Goal: Task Accomplishment & Management: Use online tool/utility

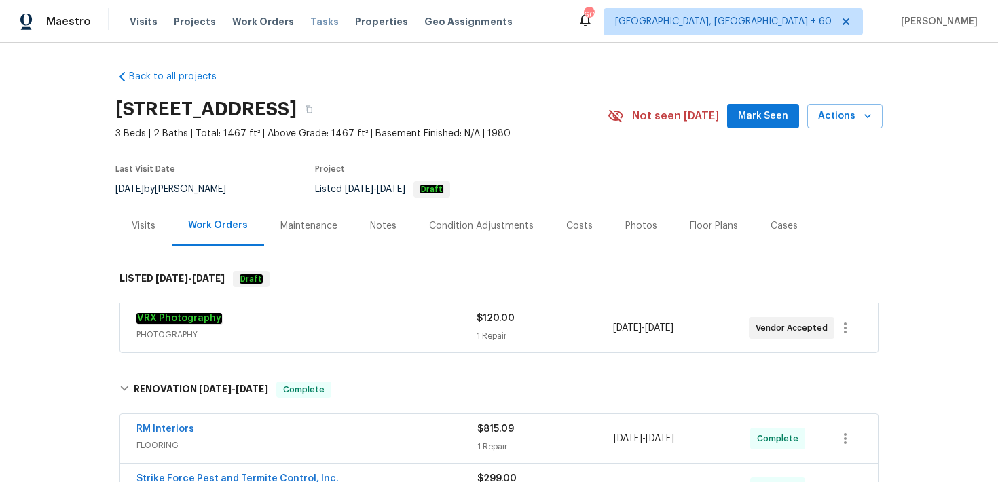
scroll to position [385, 0]
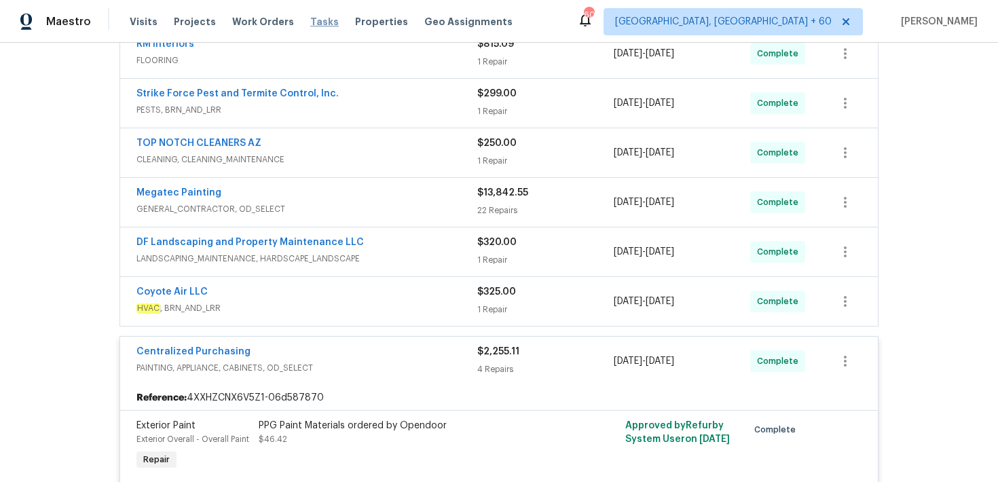
click at [310, 20] on span "Tasks" at bounding box center [324, 22] width 29 height 10
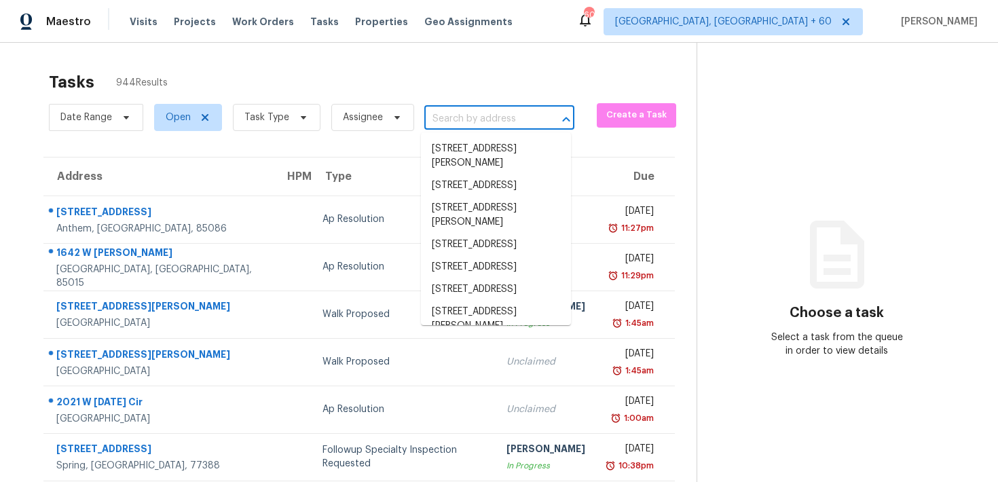
click at [445, 124] on input "text" at bounding box center [480, 119] width 112 height 21
paste input "[STREET_ADDRESS][PERSON_NAME][PERSON_NAME]"
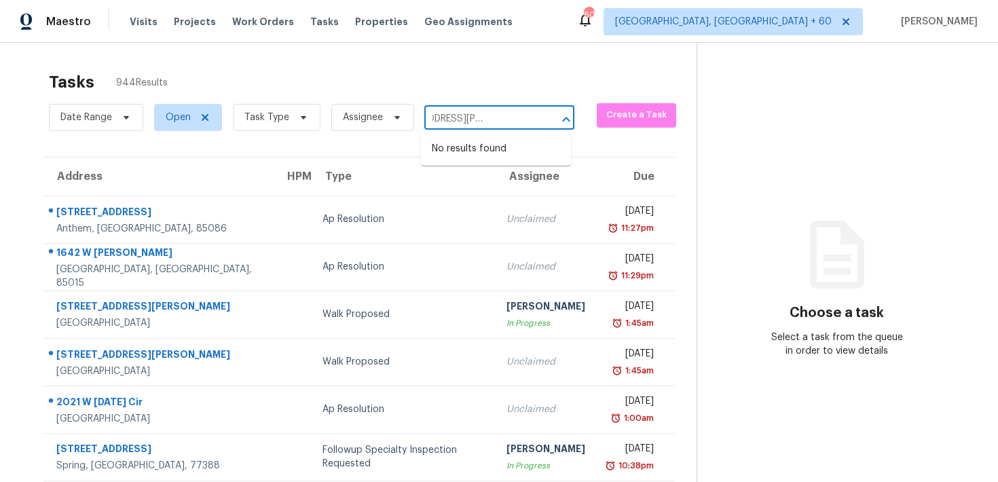
drag, startPoint x: 445, startPoint y: 121, endPoint x: 570, endPoint y: 121, distance: 125.6
click at [570, 121] on div "[STREET_ADDRESS][PERSON_NAME][PERSON_NAME] ​" at bounding box center [499, 119] width 150 height 21
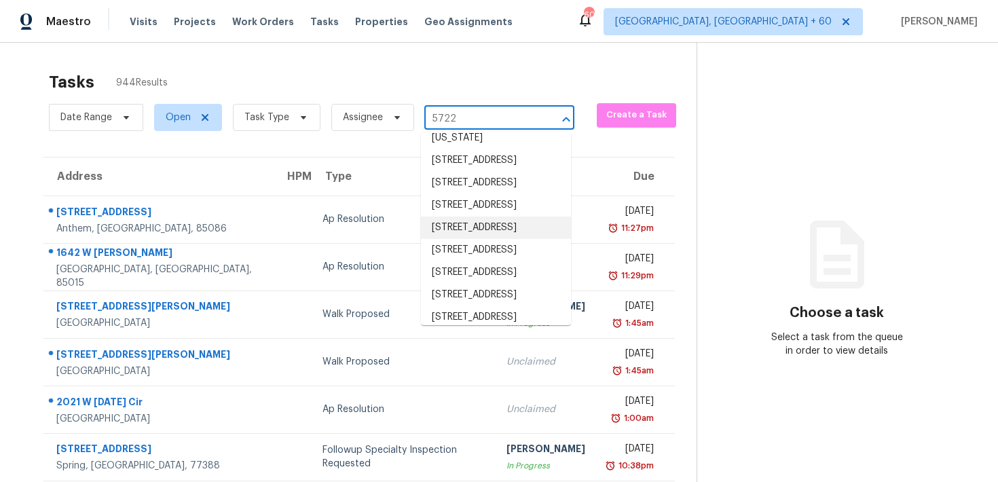
scroll to position [136, 0]
paste input "[PERSON_NAME][GEOGRAPHIC_DATA][PERSON_NAME]"
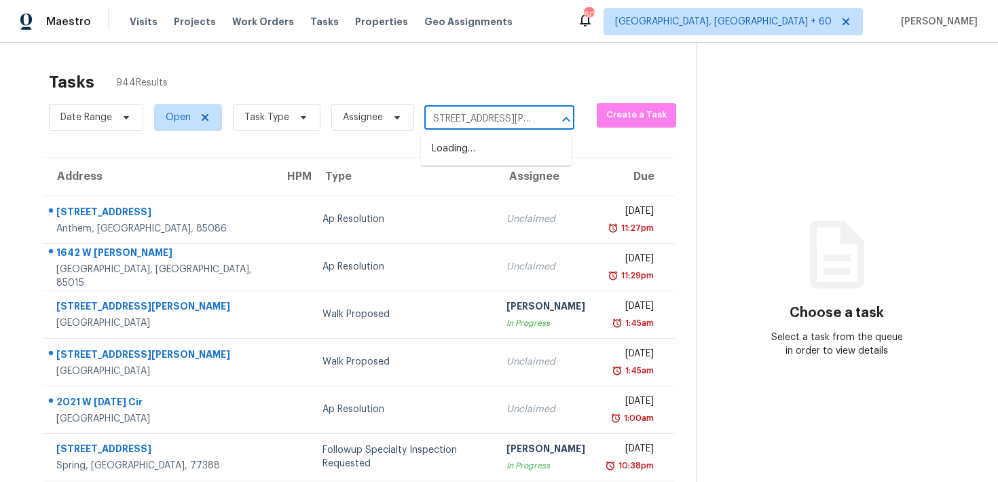
scroll to position [0, 0]
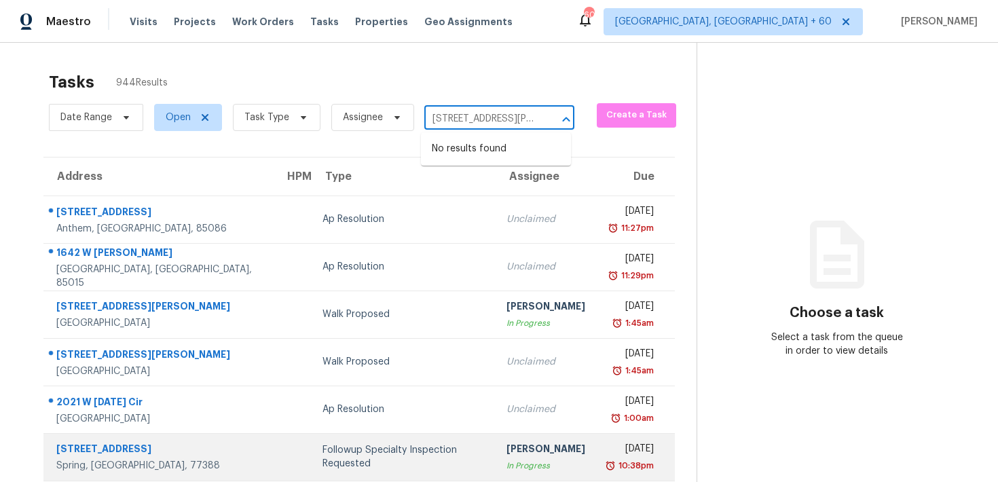
type input "[STREET_ADDRESS][PERSON_NAME][PERSON_NAME]"
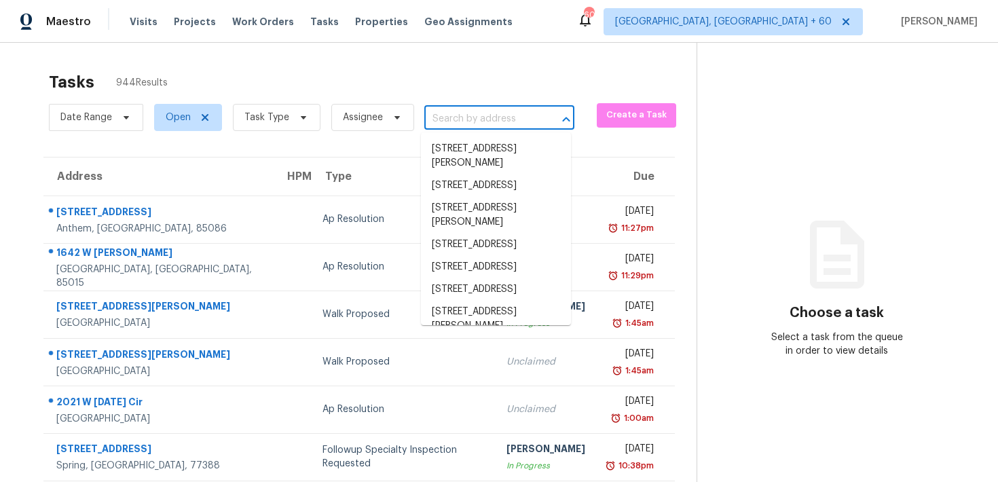
click at [444, 119] on input "text" at bounding box center [480, 119] width 112 height 21
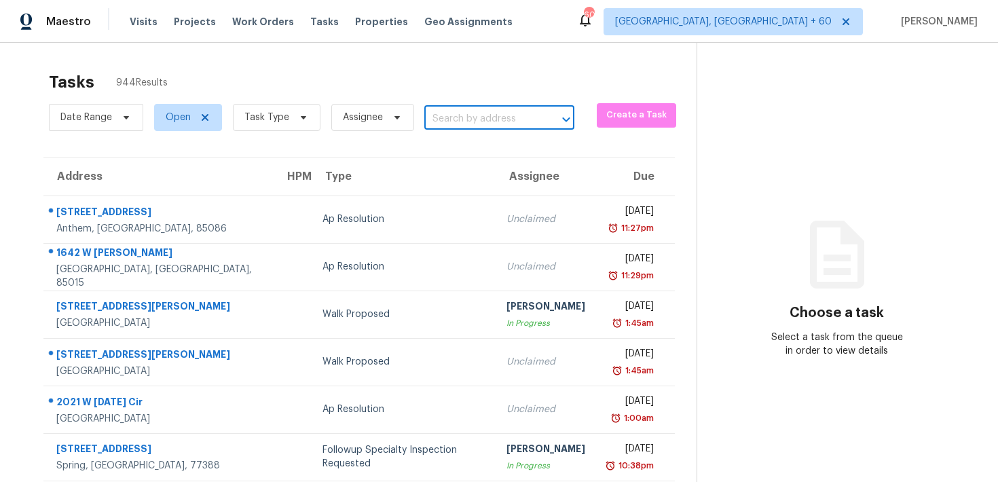
paste input "[STREET_ADDRESS]"
drag, startPoint x: 448, startPoint y: 117, endPoint x: 681, endPoint y: 126, distance: 233.0
click at [679, 126] on div "Tasks 944 Results Date Range Open Task Type Assignee [STREET_ADDRESS] ​ Create …" at bounding box center [499, 375] width 998 height 664
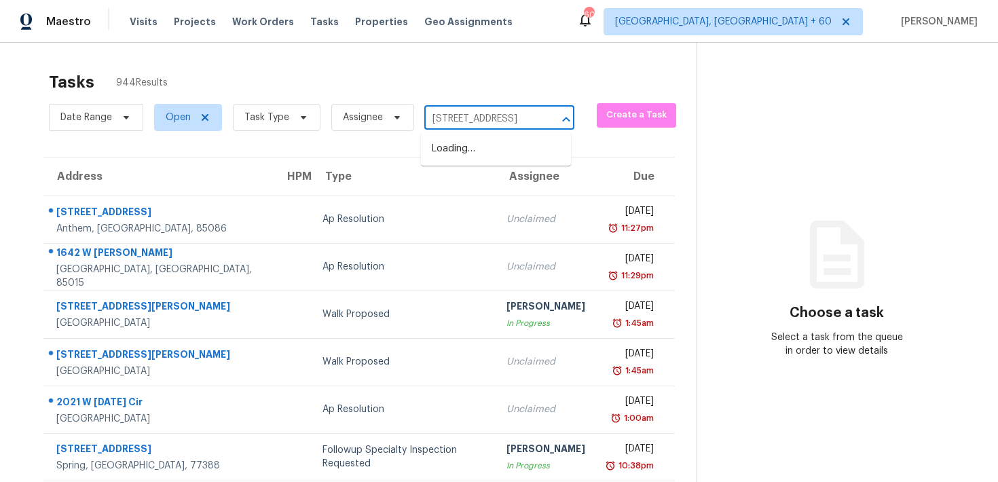
type input "[STREET_ADDRESS]"
click at [483, 155] on li "[STREET_ADDRESS]" at bounding box center [496, 149] width 150 height 22
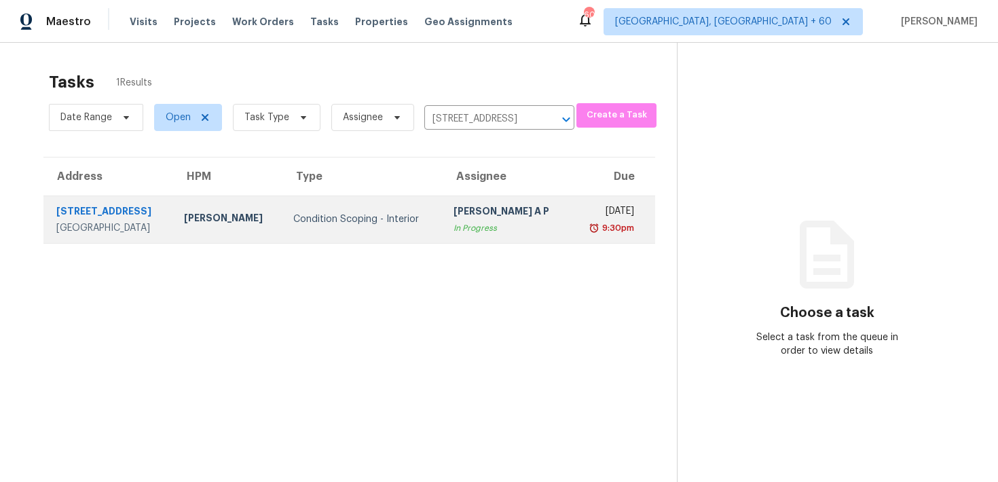
click at [476, 222] on div "In Progress" at bounding box center [506, 228] width 106 height 14
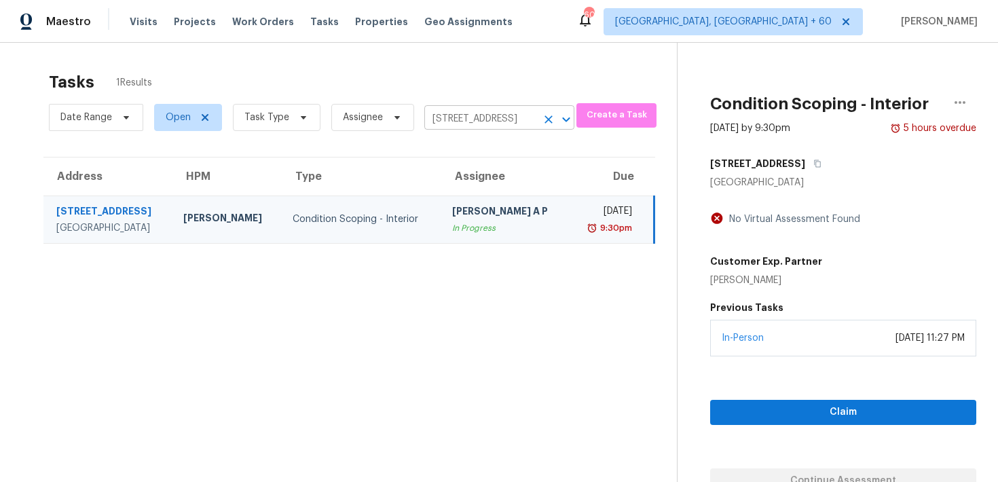
click at [483, 113] on input "[STREET_ADDRESS]" at bounding box center [480, 119] width 112 height 21
paste input "[STREET_ADDRESS]"
type input "[STREET_ADDRESS]"
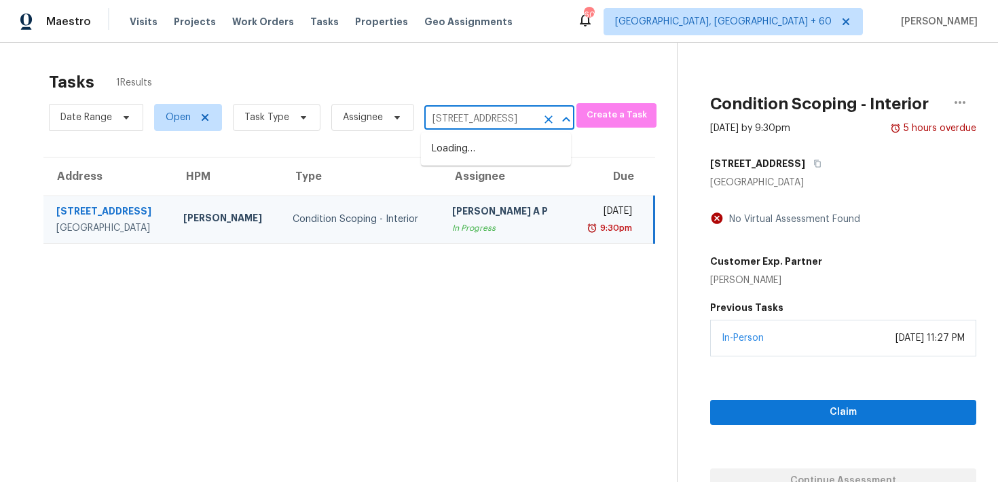
scroll to position [0, 69]
click at [449, 160] on li "[STREET_ADDRESS]" at bounding box center [496, 149] width 150 height 22
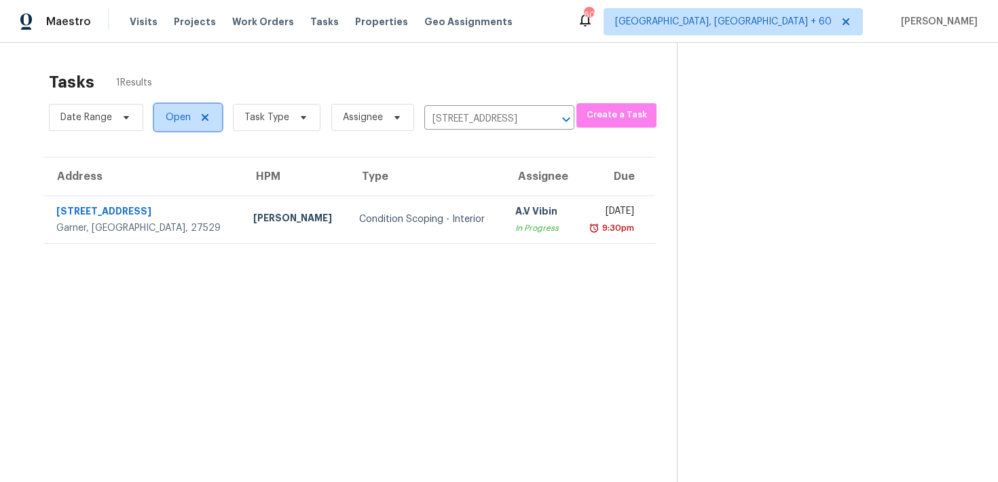
click at [193, 119] on span "Open" at bounding box center [188, 117] width 68 height 27
click at [256, 146] on section "Tasks 1 Results Date Range Open Task Type Assignee [STREET_ADDRESS] ​ Create a …" at bounding box center [349, 294] width 655 height 460
click at [273, 122] on span "Task Type" at bounding box center [266, 118] width 45 height 14
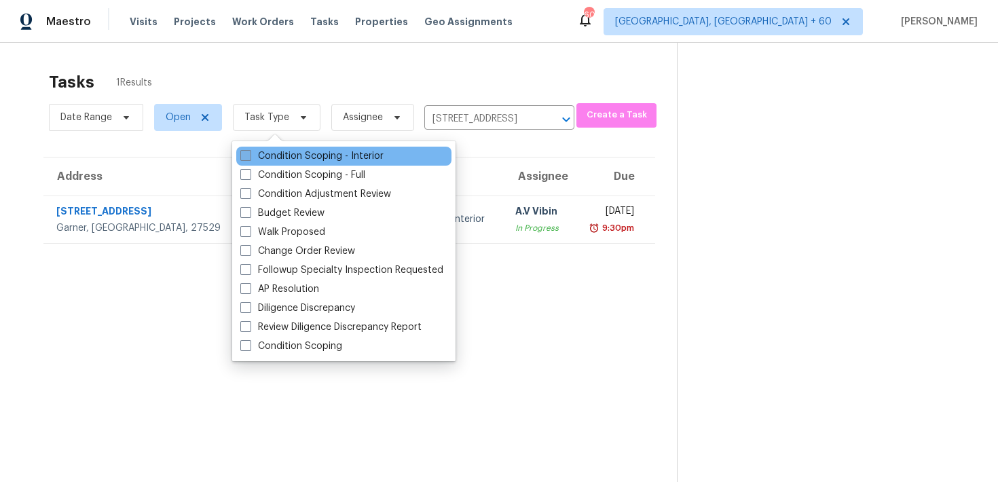
click at [277, 161] on label "Condition Scoping - Interior" at bounding box center [311, 156] width 143 height 14
click at [249, 158] on input "Condition Scoping - Interior" at bounding box center [244, 153] width 9 height 9
checkbox input "true"
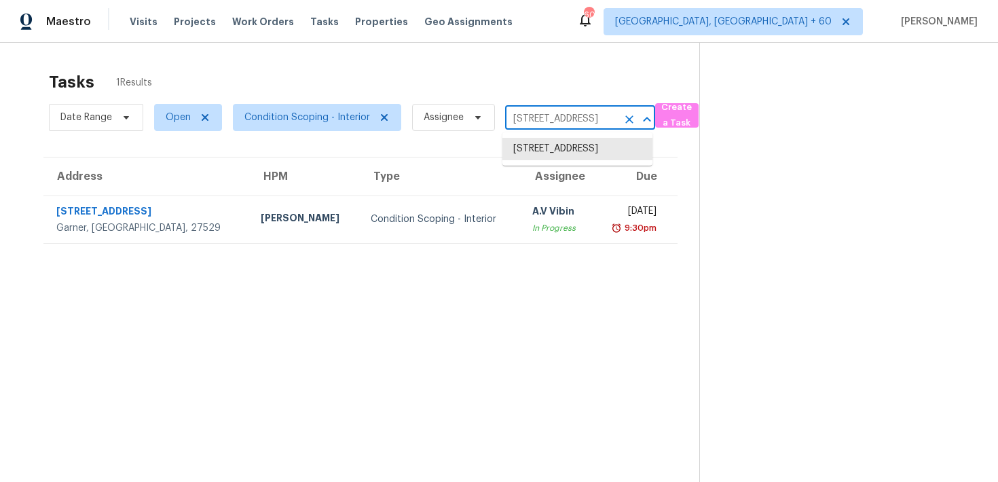
click at [537, 122] on input "35 Bodie Island Way, Garner, NC 27529" at bounding box center [561, 119] width 112 height 21
paste input "5722 Glen Ave, Lanham, MD 20706"
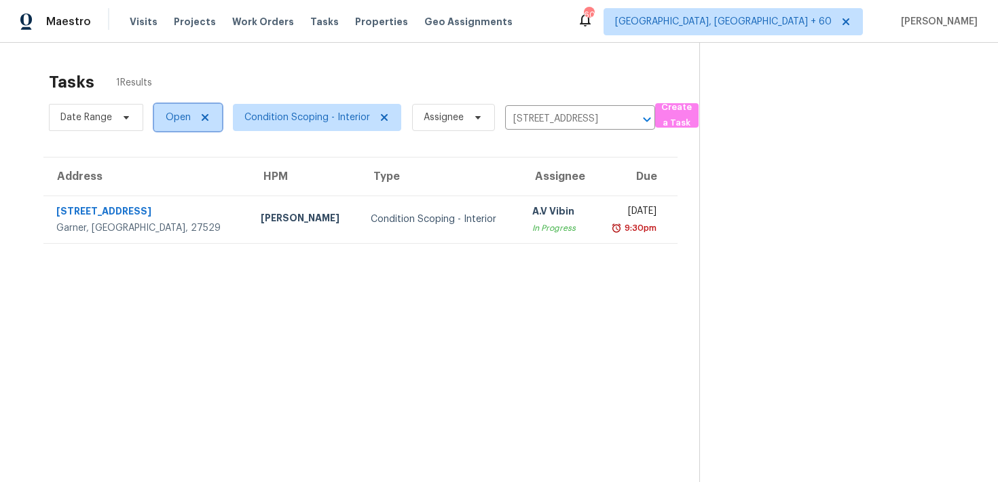
click at [185, 122] on span "Open" at bounding box center [178, 118] width 25 height 14
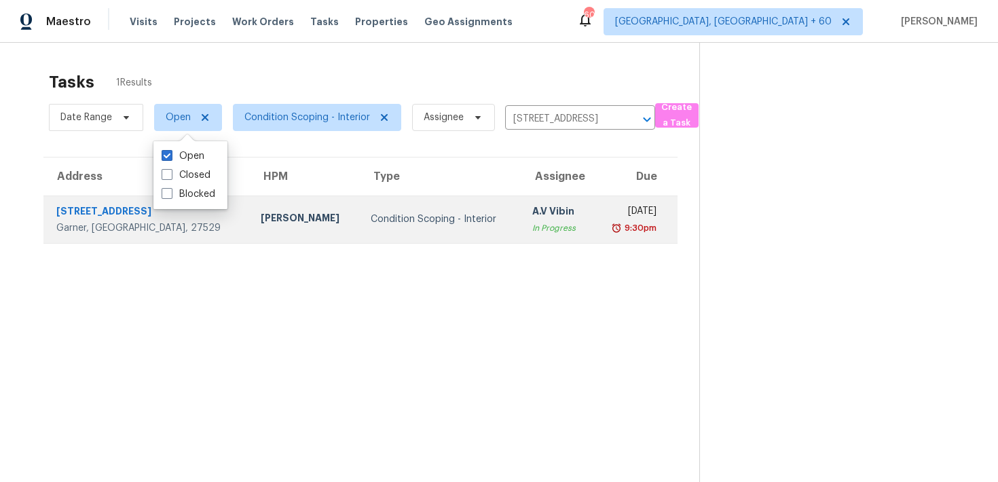
scroll to position [1, 0]
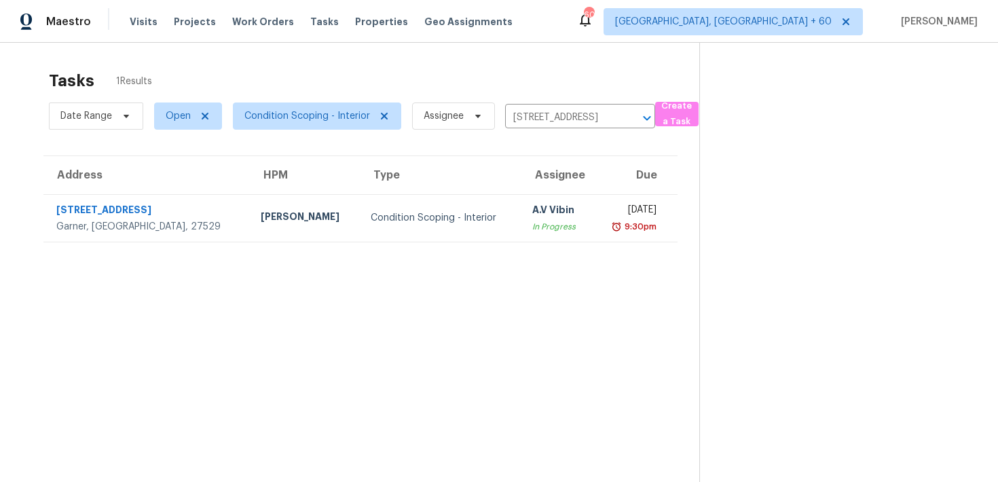
click at [265, 147] on section "Tasks 1 Results Date Range Open Condition Scoping - Interior Assignee 35 Bodie …" at bounding box center [360, 293] width 677 height 460
click at [744, 21] on span "[GEOGRAPHIC_DATA], [GEOGRAPHIC_DATA] + 60" at bounding box center [723, 22] width 216 height 14
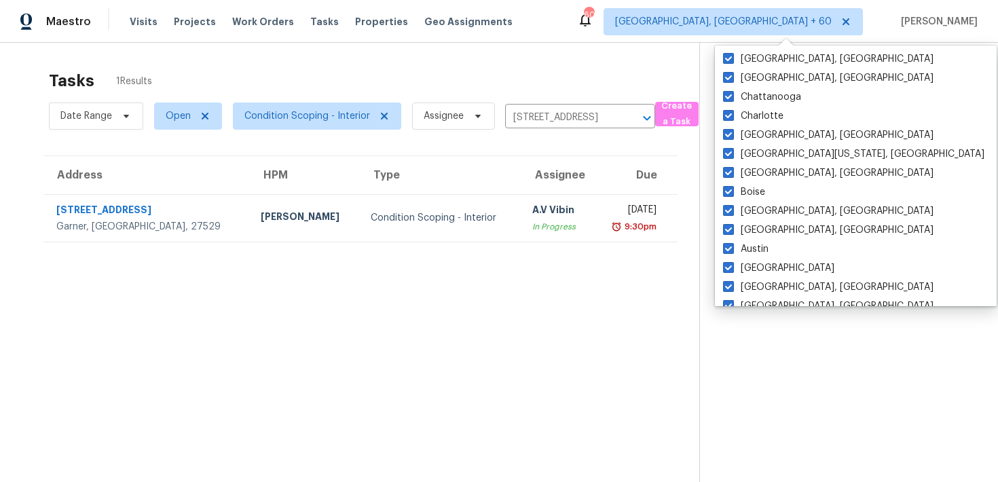
scroll to position [909, 0]
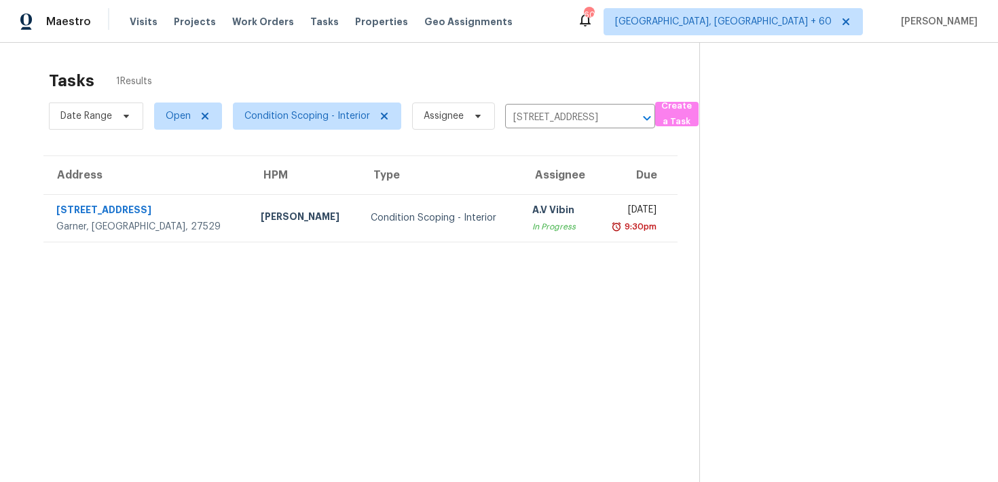
click at [930, 157] on section at bounding box center [837, 282] width 277 height 482
click at [532, 117] on input "35 Bodie Island Way, Garner, NC 27529" at bounding box center [561, 117] width 112 height 21
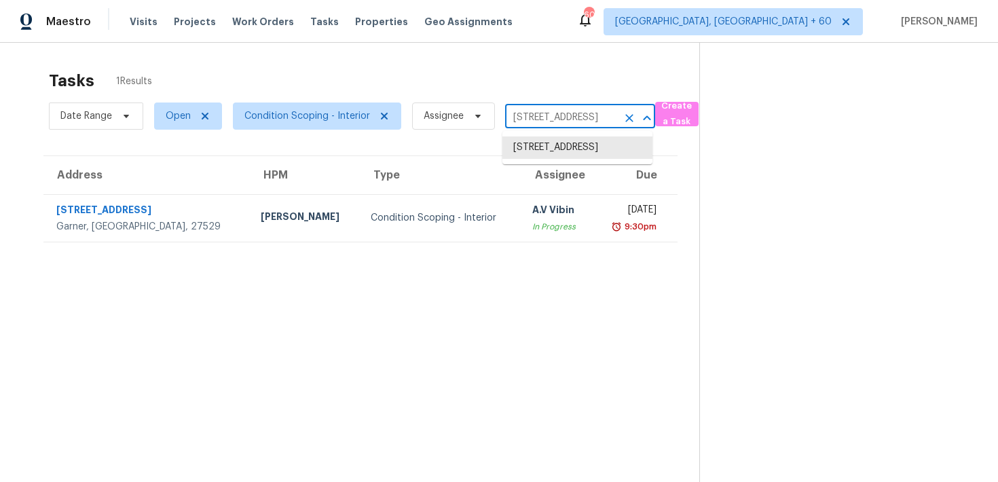
click at [532, 117] on input "35 Bodie Island Way, Garner, NC 27529" at bounding box center [561, 117] width 112 height 21
type input "5722"
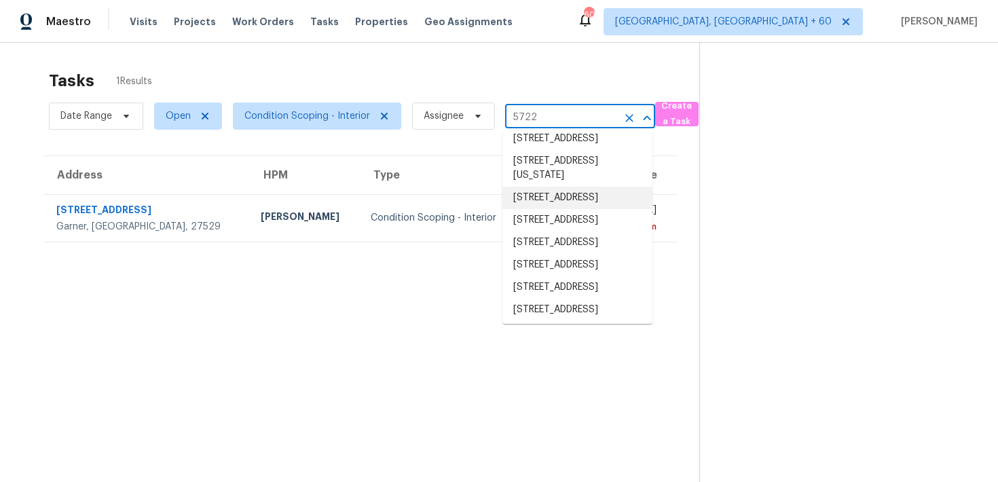
scroll to position [0, 0]
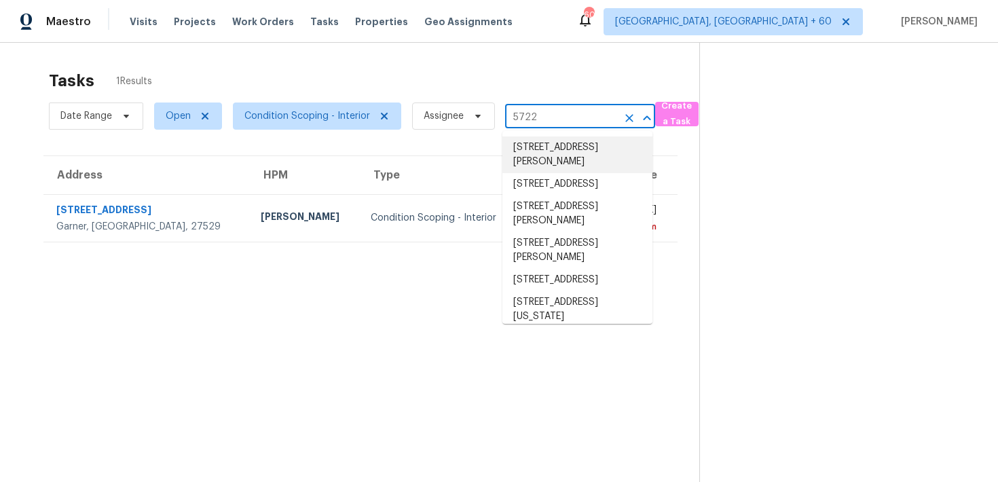
click at [624, 119] on icon "Clear" at bounding box center [629, 118] width 14 height 14
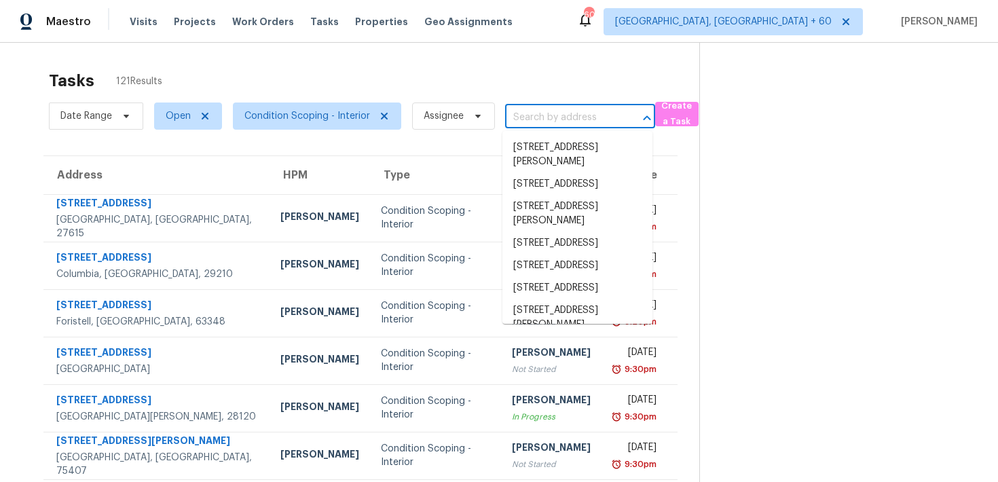
click at [523, 116] on input "text" at bounding box center [561, 117] width 112 height 21
paste input "22229 SW 65th Way, Boca Raton, FL 33428"
type input "22229 SW 65th Way, Boca Raton, FL 33428"
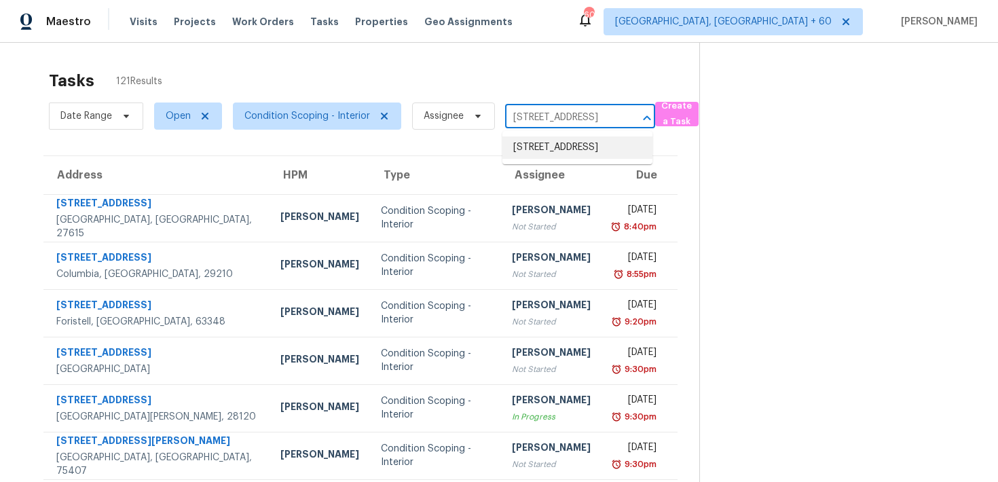
click at [525, 150] on li "22229 SW 65th Way, Boca Raton, FL 33428" at bounding box center [577, 147] width 150 height 22
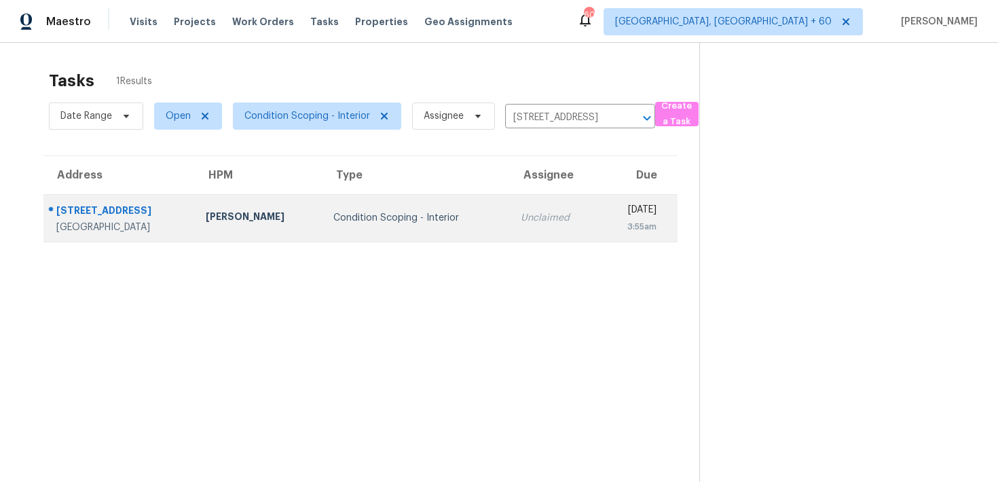
click at [521, 215] on div "Unclaimed" at bounding box center [555, 218] width 68 height 14
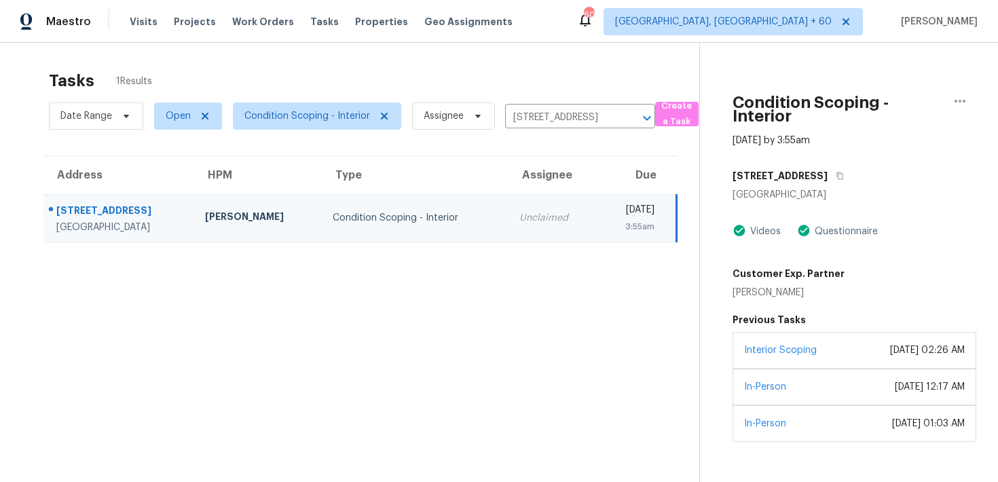
scroll to position [43, 0]
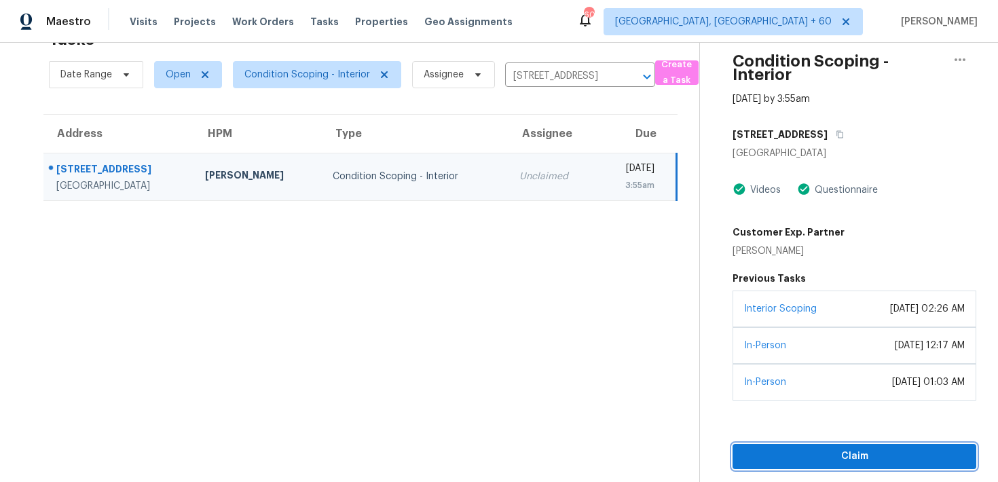
click at [780, 453] on span "Claim" at bounding box center [854, 456] width 222 height 17
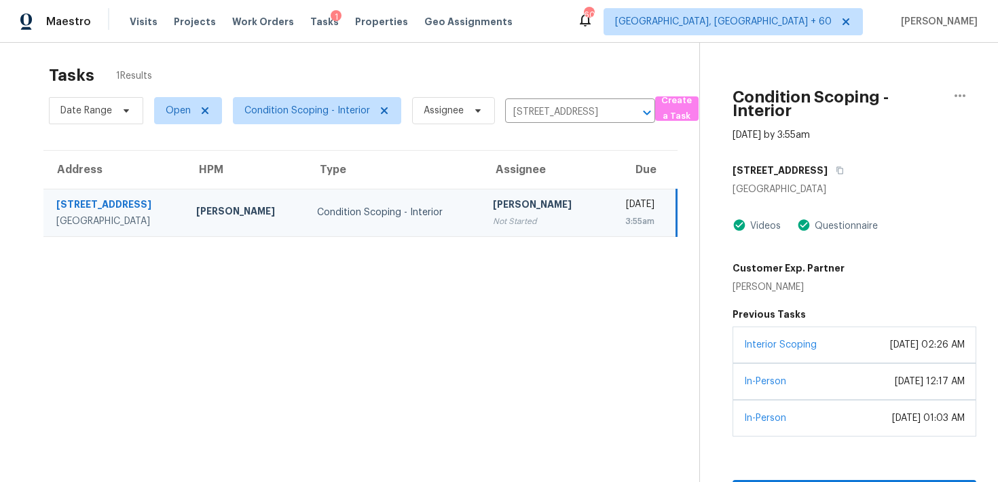
scroll to position [0, 0]
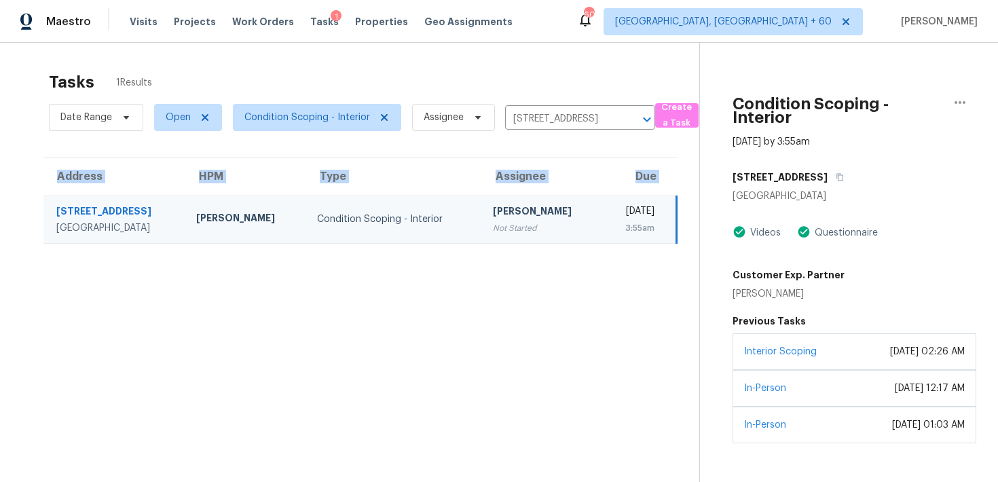
drag, startPoint x: 52, startPoint y: 206, endPoint x: 165, endPoint y: 244, distance: 119.1
click at [165, 244] on section "Tasks 1 Results Date Range Open Condition Scoping - Interior Assignee 22229 SW …" at bounding box center [360, 294] width 677 height 460
drag, startPoint x: 157, startPoint y: 228, endPoint x: 55, endPoint y: 202, distance: 105.8
click at [55, 202] on td "22229 SW 65th Way Boca Raton, FL, 33428" at bounding box center [114, 219] width 142 height 48
copy div "22229 SW 65th Way Boca Raton, FL, 33428"
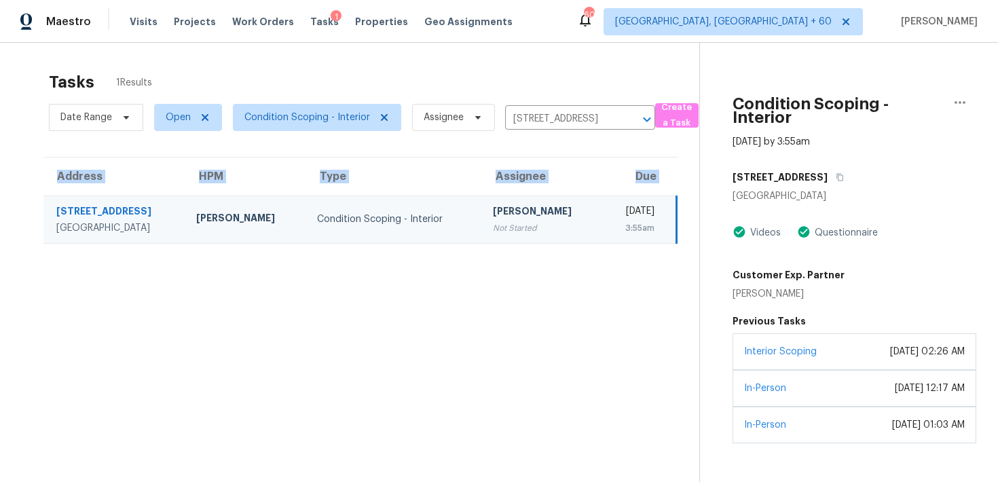
scroll to position [43, 0]
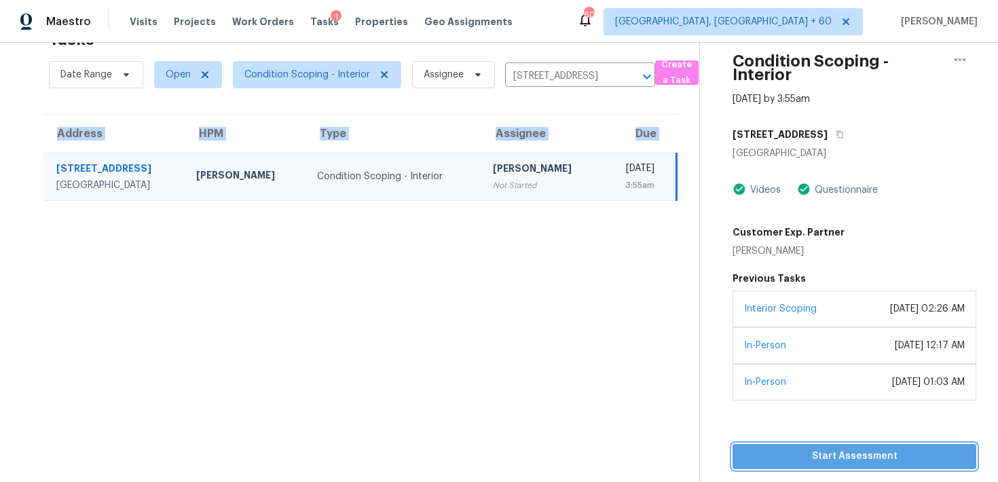
click at [779, 451] on span "Start Assessment" at bounding box center [854, 456] width 222 height 17
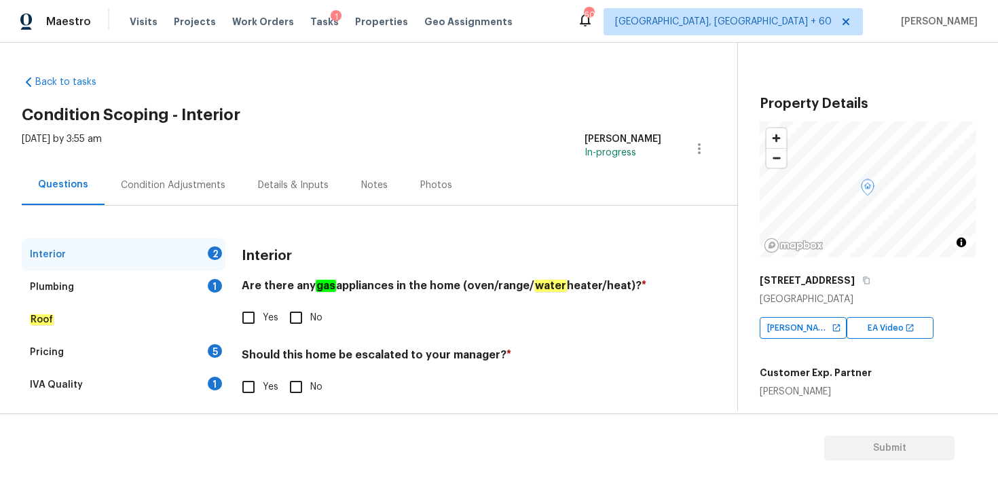
scroll to position [27, 0]
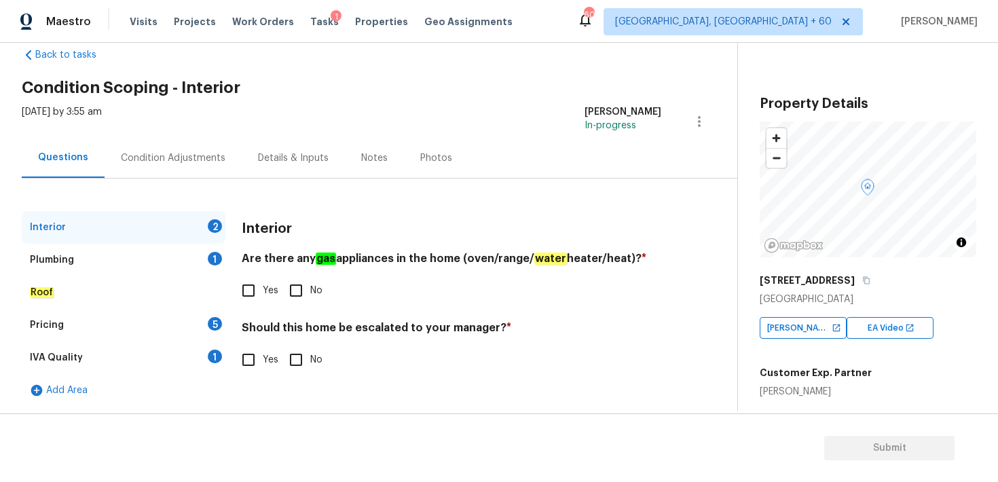
click at [292, 295] on input "No" at bounding box center [296, 290] width 29 height 29
checkbox input "true"
click at [290, 362] on input "No" at bounding box center [296, 359] width 29 height 29
checkbox input "true"
click at [71, 266] on div "Plumbing" at bounding box center [52, 260] width 44 height 14
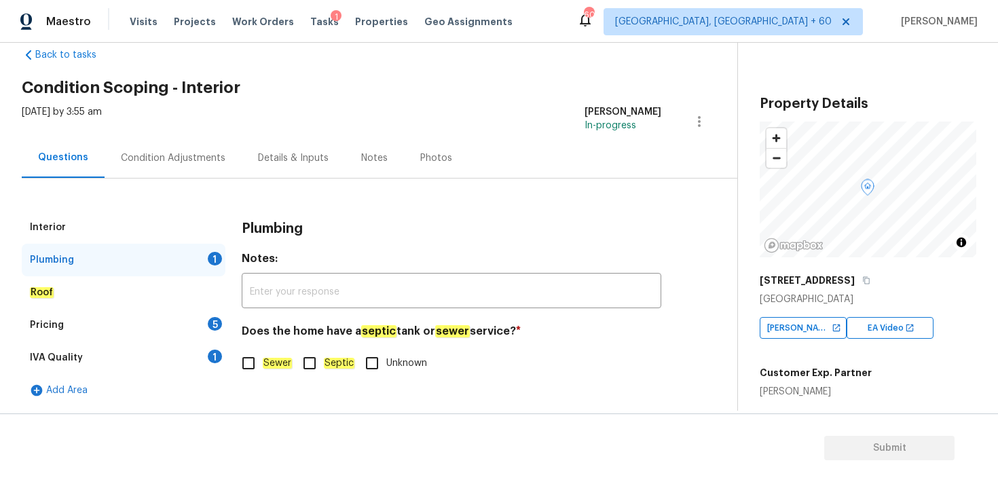
click at [257, 362] on input "Sewer" at bounding box center [248, 363] width 29 height 29
checkbox input "true"
click at [56, 286] on div "Roof" at bounding box center [124, 292] width 204 height 33
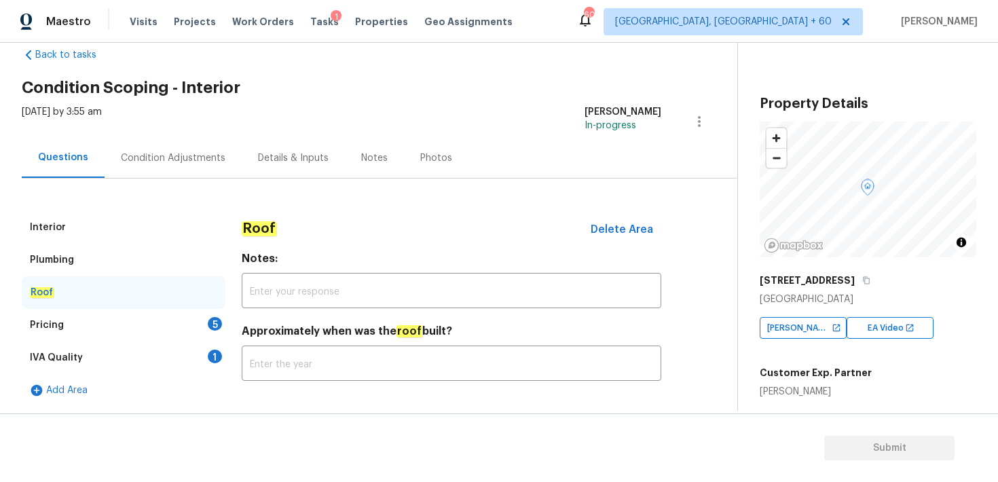
click at [56, 322] on div "Pricing" at bounding box center [47, 325] width 34 height 14
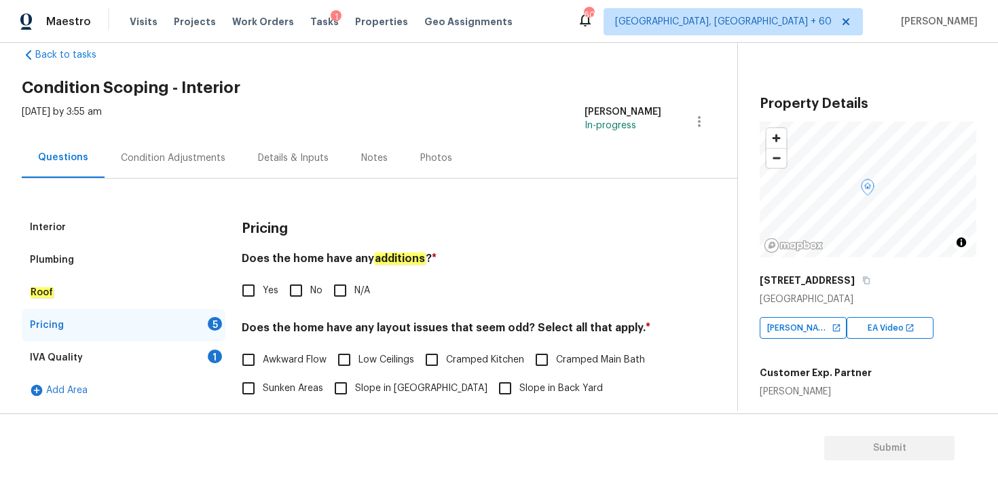
scroll to position [54, 0]
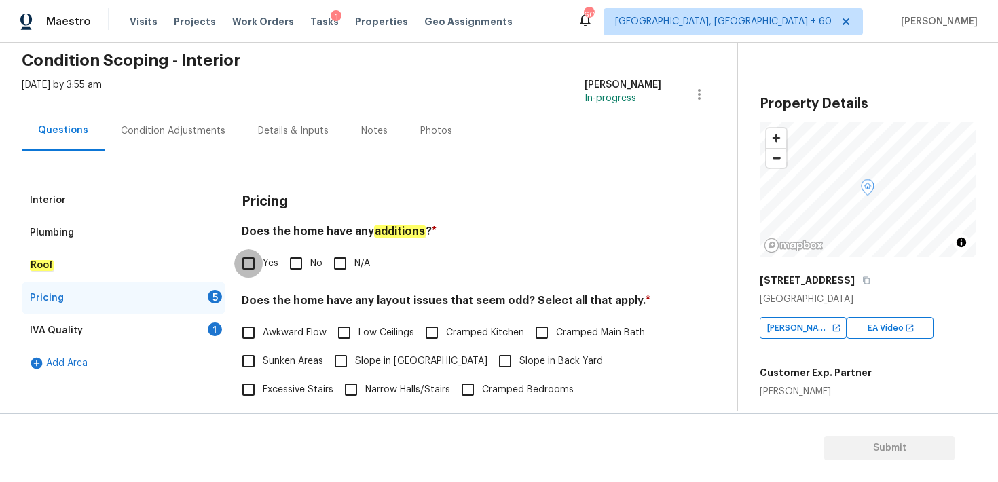
click at [247, 265] on input "Yes" at bounding box center [248, 263] width 29 height 29
checkbox input "true"
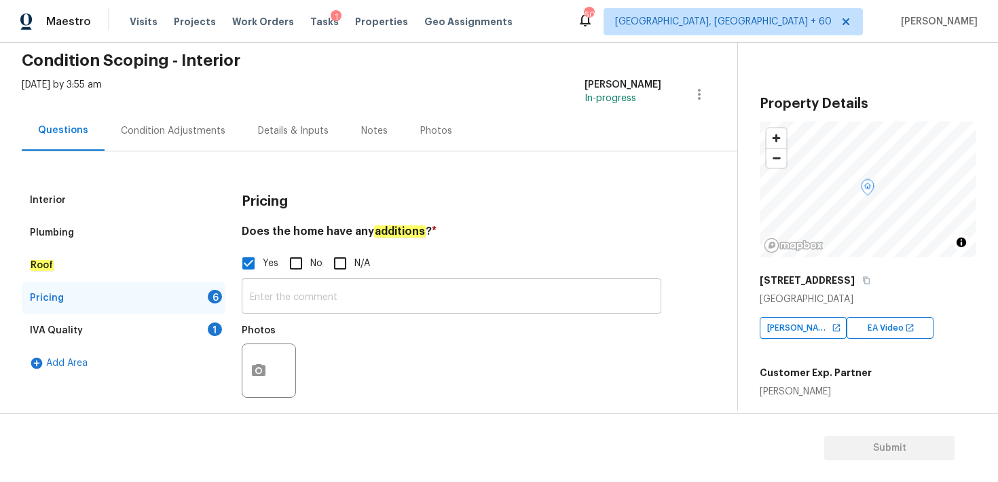
scroll to position [83, 0]
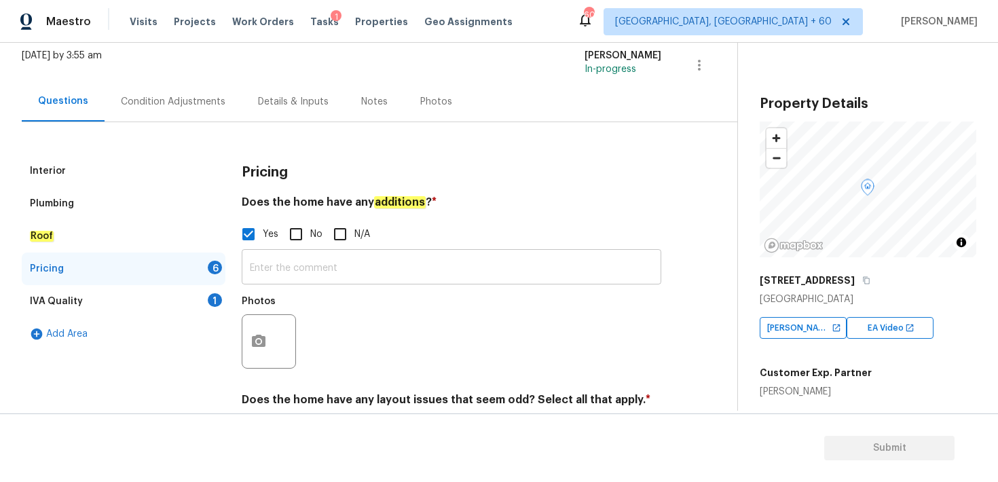
click at [258, 273] on input "text" at bounding box center [451, 268] width 419 height 32
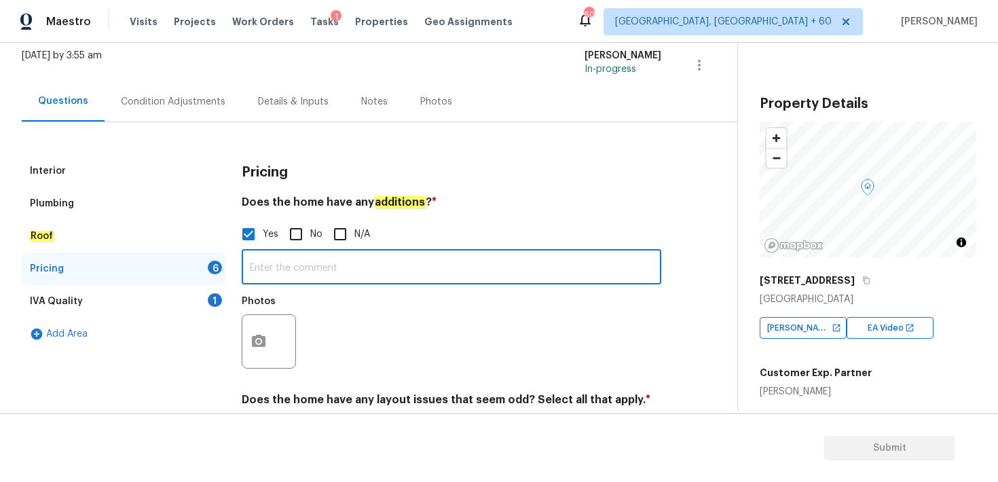
paste input "Enclosed/Covered Patio"
type input "Enclosed/Covered Patio"
click at [267, 334] on button "button" at bounding box center [258, 341] width 33 height 53
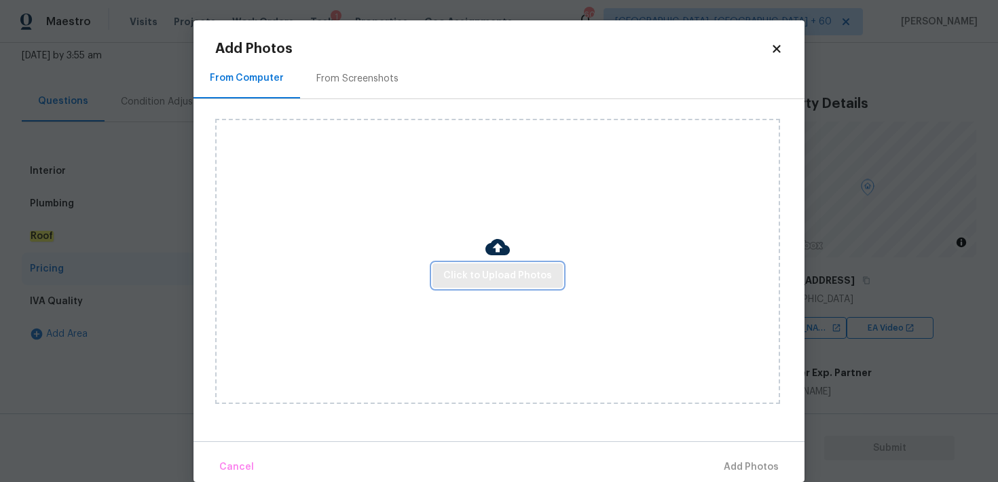
click at [476, 275] on span "Click to Upload Photos" at bounding box center [497, 275] width 109 height 17
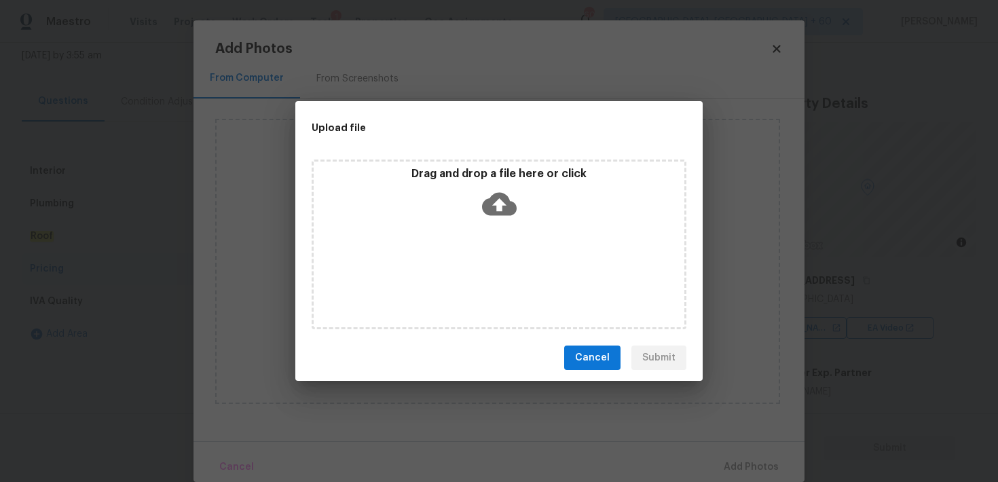
click at [498, 209] on icon at bounding box center [499, 204] width 35 height 35
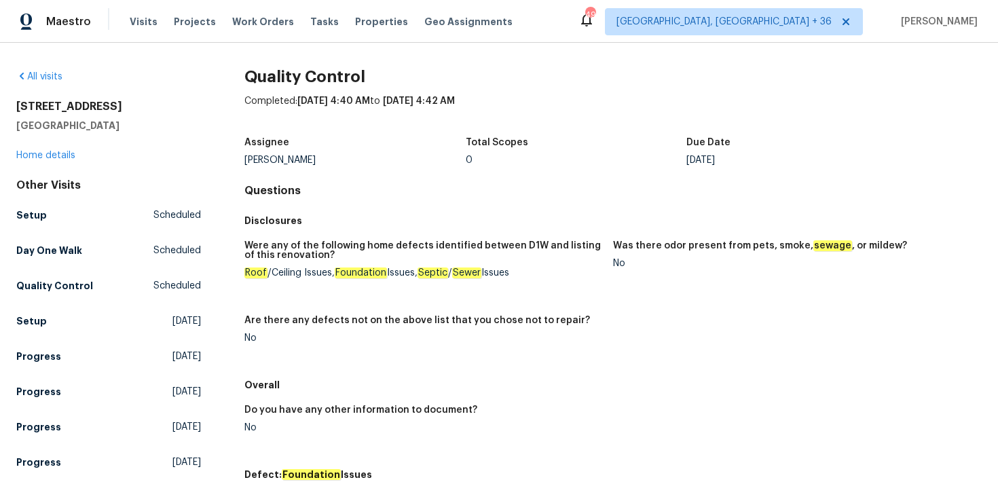
click at [143, 22] on span "Visits" at bounding box center [144, 22] width 28 height 14
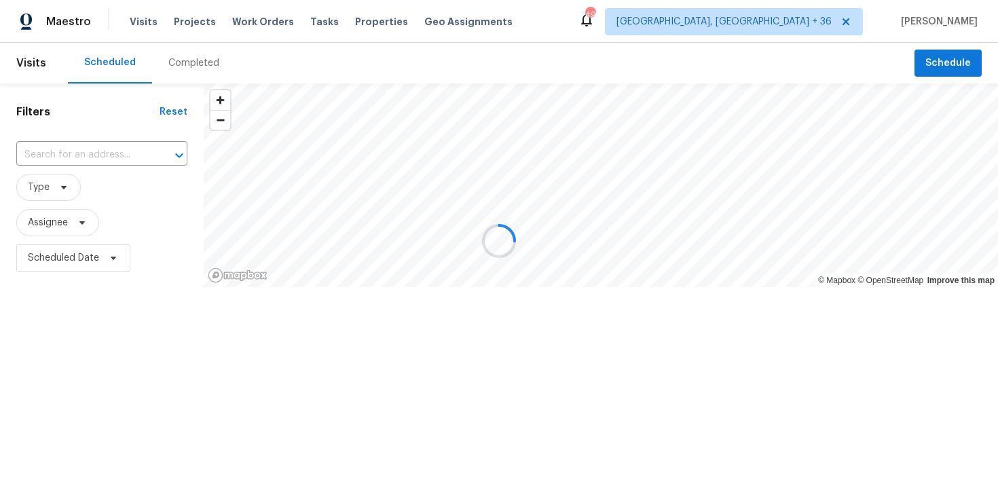
click at [173, 62] on div at bounding box center [499, 241] width 998 height 482
click at [184, 62] on div "Completed" at bounding box center [193, 63] width 51 height 14
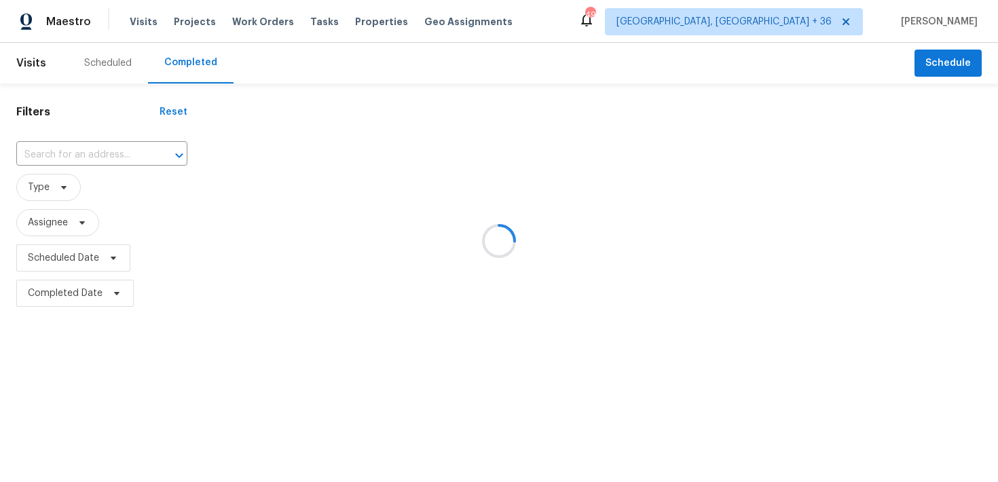
click at [75, 151] on div at bounding box center [499, 241] width 998 height 482
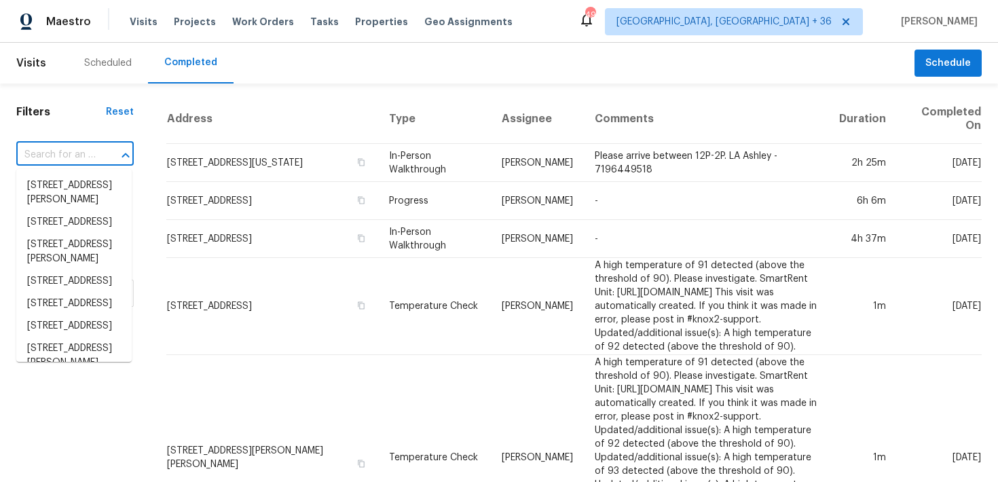
click at [44, 153] on input "text" at bounding box center [55, 155] width 79 height 21
paste input "[STREET_ADDRESS][PERSON_NAME][PERSON_NAME]"
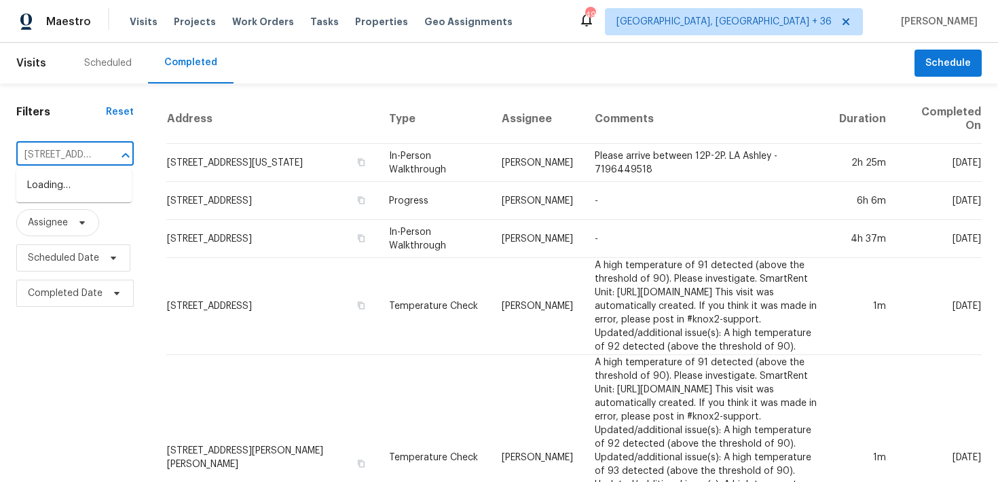
scroll to position [0, 85]
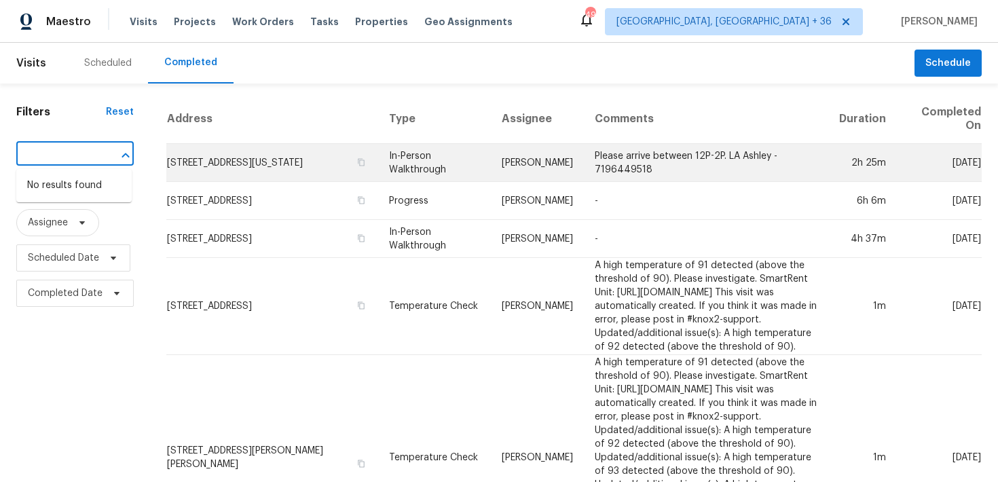
drag, startPoint x: 46, startPoint y: 153, endPoint x: 205, endPoint y: 153, distance: 158.8
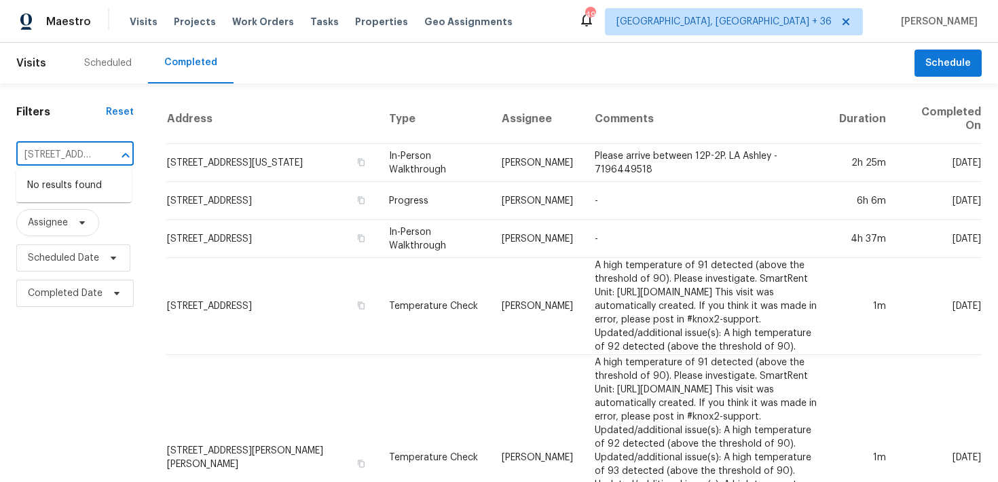
click at [52, 151] on input "[STREET_ADDRESS][PERSON_NAME]" at bounding box center [55, 155] width 79 height 21
paste input ", Lanham, MD 20706"
type input "[STREET_ADDRESS][PERSON_NAME]"
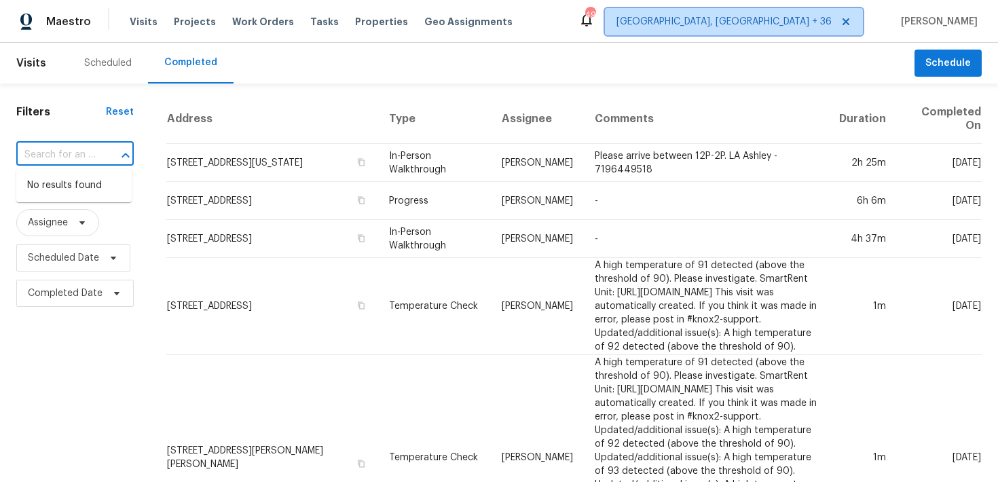
click at [766, 28] on span "Albuquerque, NM + 36" at bounding box center [723, 22] width 215 height 14
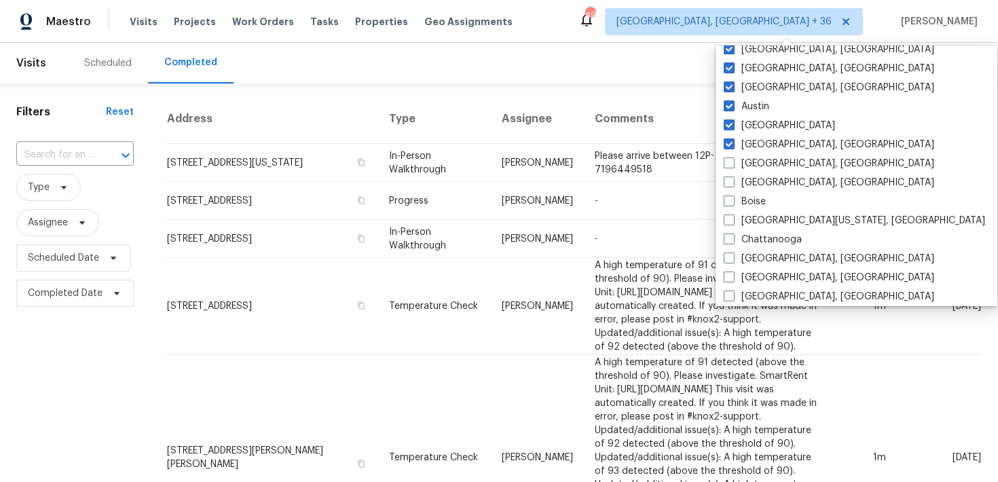
scroll to position [599, 0]
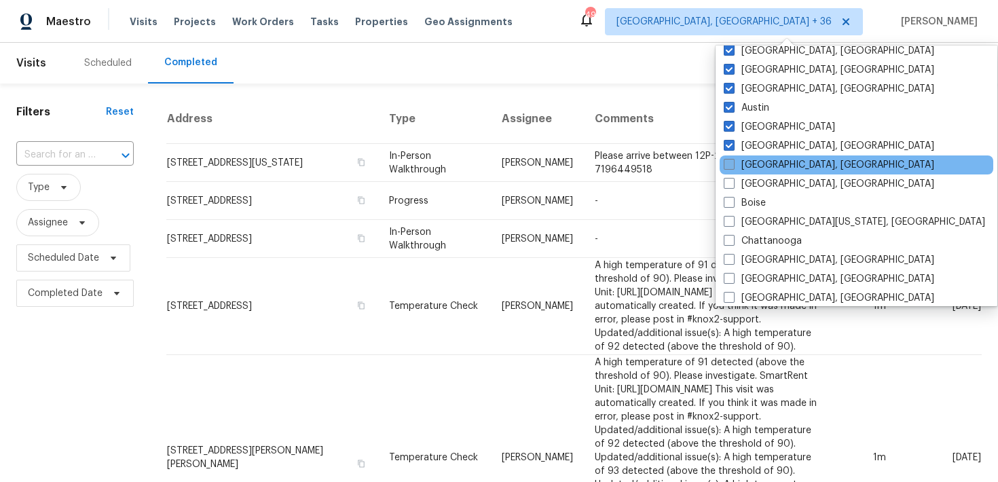
click at [731, 166] on span at bounding box center [728, 164] width 11 height 11
click at [731, 166] on input "[GEOGRAPHIC_DATA], [GEOGRAPHIC_DATA]" at bounding box center [727, 162] width 9 height 9
checkbox input "true"
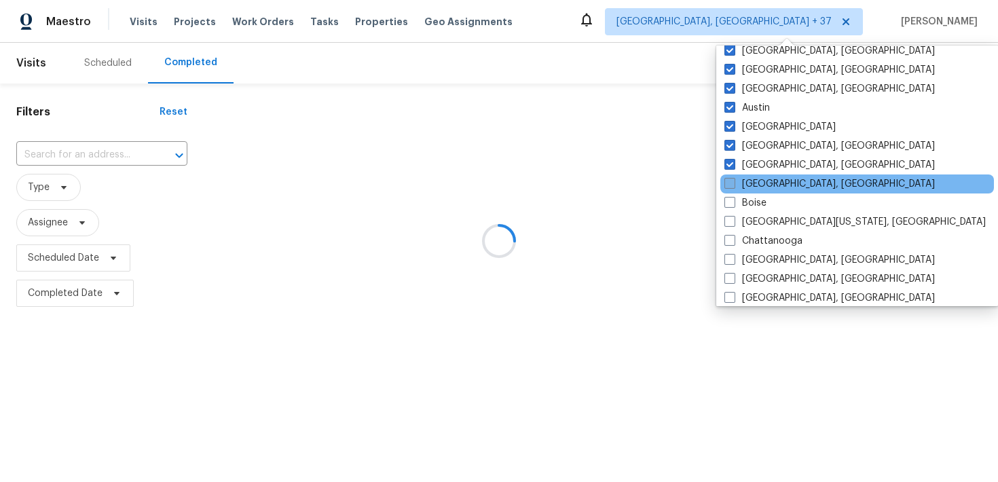
click at [731, 178] on span at bounding box center [729, 183] width 11 height 11
click at [731, 178] on input "[GEOGRAPHIC_DATA], [GEOGRAPHIC_DATA]" at bounding box center [728, 181] width 9 height 9
checkbox input "true"
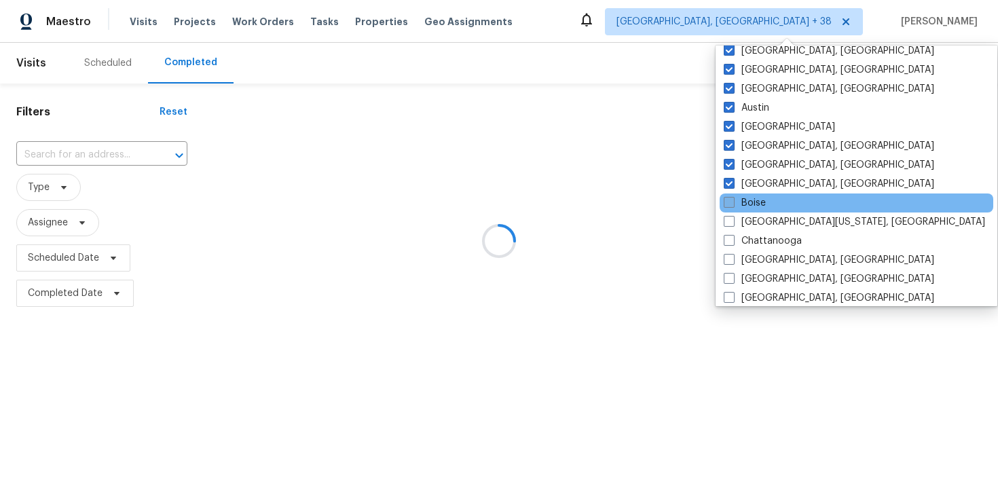
click at [731, 208] on label "Boise" at bounding box center [744, 203] width 42 height 14
click at [731, 205] on input "Boise" at bounding box center [727, 200] width 9 height 9
checkbox input "true"
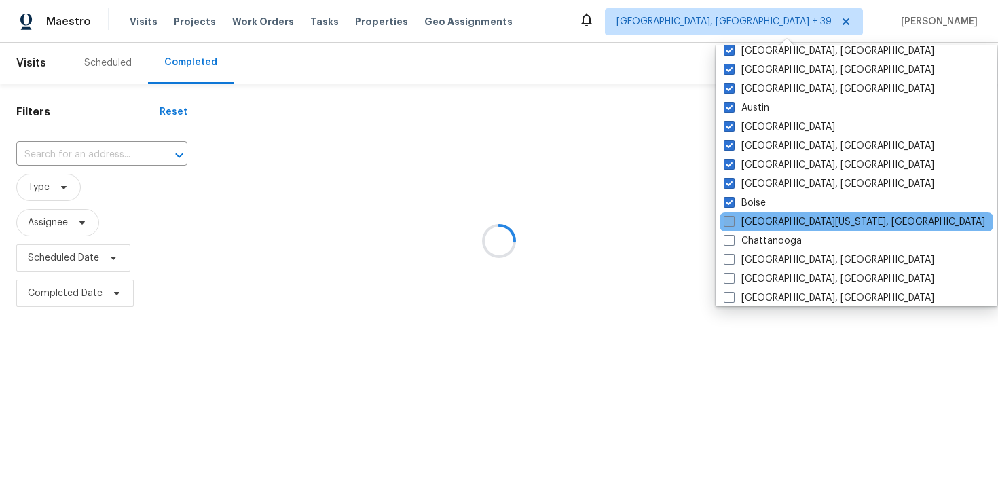
click at [731, 223] on span at bounding box center [728, 221] width 11 height 11
click at [731, 223] on input "[GEOGRAPHIC_DATA][US_STATE], [GEOGRAPHIC_DATA]" at bounding box center [727, 219] width 9 height 9
checkbox input "true"
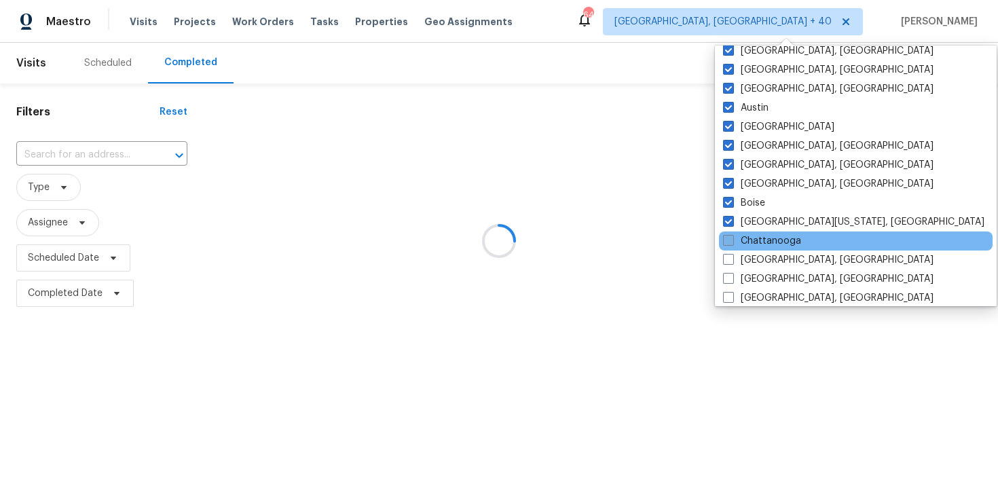
click at [731, 236] on span at bounding box center [728, 240] width 11 height 11
click at [731, 236] on input "Chattanooga" at bounding box center [727, 238] width 9 height 9
checkbox input "true"
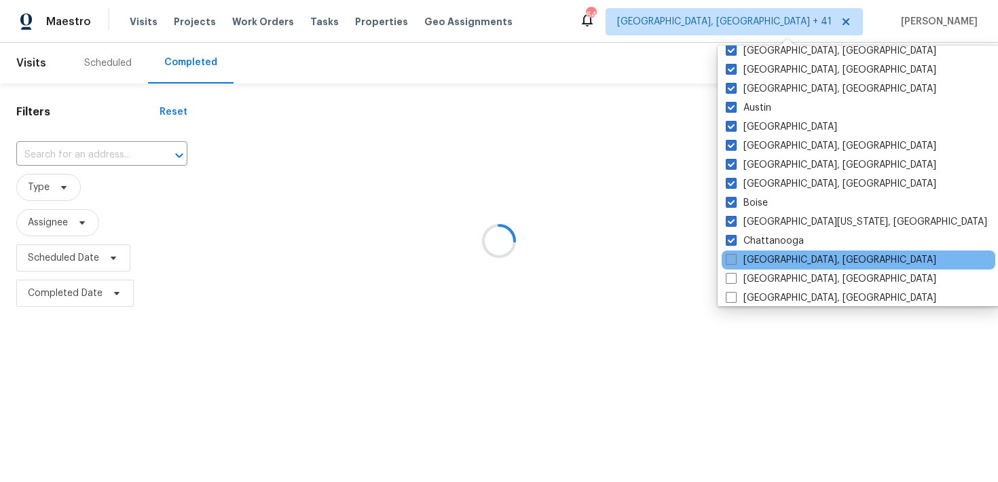
click at [730, 263] on span at bounding box center [730, 259] width 11 height 11
click at [730, 262] on input "[GEOGRAPHIC_DATA], [GEOGRAPHIC_DATA]" at bounding box center [729, 257] width 9 height 9
checkbox input "true"
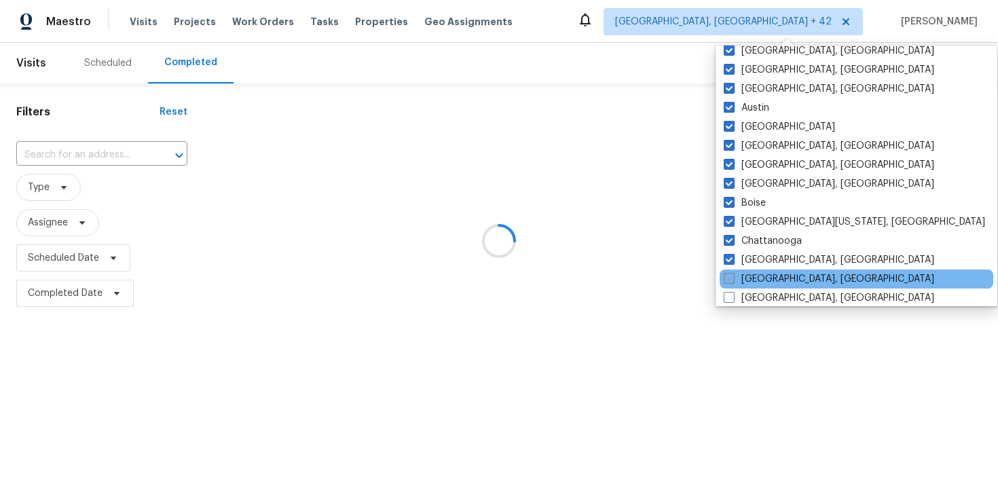
click at [730, 275] on span at bounding box center [728, 278] width 11 height 11
click at [730, 275] on input "[GEOGRAPHIC_DATA], [GEOGRAPHIC_DATA]" at bounding box center [727, 276] width 9 height 9
checkbox input "true"
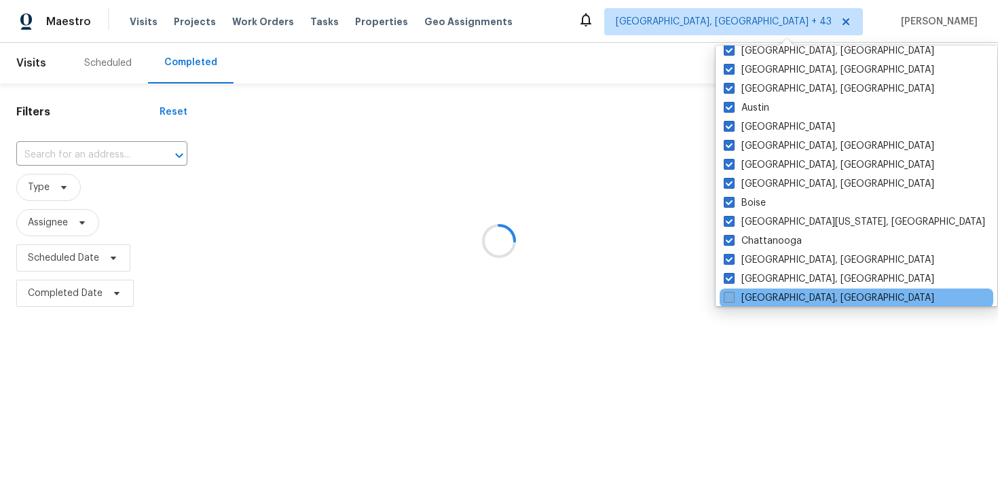
click at [732, 292] on span at bounding box center [728, 297] width 11 height 11
click at [732, 292] on input "Detroit, MI" at bounding box center [727, 295] width 9 height 9
checkbox input "true"
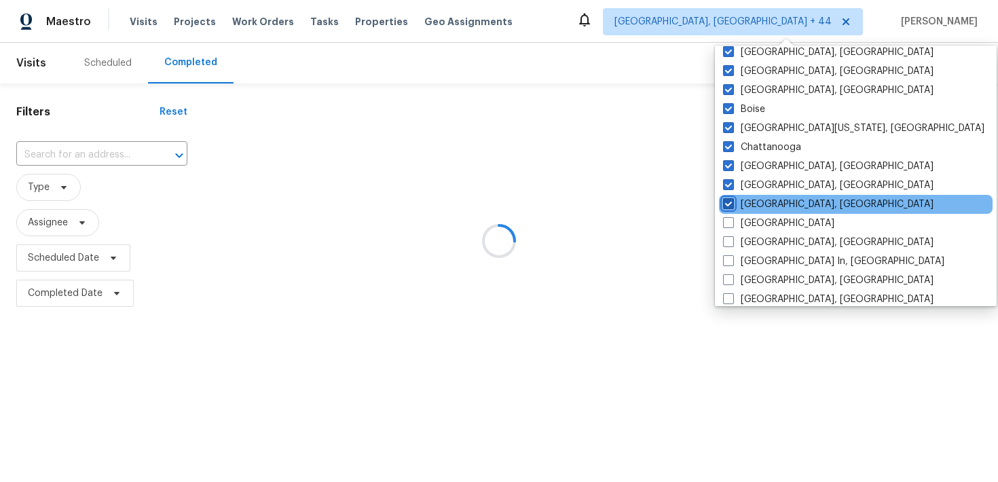
scroll to position [742, 0]
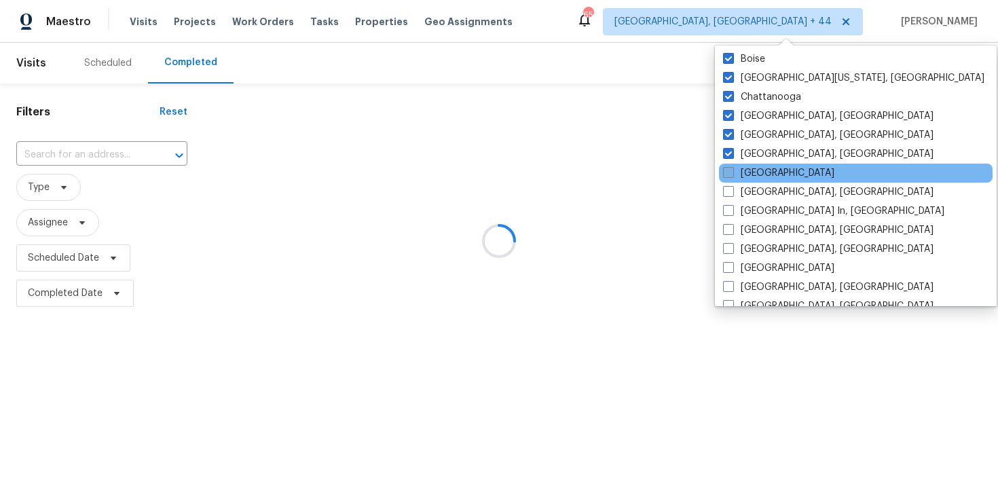
click at [730, 173] on span at bounding box center [728, 172] width 11 height 11
click at [730, 173] on input "Jacksonville" at bounding box center [727, 170] width 9 height 9
checkbox input "true"
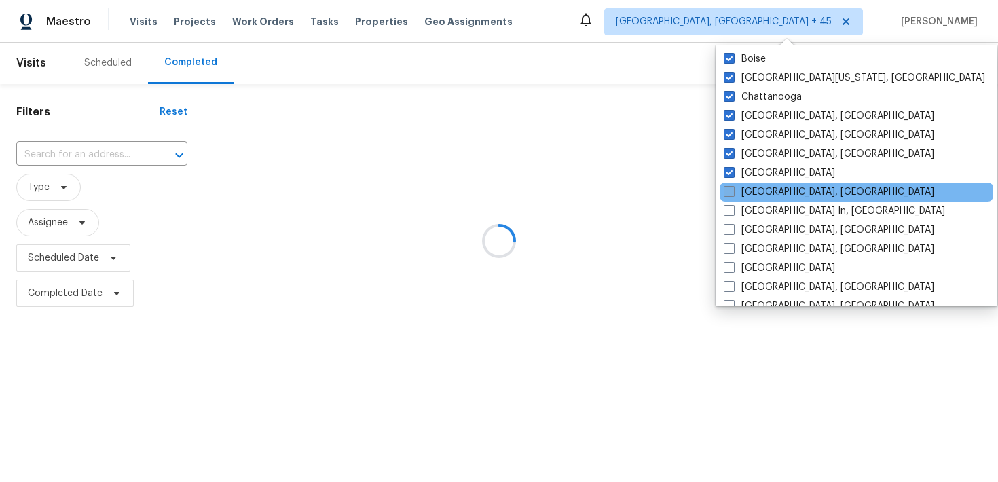
click at [730, 197] on span at bounding box center [728, 191] width 11 height 11
click at [730, 194] on input "Killeen, TX" at bounding box center [727, 189] width 9 height 9
checkbox input "true"
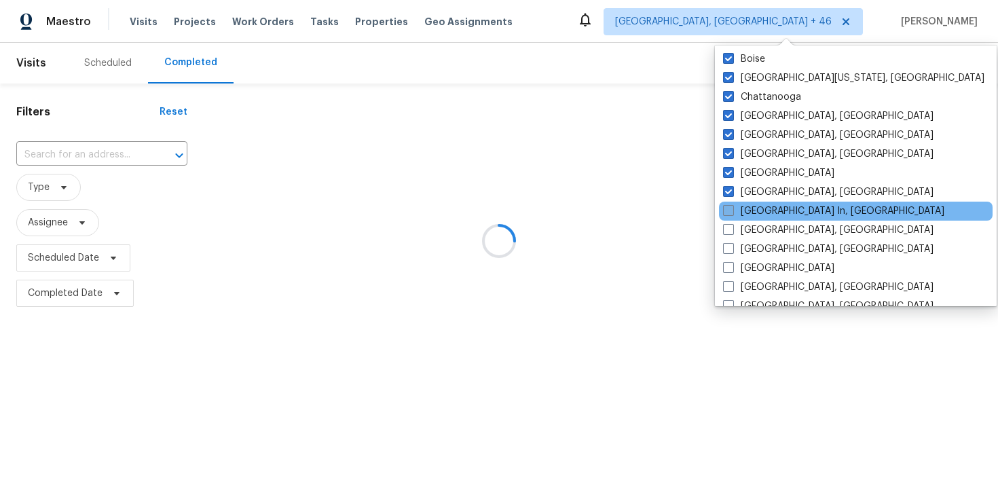
click at [727, 217] on label "Louisville In, KY" at bounding box center [833, 211] width 221 height 14
click at [727, 213] on input "Louisville In, KY" at bounding box center [727, 208] width 9 height 9
checkbox input "true"
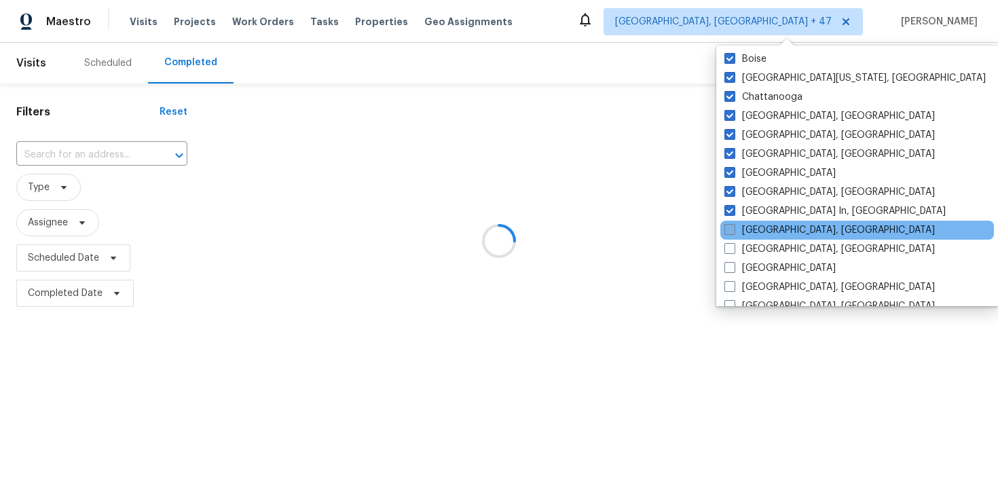
click at [728, 230] on span at bounding box center [729, 229] width 11 height 11
click at [728, 230] on input "Memphis, TN" at bounding box center [728, 227] width 9 height 9
checkbox input "true"
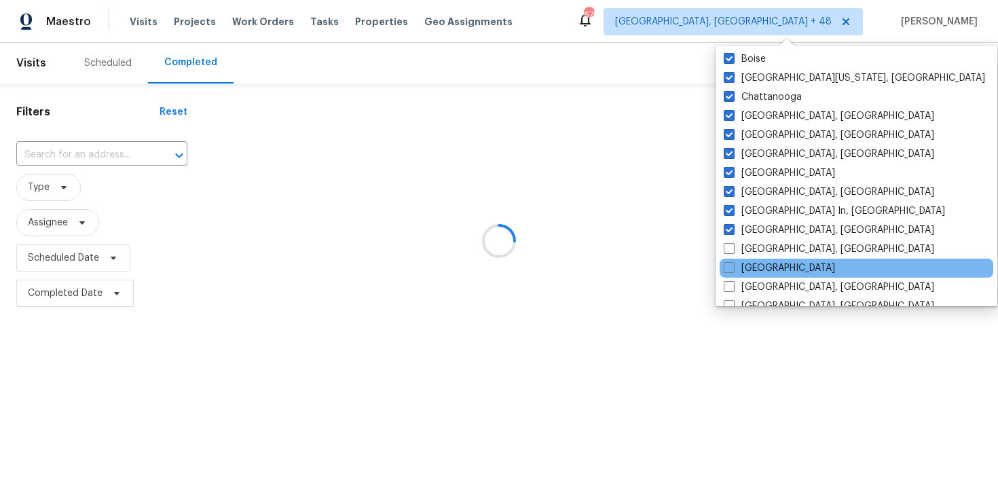
click at [730, 259] on div "Minneapolis" at bounding box center [855, 268] width 273 height 19
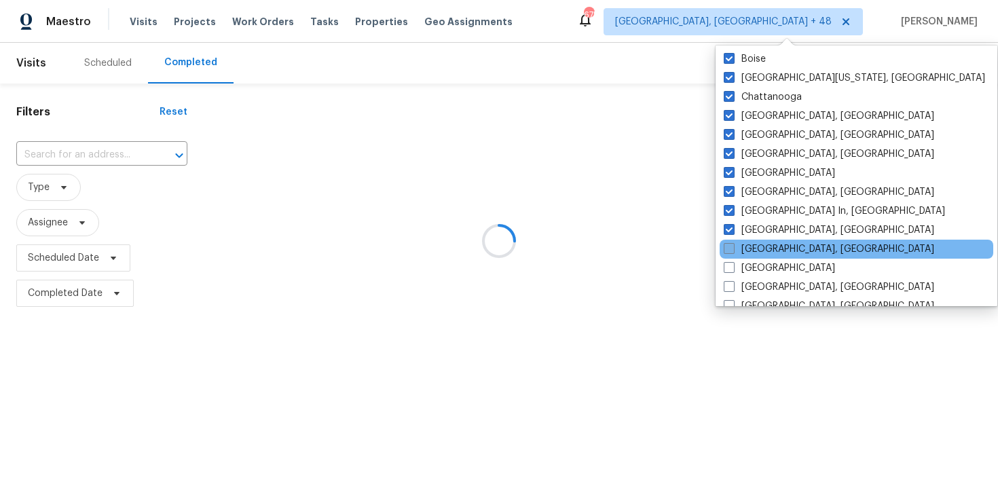
click at [737, 245] on label "Miami, FL" at bounding box center [828, 249] width 210 height 14
click at [732, 245] on input "Miami, FL" at bounding box center [727, 246] width 9 height 9
checkbox input "true"
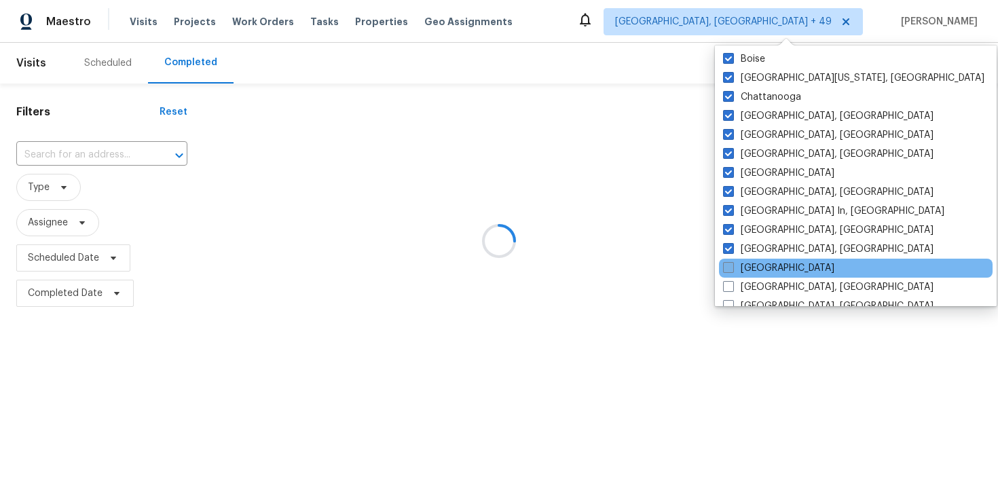
click at [734, 270] on label "Minneapolis" at bounding box center [778, 268] width 111 height 14
click at [732, 270] on input "Minneapolis" at bounding box center [727, 265] width 9 height 9
checkbox input "true"
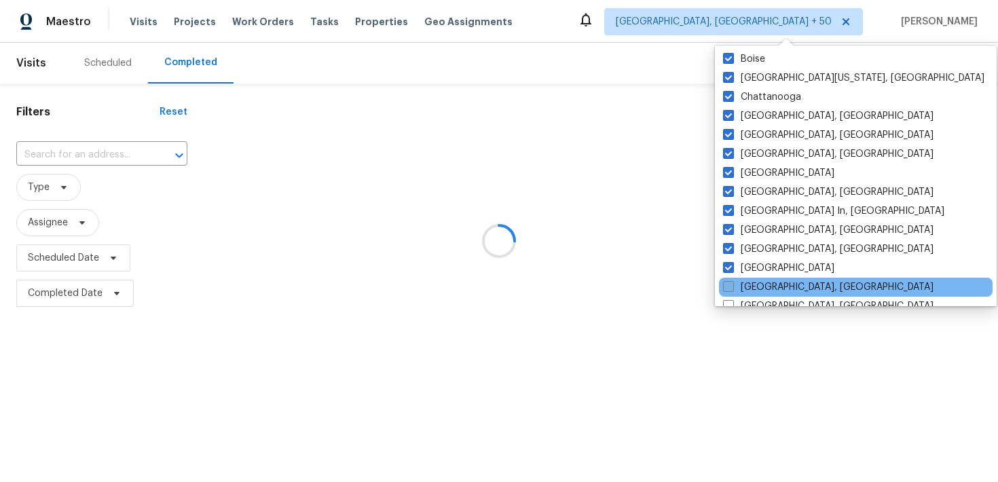
click at [732, 284] on span at bounding box center [728, 286] width 11 height 11
click at [732, 284] on input "Philadelphia, PA" at bounding box center [727, 284] width 9 height 9
checkbox input "true"
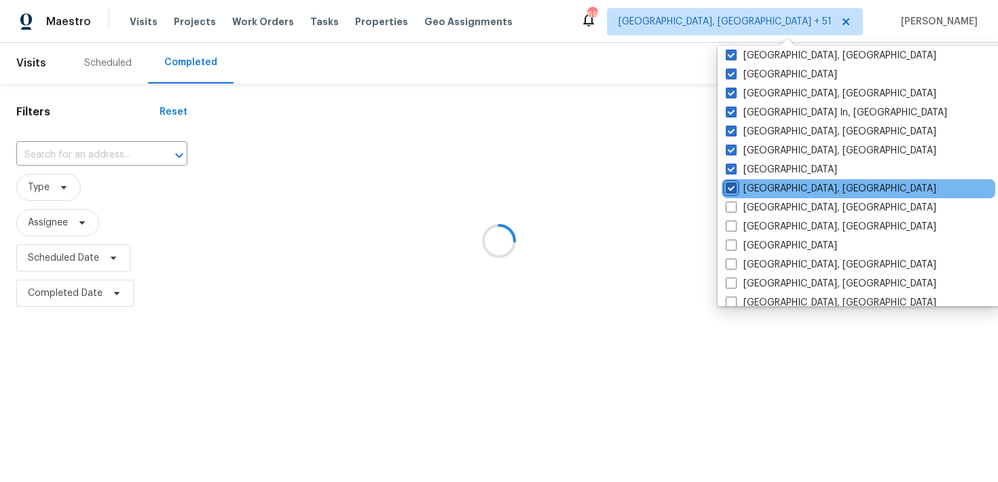
scroll to position [848, 0]
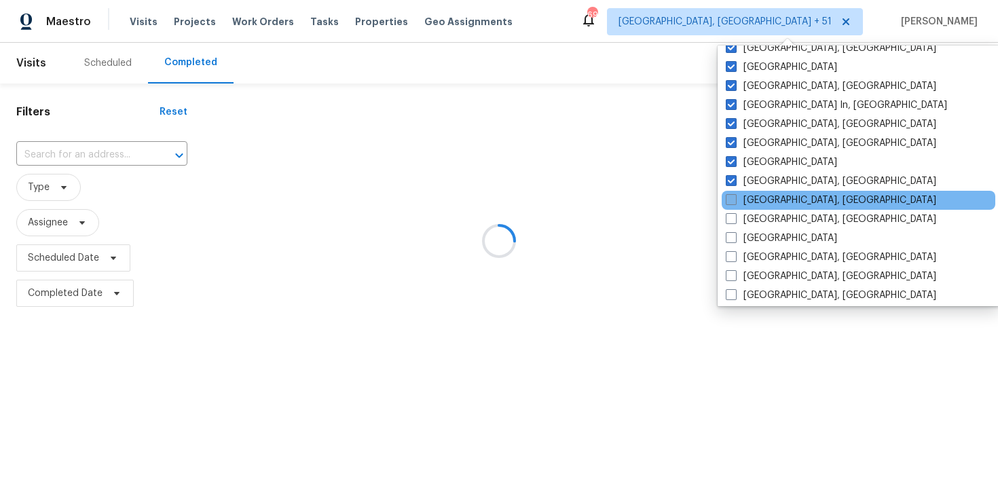
click at [738, 206] on label "Prescott, AZ" at bounding box center [830, 200] width 210 height 14
click at [734, 202] on input "Prescott, AZ" at bounding box center [729, 197] width 9 height 9
checkbox input "true"
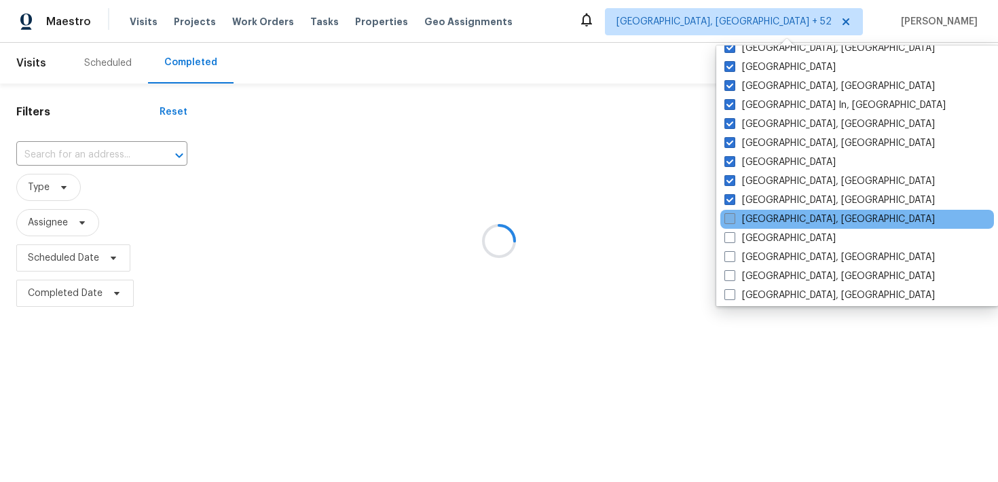
click at [738, 217] on label "Reno, NV" at bounding box center [829, 219] width 210 height 14
click at [733, 217] on input "Reno, NV" at bounding box center [728, 216] width 9 height 9
checkbox input "true"
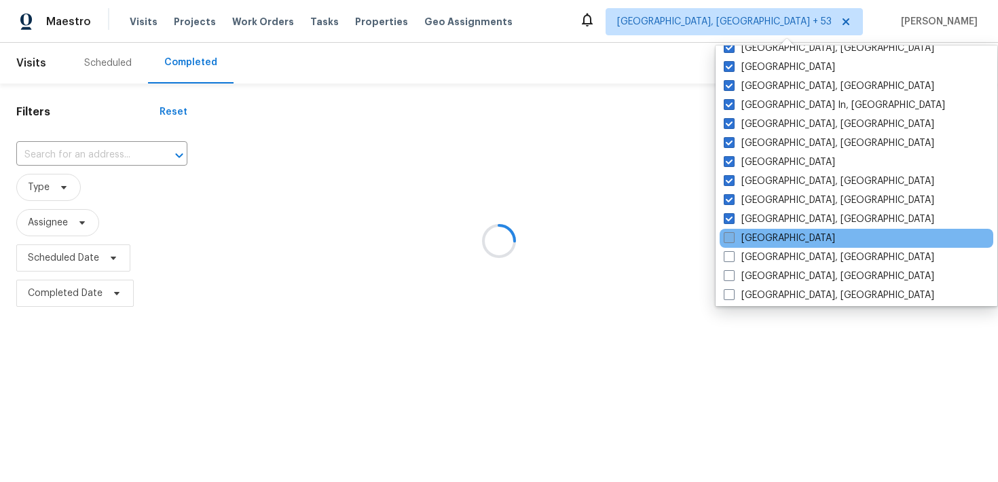
click at [735, 235] on label "Salt Lake City" at bounding box center [778, 238] width 111 height 14
click at [732, 235] on input "Salt Lake City" at bounding box center [727, 235] width 9 height 9
checkbox input "true"
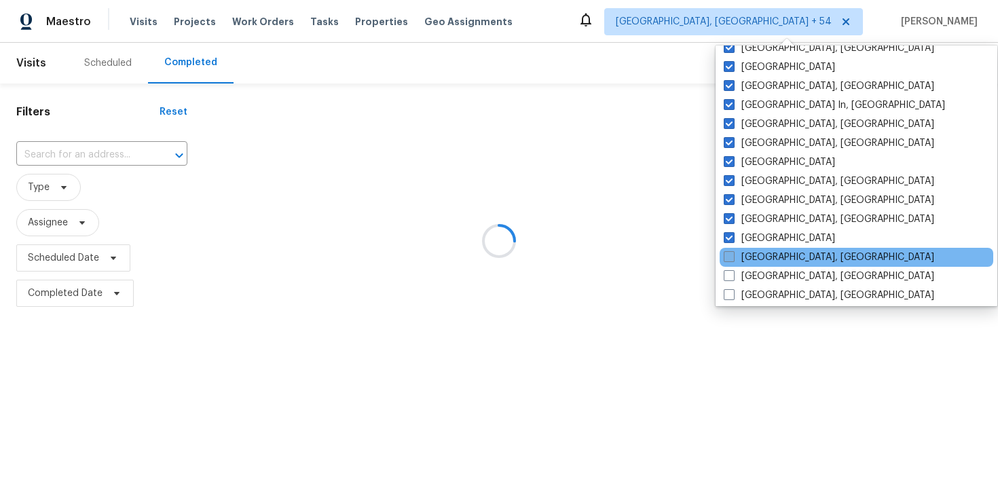
click at [734, 254] on label "San Diego, CA" at bounding box center [828, 257] width 210 height 14
click at [732, 254] on input "San Diego, CA" at bounding box center [727, 254] width 9 height 9
checkbox input "true"
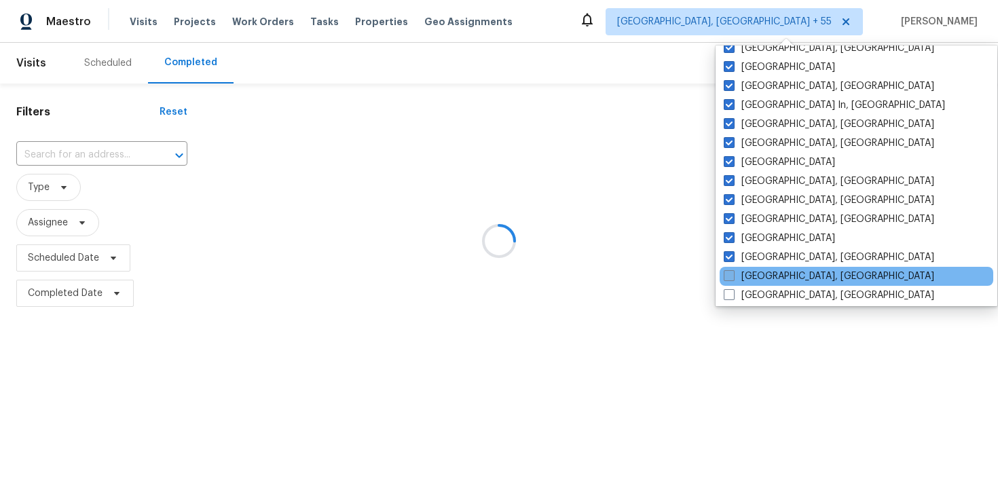
click at [734, 270] on label "Savannah, GA" at bounding box center [828, 276] width 210 height 14
click at [732, 270] on input "Savannah, GA" at bounding box center [727, 273] width 9 height 9
checkbox input "true"
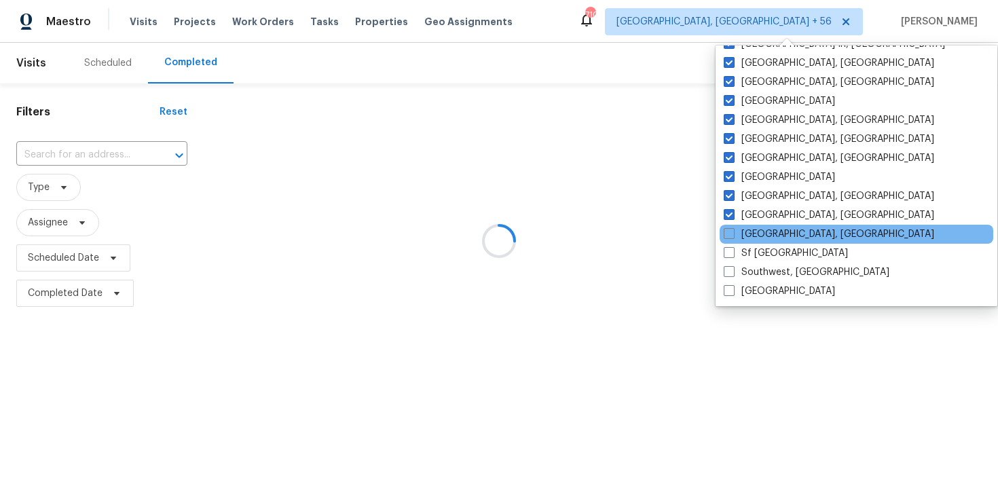
click at [729, 225] on div "Seattle, WA" at bounding box center [855, 234] width 273 height 19
click at [730, 239] on label "Seattle, WA" at bounding box center [828, 234] width 210 height 14
click at [730, 236] on input "Seattle, WA" at bounding box center [727, 231] width 9 height 9
checkbox input "true"
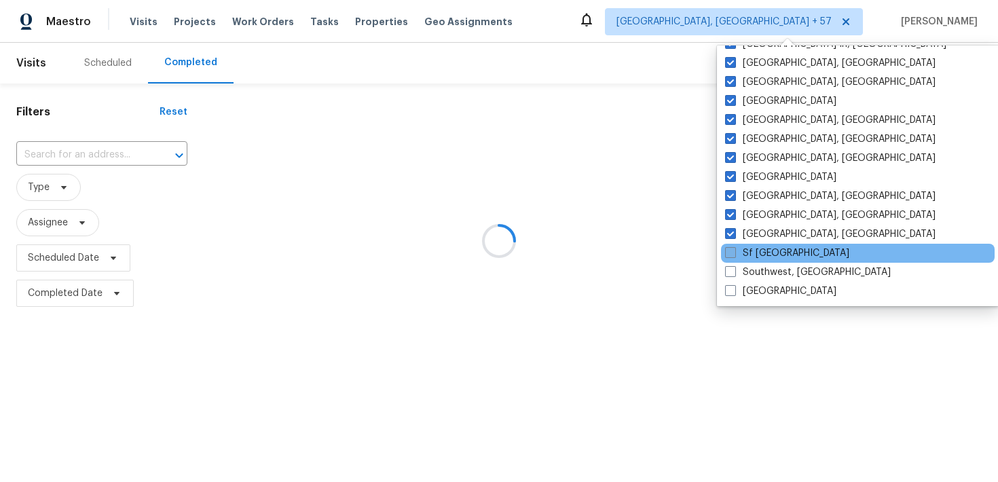
click at [730, 254] on span at bounding box center [730, 252] width 11 height 11
click at [730, 254] on input "Sf Bay Area" at bounding box center [729, 250] width 9 height 9
checkbox input "true"
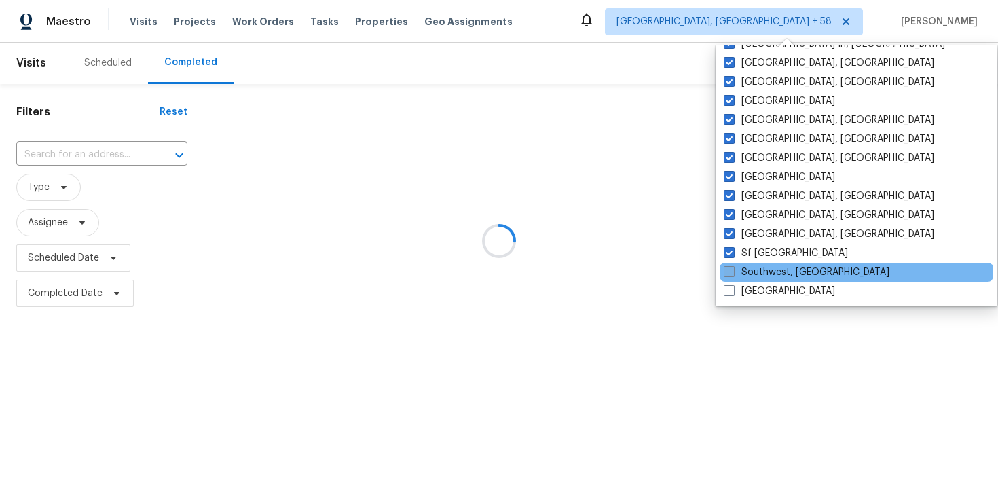
click at [730, 273] on span at bounding box center [728, 271] width 11 height 11
click at [730, 273] on input "Southwest, FL" at bounding box center [727, 269] width 9 height 9
checkbox input "true"
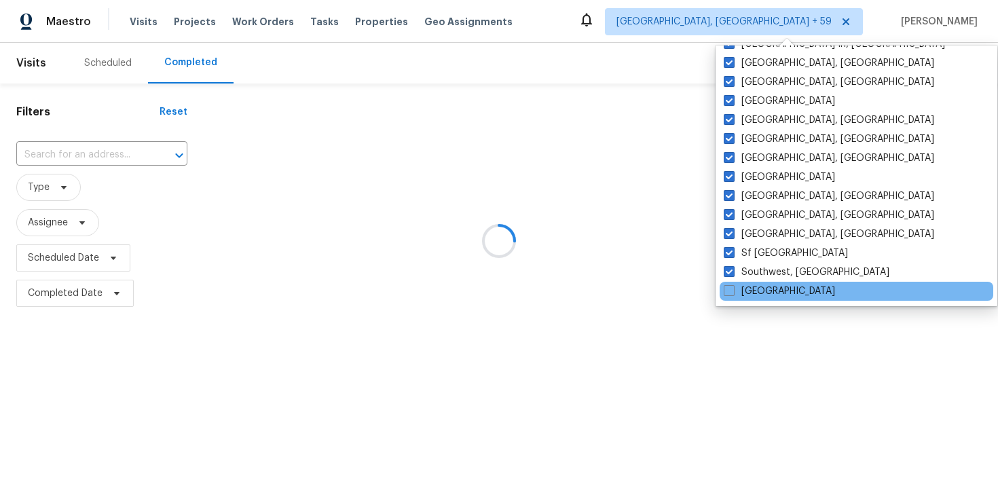
click at [730, 282] on div "Tampa" at bounding box center [855, 291] width 273 height 19
click at [731, 290] on span at bounding box center [728, 290] width 11 height 11
click at [731, 290] on input "Tampa" at bounding box center [727, 288] width 9 height 9
checkbox input "true"
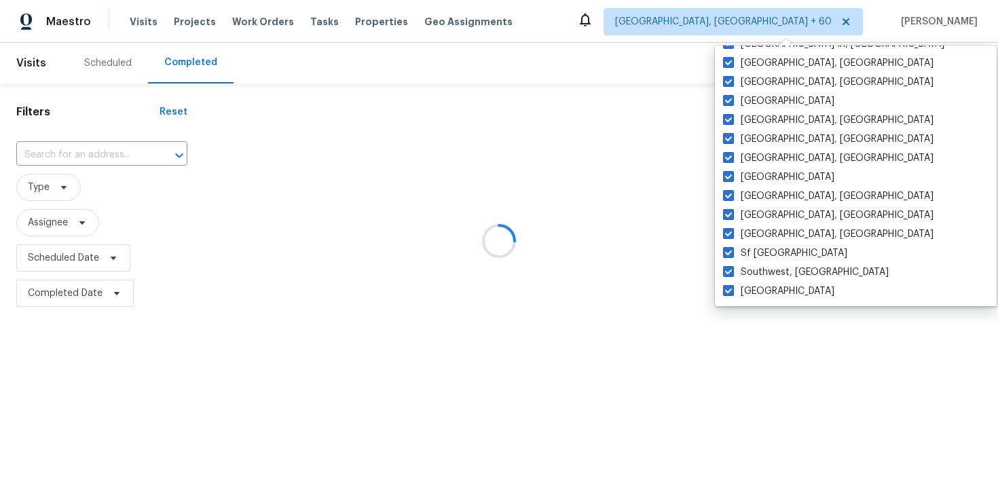
click at [614, 184] on div at bounding box center [499, 241] width 998 height 482
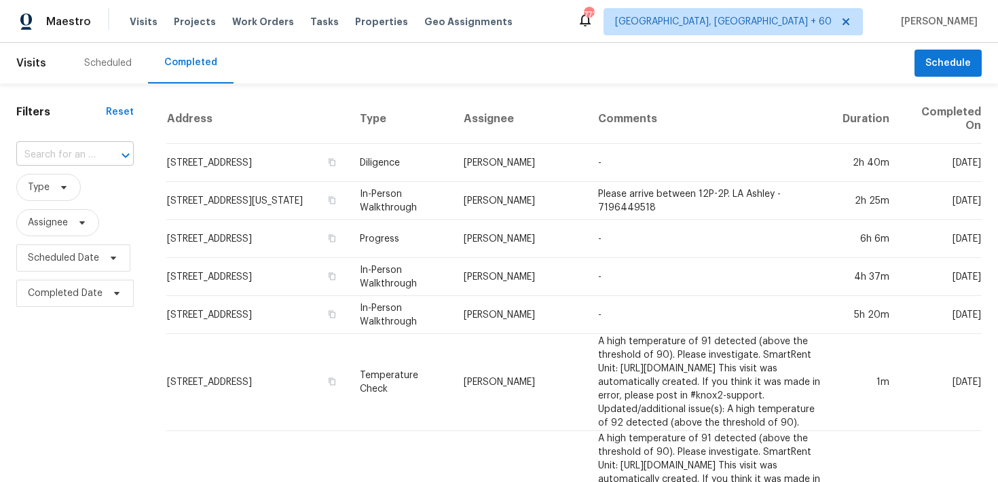
click at [69, 152] on input "text" at bounding box center [55, 155] width 79 height 21
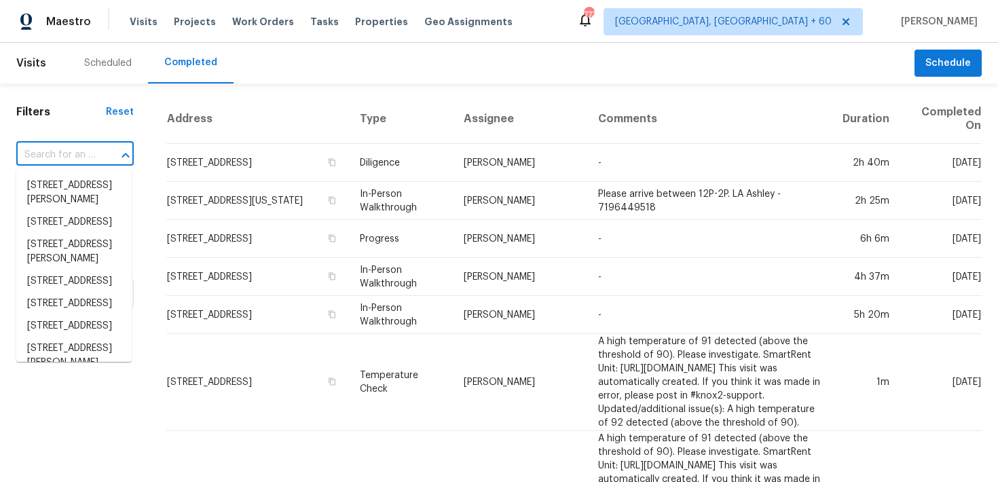
paste input "5722 Glen Ave, Lanham, MD 20706"
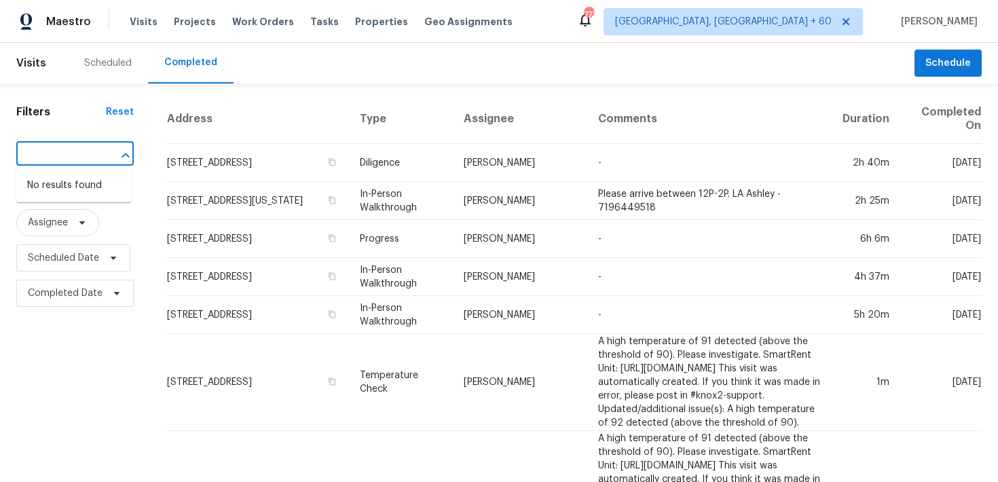
type input "5722 Glen Ave, Lanham, MD 20706"
click at [60, 156] on input "text" at bounding box center [55, 155] width 79 height 21
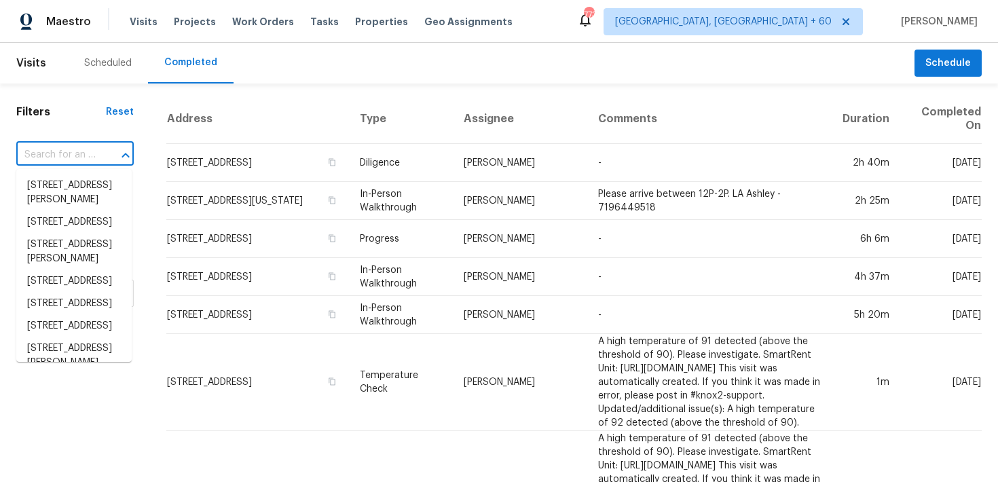
paste input "5722 Glen Ave, Lanham, MD 20706"
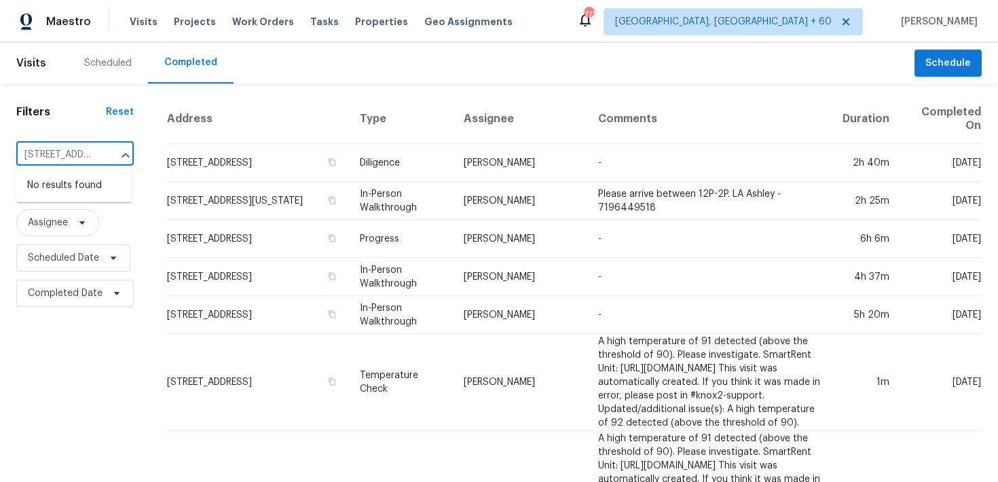
type input "5722 Glen Ave"
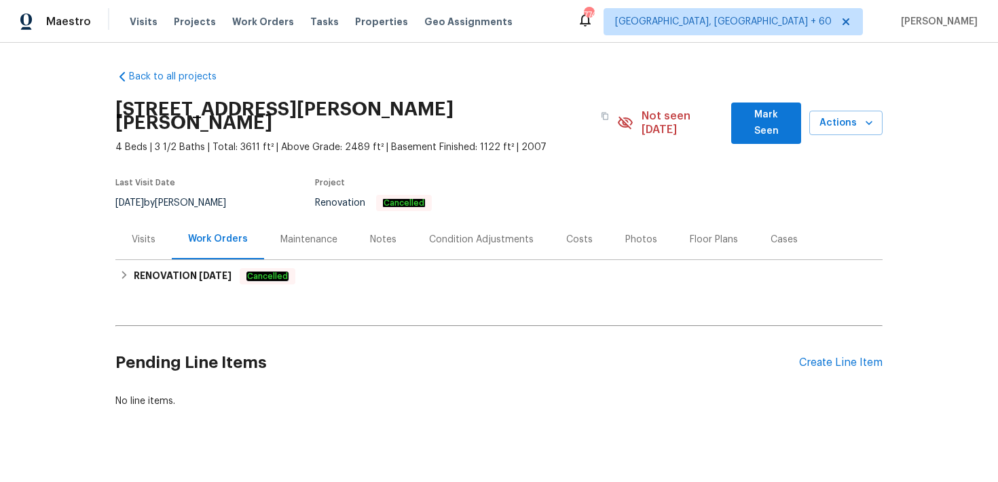
click at [147, 233] on div "Visits" at bounding box center [144, 240] width 24 height 14
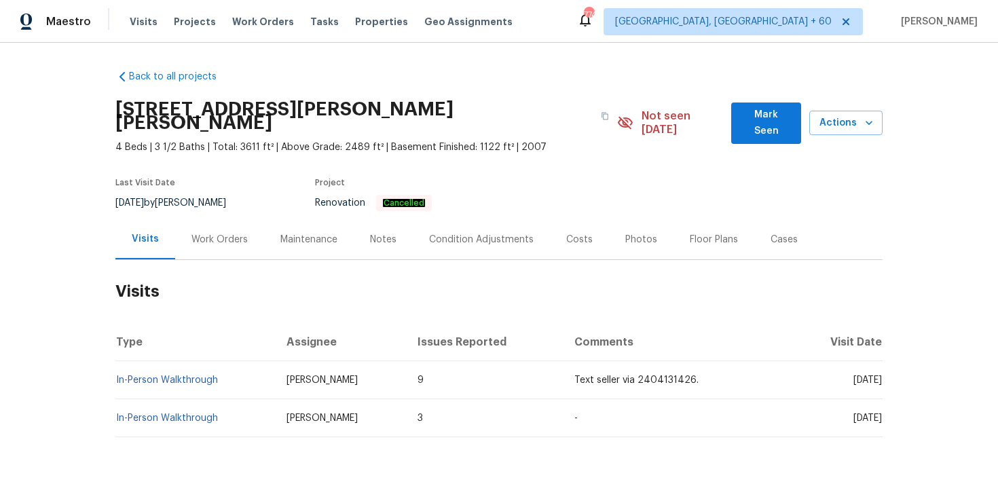
scroll to position [1, 0]
click at [163, 375] on link "In-Person Walkthrough" at bounding box center [167, 380] width 102 height 10
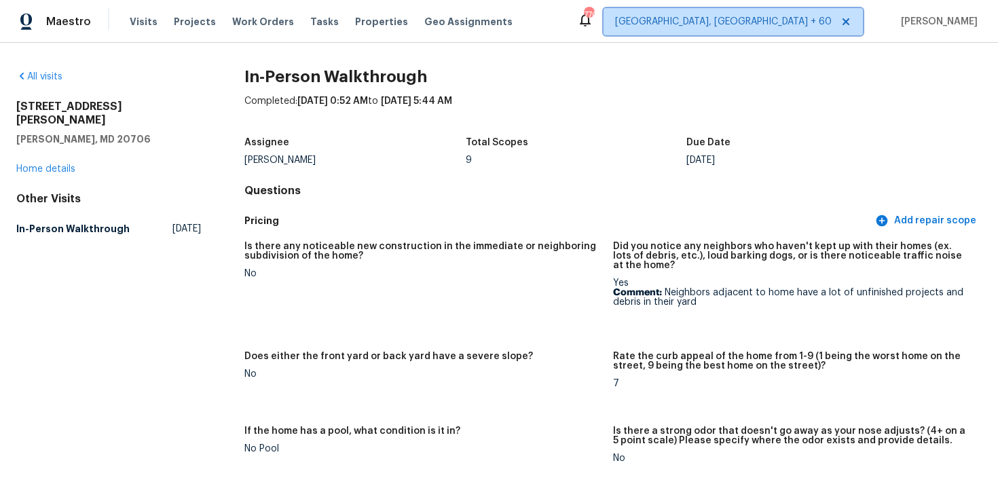
click at [780, 9] on span "[GEOGRAPHIC_DATA], [GEOGRAPHIC_DATA] + 60" at bounding box center [732, 21] width 259 height 27
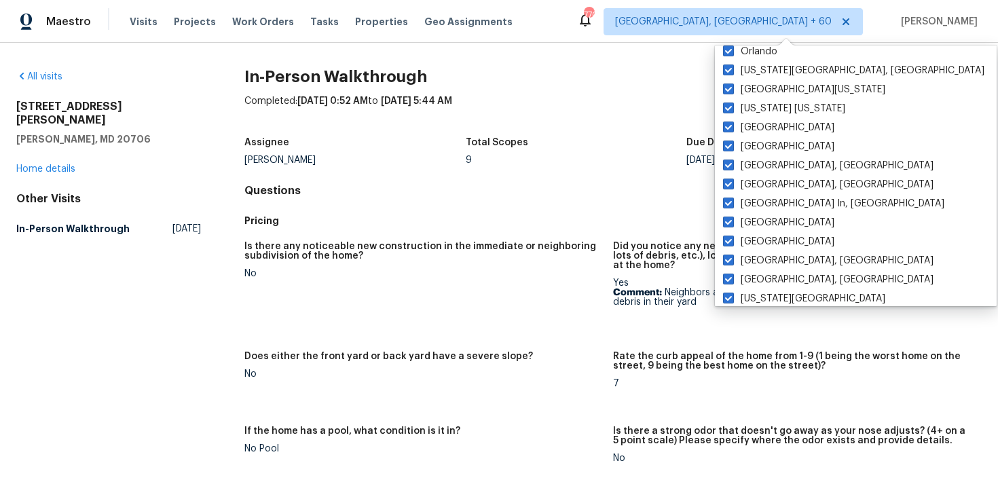
scroll to position [909, 0]
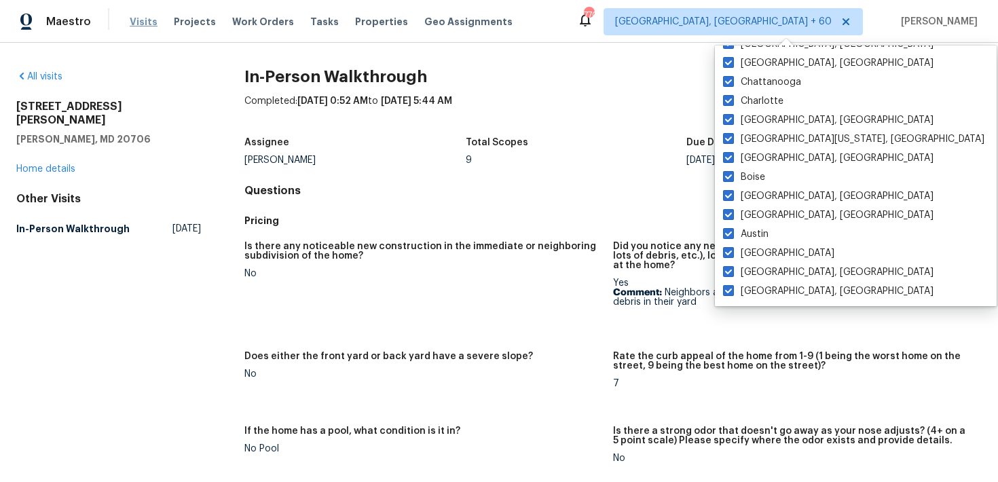
click at [143, 22] on span "Visits" at bounding box center [144, 22] width 28 height 14
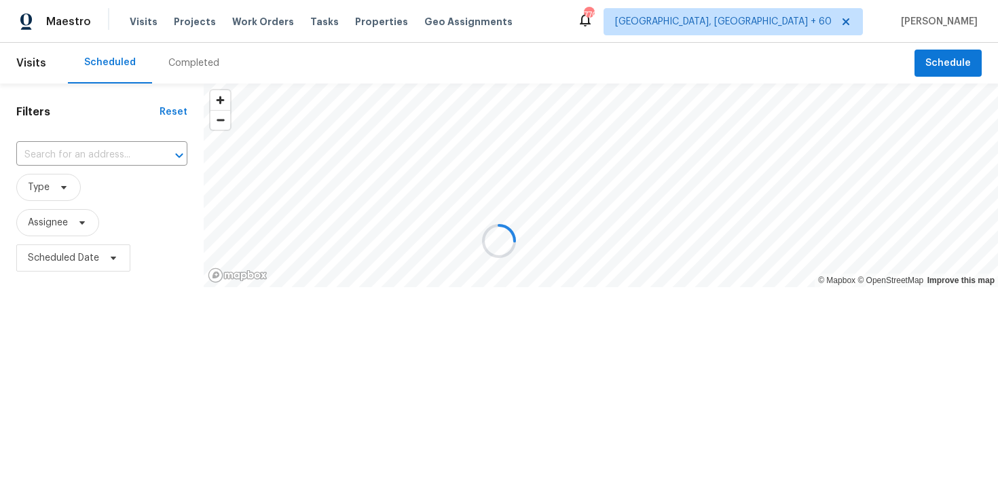
click at [189, 60] on div at bounding box center [499, 241] width 998 height 482
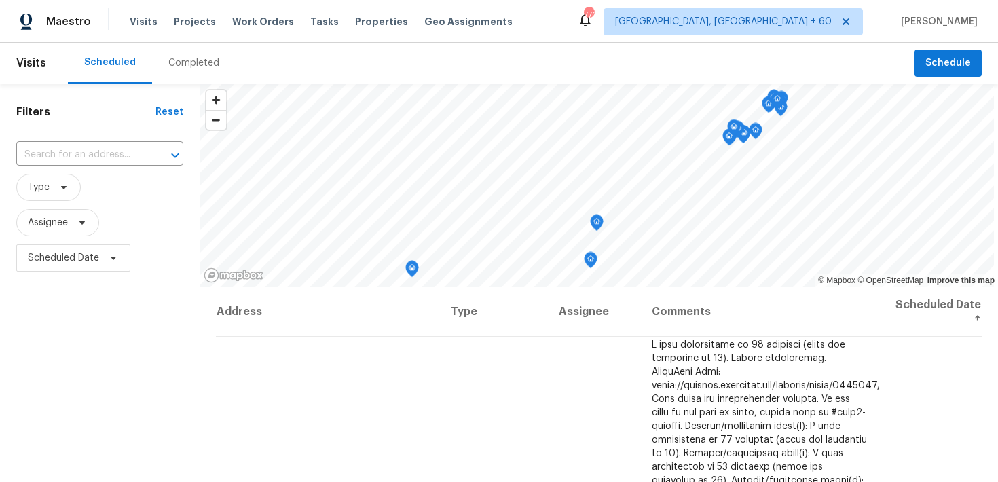
click at [195, 66] on div "Completed" at bounding box center [193, 63] width 51 height 14
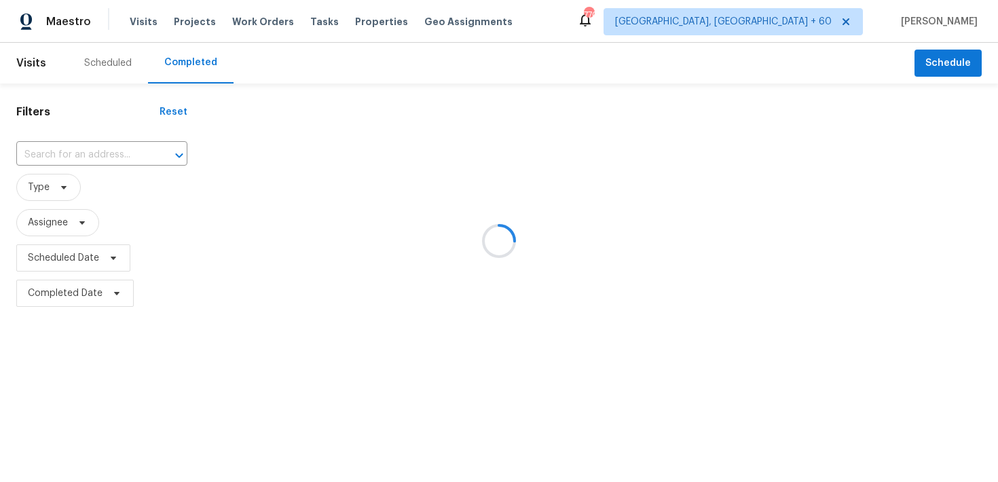
click at [98, 159] on div at bounding box center [499, 241] width 998 height 482
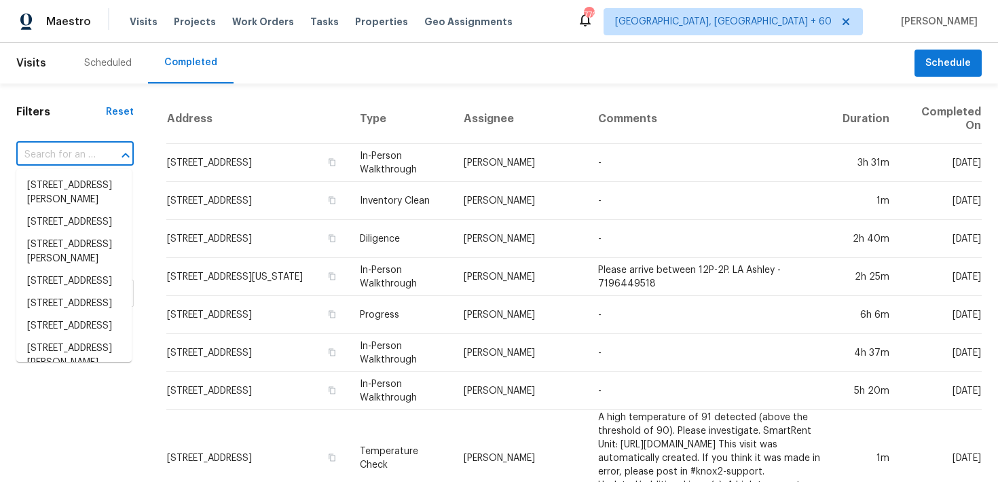
click at [82, 158] on input "text" at bounding box center [55, 155] width 79 height 21
paste input "2611 Riverside Dr Unit D, Houston, TX 77004"
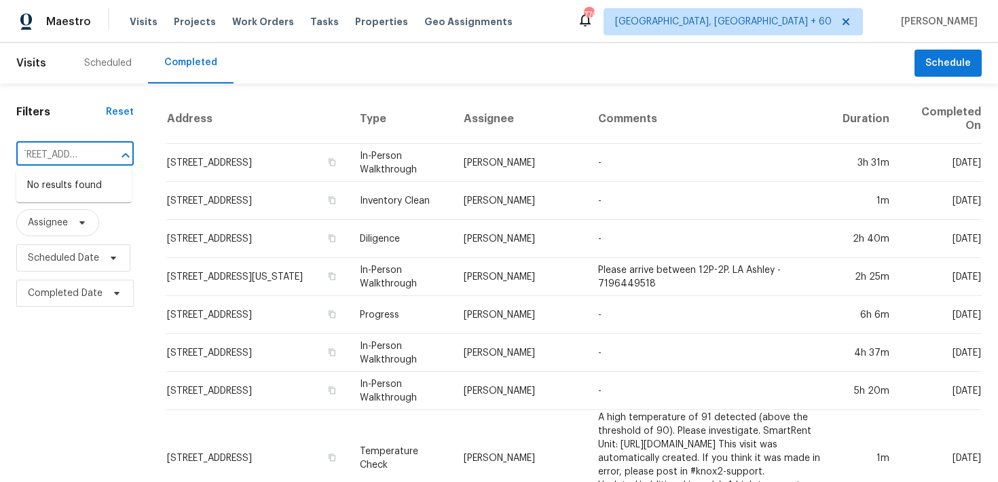
type input "2611 Riverside Dr Unit D, Houston, TX 77004"
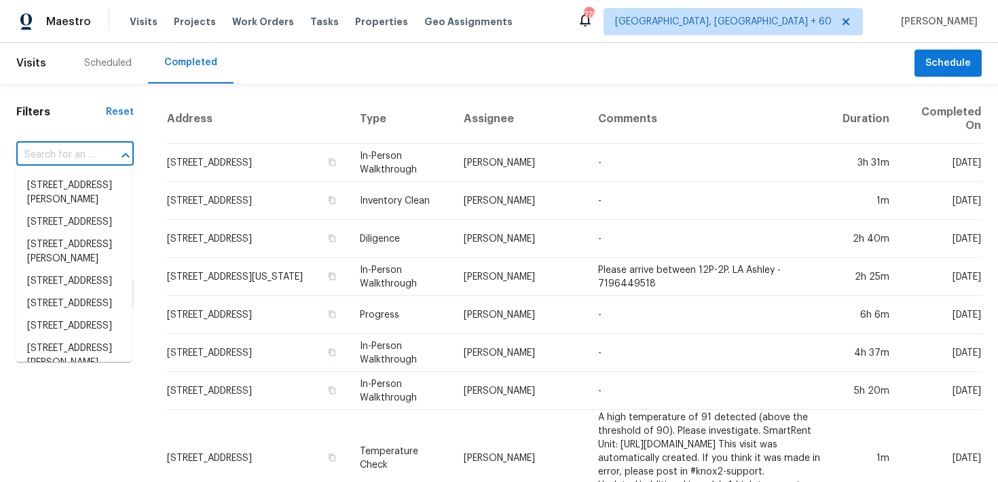
click at [64, 159] on input "text" at bounding box center [55, 155] width 79 height 21
paste input "2611 Riverside Dr Unit D, Houston, TX 77004"
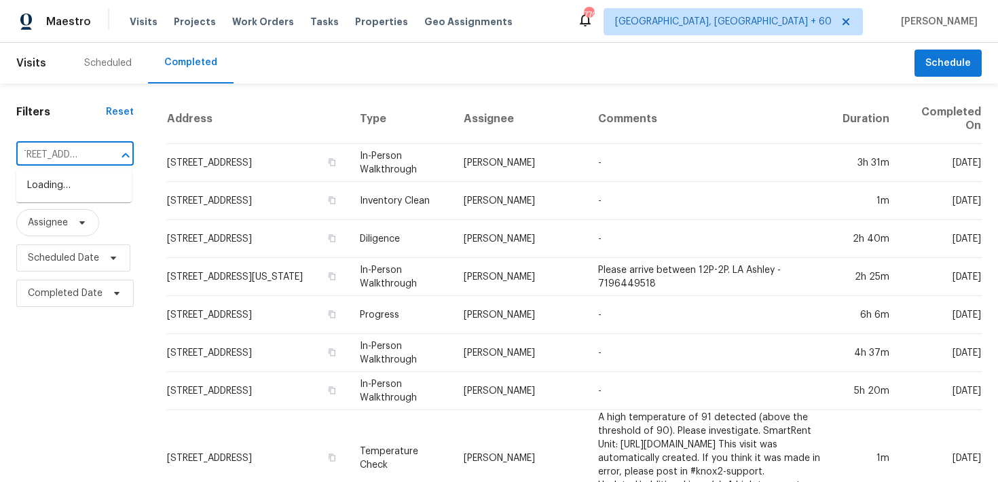
scroll to position [0, 35]
type input "2611 Riverside Dr"
click at [52, 185] on li "2611 Riverside Dr Unit D, Houston, TX 77004" at bounding box center [73, 185] width 115 height 22
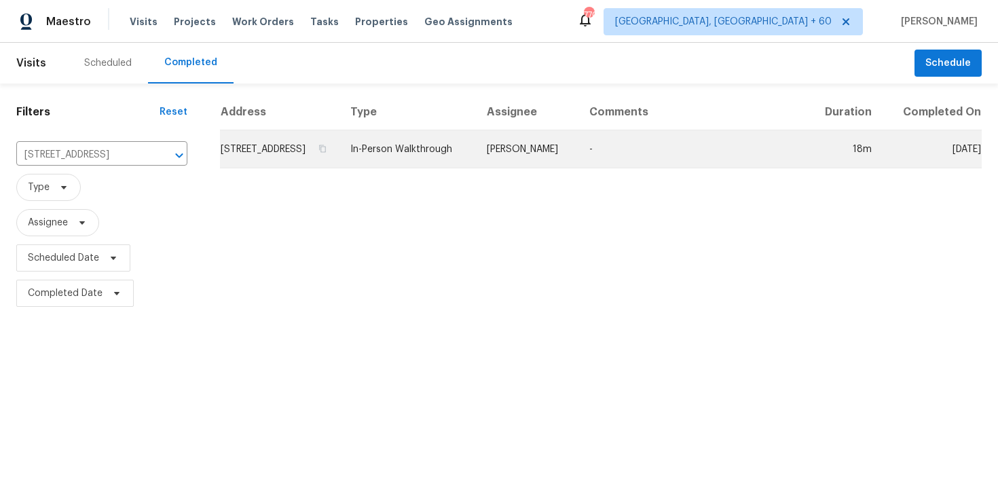
click at [445, 160] on td "In-Person Walkthrough" at bounding box center [407, 149] width 136 height 38
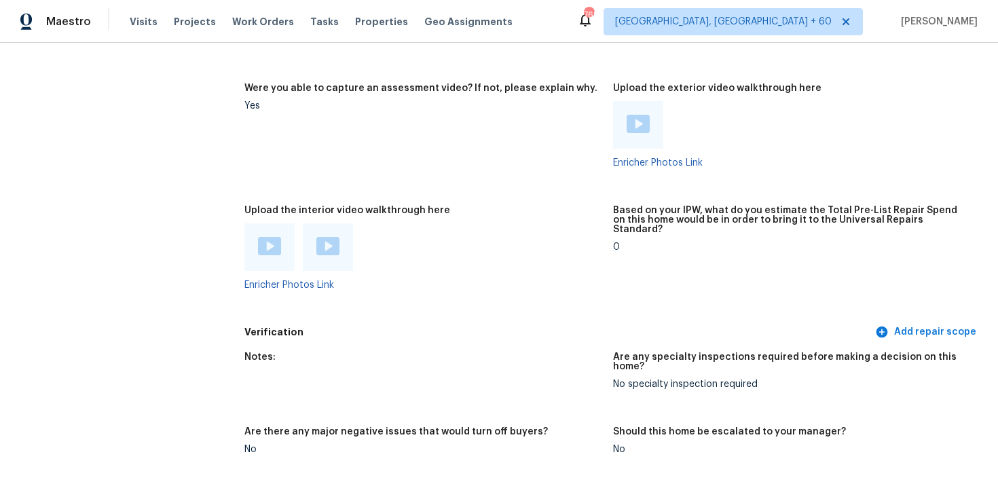
scroll to position [2432, 0]
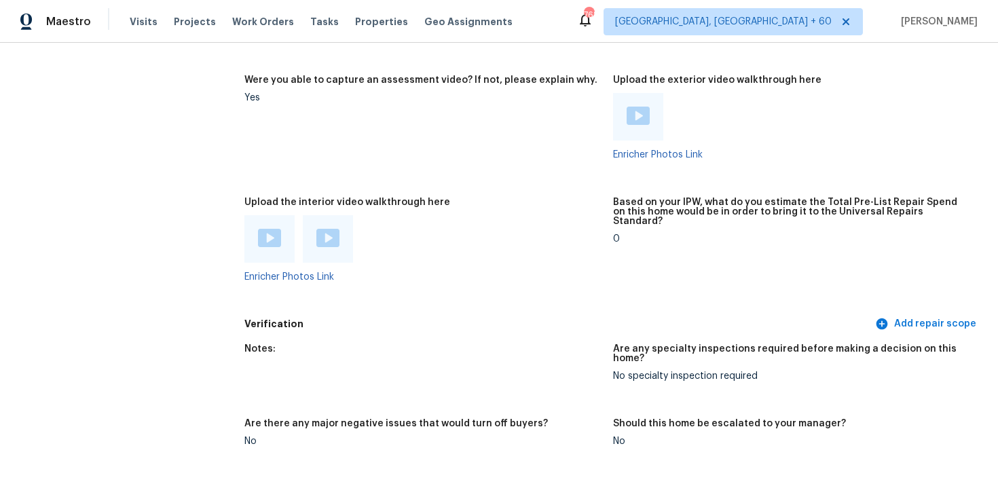
click at [272, 251] on div at bounding box center [269, 239] width 50 height 48
click at [266, 237] on img at bounding box center [269, 238] width 23 height 18
click at [339, 226] on div at bounding box center [328, 239] width 50 height 48
click at [321, 242] on div at bounding box center [328, 239] width 50 height 48
click at [310, 216] on div at bounding box center [328, 239] width 50 height 48
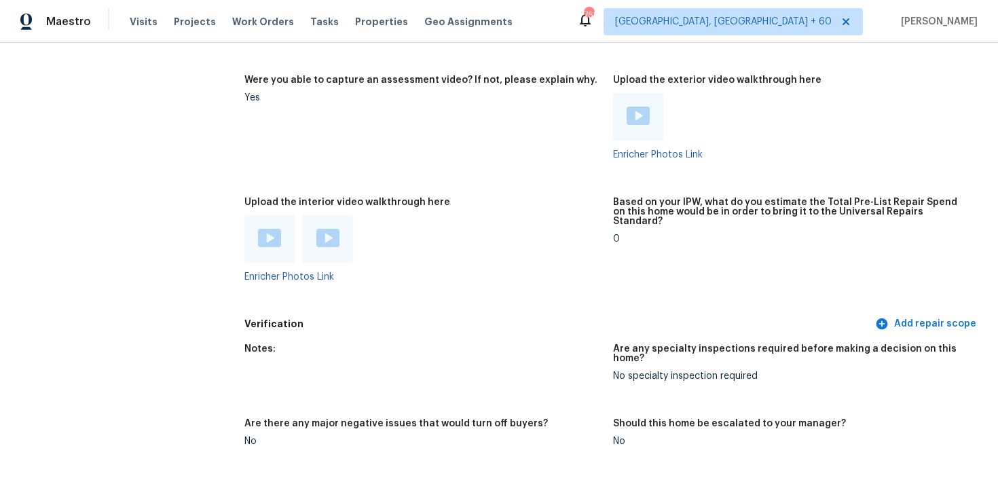
click at [321, 216] on div at bounding box center [328, 239] width 50 height 48
click at [273, 249] on div at bounding box center [269, 239] width 50 height 48
click at [326, 217] on div at bounding box center [328, 239] width 50 height 48
click at [324, 217] on div at bounding box center [328, 239] width 50 height 48
click at [271, 229] on img at bounding box center [269, 238] width 23 height 18
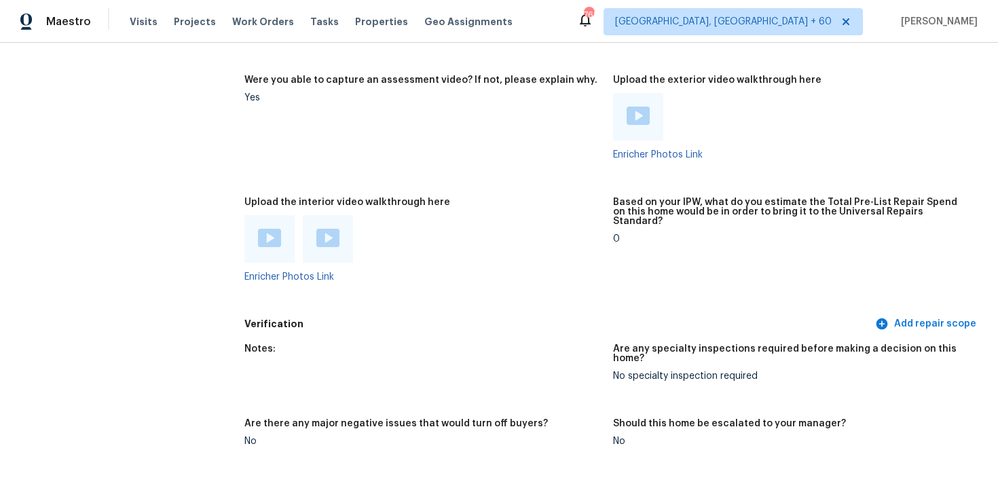
click at [333, 236] on img at bounding box center [327, 238] width 23 height 18
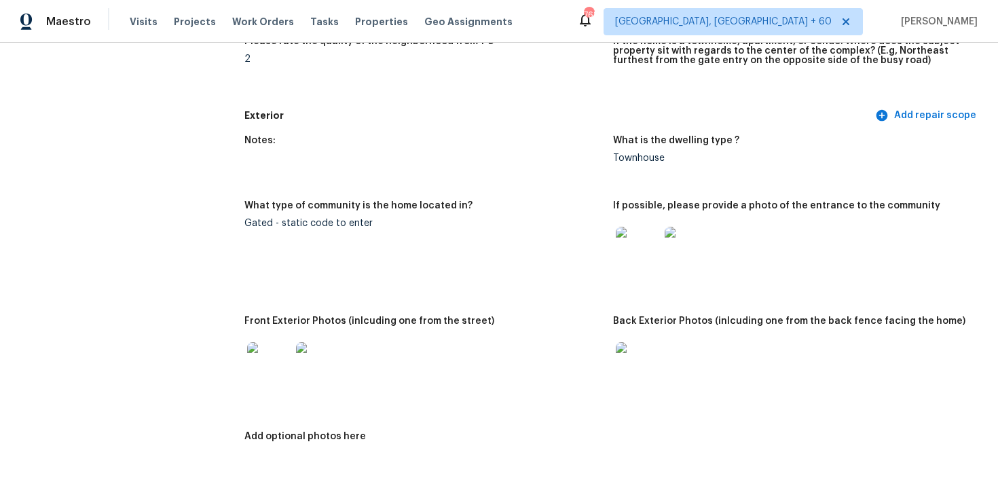
scroll to position [0, 0]
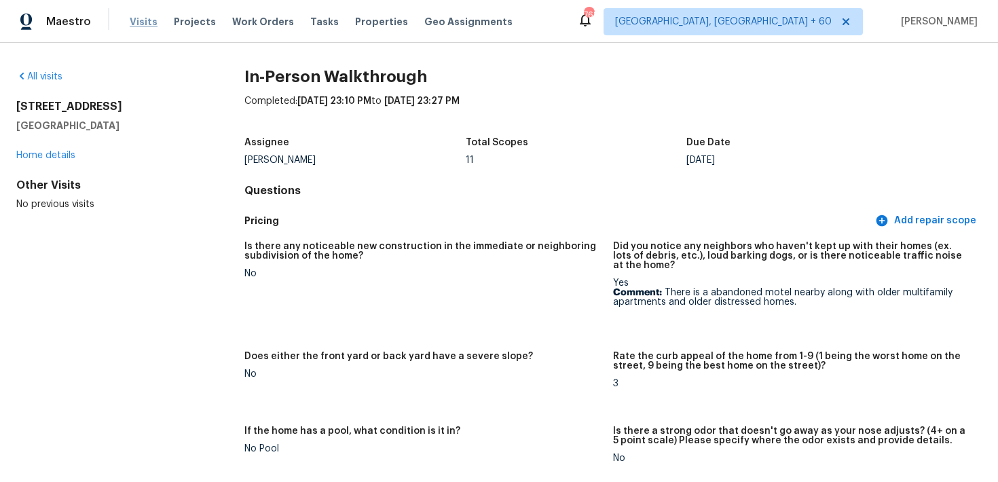
click at [149, 17] on span "Visits" at bounding box center [144, 22] width 28 height 14
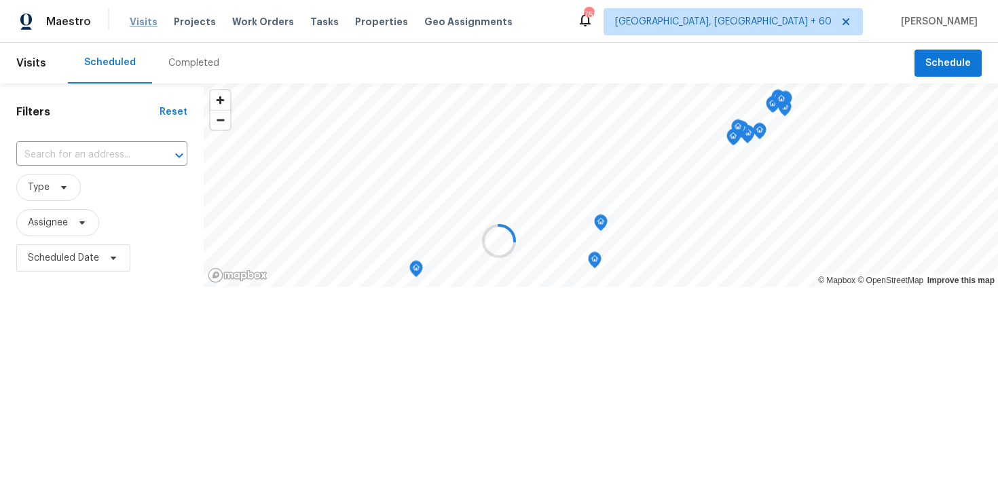
click at [149, 17] on div at bounding box center [499, 241] width 998 height 482
click at [185, 59] on div at bounding box center [499, 241] width 998 height 482
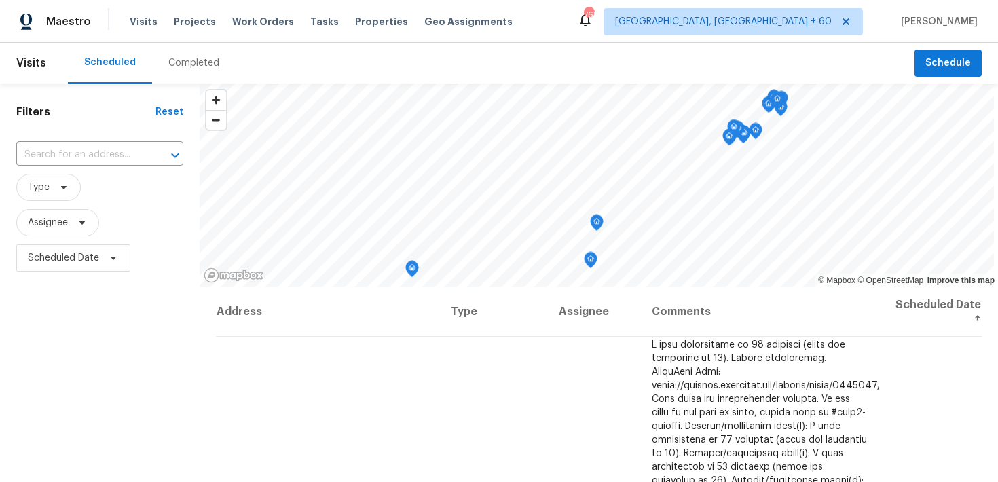
click at [193, 64] on div "Completed" at bounding box center [193, 63] width 51 height 14
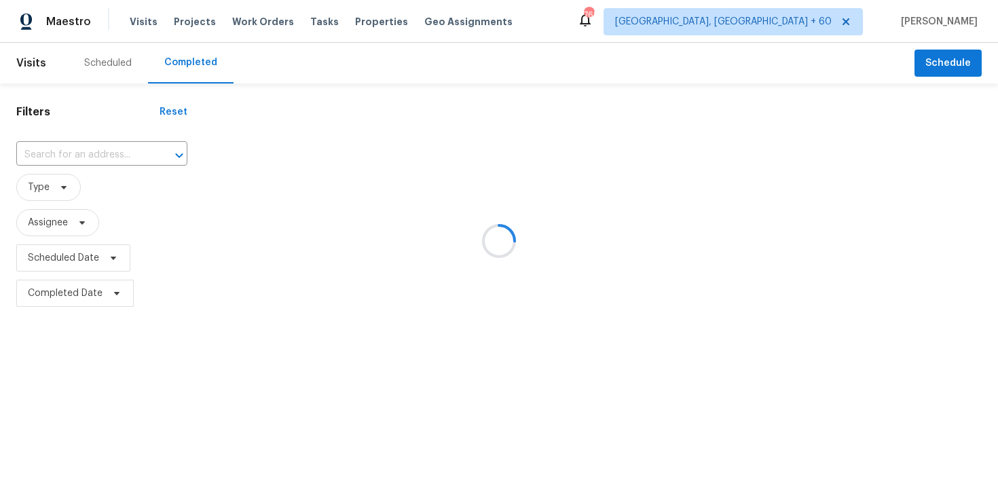
click at [71, 151] on div at bounding box center [499, 241] width 998 height 482
click at [40, 153] on div at bounding box center [499, 241] width 998 height 482
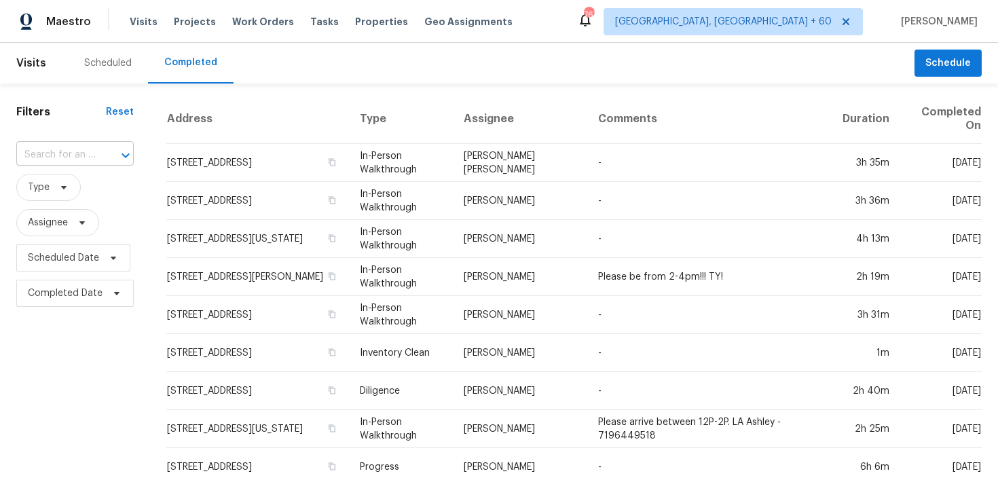
click at [48, 157] on input "text" at bounding box center [55, 155] width 79 height 21
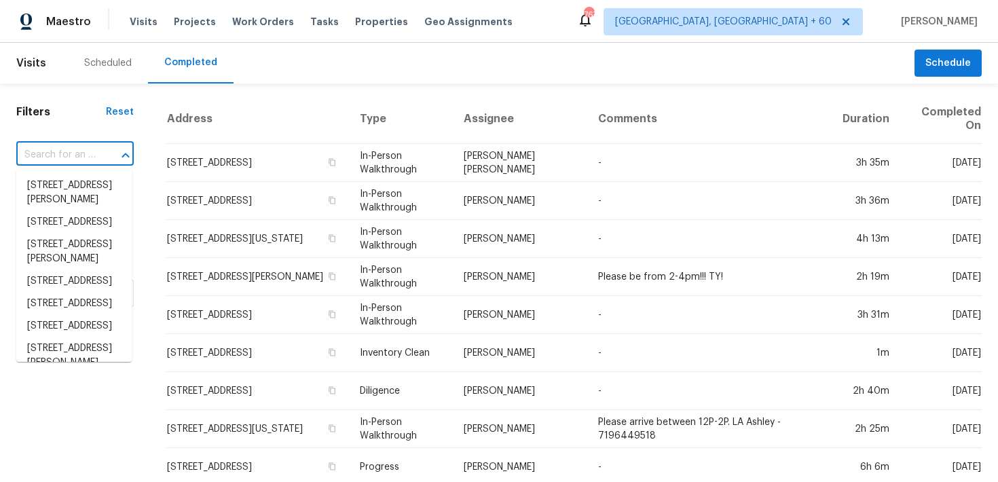
paste input "22229 SW 65th Way Boca Raton, FL, 33428"
type input "22229 SW 65th Way Boca Raton, FL, 33428"
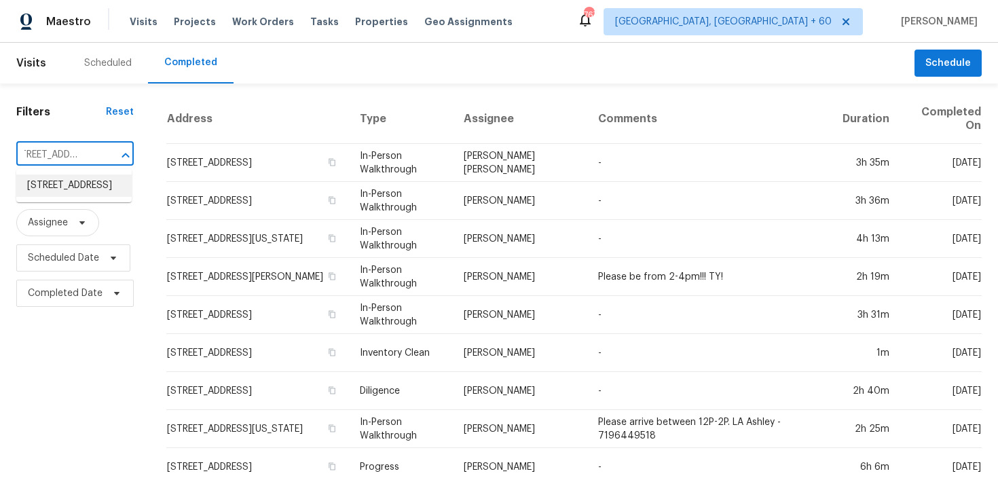
click at [54, 182] on li "22229 SW 65th Way, Boca Raton, FL 33428" at bounding box center [73, 185] width 115 height 22
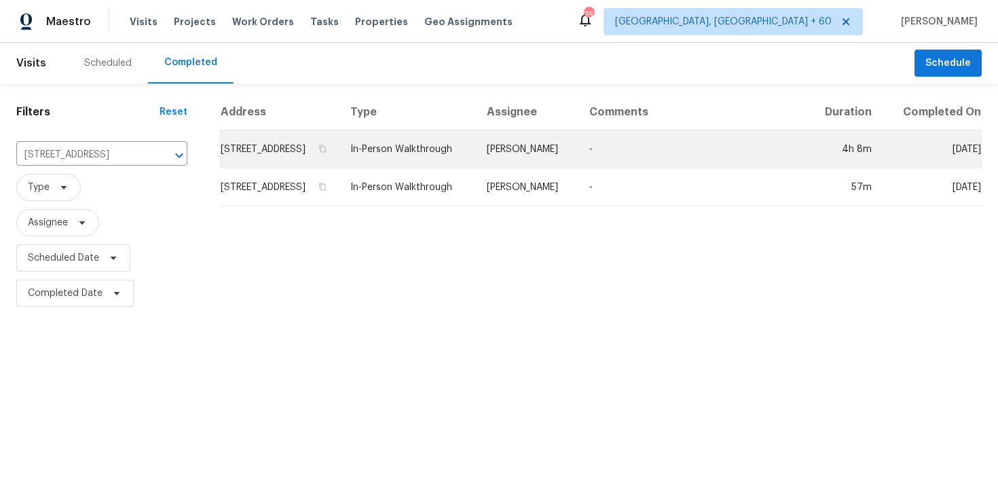
click at [450, 162] on td "In-Person Walkthrough" at bounding box center [407, 149] width 136 height 38
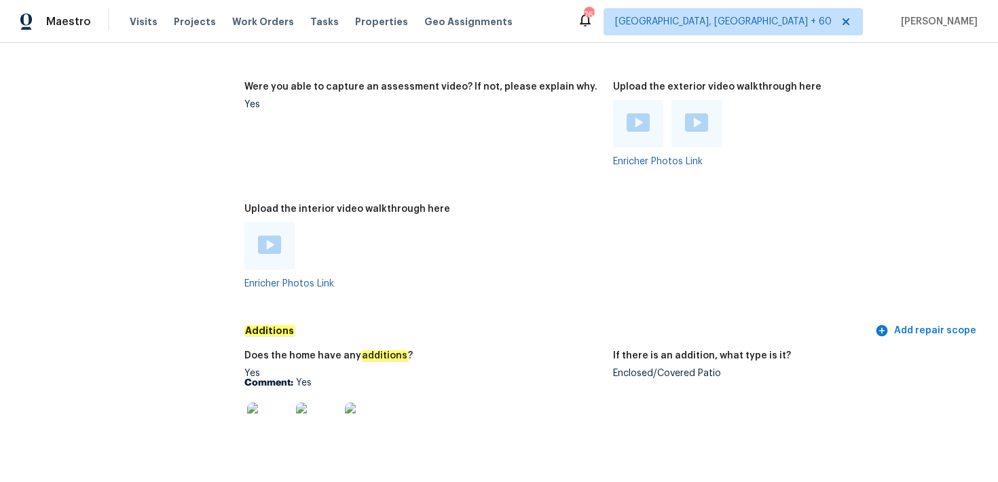
scroll to position [2468, 0]
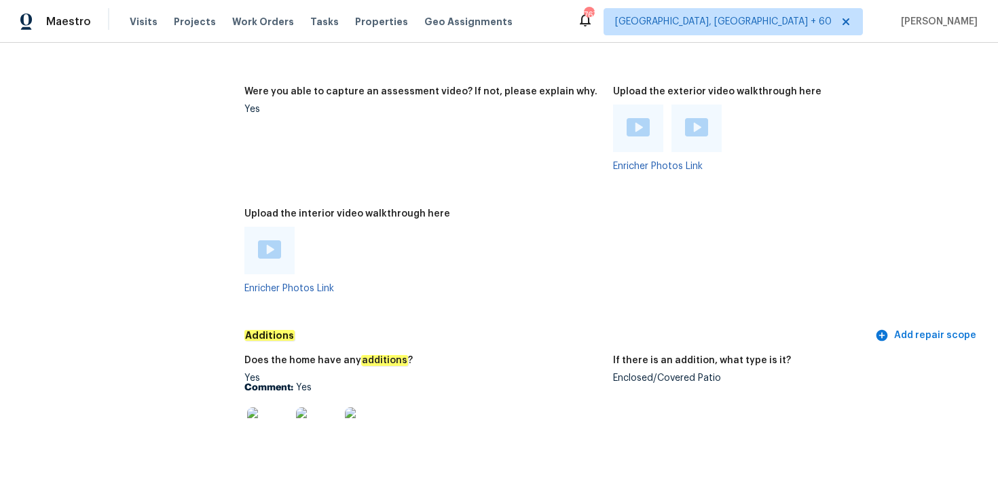
click at [261, 240] on img at bounding box center [269, 249] width 23 height 18
click at [272, 242] on img at bounding box center [269, 249] width 23 height 18
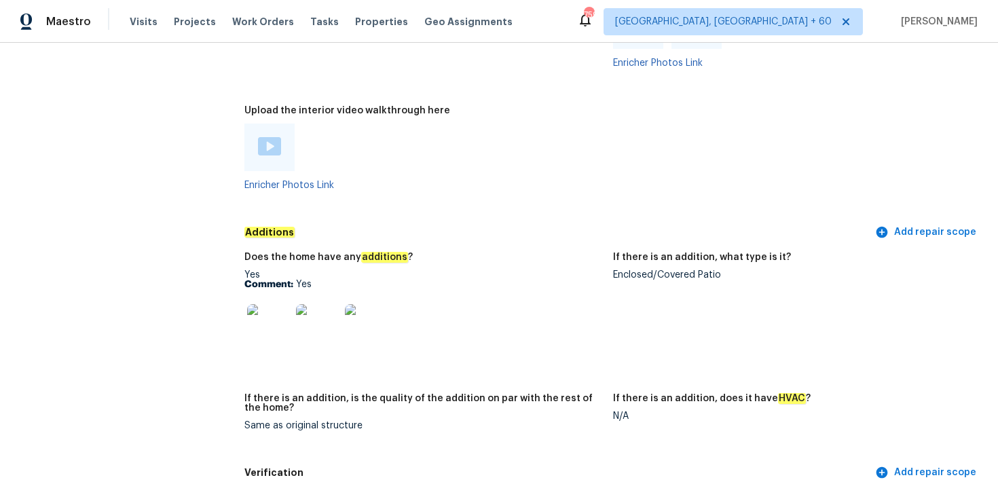
scroll to position [2578, 0]
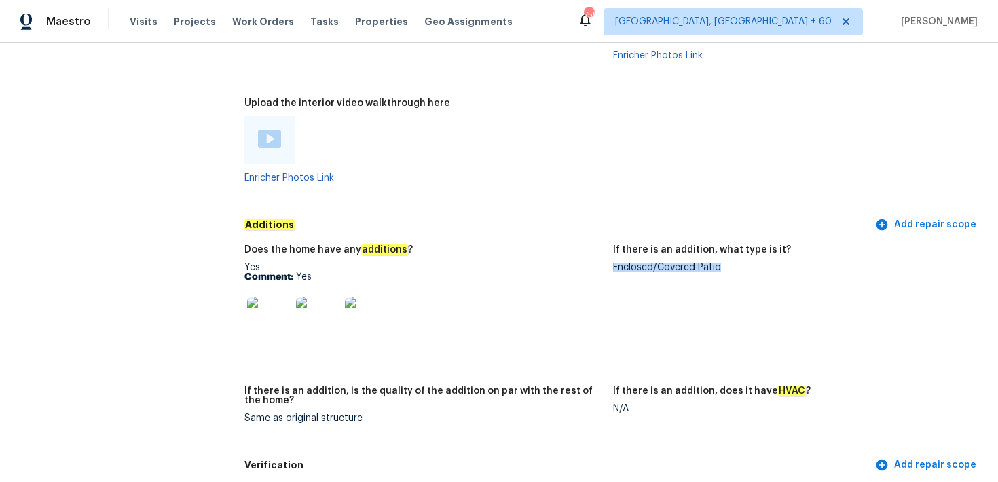
drag, startPoint x: 613, startPoint y: 255, endPoint x: 725, endPoint y: 250, distance: 112.8
click at [725, 263] on div "Enclosed/Covered Patio" at bounding box center [792, 268] width 358 height 10
copy div "Enclosed/Covered Patio"
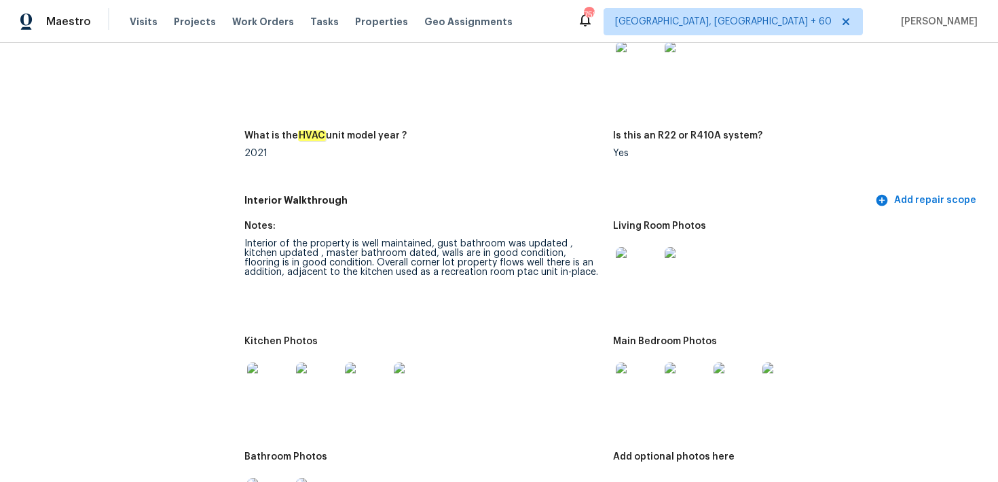
scroll to position [2530, 0]
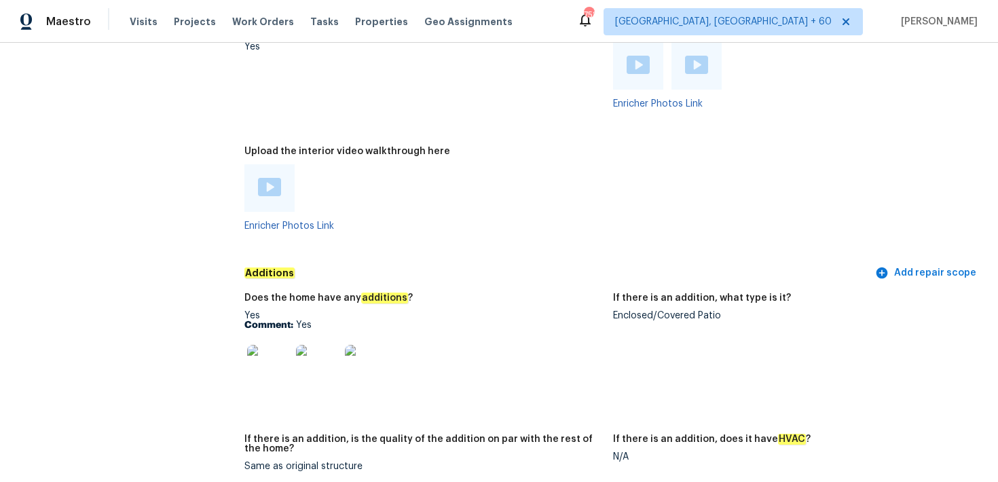
click at [263, 358] on img at bounding box center [268, 366] width 43 height 43
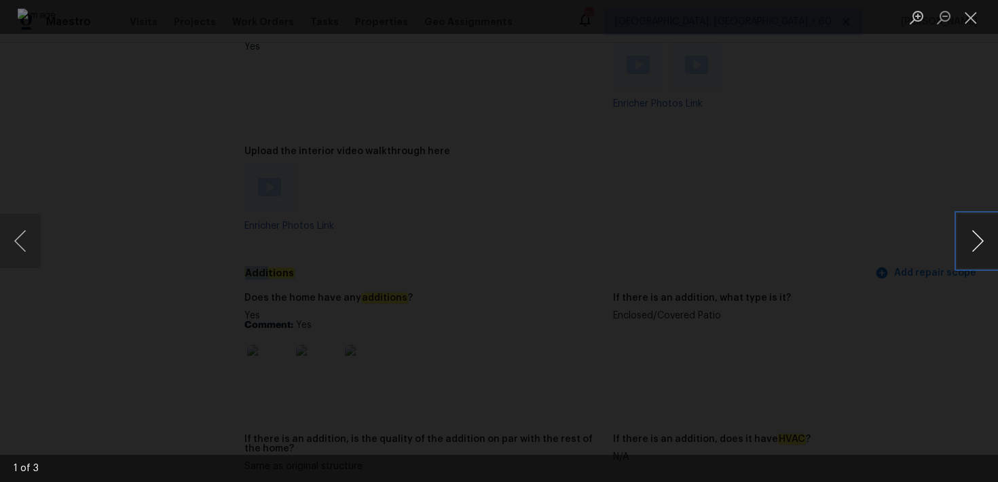
click at [974, 245] on button "Next image" at bounding box center [977, 241] width 41 height 54
click at [976, 22] on button "Close lightbox" at bounding box center [970, 17] width 27 height 24
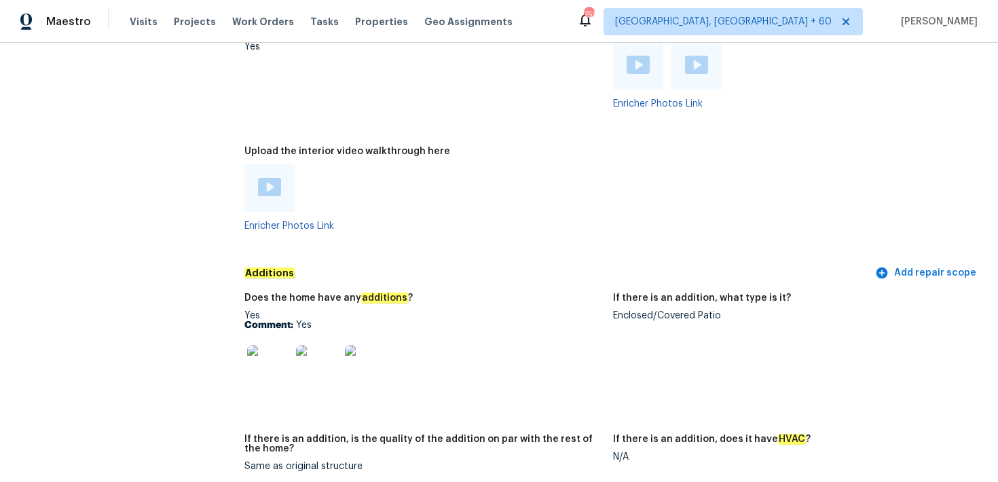
click at [625, 311] on div "Enclosed/Covered Patio" at bounding box center [792, 316] width 358 height 10
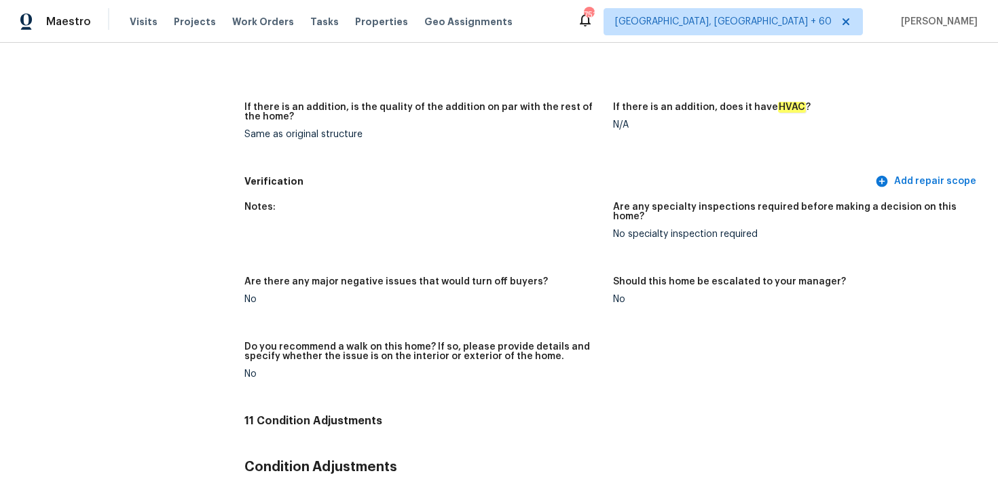
scroll to position [68, 0]
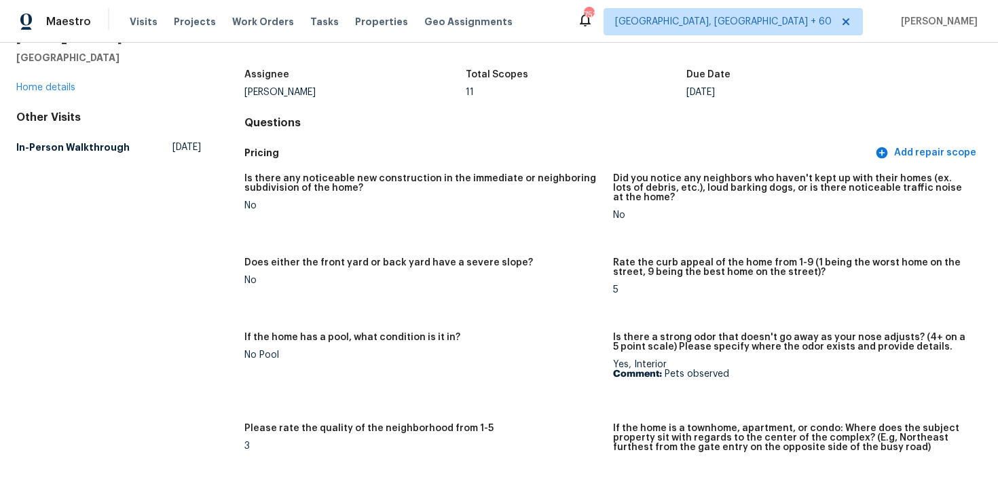
click at [673, 371] on p "Comment: Pets observed" at bounding box center [792, 374] width 358 height 10
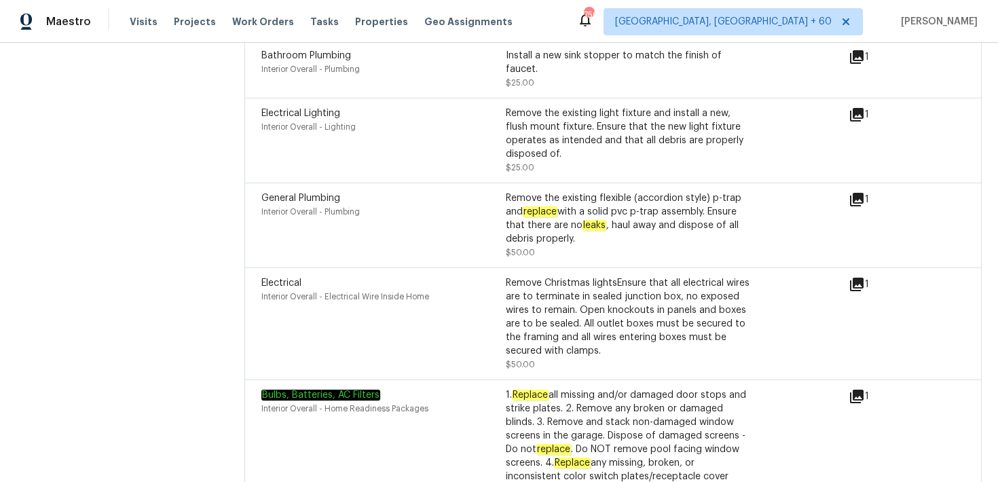
scroll to position [3955, 0]
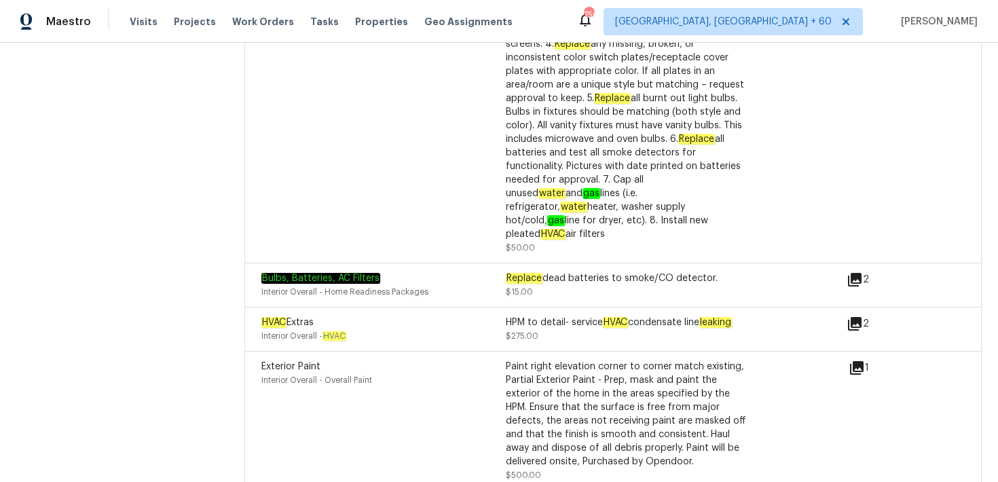
click at [862, 316] on icon at bounding box center [854, 324] width 16 height 16
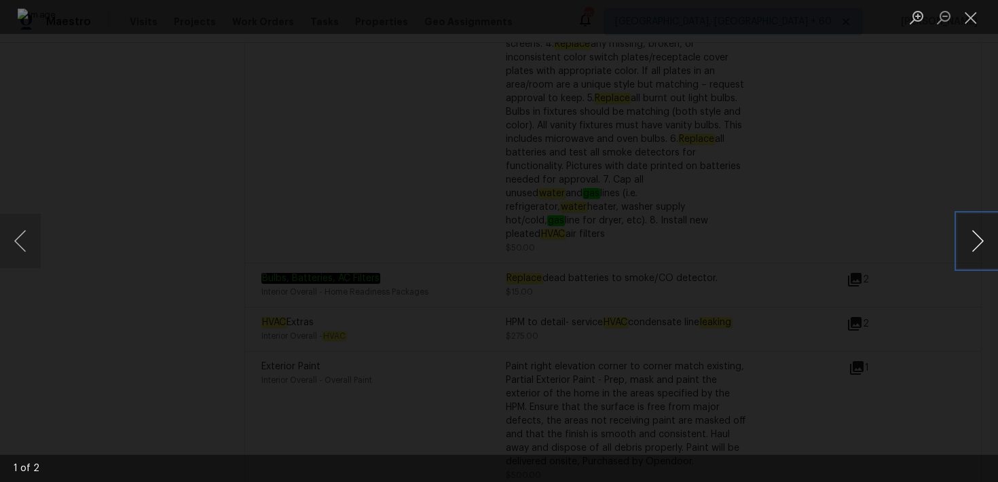
click at [979, 240] on button "Next image" at bounding box center [977, 241] width 41 height 54
click at [973, 26] on button "Close lightbox" at bounding box center [970, 17] width 27 height 24
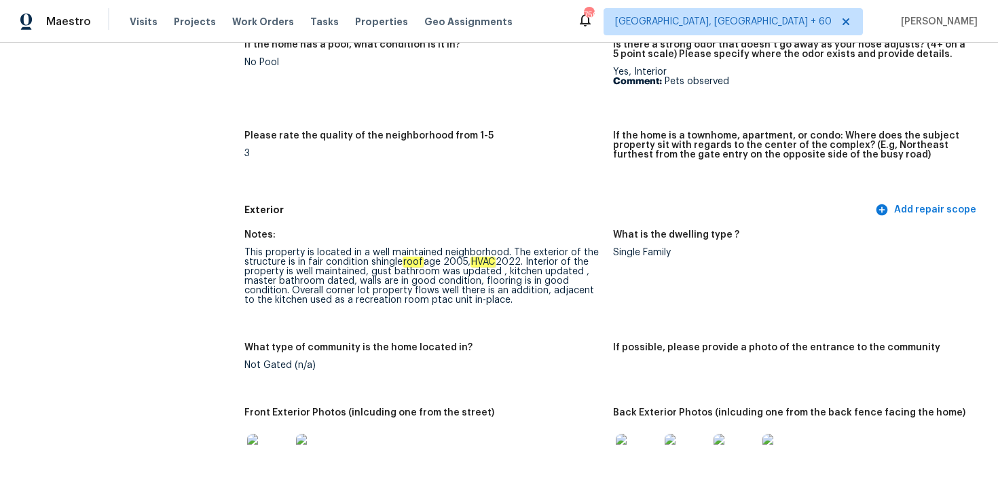
scroll to position [1007, 0]
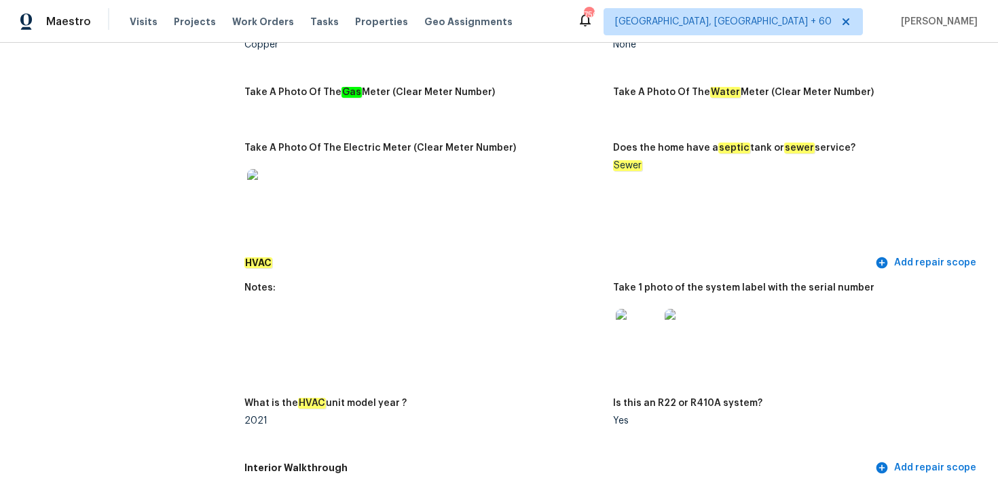
click at [630, 330] on img at bounding box center [637, 330] width 43 height 43
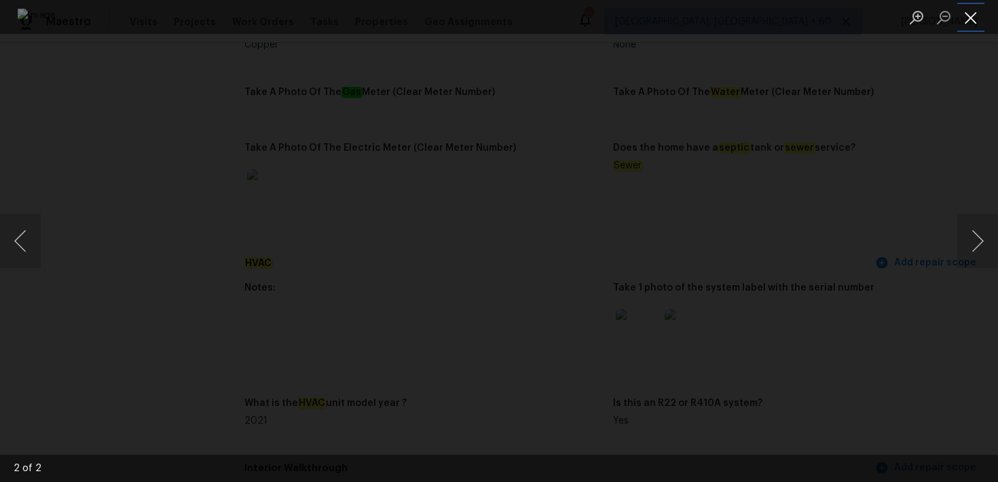
click at [968, 23] on button "Close lightbox" at bounding box center [970, 17] width 27 height 24
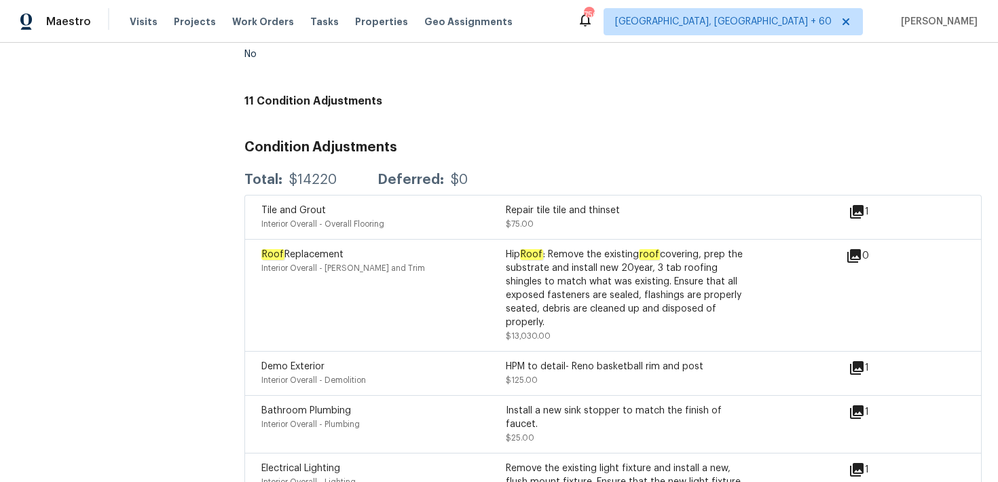
scroll to position [3166, 0]
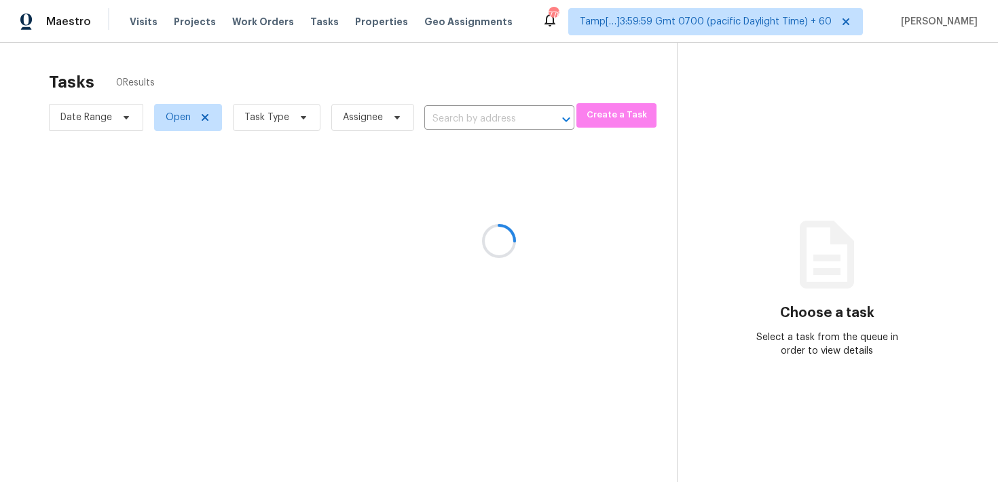
click at [444, 118] on div at bounding box center [499, 241] width 998 height 482
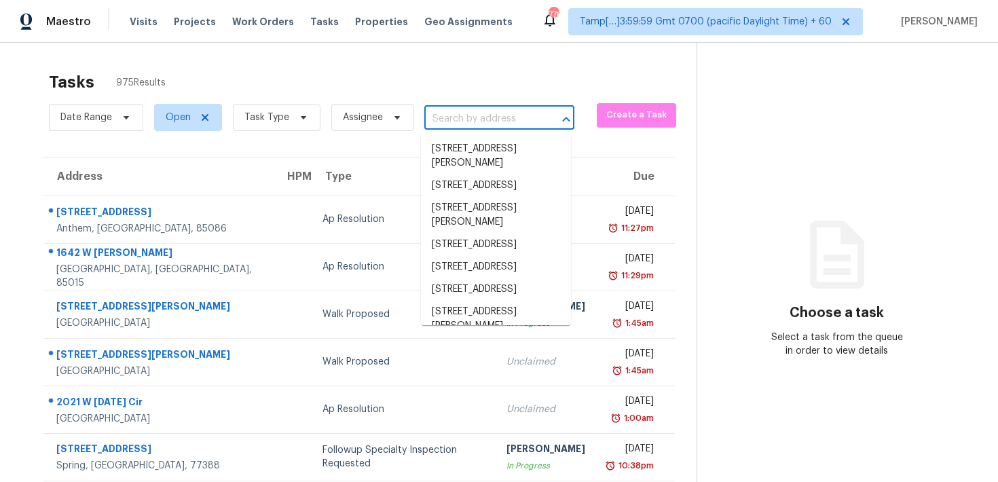
click at [457, 125] on input "text" at bounding box center [480, 119] width 112 height 21
paste input "[STREET_ADDRESS][PERSON_NAME][PERSON_NAME]"
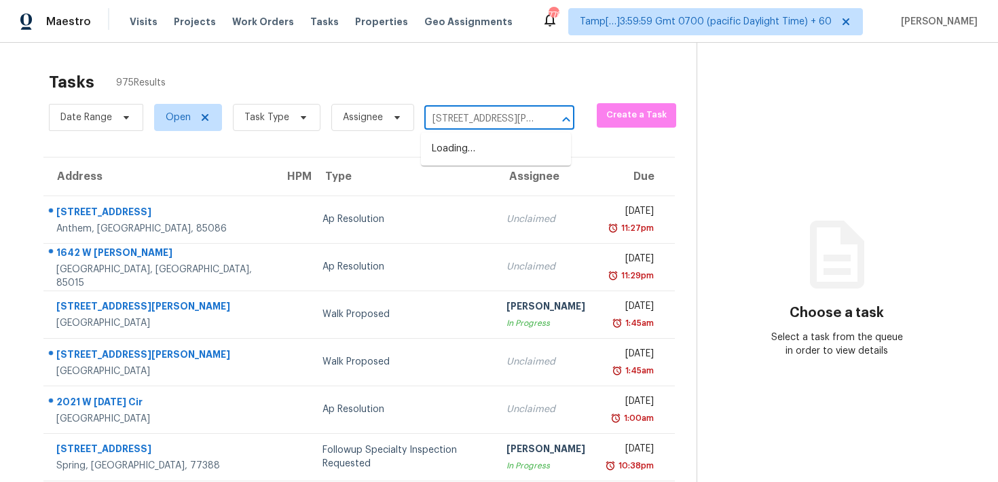
scroll to position [0, 51]
drag, startPoint x: 447, startPoint y: 118, endPoint x: 554, endPoint y: 116, distance: 107.2
click at [554, 116] on div "[STREET_ADDRESS][PERSON_NAME][PERSON_NAME] ​" at bounding box center [499, 119] width 150 height 21
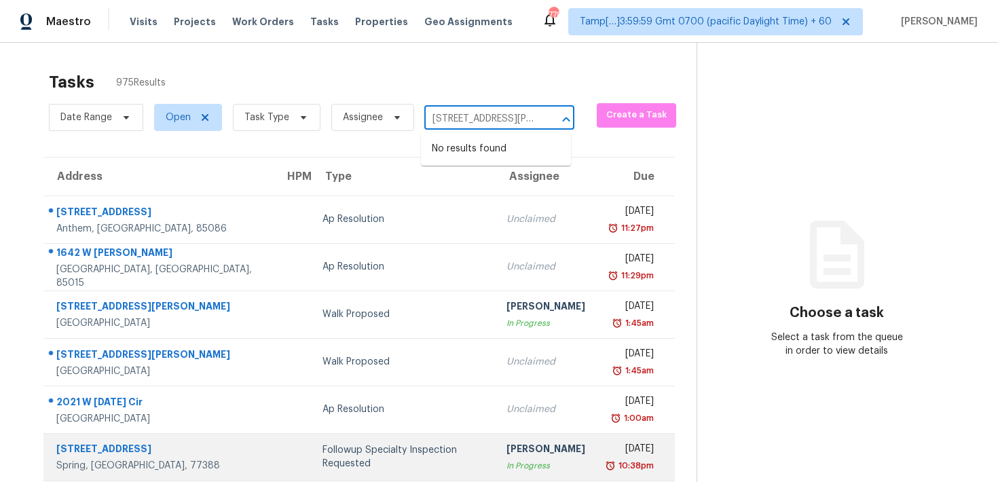
type input "[STREET_ADDRESS][PERSON_NAME]"
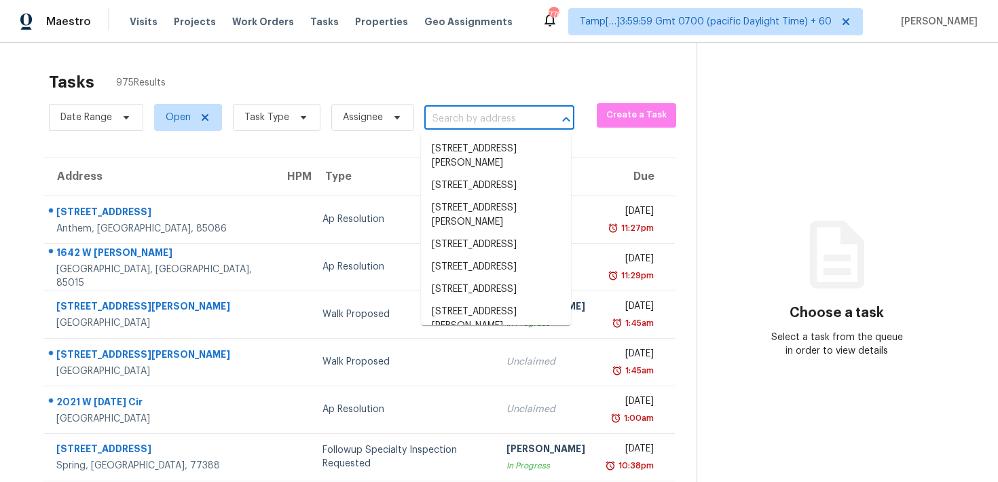
scroll to position [1022, 0]
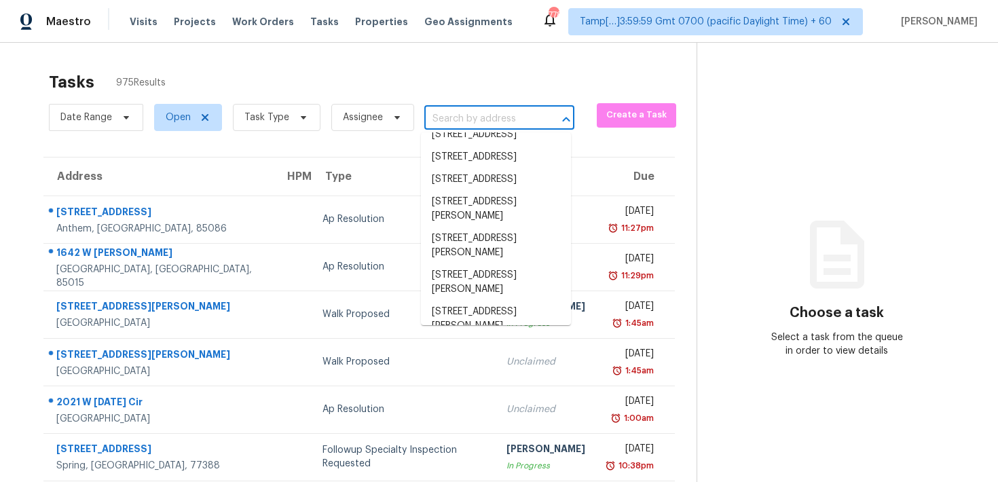
paste input "[STREET_ADDRESS][PERSON_NAME][PERSON_NAME]"
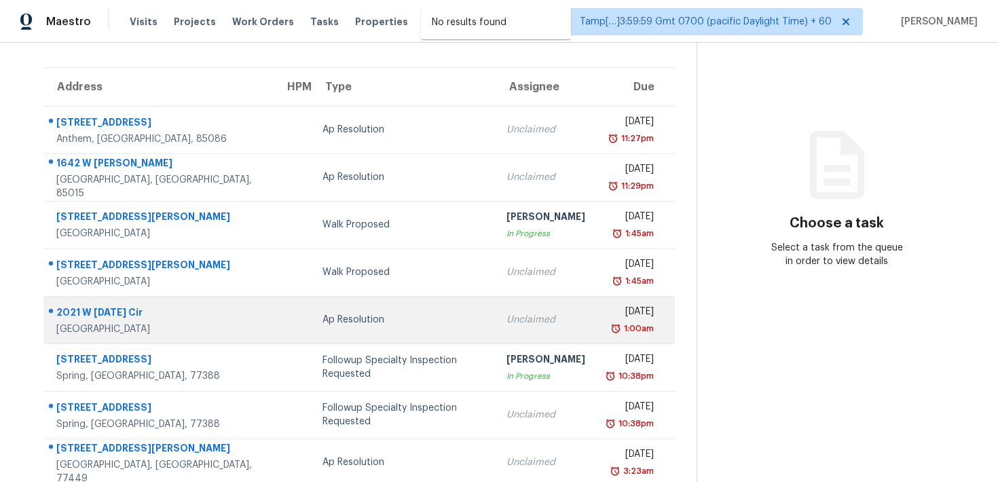
scroll to position [225, 0]
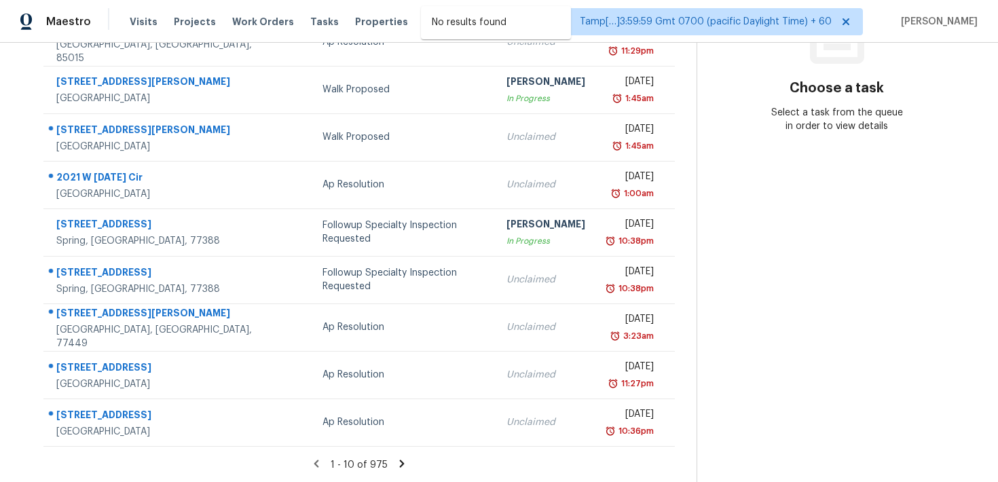
type input "[STREET_ADDRESS][PERSON_NAME]"
click at [396, 461] on icon at bounding box center [402, 463] width 12 height 12
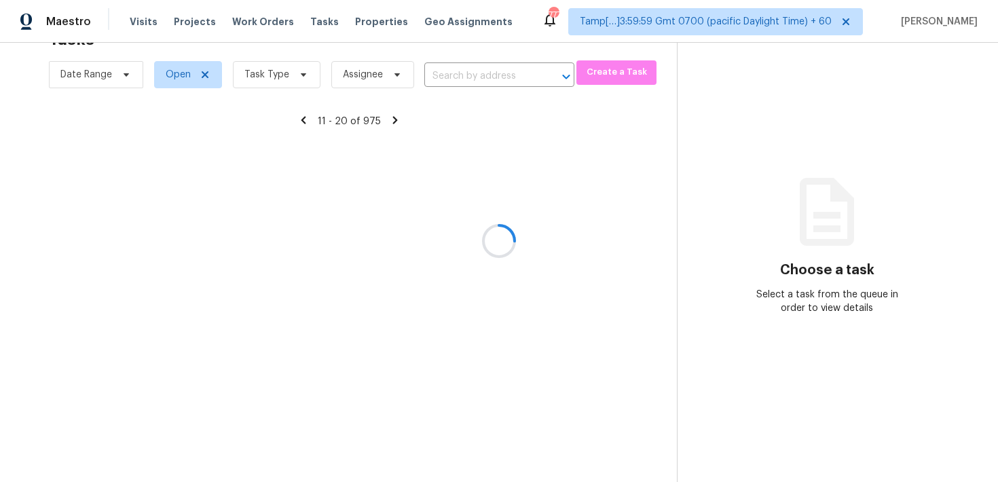
click at [449, 75] on div at bounding box center [499, 241] width 998 height 482
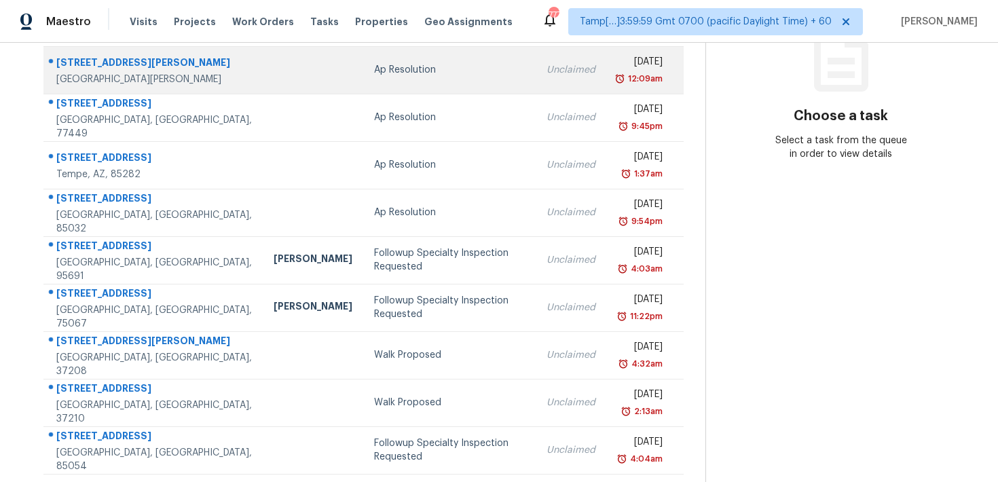
scroll to position [225, 0]
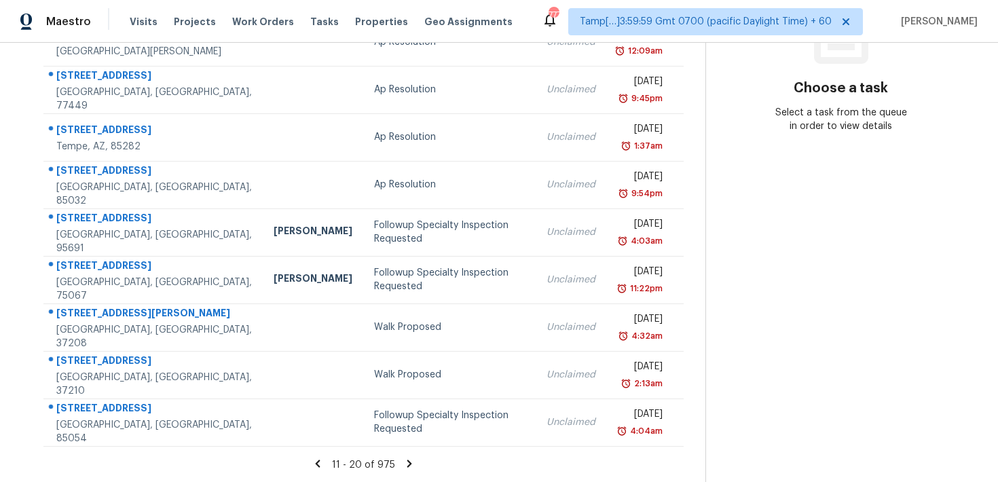
click at [312, 462] on icon at bounding box center [318, 463] width 12 height 12
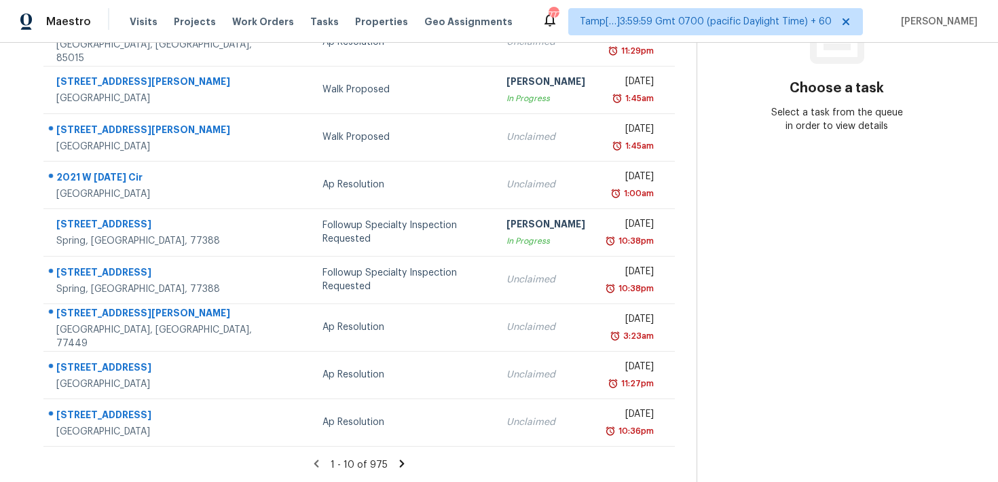
click at [391, 470] on div "1 - 10 of 975" at bounding box center [359, 464] width 675 height 14
click at [396, 462] on icon at bounding box center [402, 463] width 12 height 12
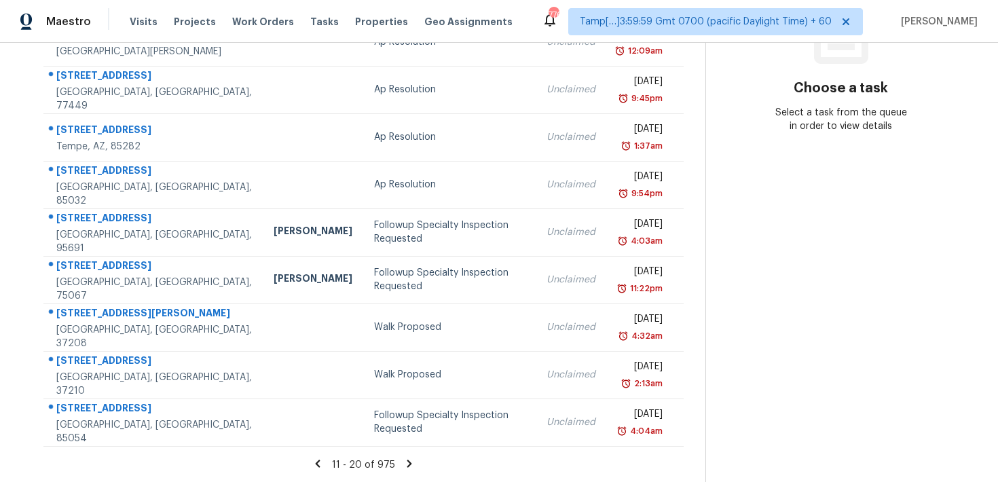
click at [403, 462] on icon at bounding box center [409, 463] width 12 height 12
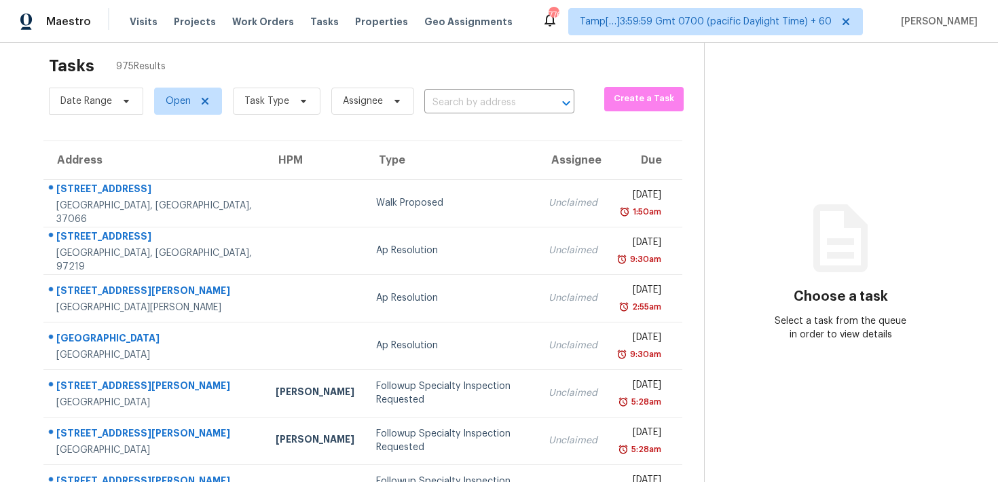
scroll to position [7, 0]
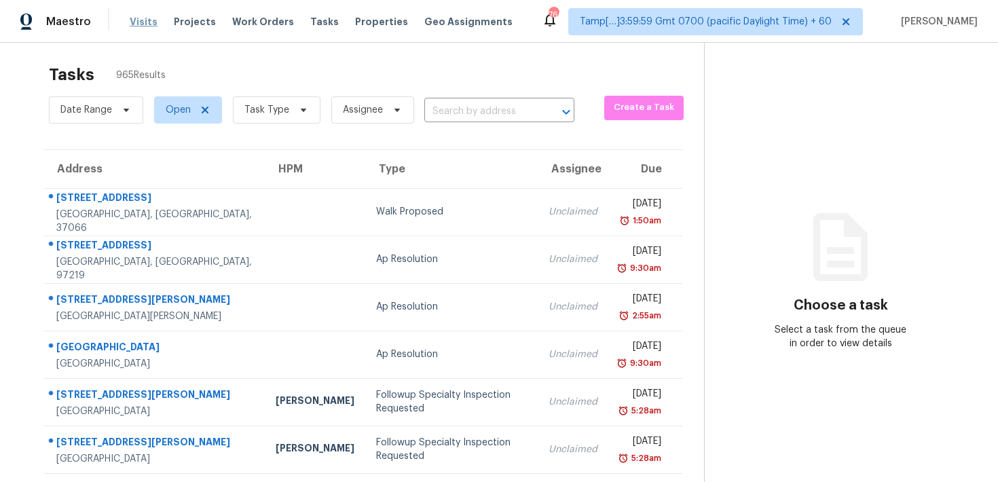
click at [149, 24] on span "Visits" at bounding box center [144, 22] width 28 height 14
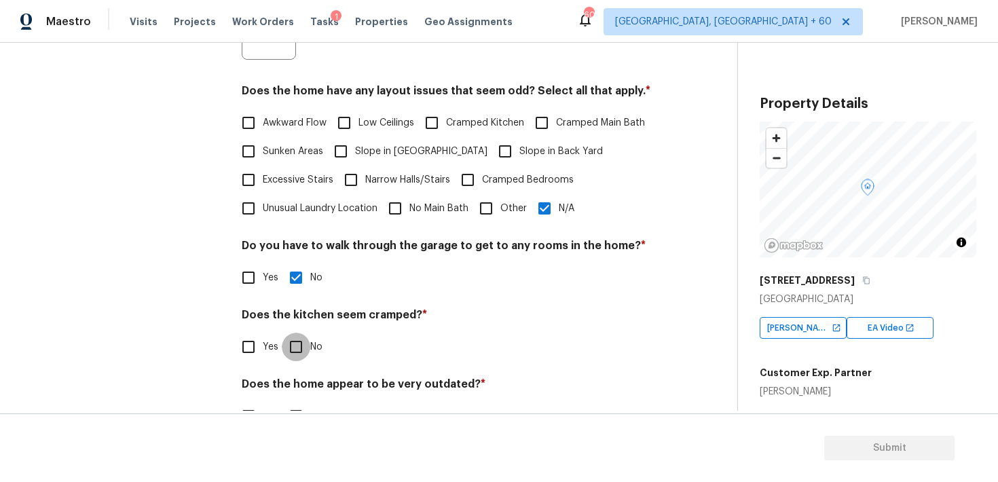
click at [292, 345] on input "No" at bounding box center [296, 347] width 29 height 29
checkbox input "true"
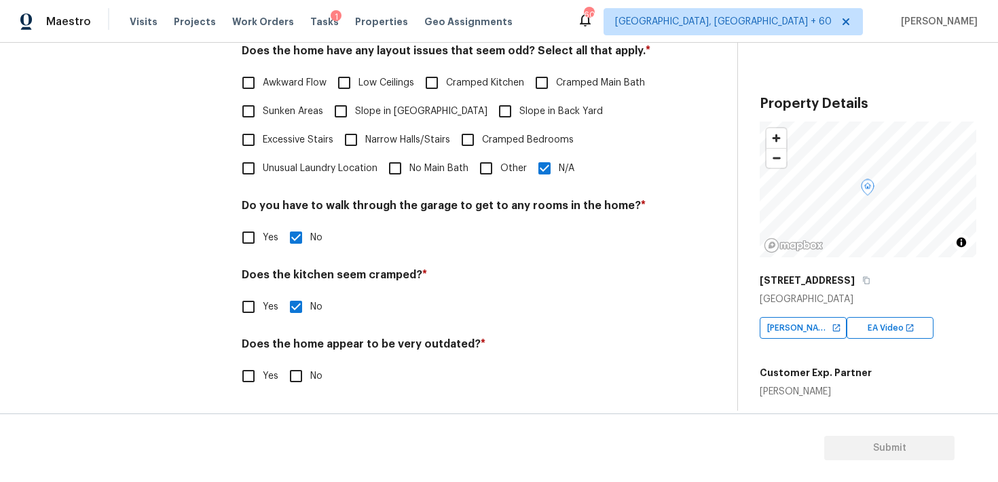
scroll to position [432, 0]
click at [297, 375] on input "No" at bounding box center [296, 376] width 29 height 29
checkbox input "true"
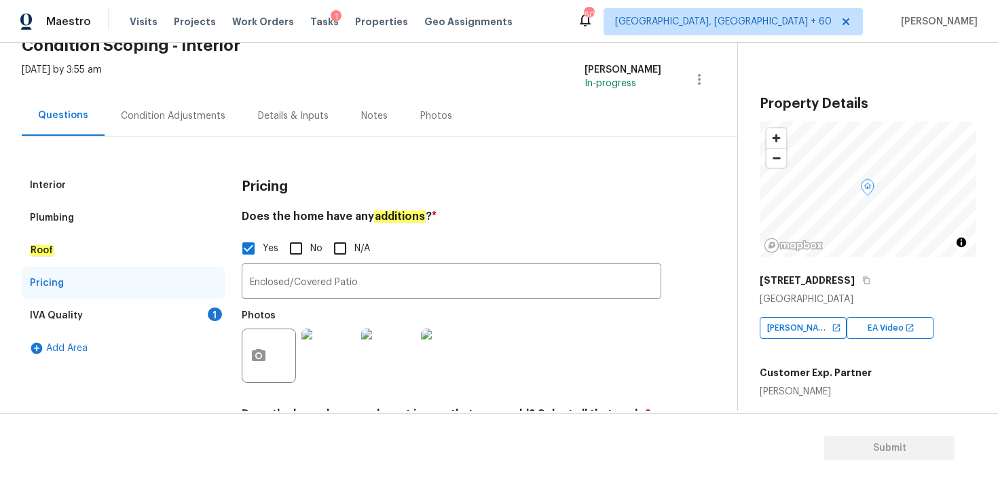
click at [77, 312] on div "IVA Quality" at bounding box center [56, 316] width 53 height 14
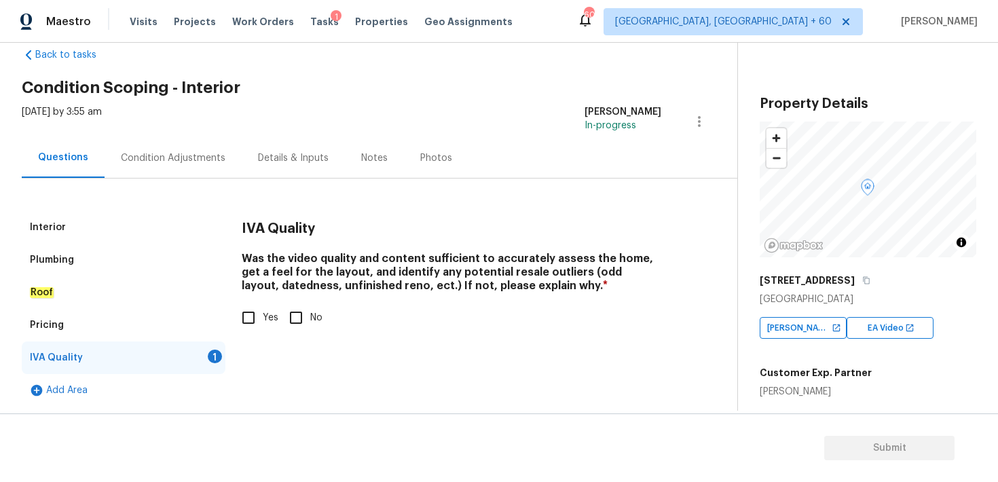
click at [254, 316] on input "Yes" at bounding box center [248, 317] width 29 height 29
checkbox input "true"
click at [530, 71] on div "Back to tasks Condition Scoping - Interior [DATE] by 3:55 am [PERSON_NAME] In-p…" at bounding box center [379, 223] width 715 height 373
click at [184, 156] on div "Condition Adjustments" at bounding box center [173, 158] width 105 height 14
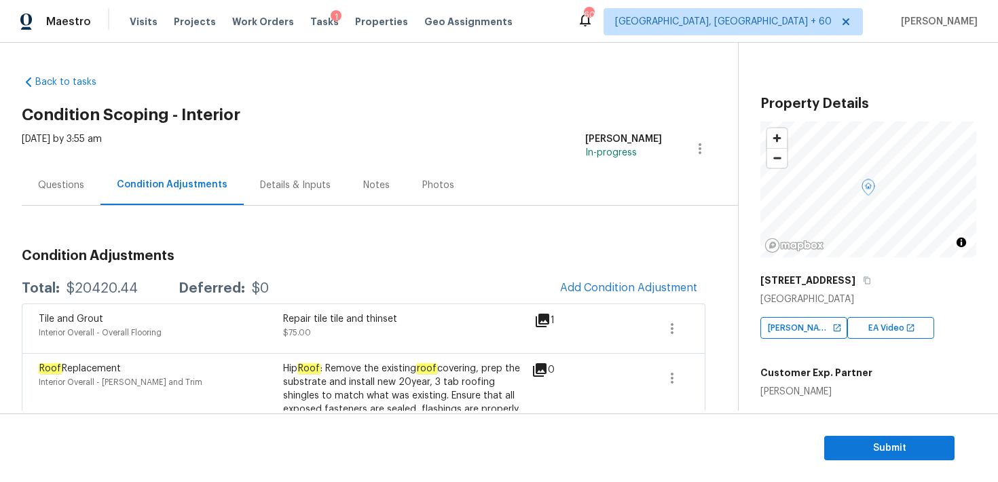
click at [742, 364] on div "Property Details © Mapbox © OpenStreetMap Improve this map [STREET_ADDRESS] [PE…" at bounding box center [857, 390] width 238 height 694
click at [740, 362] on div "Property Details © Mapbox © OpenStreetMap Improve this map [STREET_ADDRESS] [PE…" at bounding box center [857, 390] width 238 height 694
click at [736, 362] on div "Back to tasks Condition Scoping - Interior [DATE] by 3:55 am [PERSON_NAME] In-p…" at bounding box center [499, 227] width 998 height 368
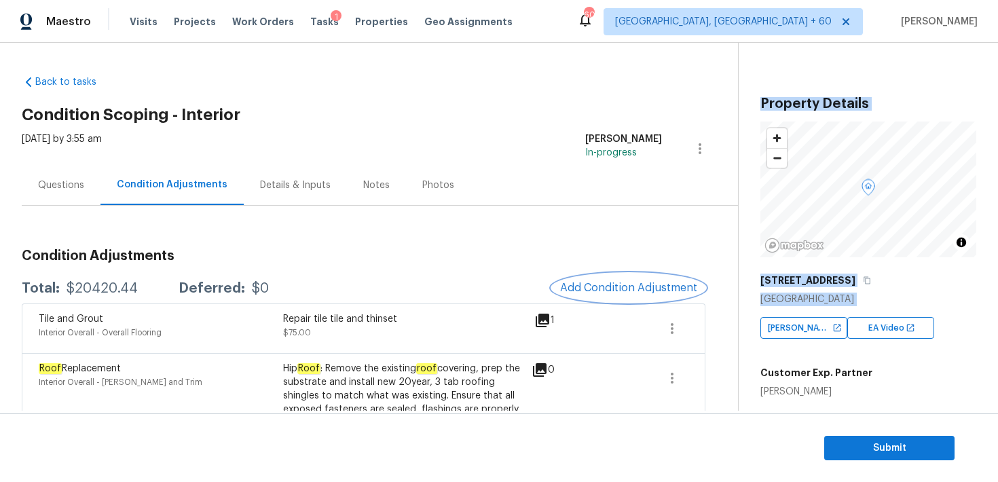
click at [590, 286] on span "Add Condition Adjustment" at bounding box center [628, 288] width 137 height 12
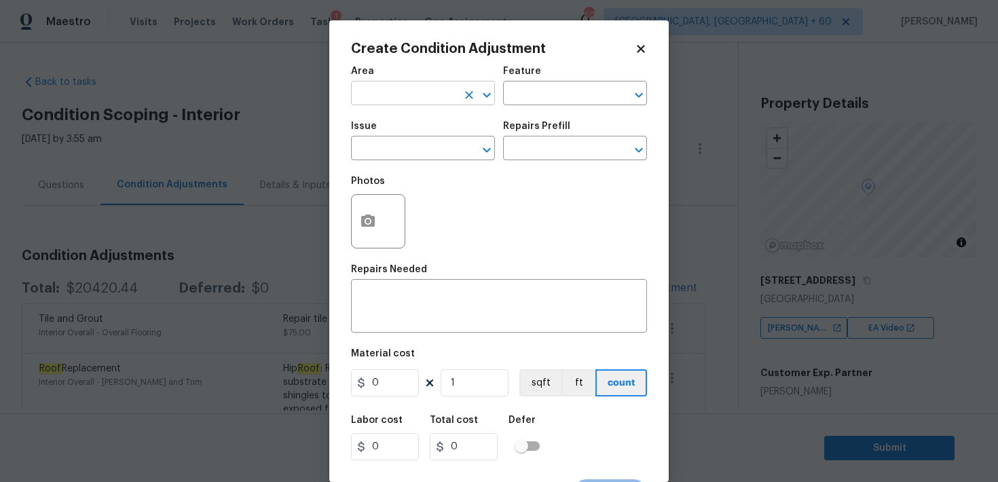
click at [407, 97] on input "text" at bounding box center [404, 94] width 106 height 21
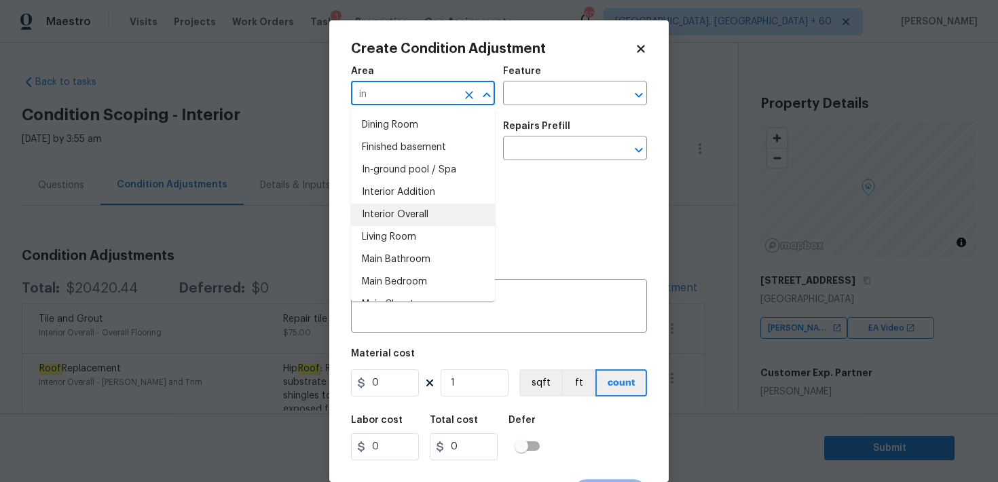
click at [385, 210] on li "Interior Overall" at bounding box center [423, 215] width 144 height 22
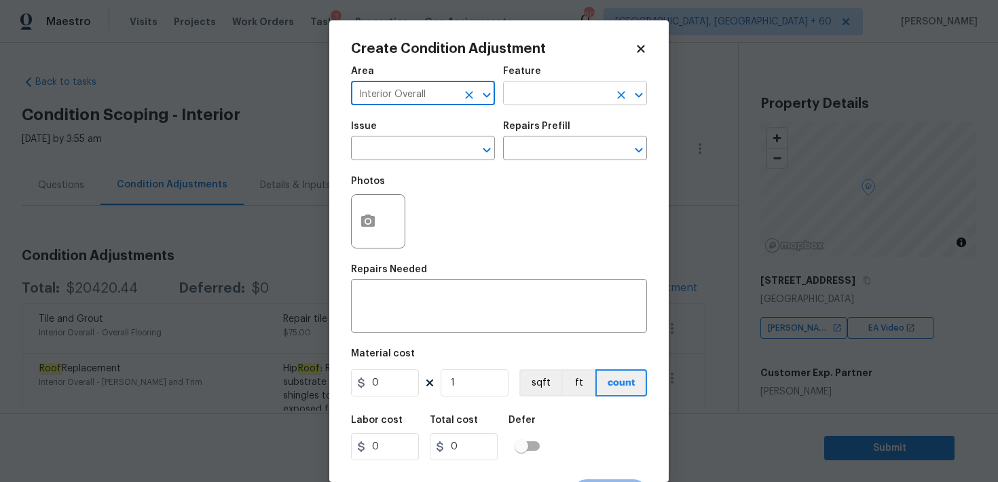
type input "Interior Overall"
click at [529, 96] on input "text" at bounding box center [556, 94] width 106 height 21
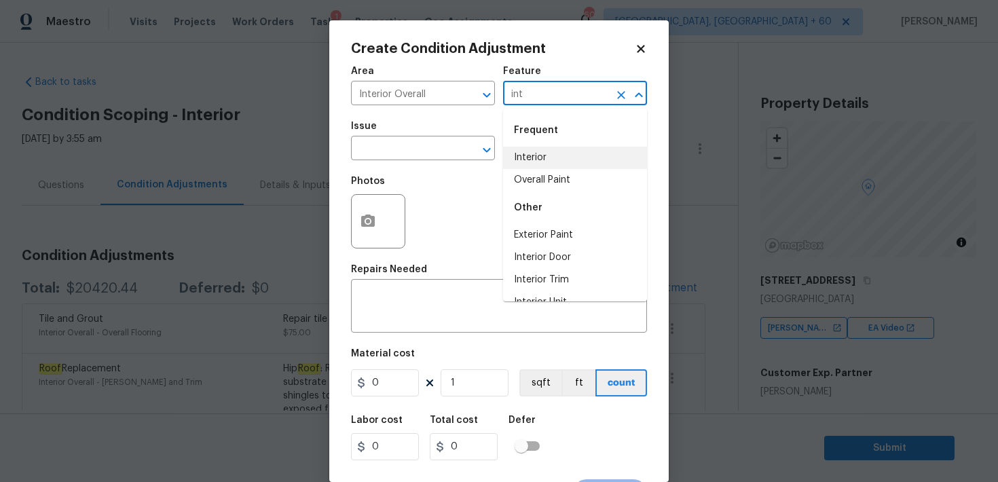
click at [518, 153] on li "Interior" at bounding box center [575, 158] width 144 height 22
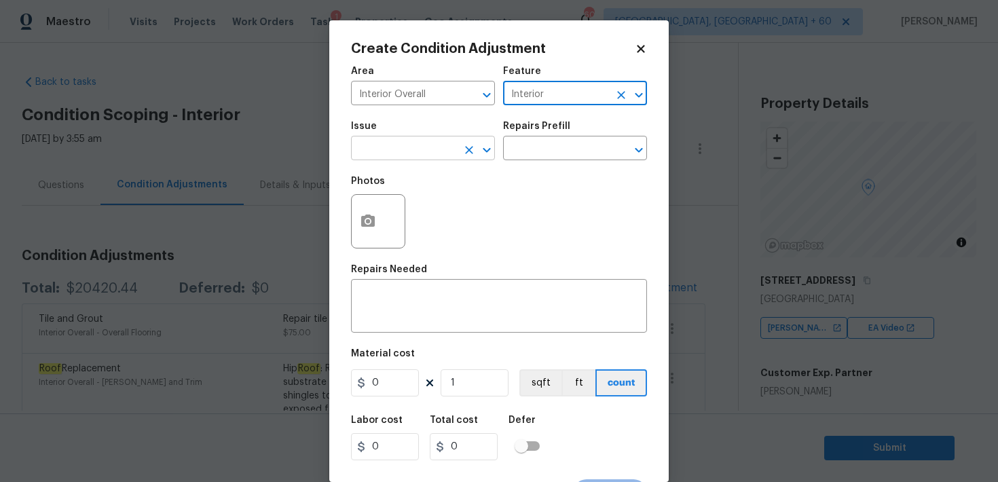
type input "Interior"
click at [397, 159] on input "text" at bounding box center [404, 149] width 106 height 21
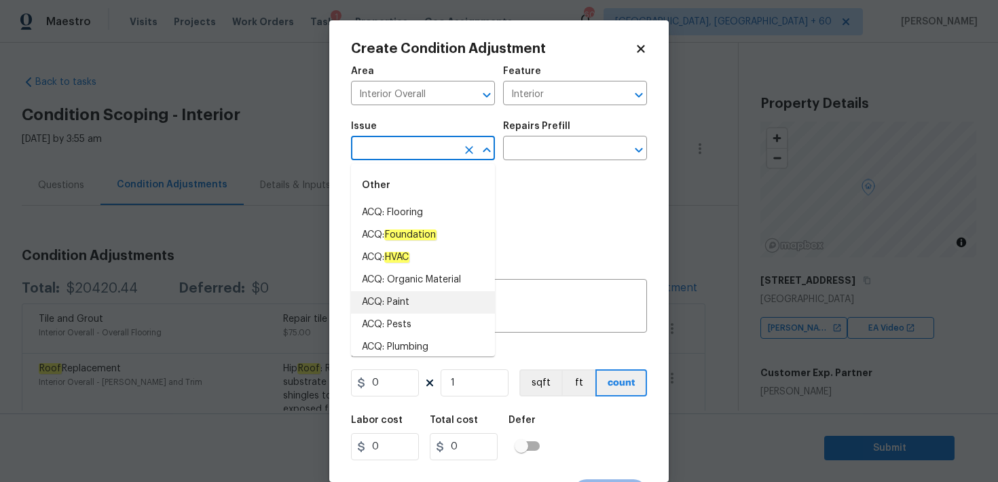
click at [395, 302] on li "ACQ: Paint" at bounding box center [423, 302] width 144 height 22
type input "ACQ: Paint"
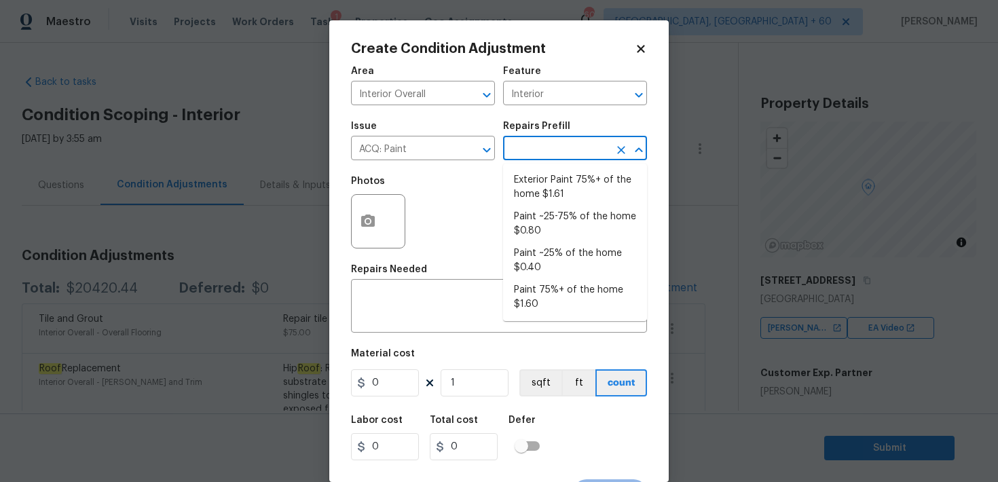
click at [529, 155] on input "text" at bounding box center [556, 149] width 106 height 21
click at [531, 250] on li "Paint ~25% of the home $0.40" at bounding box center [575, 260] width 144 height 37
type input "Acquisition"
type textarea "Acquisition Scope: ~25% of the home needs interior paint"
type input "0.4"
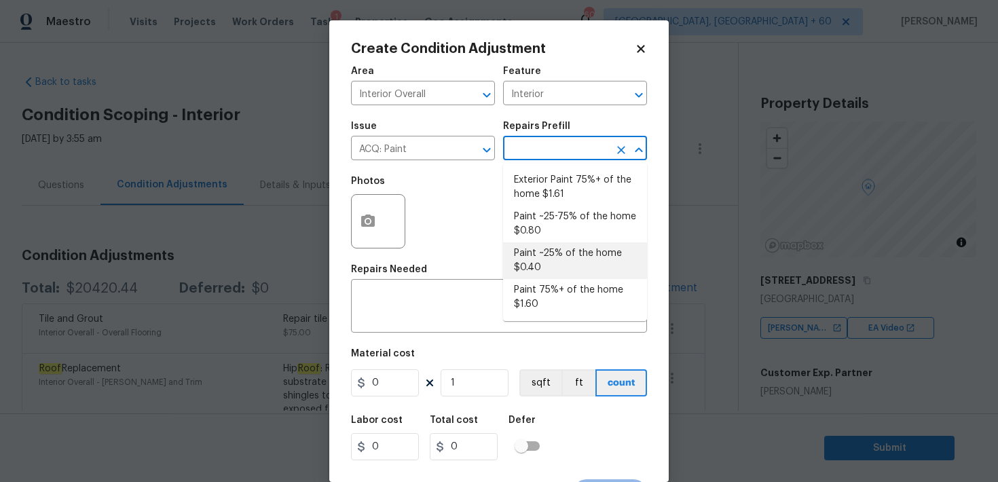
type input "0.4"
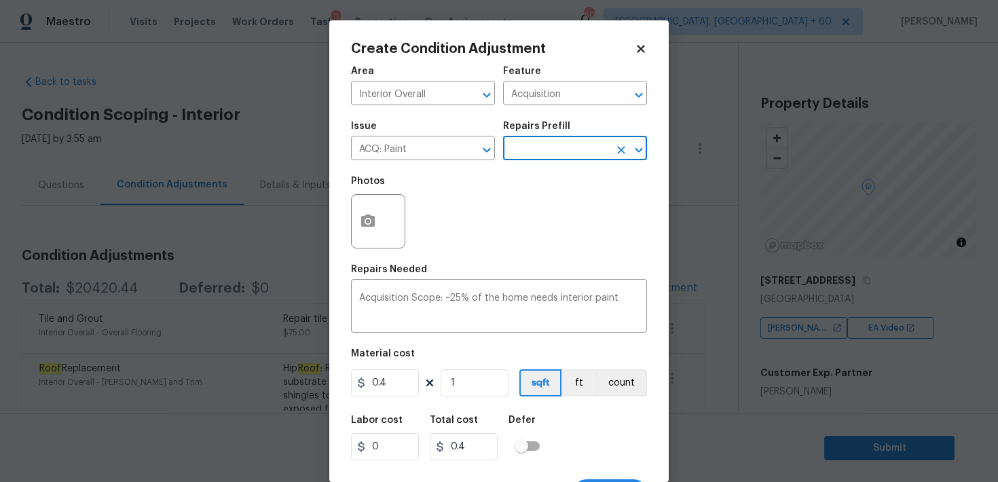
scroll to position [25, 0]
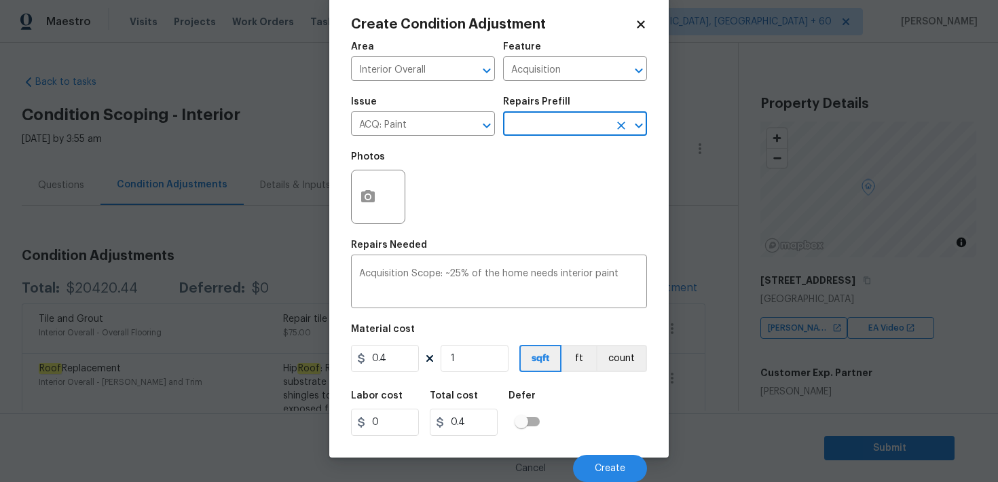
click at [641, 24] on icon at bounding box center [640, 23] width 7 height 7
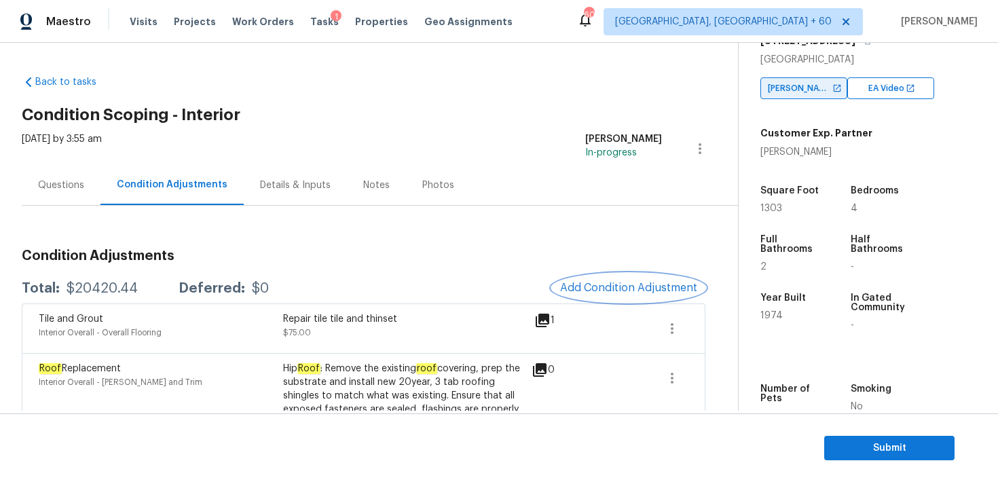
scroll to position [253, 0]
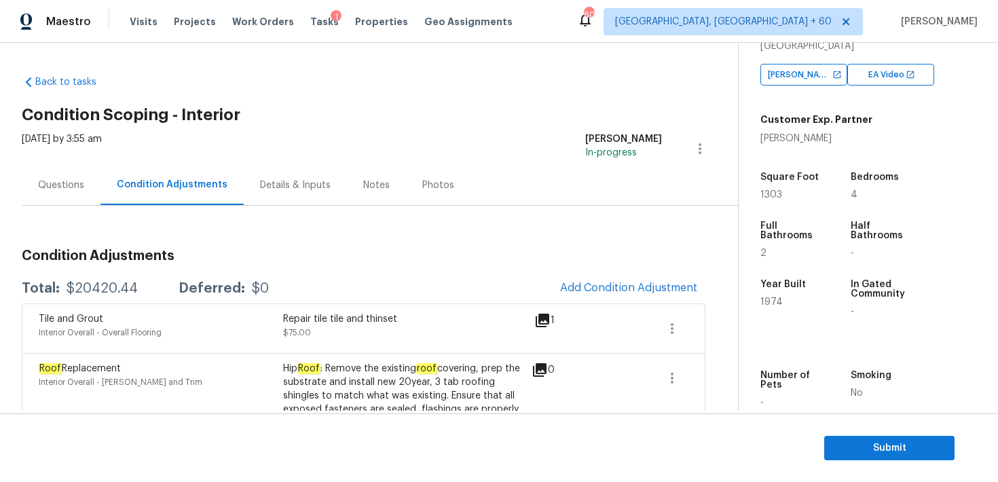
click at [620, 297] on button "Add Condition Adjustment" at bounding box center [628, 287] width 153 height 29
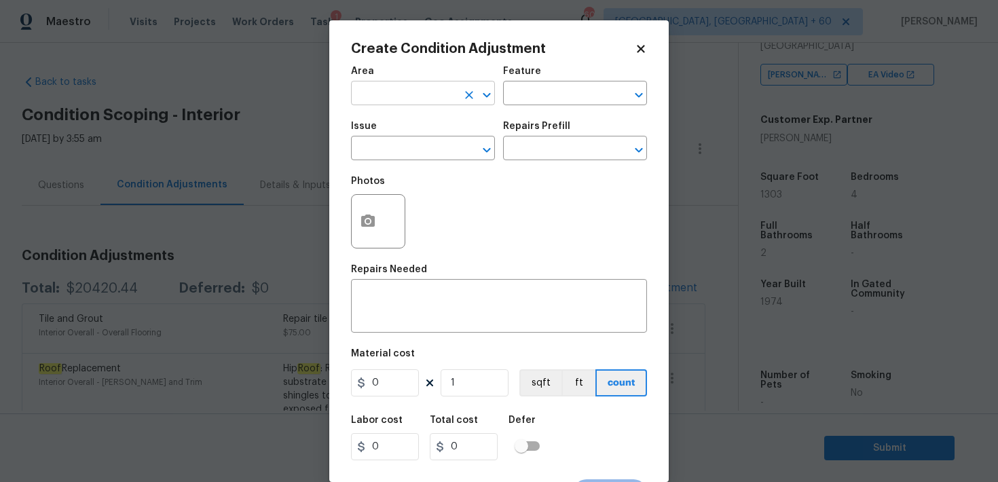
click at [394, 92] on input "text" at bounding box center [404, 94] width 106 height 21
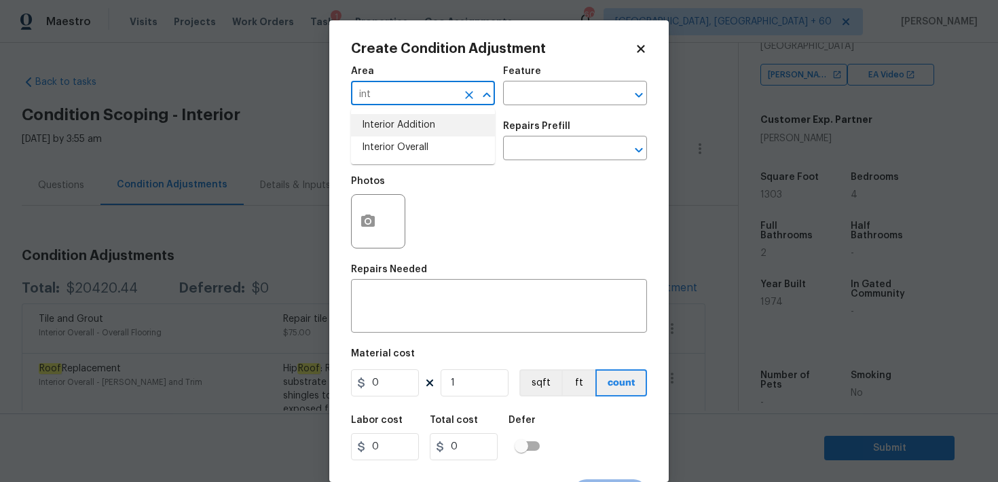
click at [398, 147] on li "Interior Overall" at bounding box center [423, 147] width 144 height 22
type input "Interior Overall"
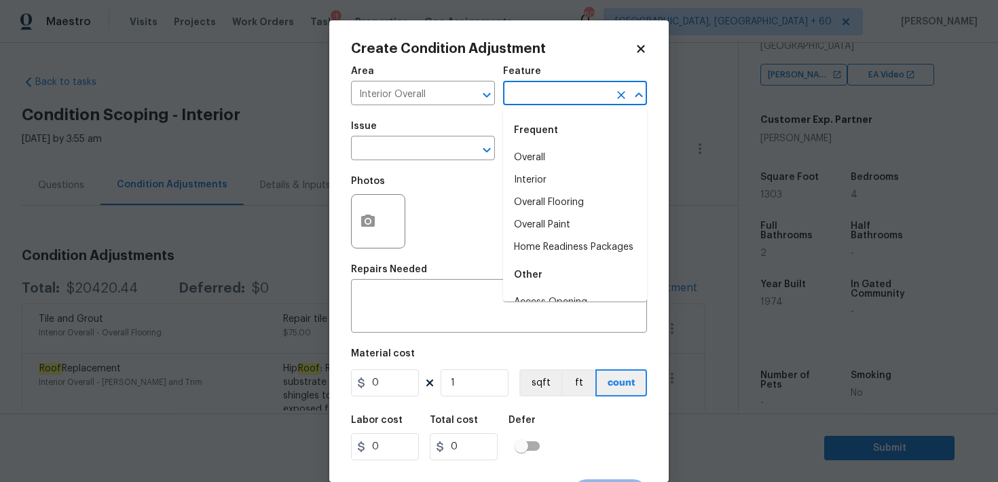
click at [527, 94] on input "text" at bounding box center [556, 94] width 106 height 21
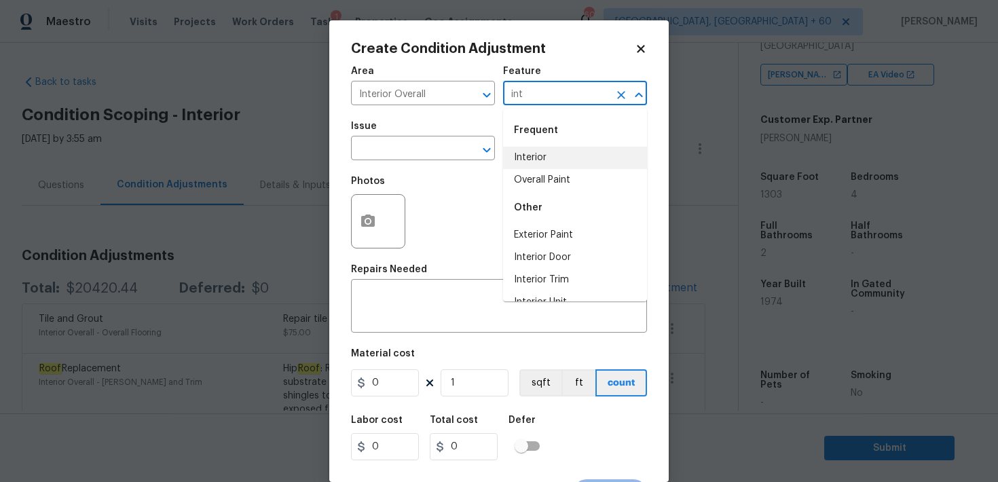
click at [525, 161] on li "Interior" at bounding box center [575, 158] width 144 height 22
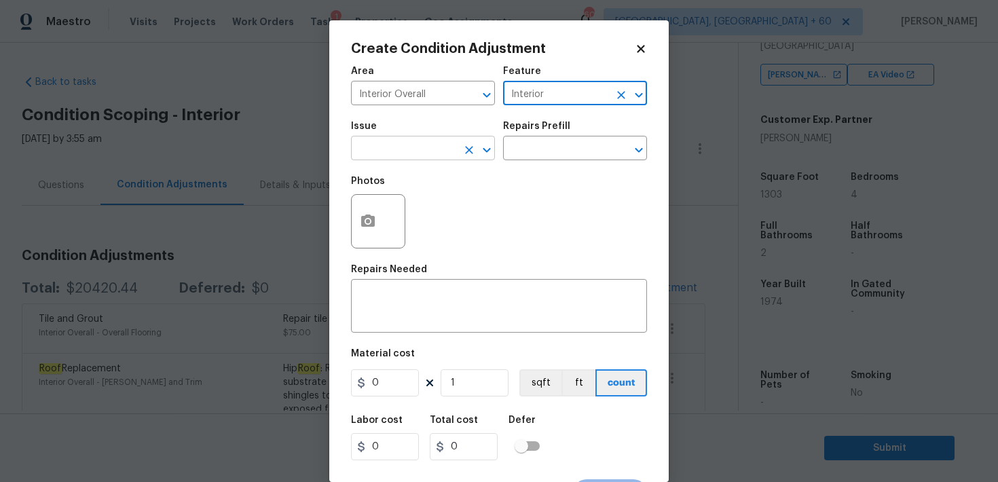
type input "Interior"
click at [421, 154] on input "text" at bounding box center [404, 149] width 106 height 21
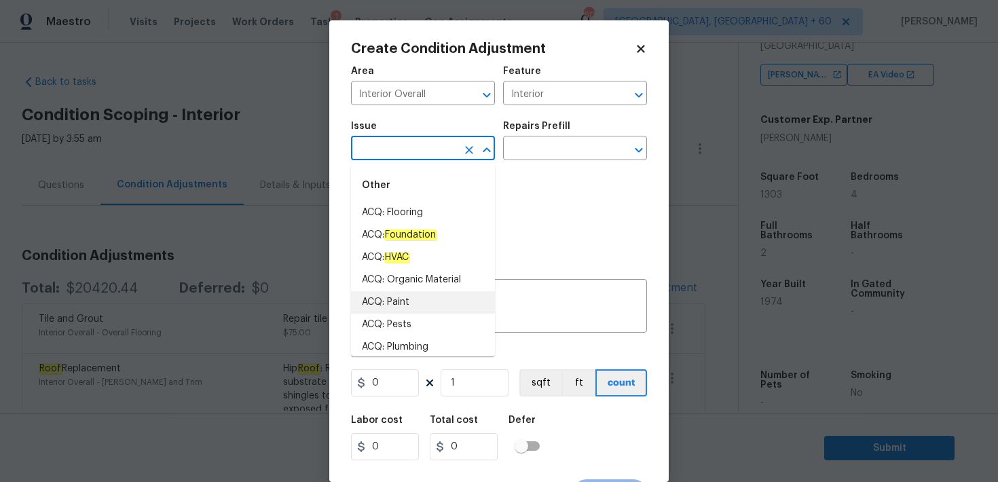
click at [393, 307] on li "ACQ: Paint" at bounding box center [423, 302] width 144 height 22
type input "ACQ: Paint"
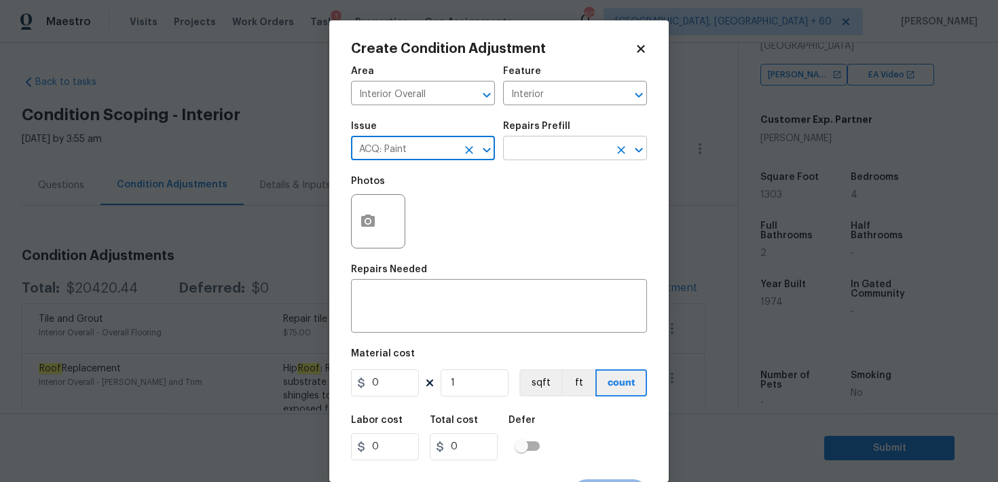
click at [540, 149] on input "text" at bounding box center [556, 149] width 106 height 21
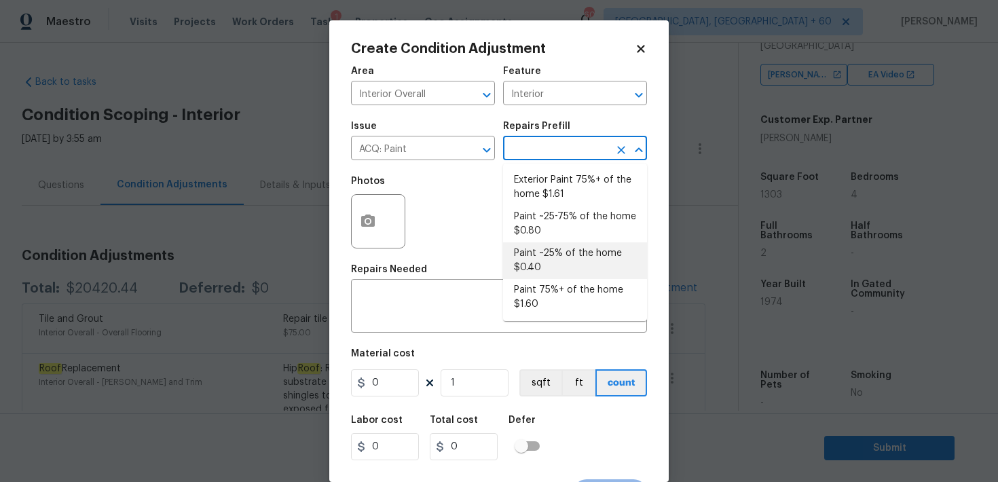
click at [532, 259] on li "Paint ~25% of the home $0.40" at bounding box center [575, 260] width 144 height 37
type input "Acquisition"
type textarea "Acquisition Scope: ~25% of the home needs interior paint"
type input "0.4"
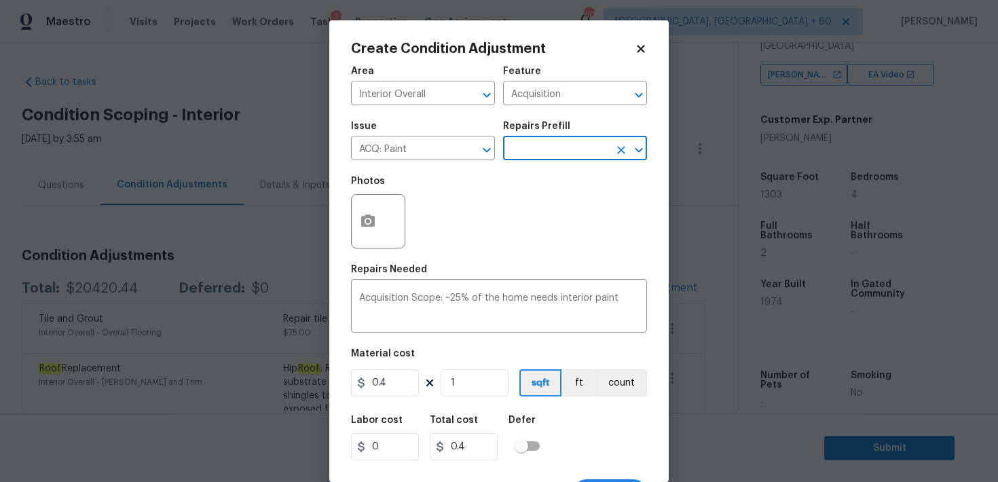
scroll to position [18, 0]
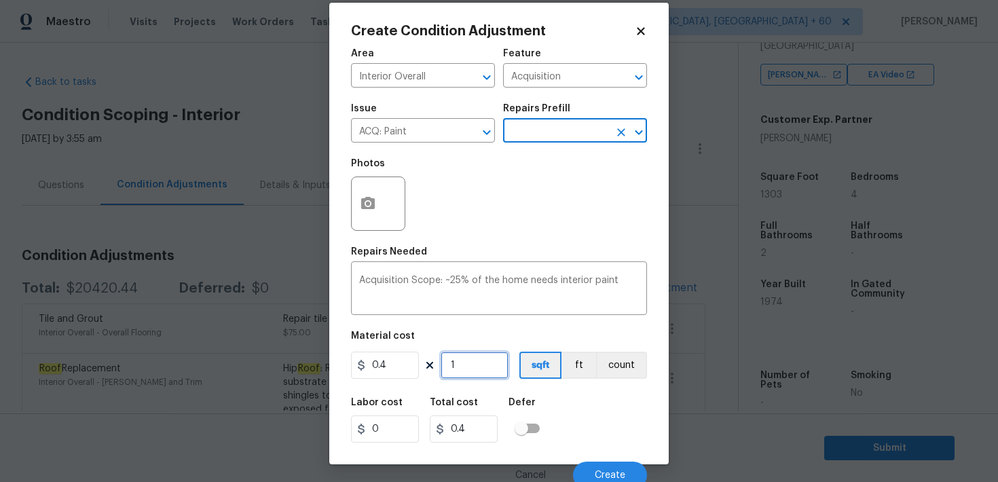
click at [461, 362] on input "1" at bounding box center [474, 365] width 68 height 27
type input "0"
type input "1"
type input "0.4"
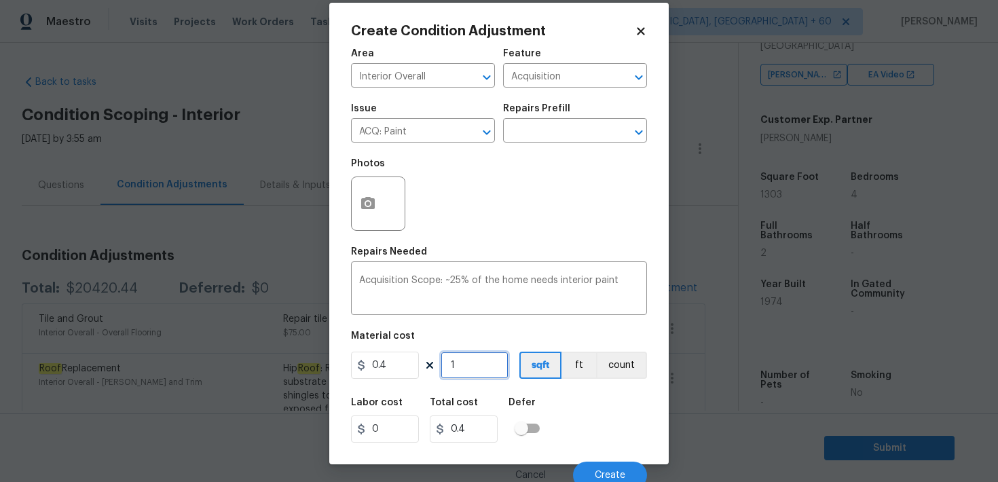
type input "13"
type input "5.2"
type input "130"
type input "52"
type input "1303"
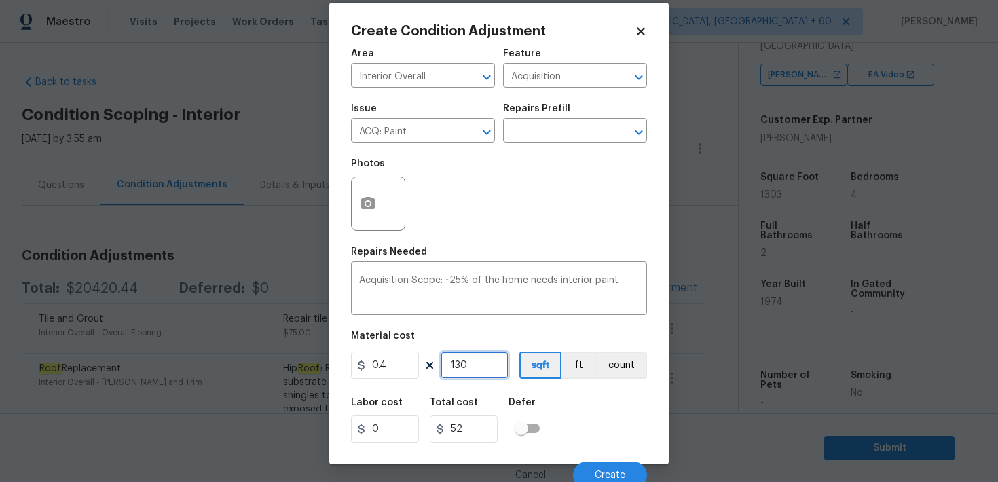
type input "521.2"
type input "1303"
click at [578, 416] on div "Labor cost 0 Total cost 521.2 Defer" at bounding box center [499, 420] width 296 height 61
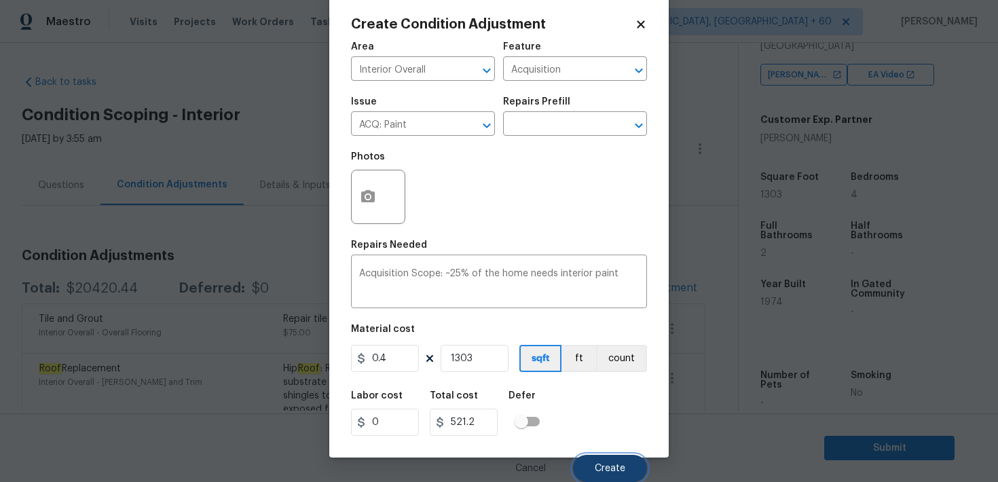
click at [596, 468] on span "Create" at bounding box center [609, 469] width 31 height 10
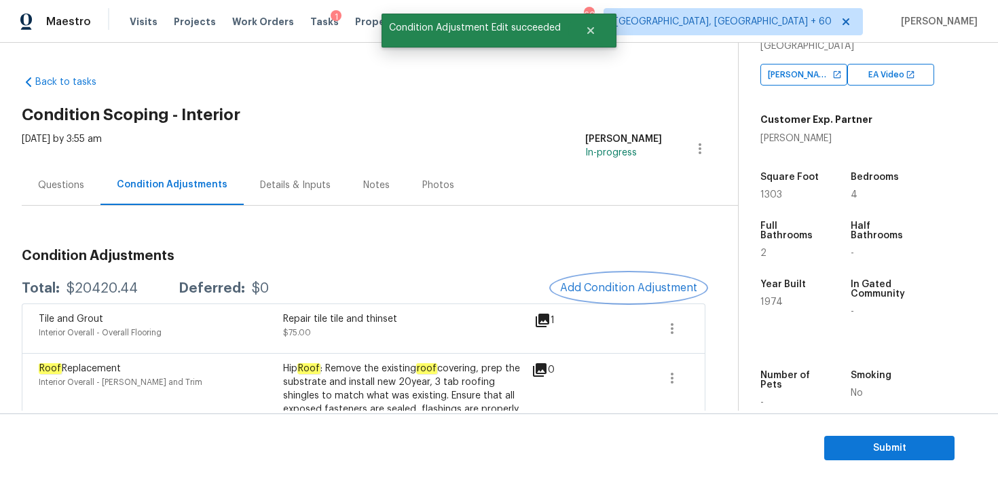
scroll to position [0, 0]
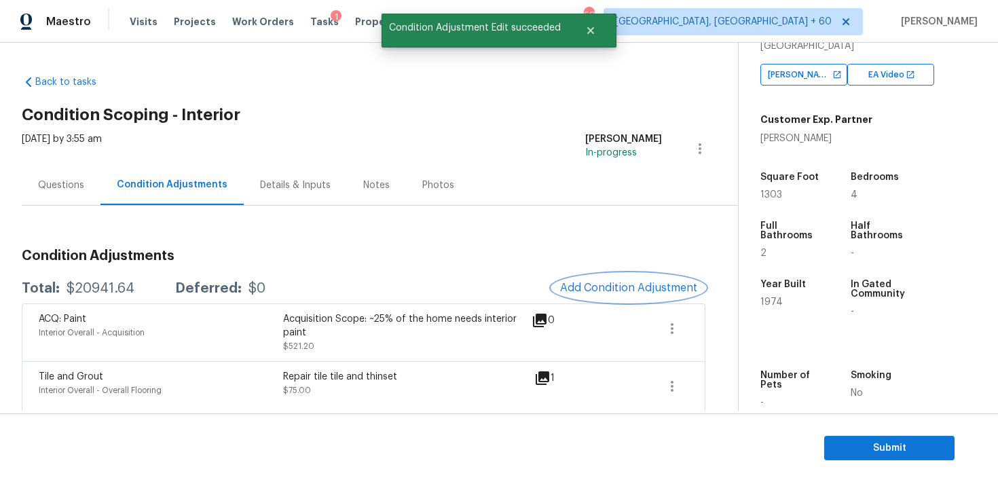
click at [599, 289] on span "Add Condition Adjustment" at bounding box center [628, 288] width 137 height 12
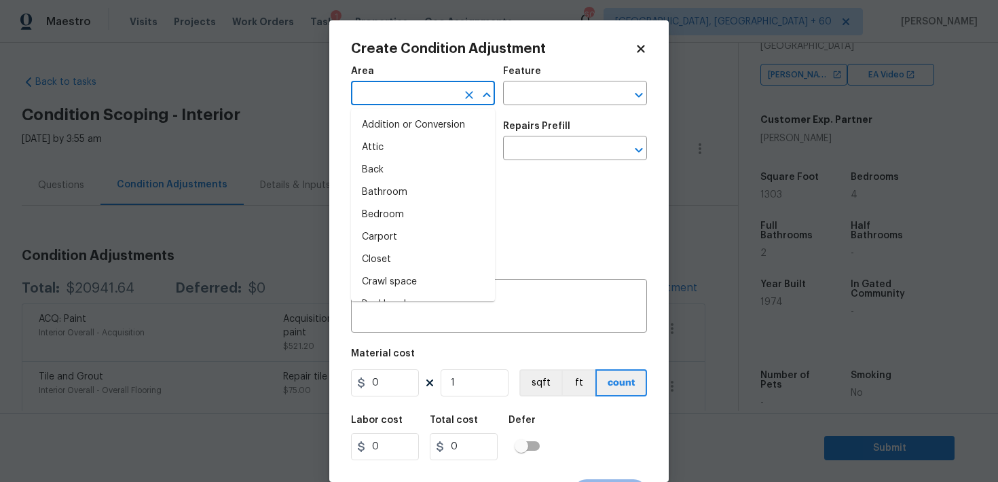
click at [398, 96] on input "text" at bounding box center [404, 94] width 106 height 21
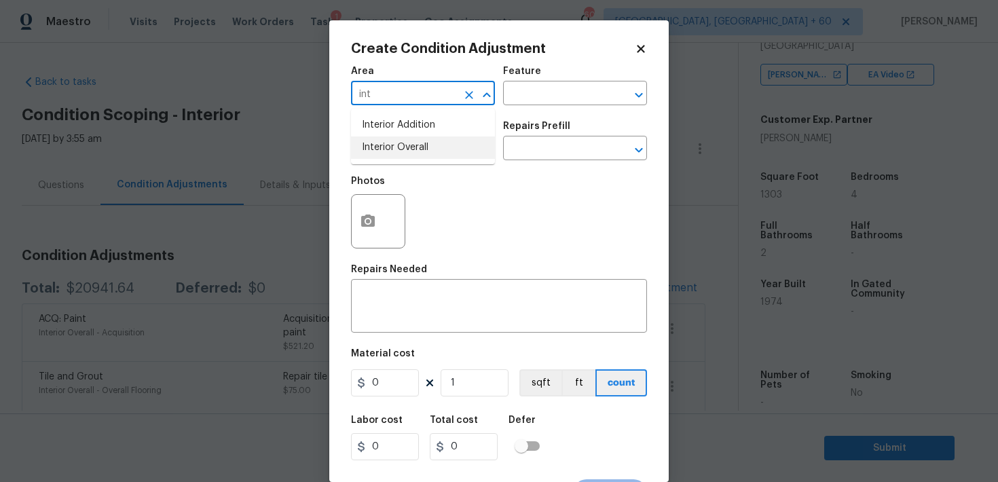
click at [399, 146] on li "Interior Overall" at bounding box center [423, 147] width 144 height 22
type input "Interior Overall"
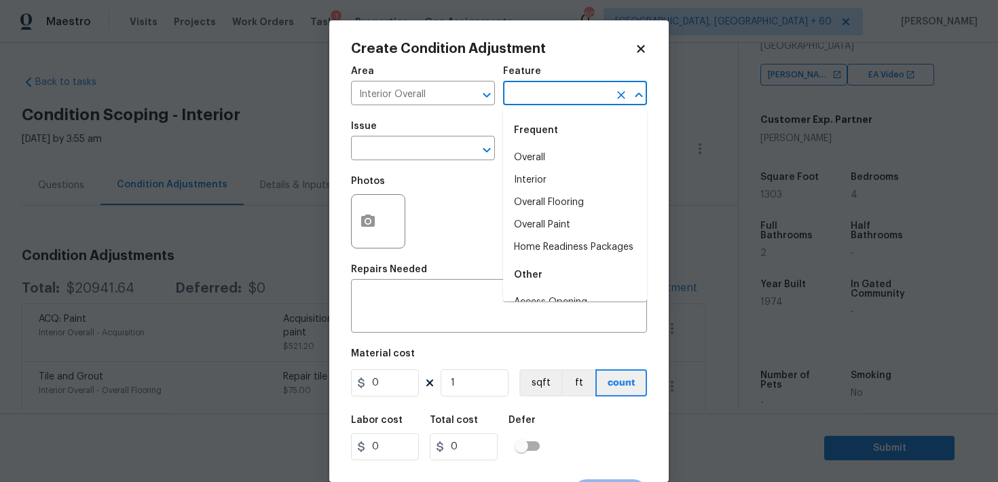
click at [522, 102] on input "text" at bounding box center [556, 94] width 106 height 21
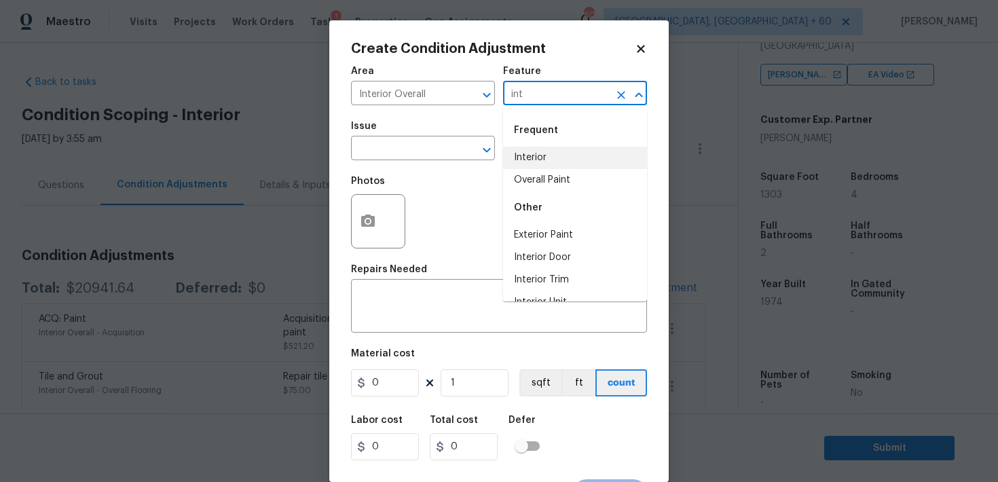
click at [524, 152] on li "Interior" at bounding box center [575, 158] width 144 height 22
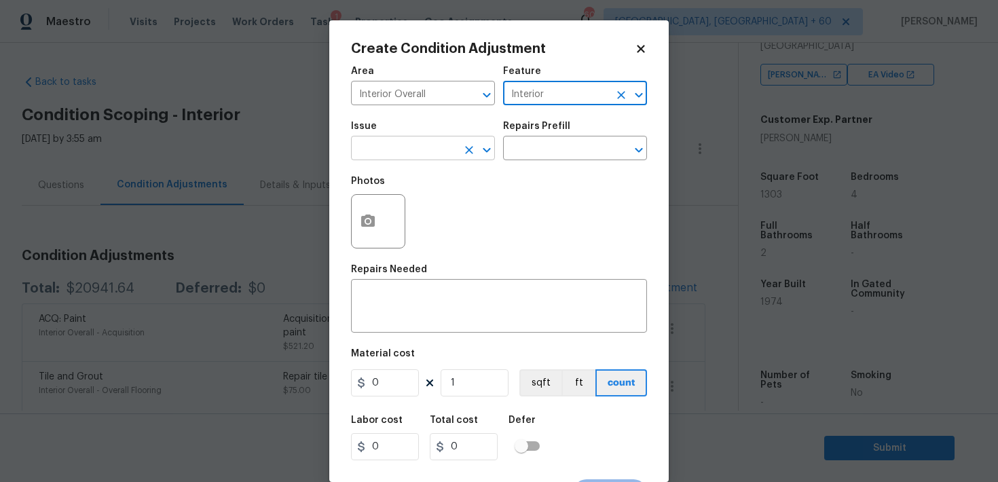
type input "Interior"
click at [372, 153] on input "text" at bounding box center [404, 149] width 106 height 21
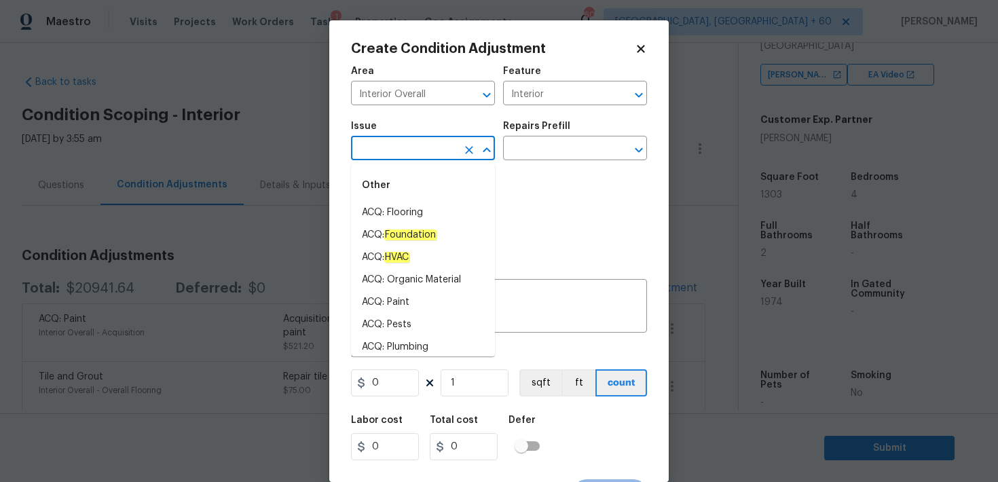
click at [377, 200] on div "Other" at bounding box center [423, 185] width 144 height 33
click at [380, 214] on li "ACQ: Flooring" at bounding box center [423, 213] width 144 height 22
type input "ACQ: Flooring"
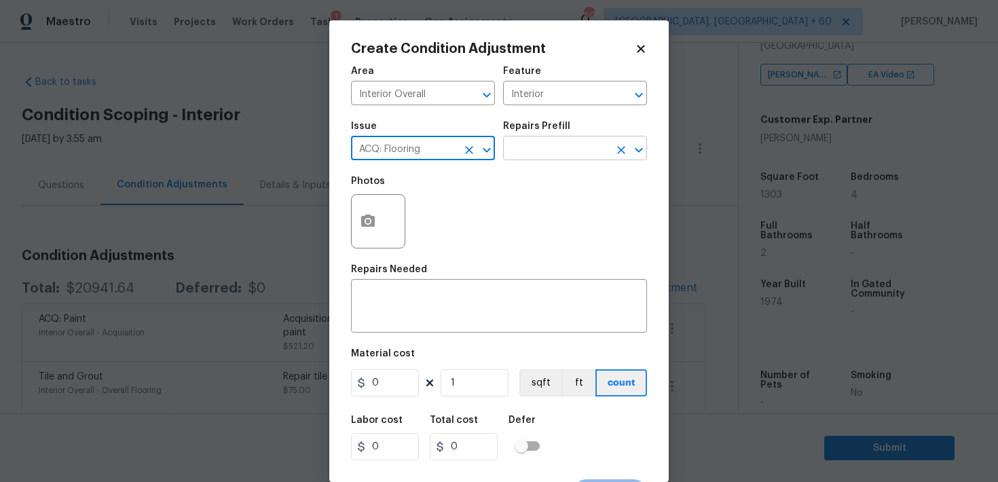
click at [532, 150] on input "text" at bounding box center [556, 149] width 106 height 21
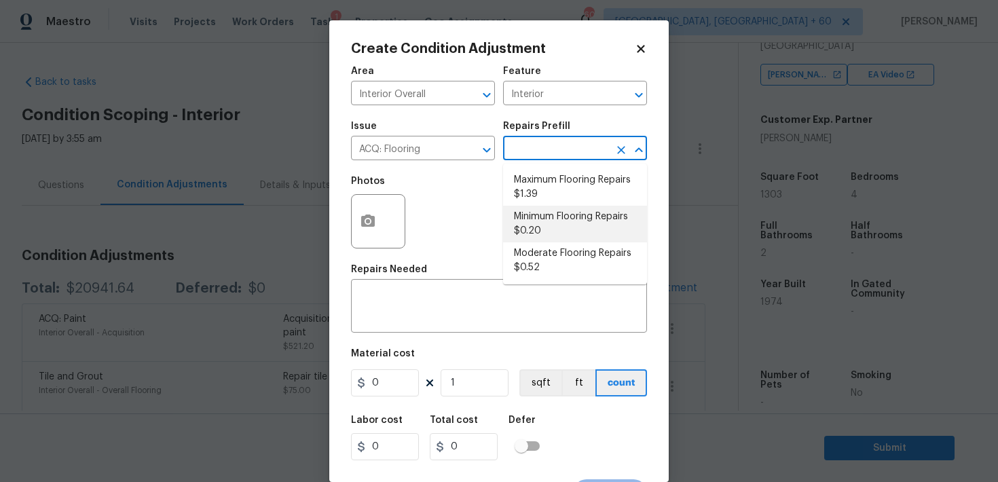
click at [554, 225] on li "Minimum Flooring Repairs $0.20" at bounding box center [575, 224] width 144 height 37
type input "Acquisition"
type textarea "Acquisition Scope: Minimum flooring repairs"
type input "0.2"
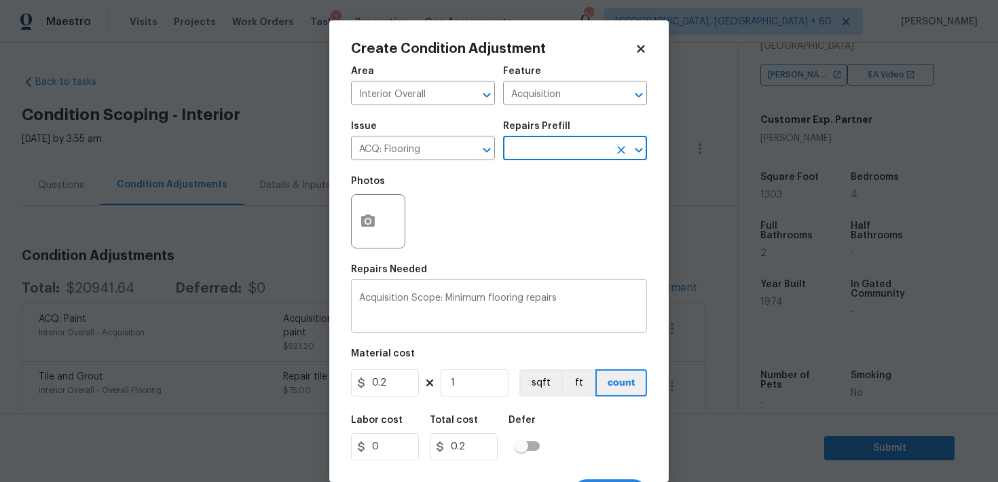
scroll to position [25, 0]
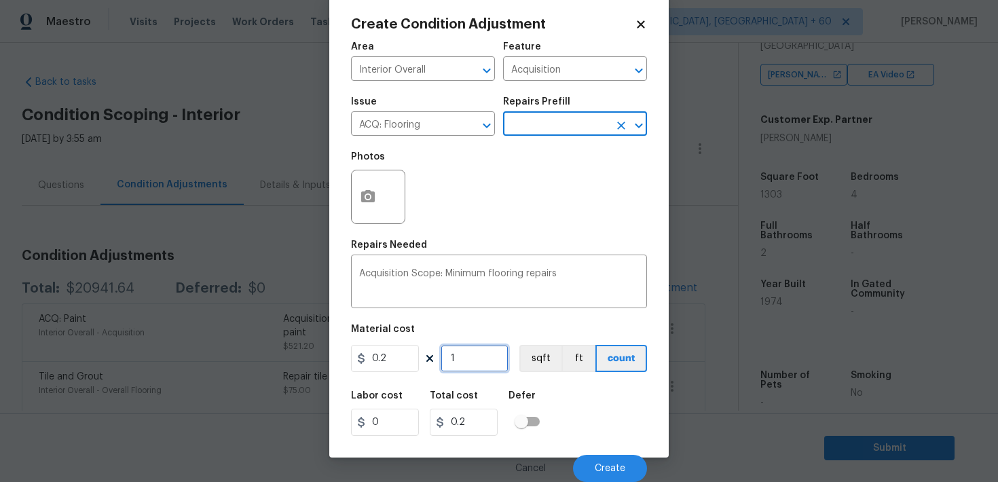
click at [473, 365] on input "1" at bounding box center [474, 358] width 68 height 27
type input "13"
type input "2.6"
type input "130"
type input "26"
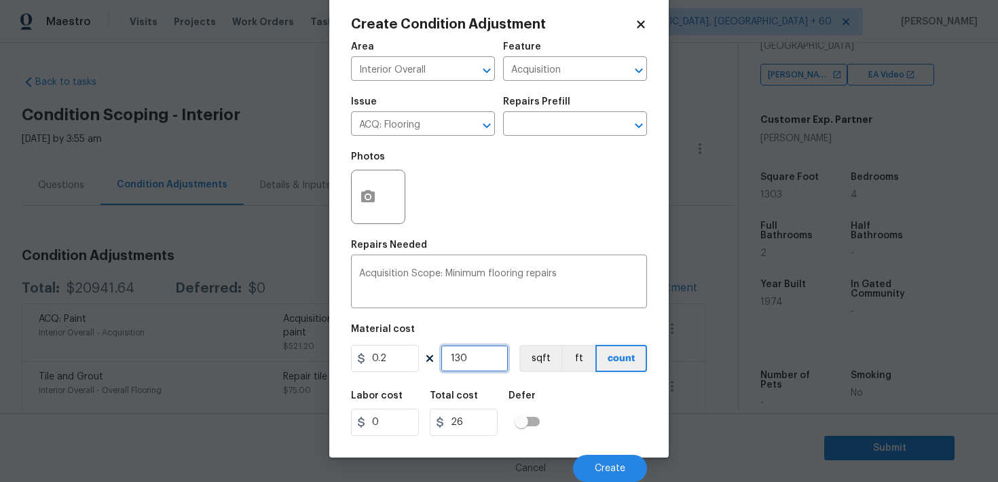
type input "1303"
type input "260.6"
type input "1303"
click at [602, 468] on span "Create" at bounding box center [609, 469] width 31 height 10
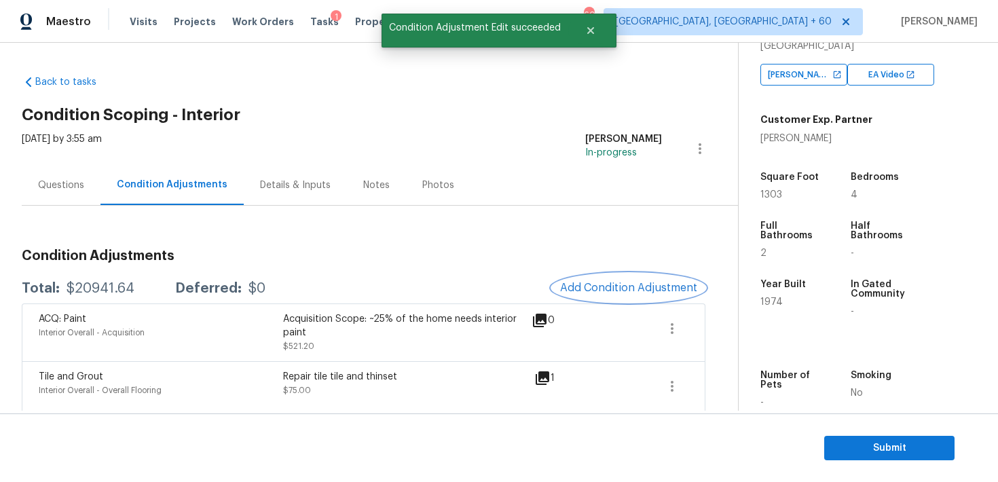
scroll to position [0, 0]
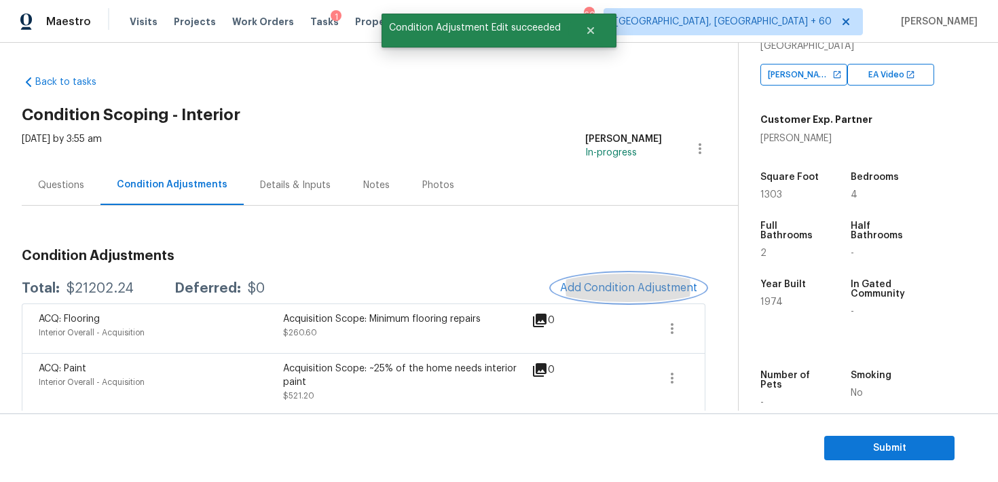
click at [620, 291] on span "Add Condition Adjustment" at bounding box center [628, 288] width 137 height 12
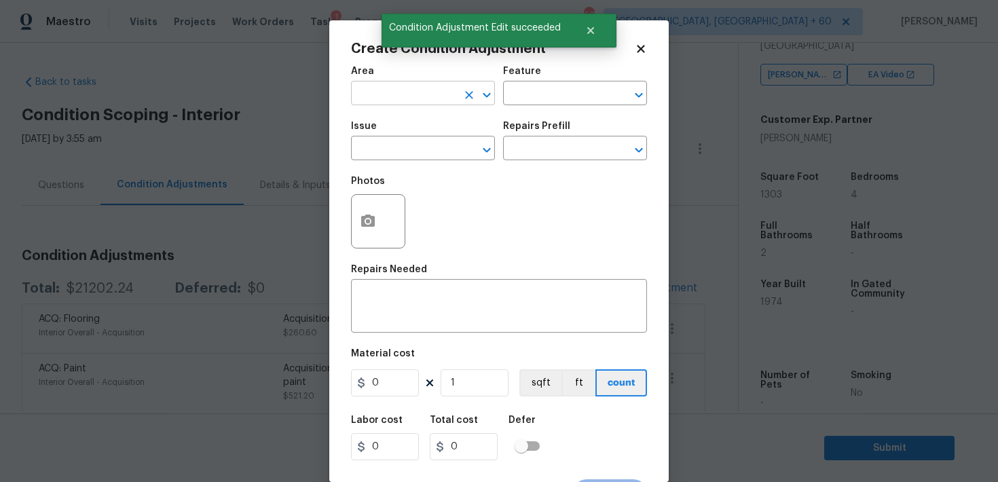
click at [396, 87] on input "text" at bounding box center [404, 94] width 106 height 21
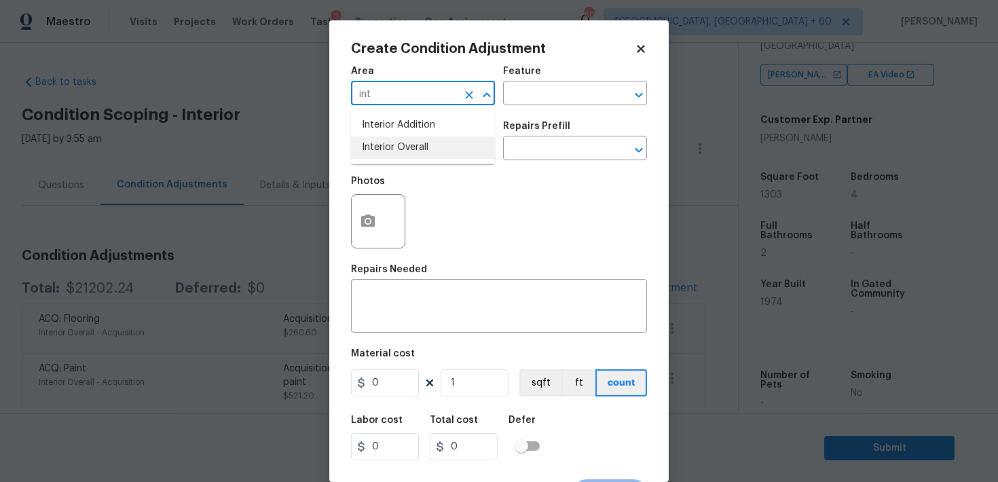
click at [411, 145] on li "Interior Overall" at bounding box center [423, 147] width 144 height 22
type input "Interior Overall"
click at [514, 92] on input "text" at bounding box center [556, 94] width 106 height 21
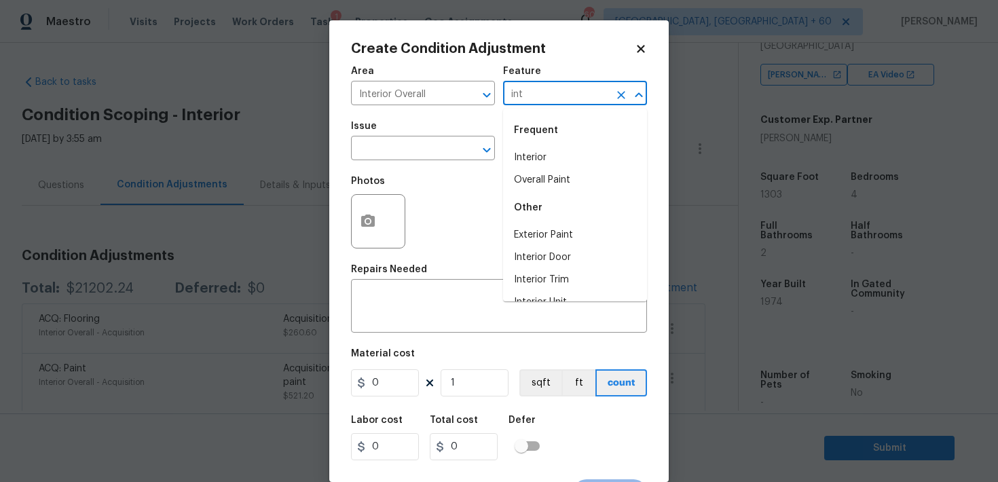
click at [527, 157] on li "Interior" at bounding box center [575, 158] width 144 height 22
type input "Interior"
click at [378, 149] on input "text" at bounding box center [404, 149] width 106 height 21
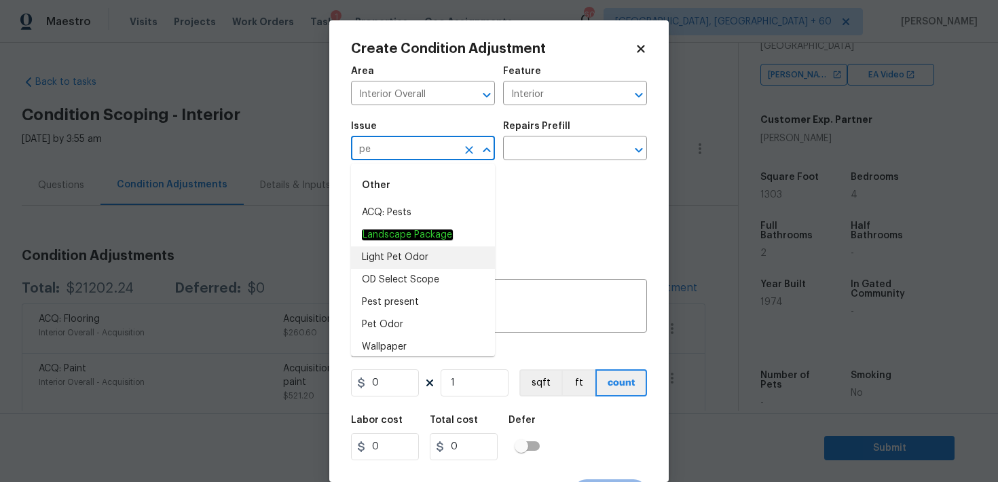
click at [383, 252] on li "Light Pet Odor" at bounding box center [423, 257] width 144 height 22
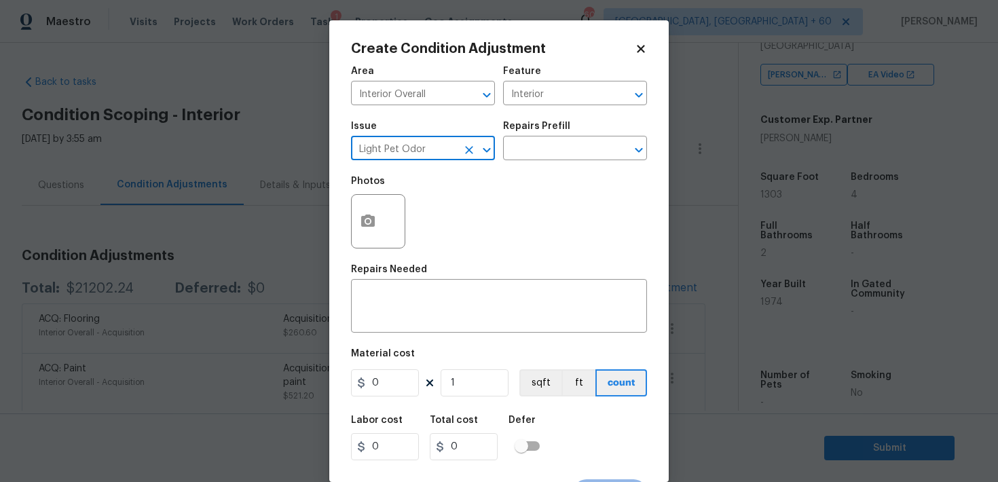
type input "Light Pet Odor"
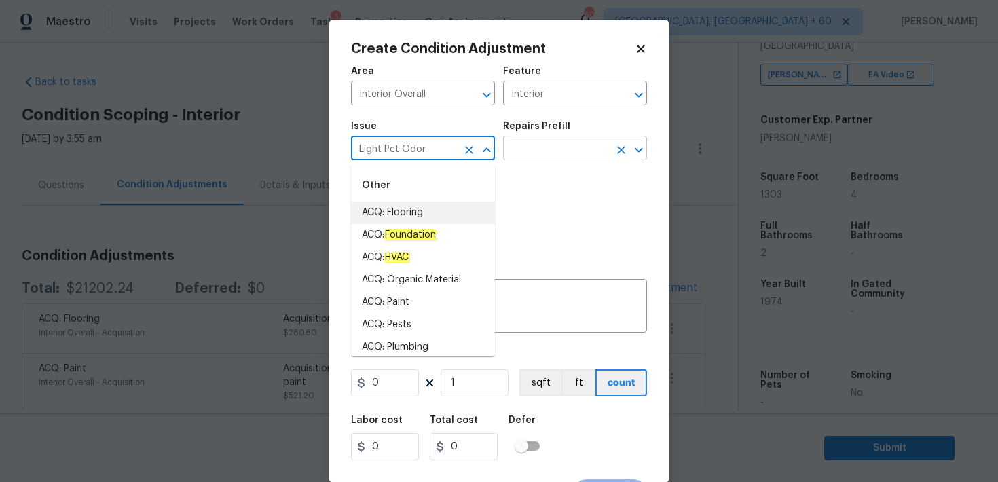
click at [543, 155] on input "text" at bounding box center [556, 149] width 106 height 21
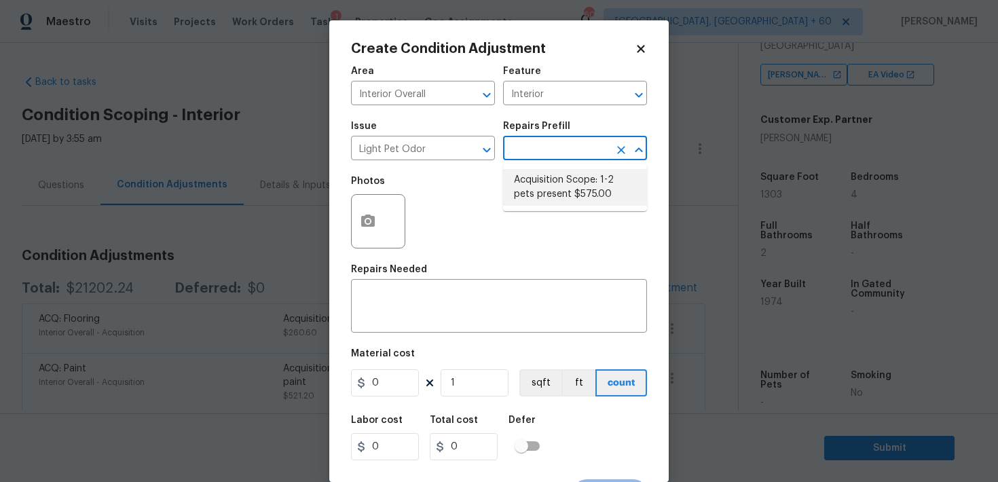
click at [563, 193] on li "Acquisition Scope: 1-2 pets present $575.00" at bounding box center [575, 187] width 144 height 37
type textarea "Acquisition Scope: 1-2 pets present"
type input "575"
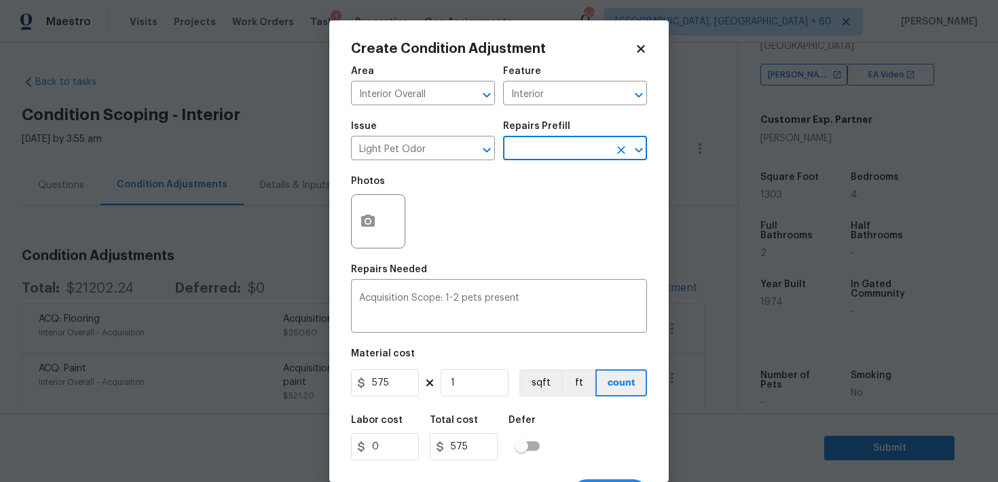
scroll to position [25, 0]
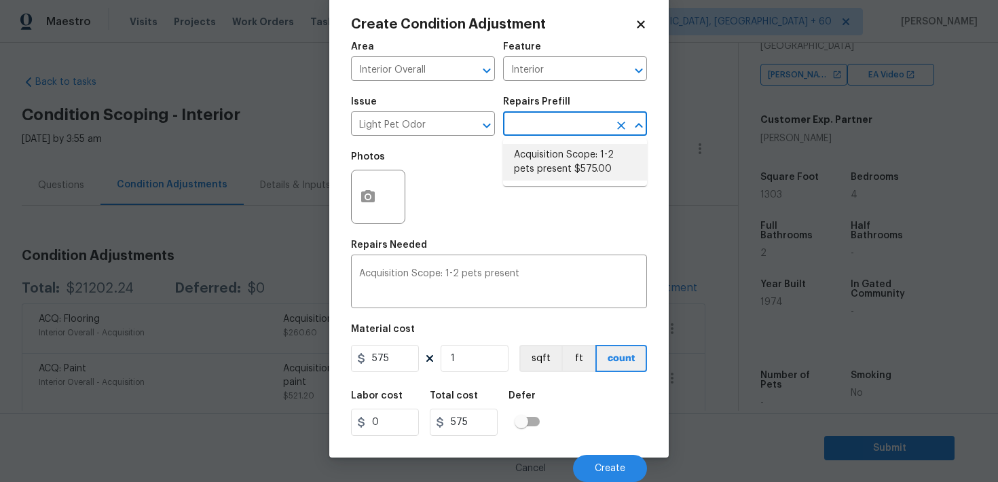
click at [587, 409] on div "Labor cost 0 Total cost 575 Defer" at bounding box center [499, 413] width 296 height 61
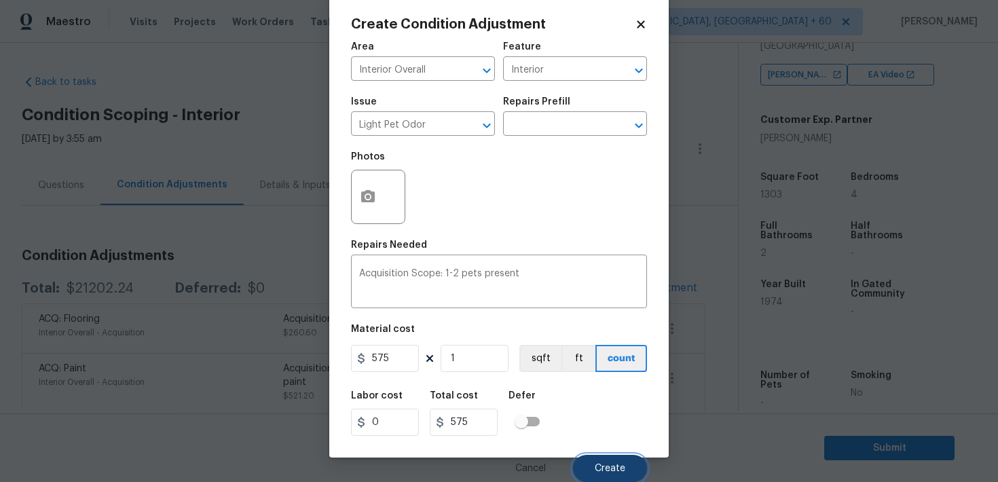
click at [606, 464] on span "Create" at bounding box center [609, 469] width 31 height 10
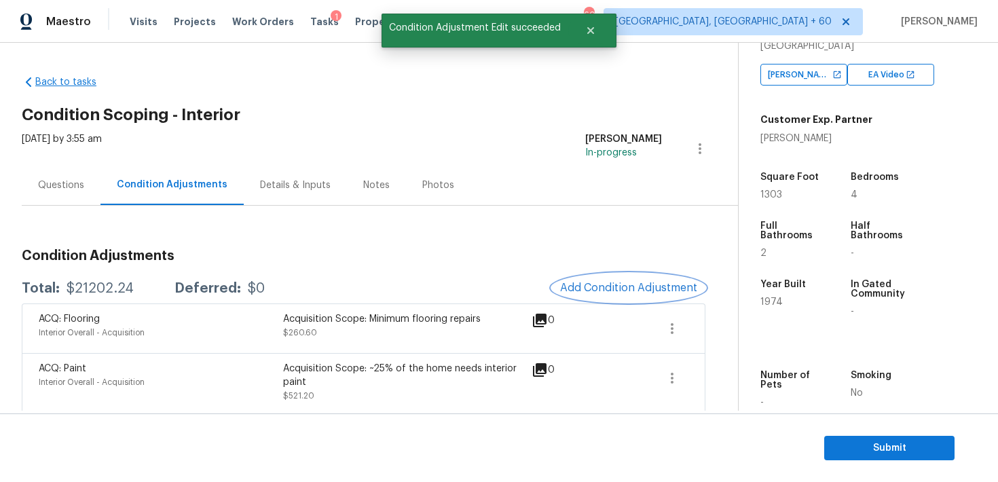
scroll to position [0, 0]
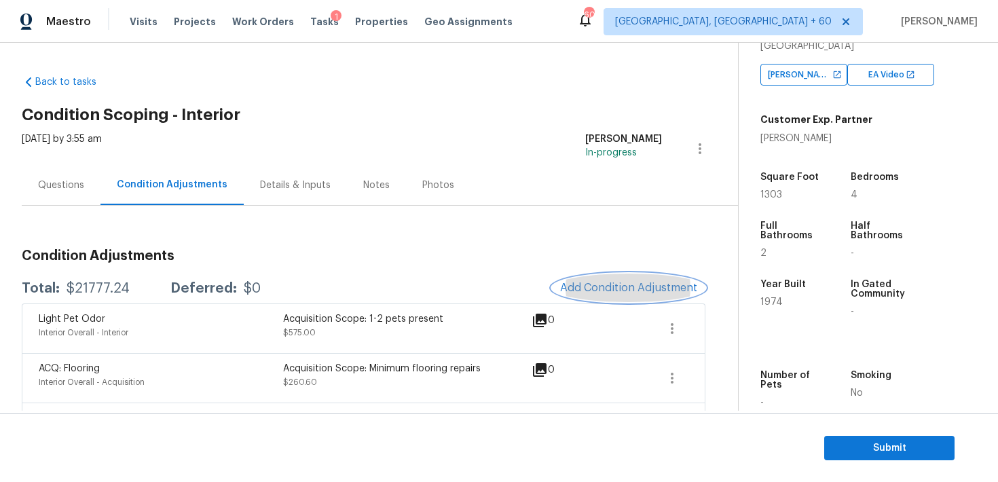
click at [607, 297] on button "Add Condition Adjustment" at bounding box center [628, 287] width 153 height 29
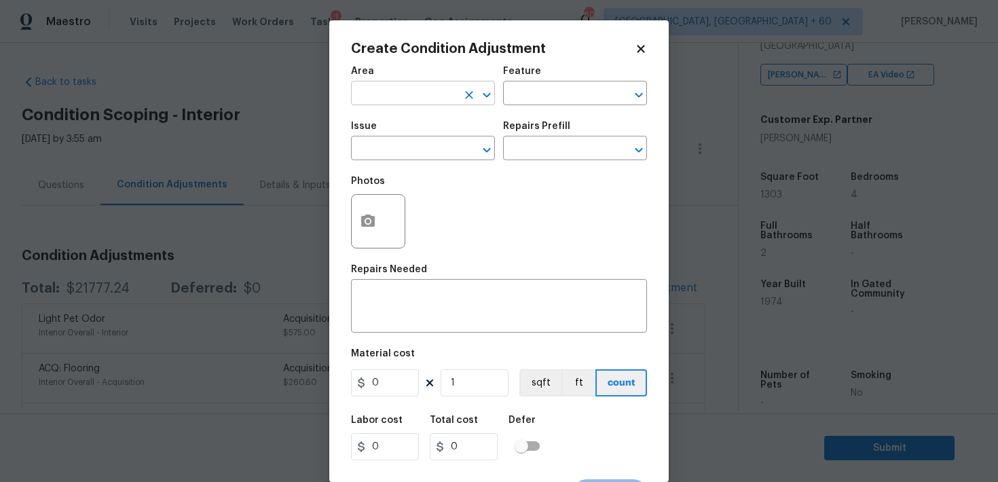
click at [408, 92] on input "text" at bounding box center [404, 94] width 106 height 21
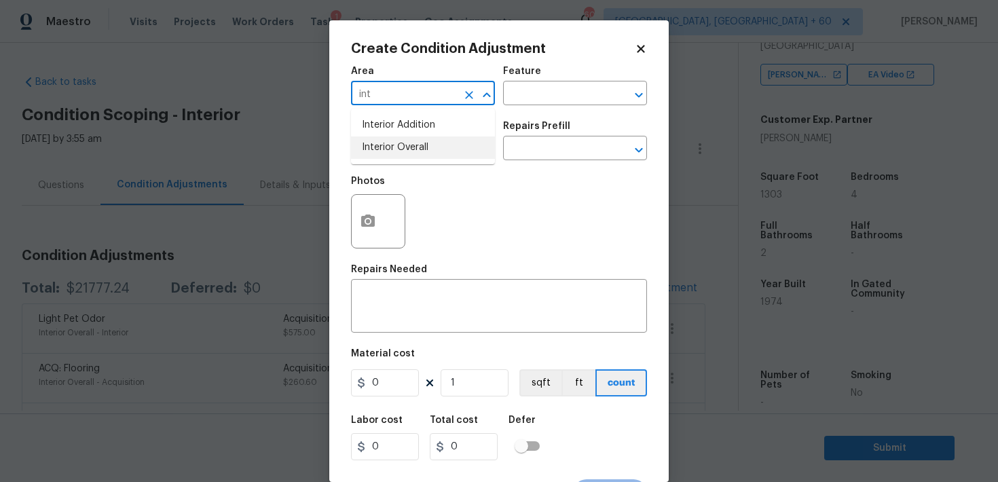
click at [422, 148] on li "Interior Overall" at bounding box center [423, 147] width 144 height 22
type input "Interior Overall"
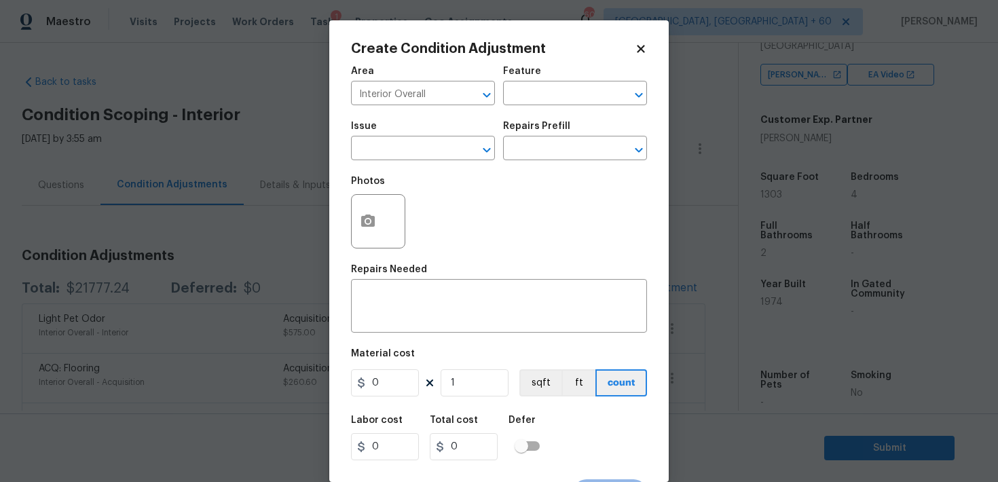
click at [519, 106] on div "Area Interior Overall ​ Feature ​" at bounding box center [499, 85] width 296 height 55
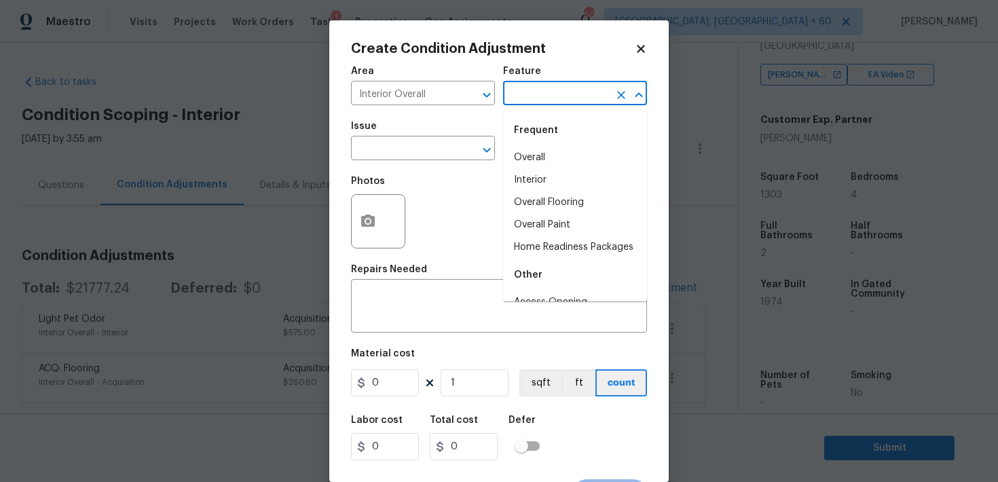
click at [533, 88] on input "text" at bounding box center [556, 94] width 106 height 21
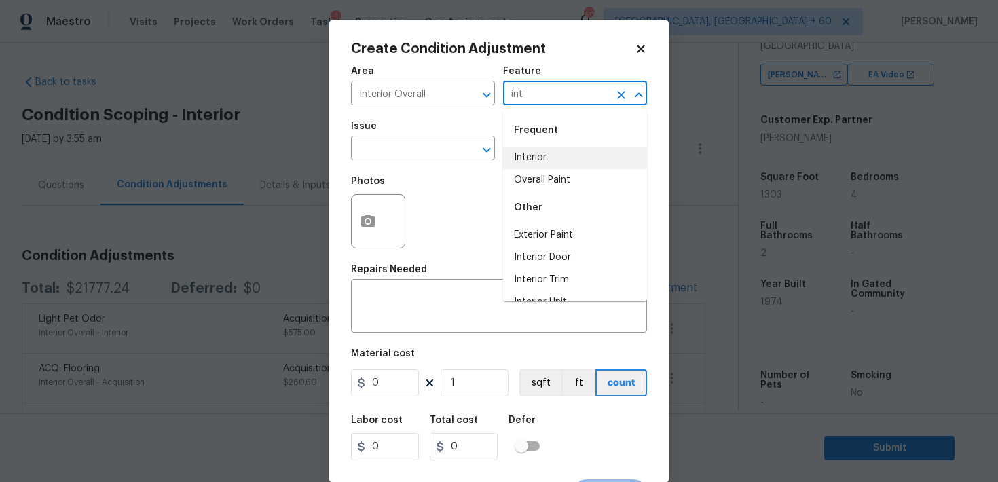
click at [542, 155] on li "Interior" at bounding box center [575, 158] width 144 height 22
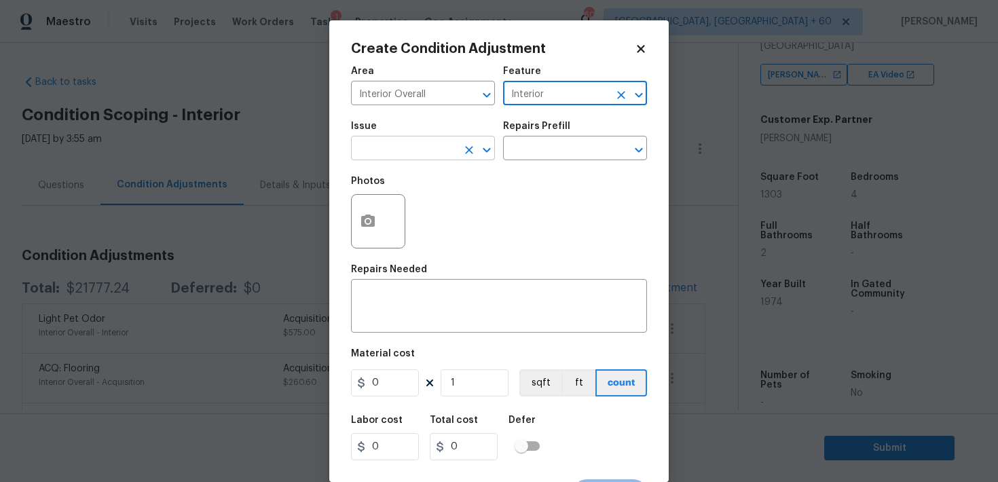
type input "Interior"
click at [383, 146] on input "text" at bounding box center [404, 149] width 106 height 21
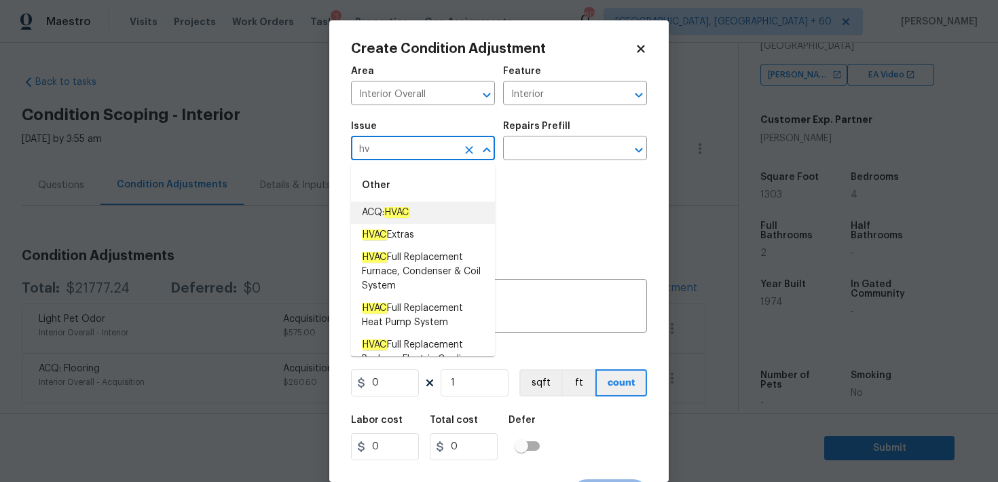
click at [407, 217] on em "HVAC" at bounding box center [396, 212] width 25 height 11
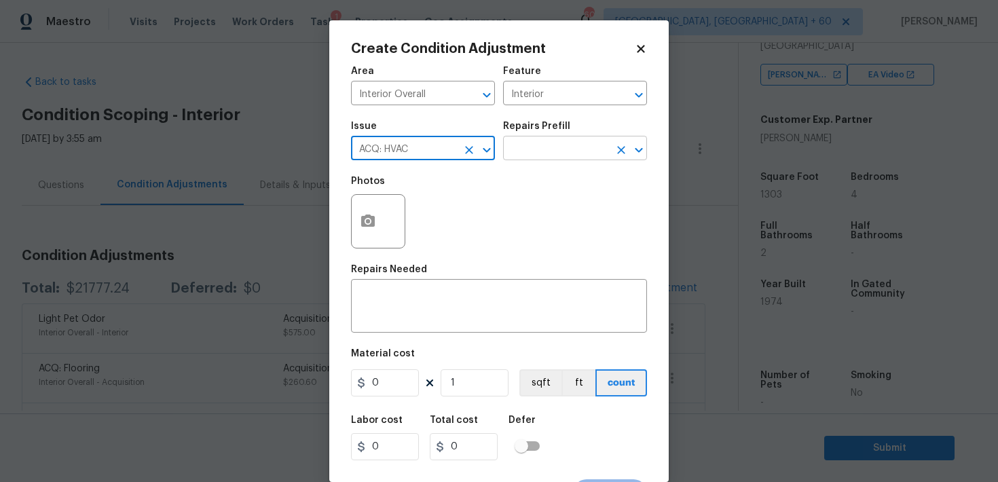
type input "ACQ: HVAC"
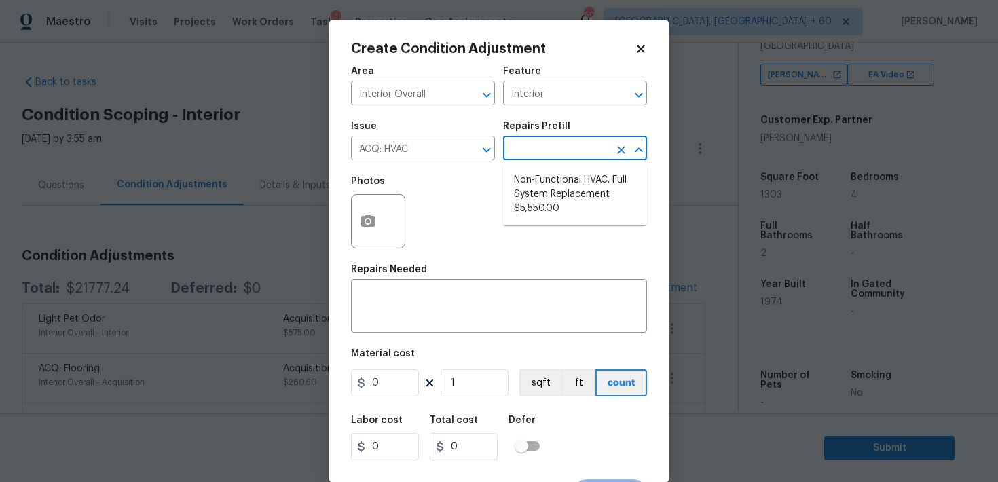
click at [558, 145] on input "text" at bounding box center [556, 149] width 106 height 21
click at [549, 211] on span "Non-Functional HVAC . Full System Replacement $5,550.00" at bounding box center [575, 194] width 122 height 43
type input "Acquisition"
type textarea "Acquisition Scope: Full System Replacement"
type input "5550"
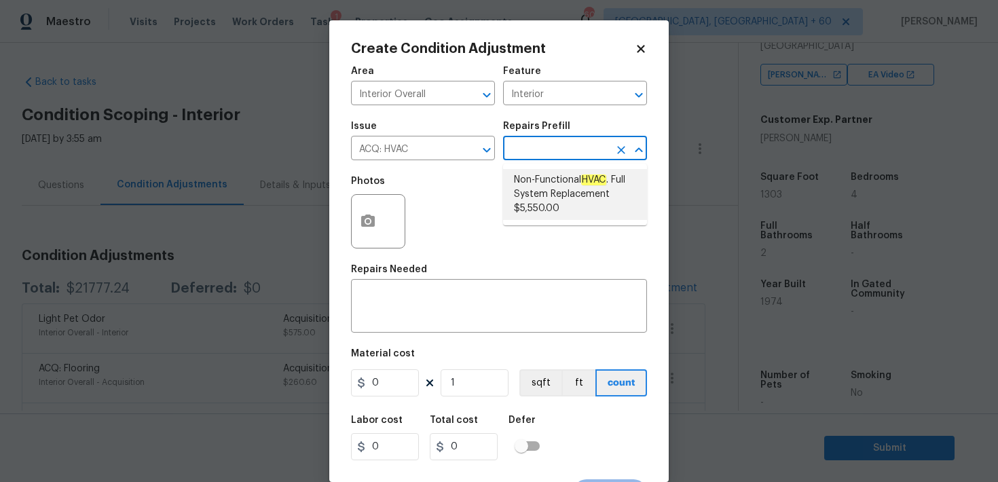
type input "5550"
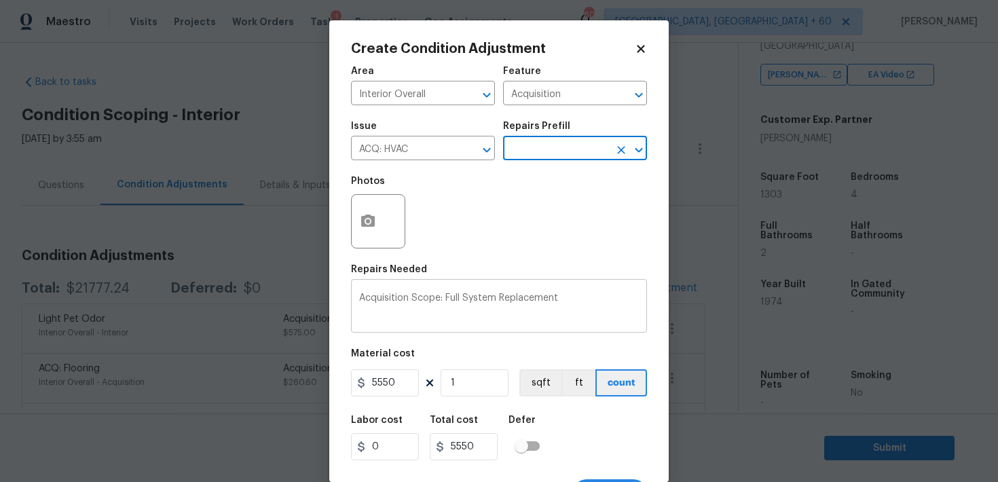
scroll to position [25, 0]
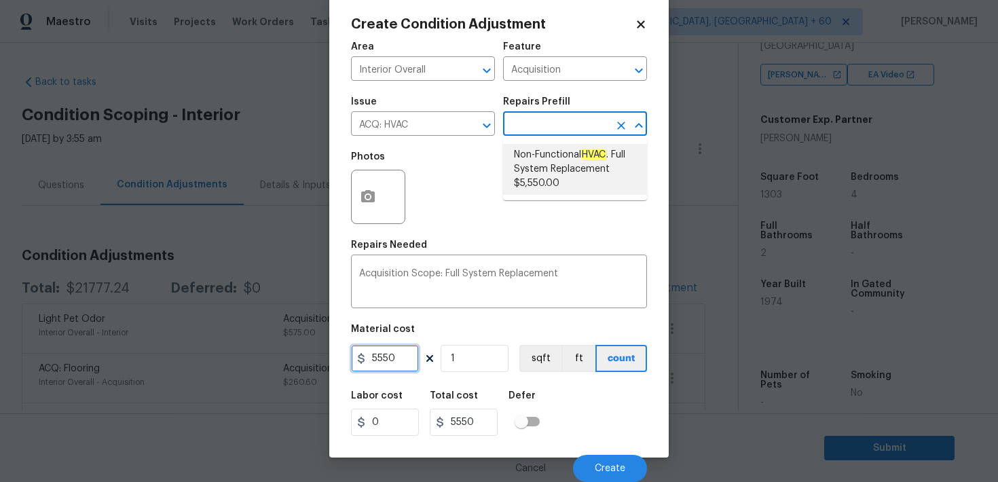
click at [379, 362] on input "5550" at bounding box center [385, 358] width 68 height 27
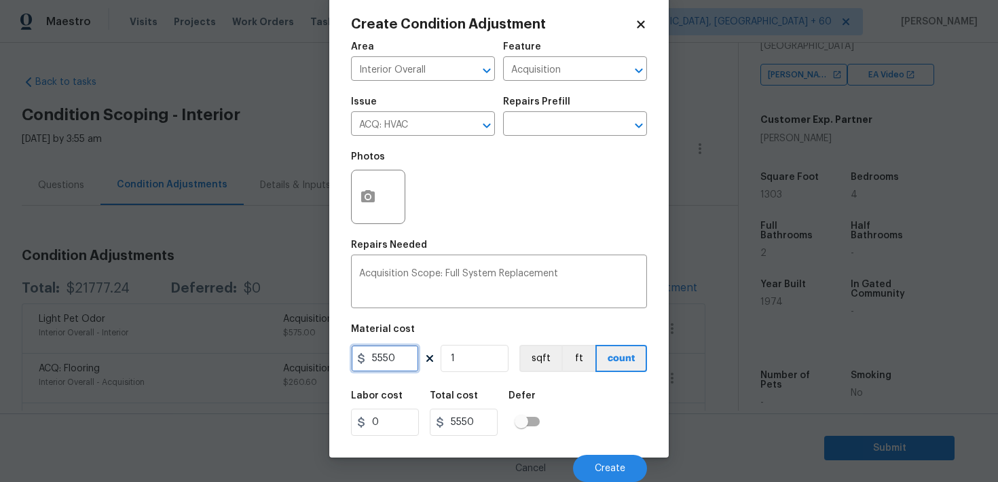
paste input "650"
type input "6500"
click at [533, 396] on div "Defer" at bounding box center [527, 400] width 39 height 18
click at [608, 470] on span "Create" at bounding box center [609, 469] width 31 height 10
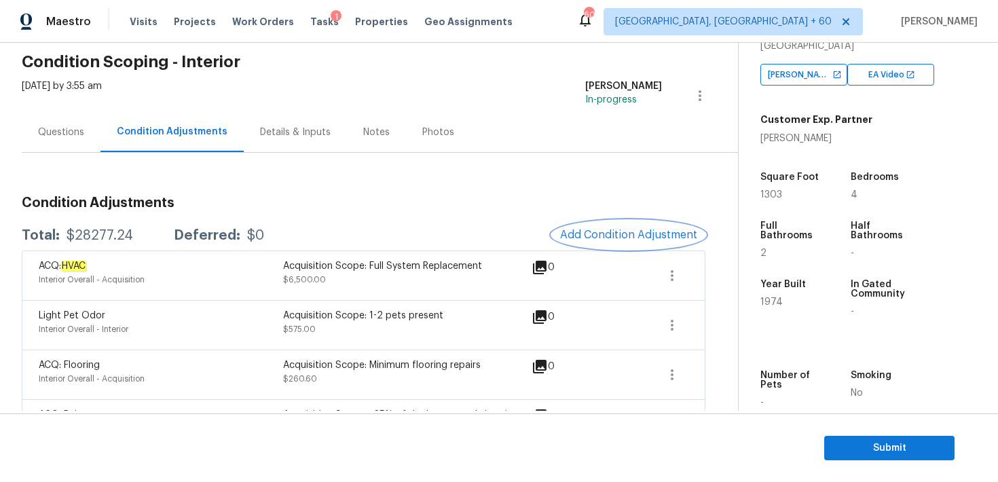
scroll to position [50, 0]
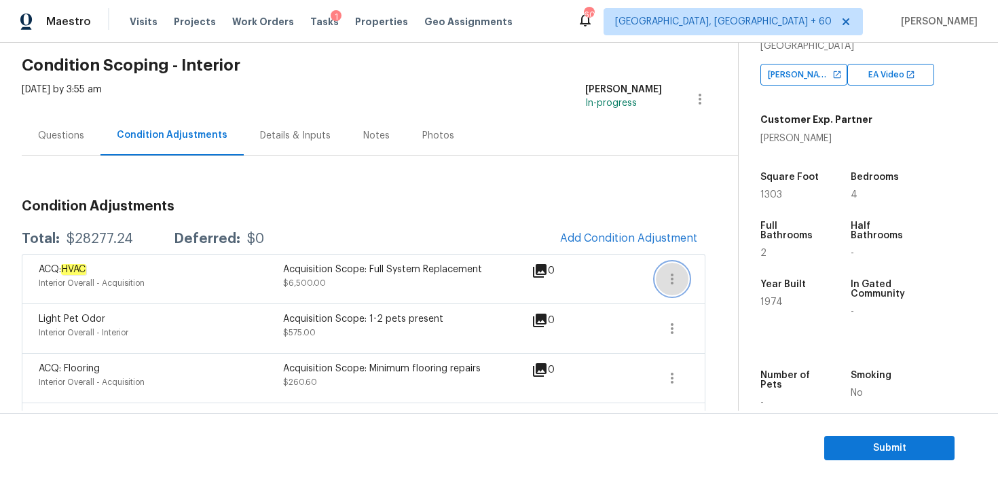
click at [673, 281] on icon "button" at bounding box center [672, 279] width 16 height 16
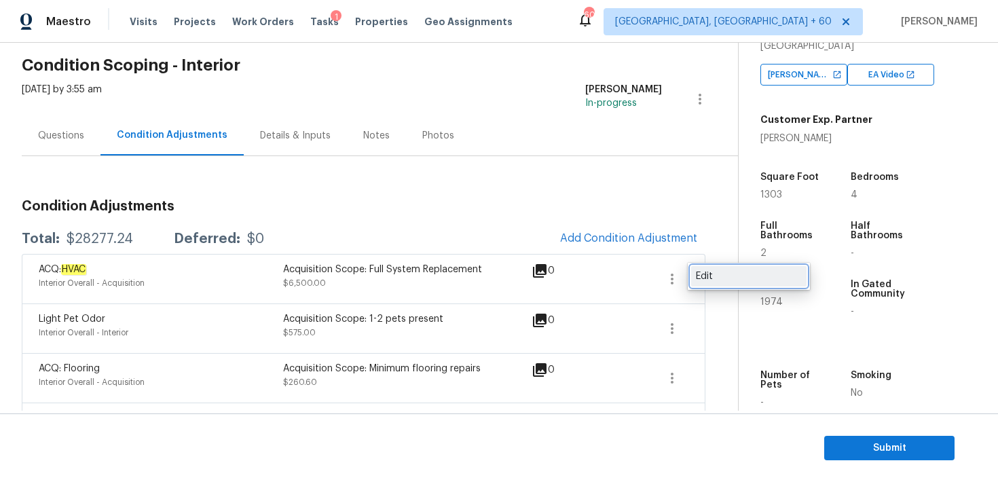
click at [721, 280] on div "Edit" at bounding box center [749, 276] width 106 height 14
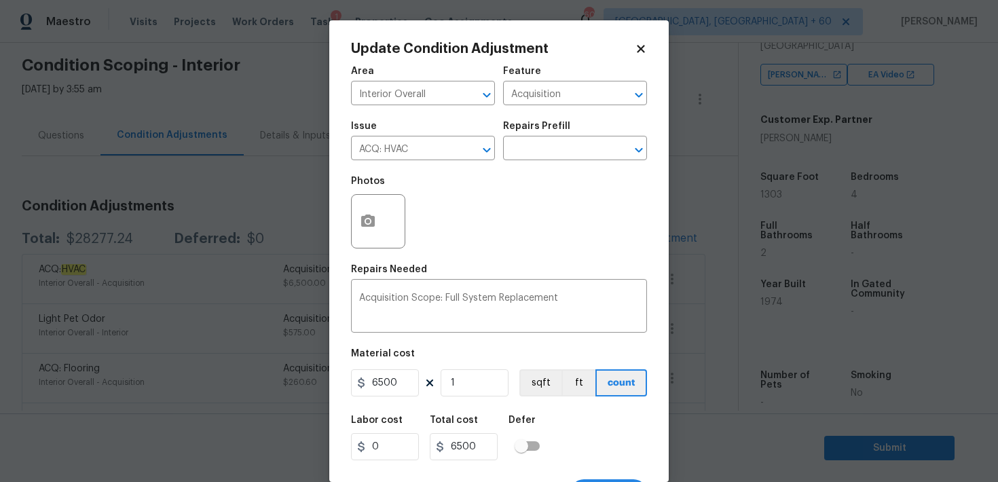
click at [643, 47] on icon at bounding box center [640, 48] width 7 height 7
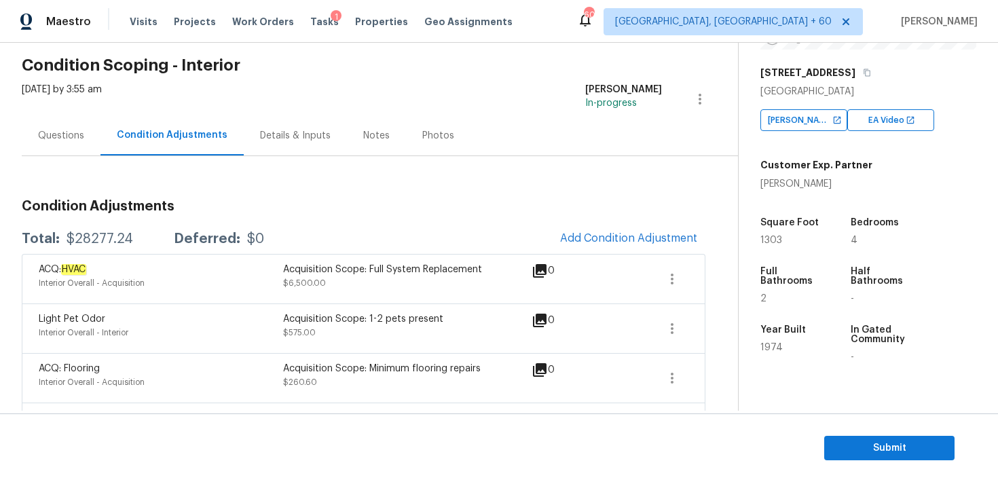
scroll to position [146, 0]
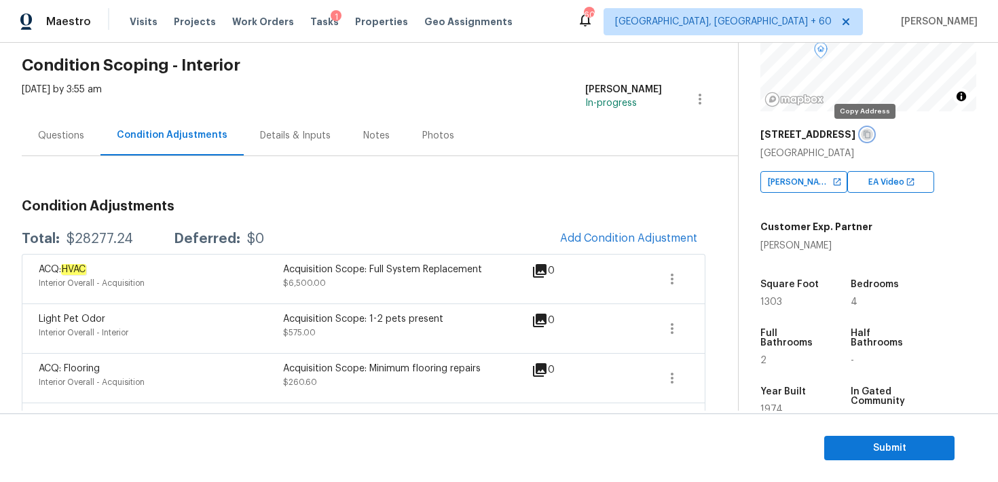
click at [866, 136] on icon "button" at bounding box center [867, 134] width 8 height 8
click at [901, 444] on span "Submit" at bounding box center [889, 448] width 109 height 17
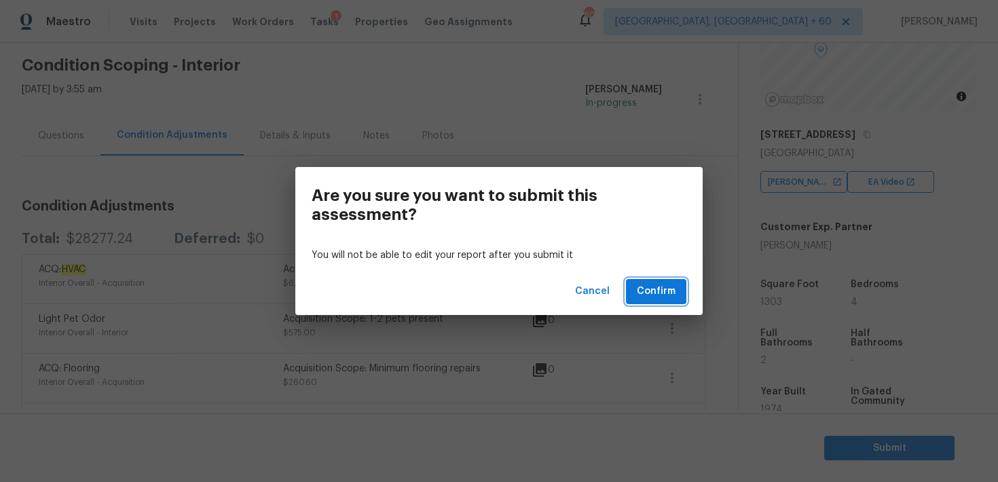
click at [658, 288] on span "Confirm" at bounding box center [656, 291] width 39 height 17
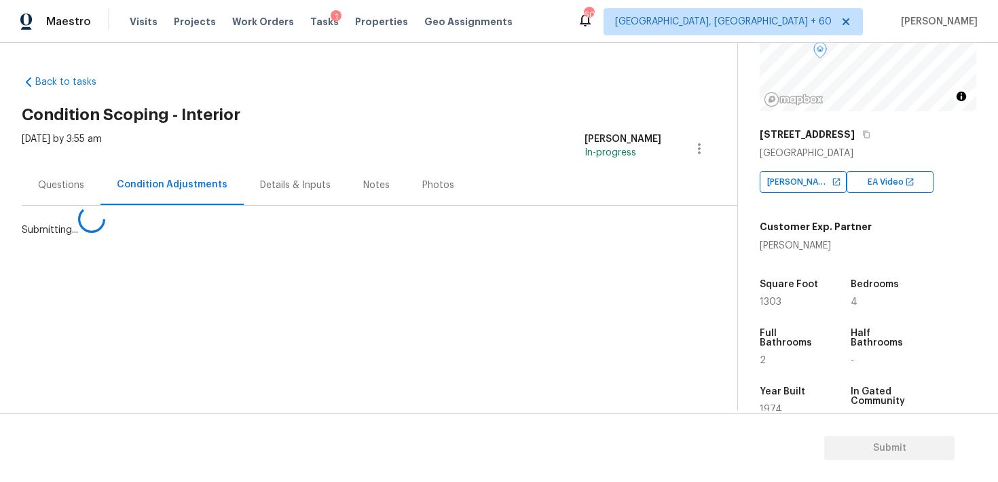
scroll to position [0, 0]
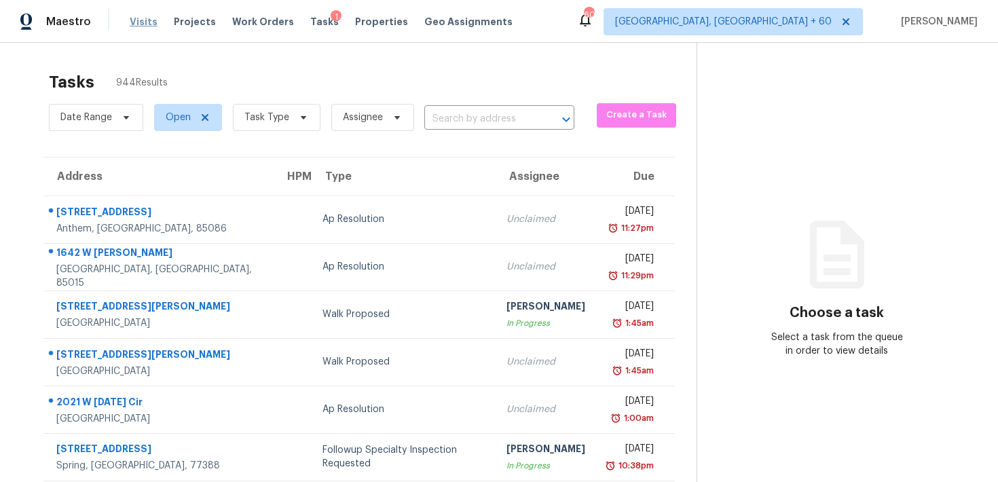
click at [135, 24] on span "Visits" at bounding box center [144, 22] width 28 height 14
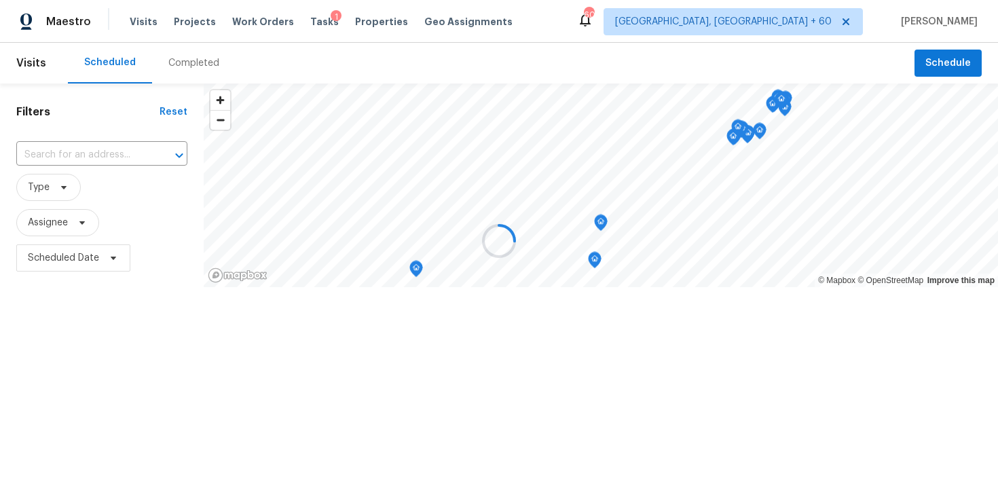
click at [181, 59] on div at bounding box center [499, 241] width 998 height 482
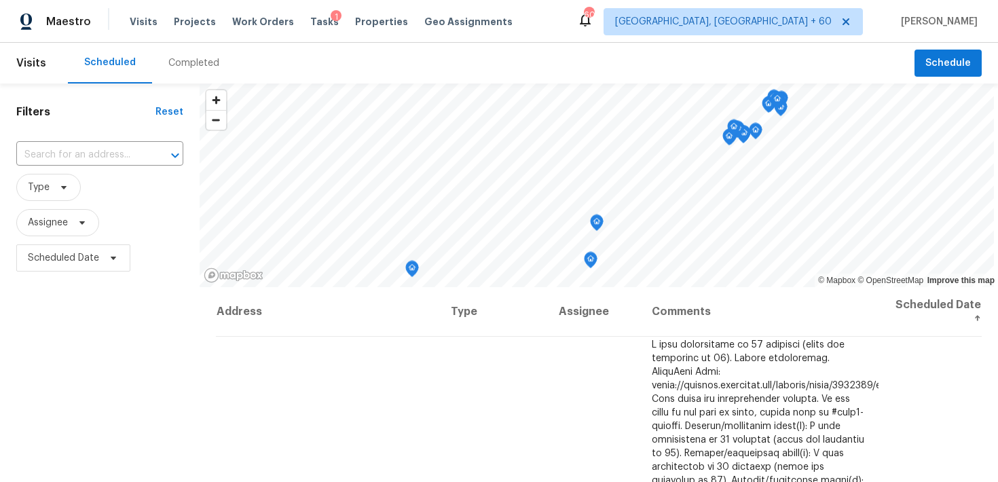
click at [195, 63] on div "Completed" at bounding box center [193, 63] width 51 height 14
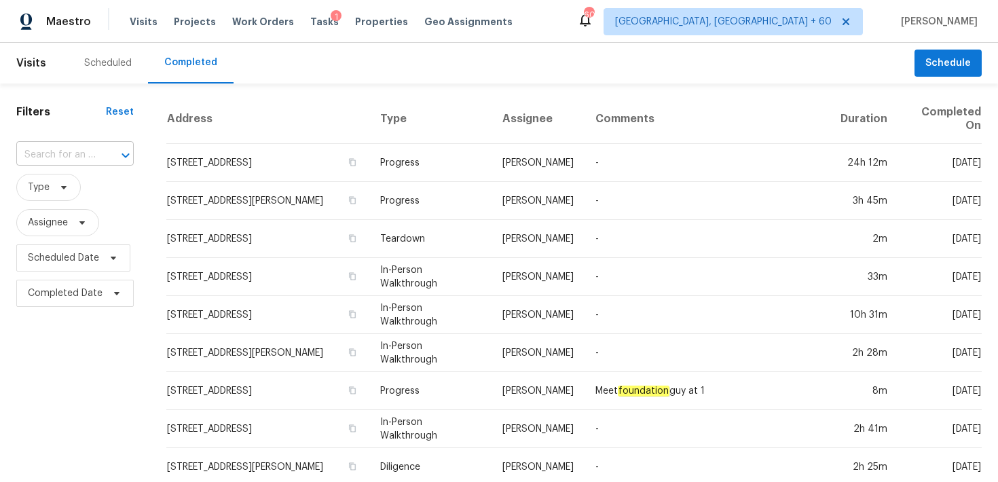
click at [54, 160] on input "text" at bounding box center [55, 155] width 79 height 21
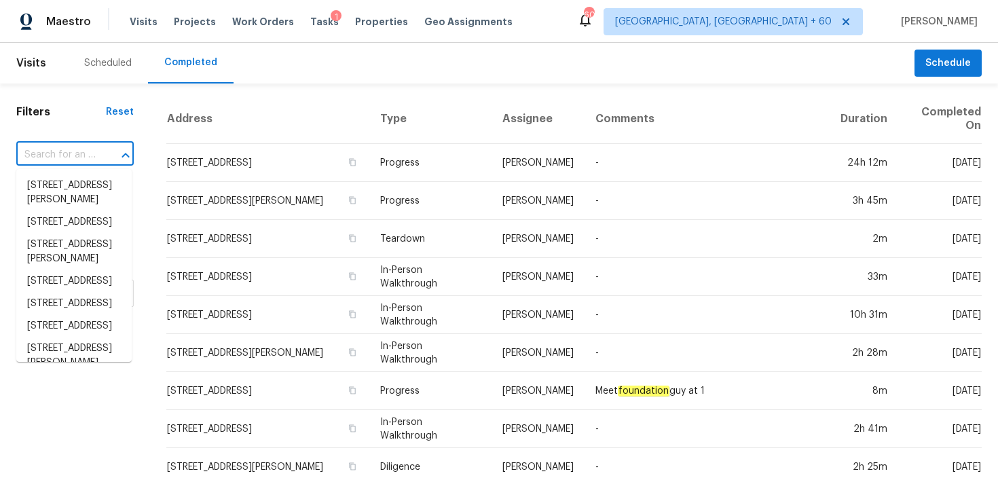
paste input "5401 Tuscarora Trl McKinney, TX 75070"
type input "5401 Tuscarora Trl McKinney, TX 75070"
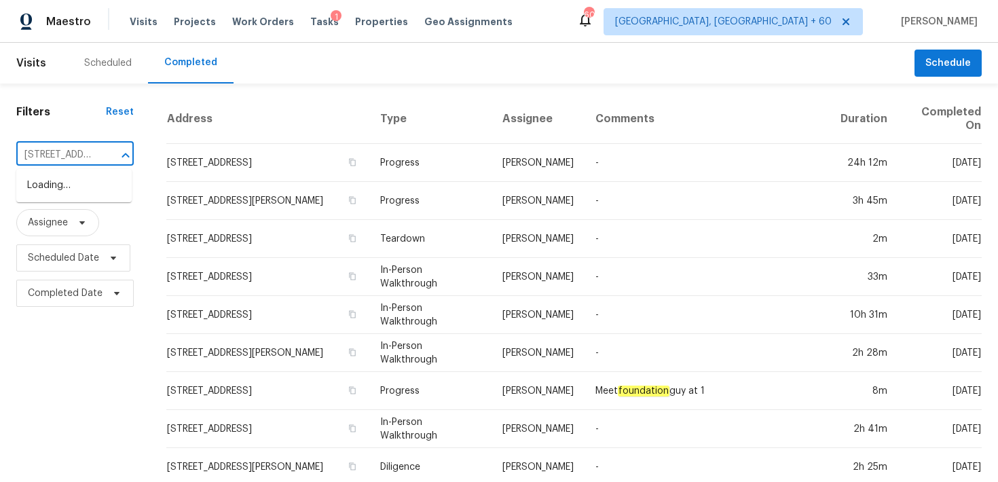
scroll to position [0, 103]
click at [45, 204] on li "5401 Tuscarora Trl, McKinney, TX 75070" at bounding box center [73, 192] width 115 height 37
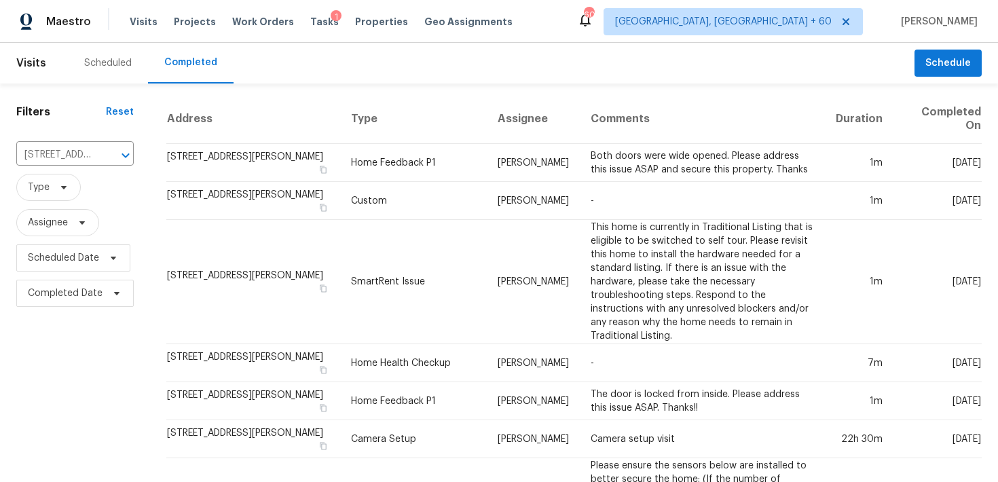
click at [357, 147] on td "Home Feedback P1" at bounding box center [413, 163] width 146 height 38
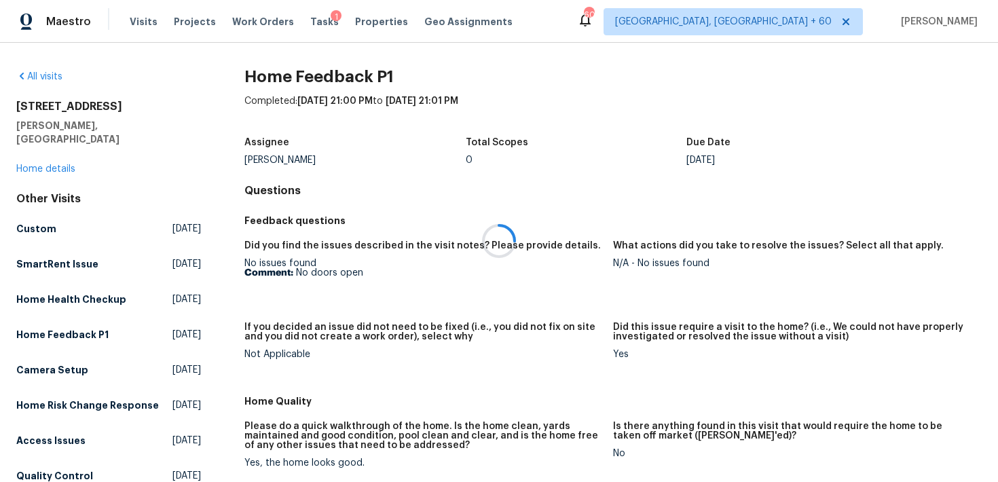
click at [31, 155] on div at bounding box center [499, 241] width 998 height 482
click at [41, 164] on link "Home details" at bounding box center [45, 169] width 59 height 10
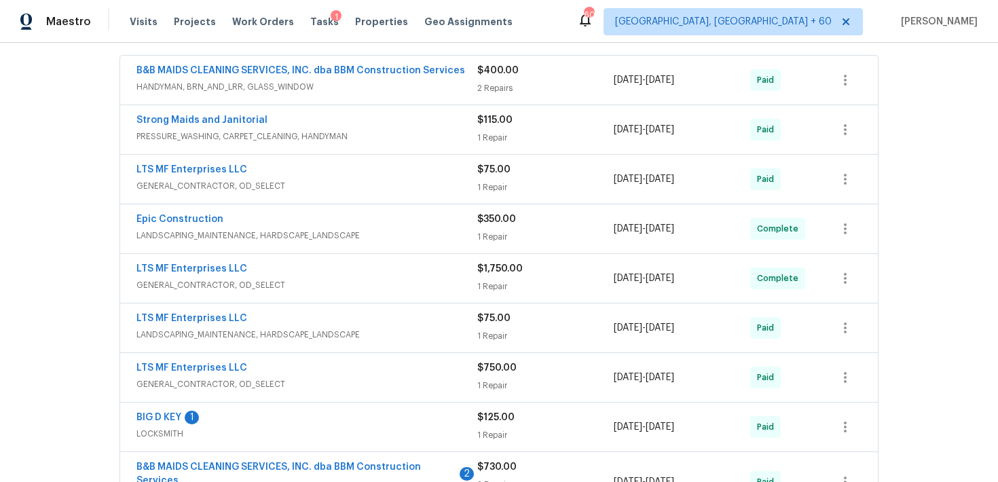
scroll to position [287, 0]
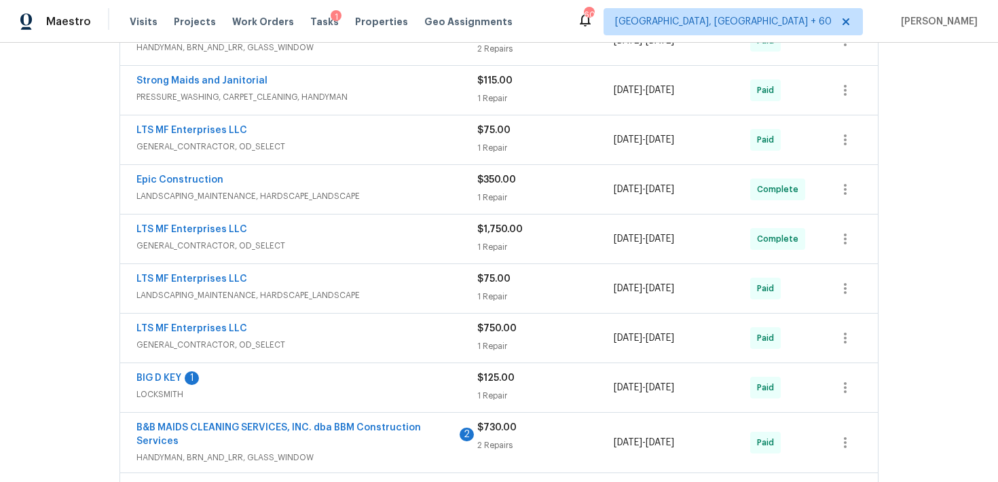
click at [496, 206] on div "Epic Construction LANDSCAPING_MAINTENANCE, HARDSCAPE_LANDSCAPE $350.00 1 Repair…" at bounding box center [498, 189] width 757 height 49
click at [496, 184] on span "$350.00" at bounding box center [496, 180] width 39 height 10
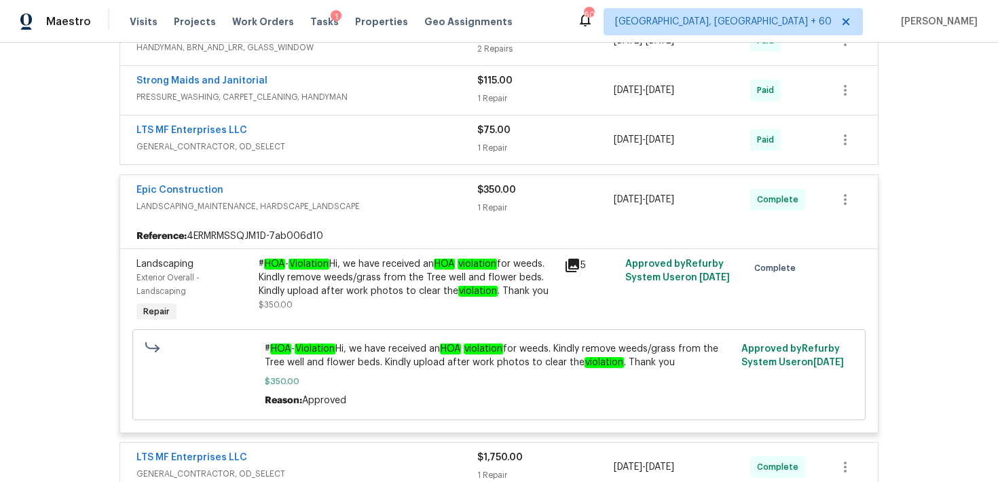
click at [512, 200] on div "$350.00 1 Repair" at bounding box center [545, 199] width 136 height 33
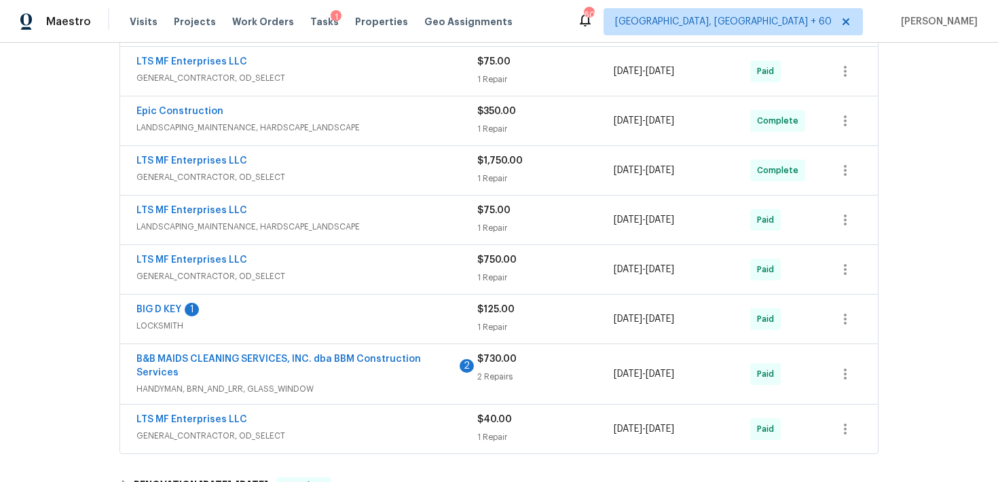
scroll to position [356, 0]
click at [489, 229] on div "1 Repair" at bounding box center [545, 228] width 136 height 14
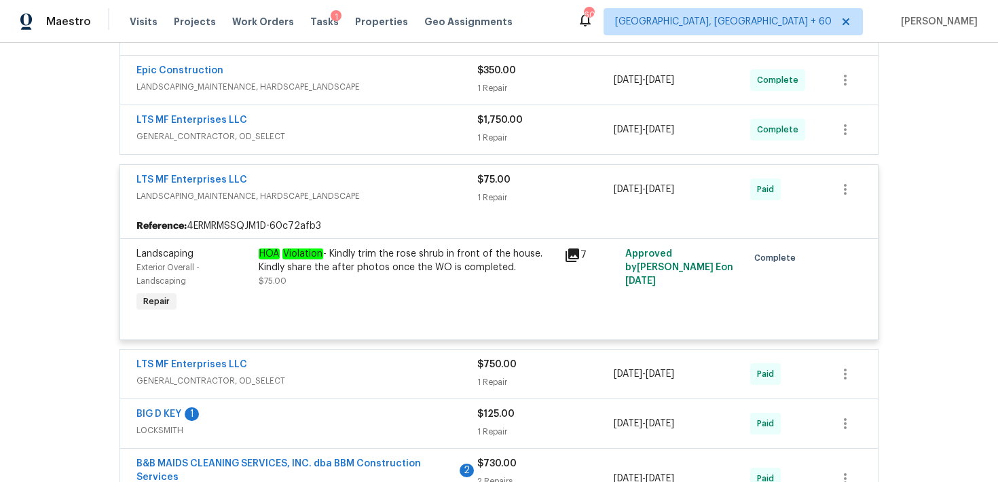
scroll to position [366, 0]
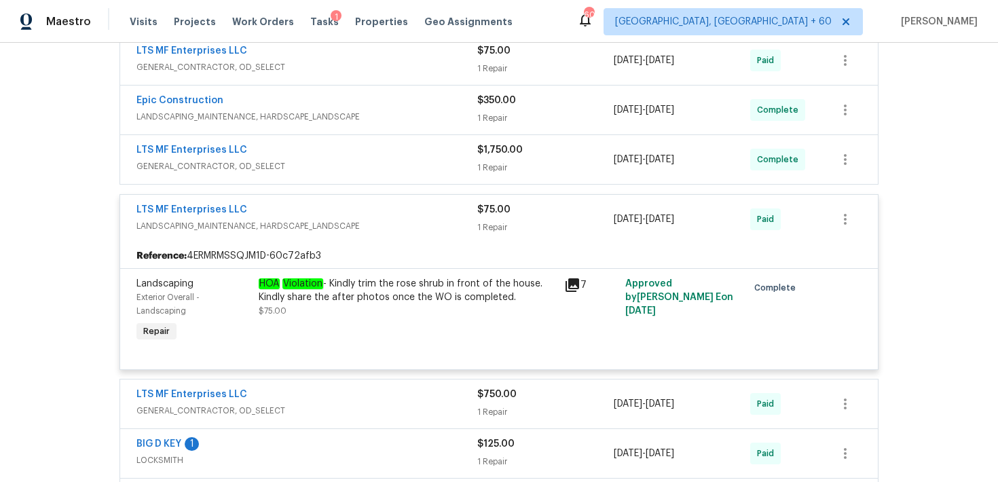
click at [499, 237] on div "LTS MF Enterprises LLC LANDSCAPING_MAINTENANCE, HARDSCAPE_LANDSCAPE $75.00 1 Re…" at bounding box center [498, 219] width 757 height 49
click at [491, 217] on div "$75.00 1 Repair" at bounding box center [545, 219] width 136 height 33
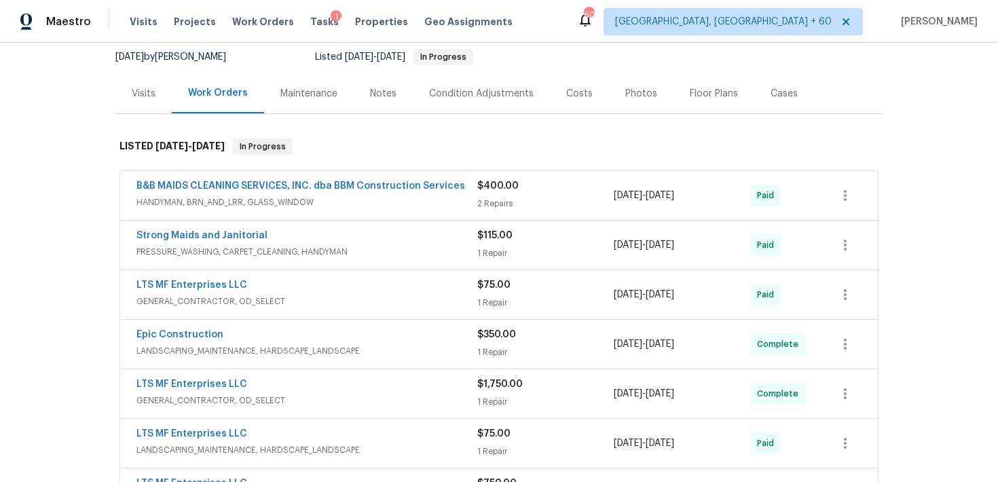
scroll to position [126, 0]
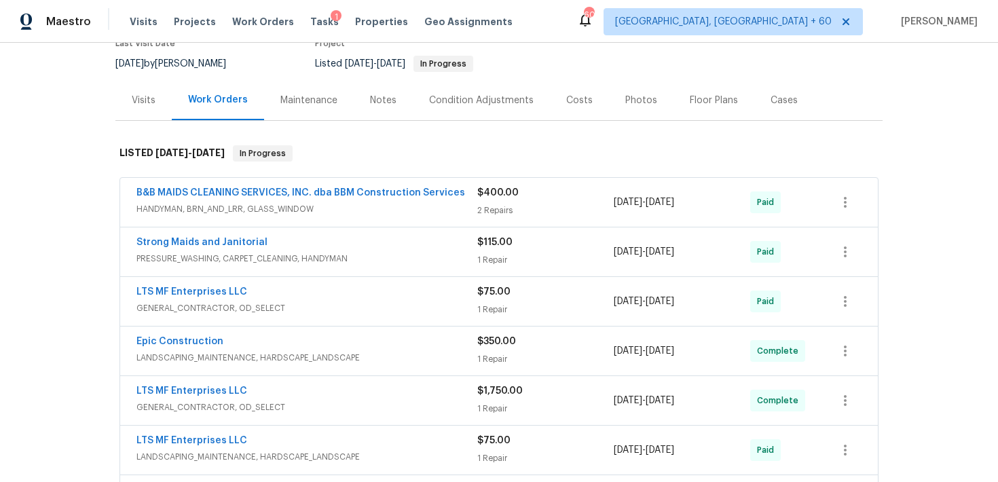
click at [481, 347] on div "$350.00" at bounding box center [545, 342] width 136 height 14
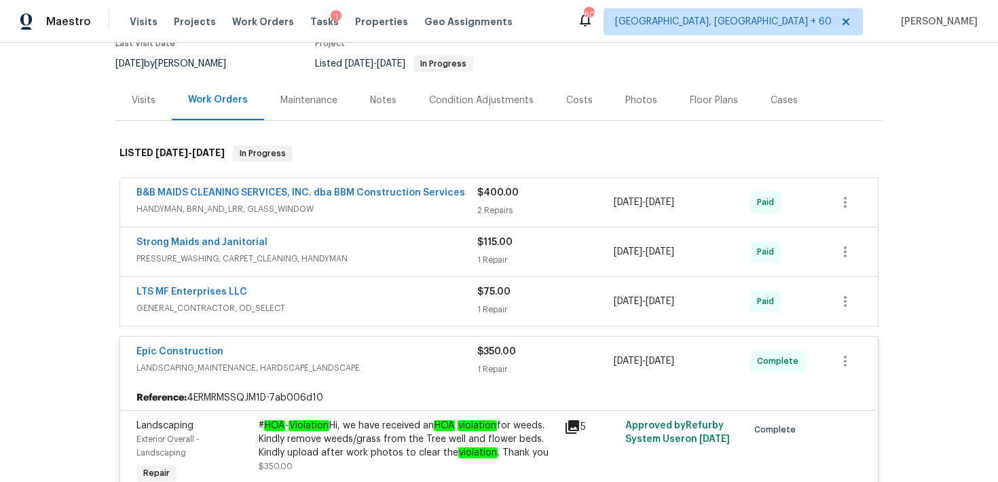
click at [506, 210] on div "2 Repairs" at bounding box center [545, 211] width 136 height 14
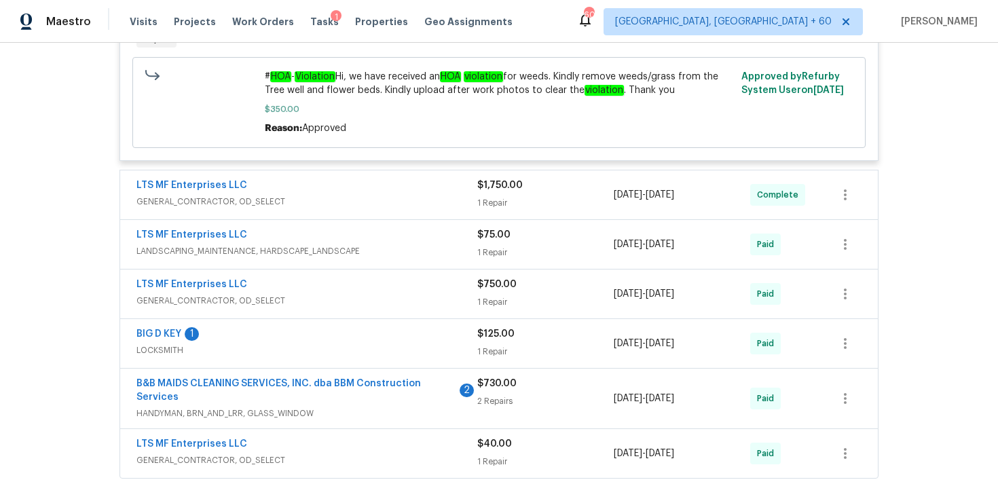
scroll to position [815, 0]
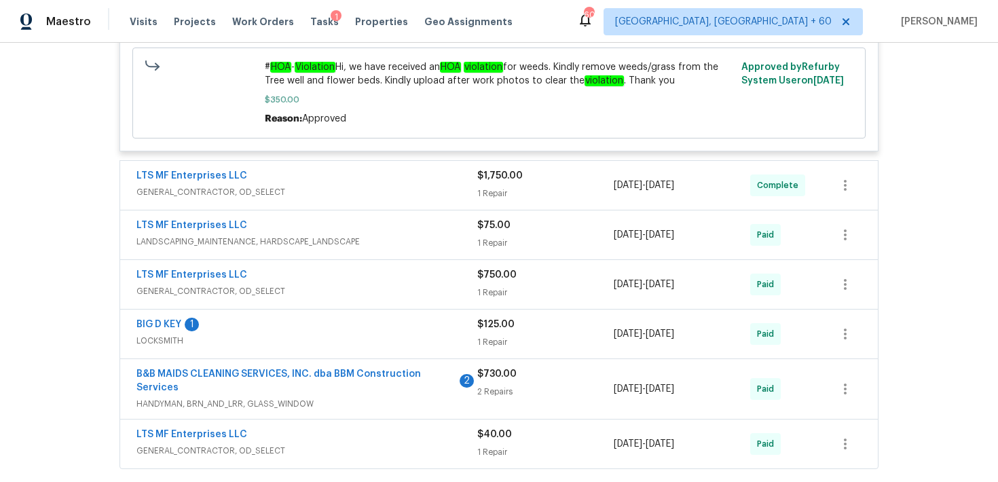
click at [491, 200] on div "1 Repair" at bounding box center [545, 194] width 136 height 14
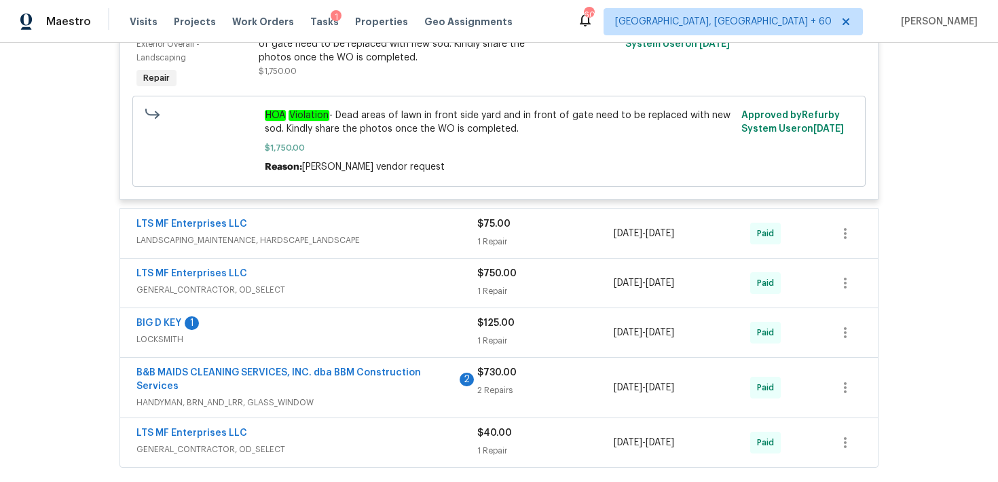
scroll to position [1061, 0]
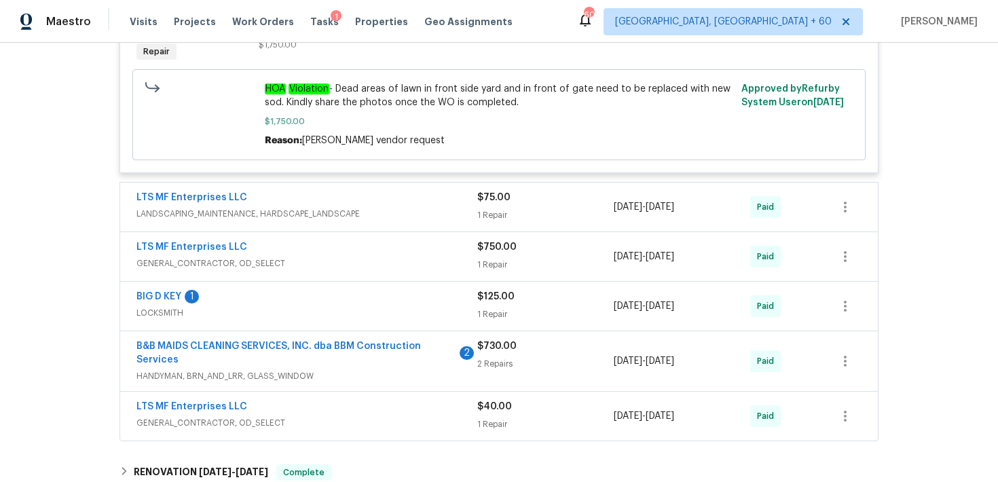
click at [493, 221] on div "1 Repair" at bounding box center [545, 215] width 136 height 14
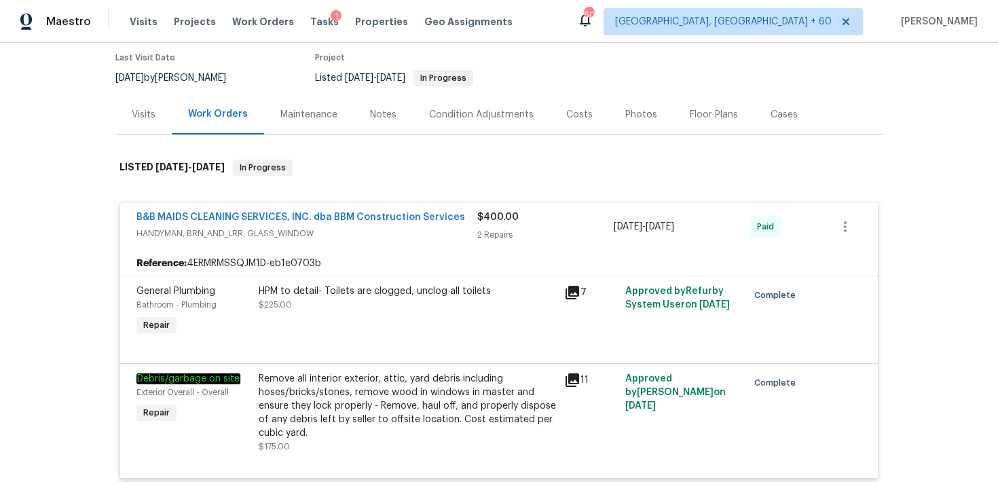
scroll to position [0, 0]
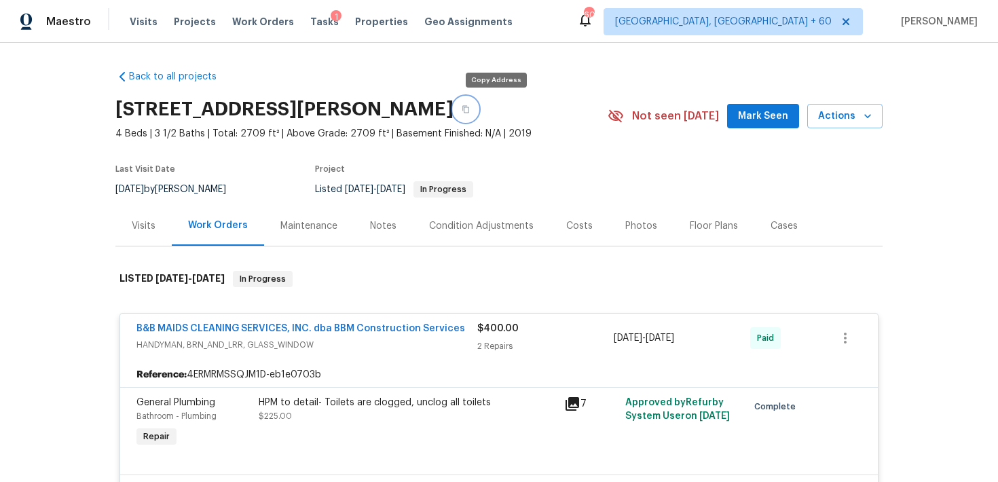
click at [470, 110] on icon "button" at bounding box center [465, 109] width 8 height 8
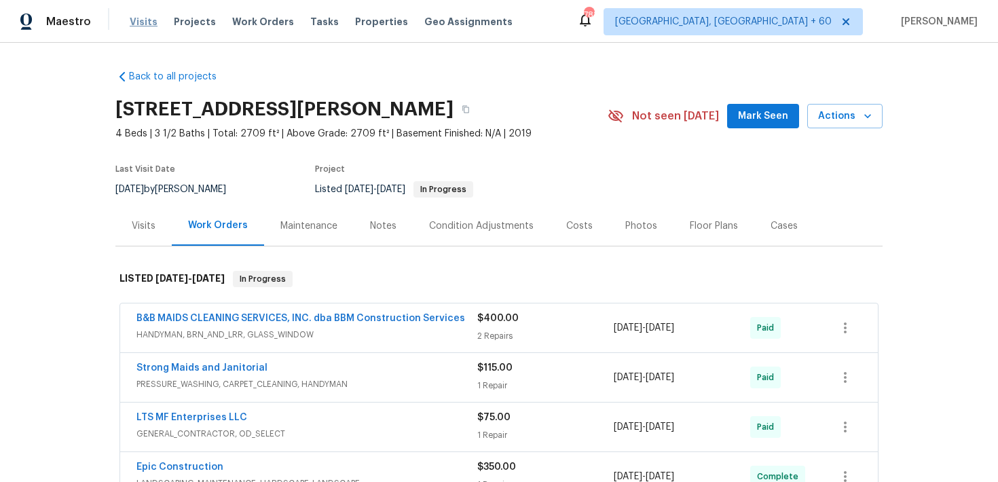
click at [133, 23] on span "Visits" at bounding box center [144, 22] width 28 height 14
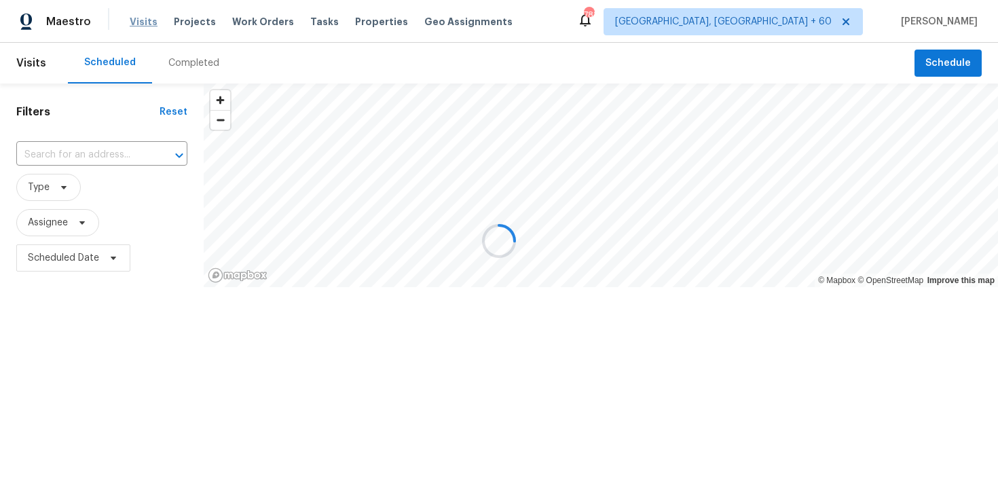
click at [133, 23] on div at bounding box center [499, 241] width 998 height 482
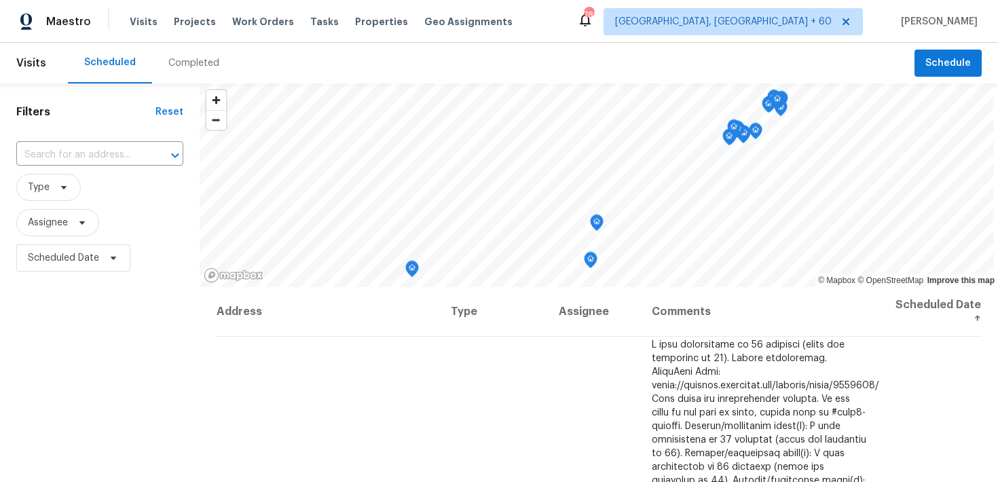
click at [195, 61] on div "Completed" at bounding box center [193, 63] width 51 height 14
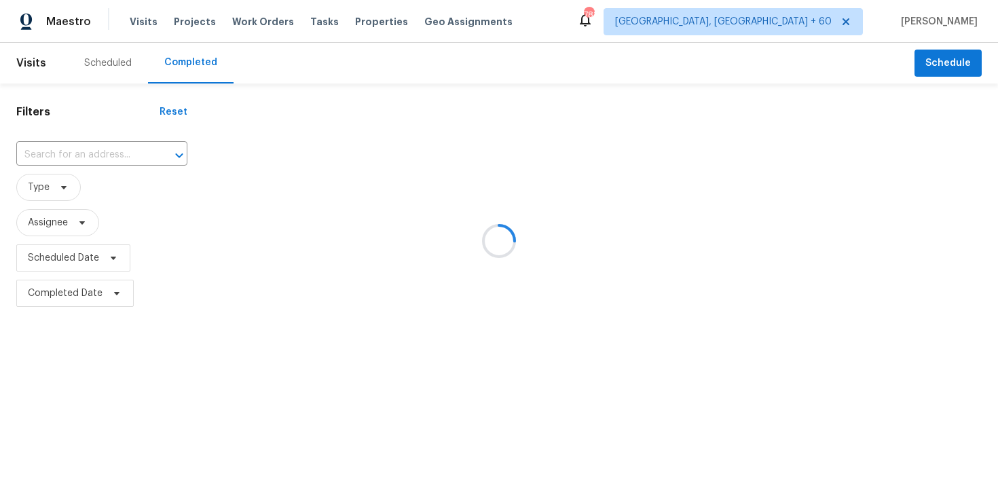
click at [67, 156] on div at bounding box center [499, 241] width 998 height 482
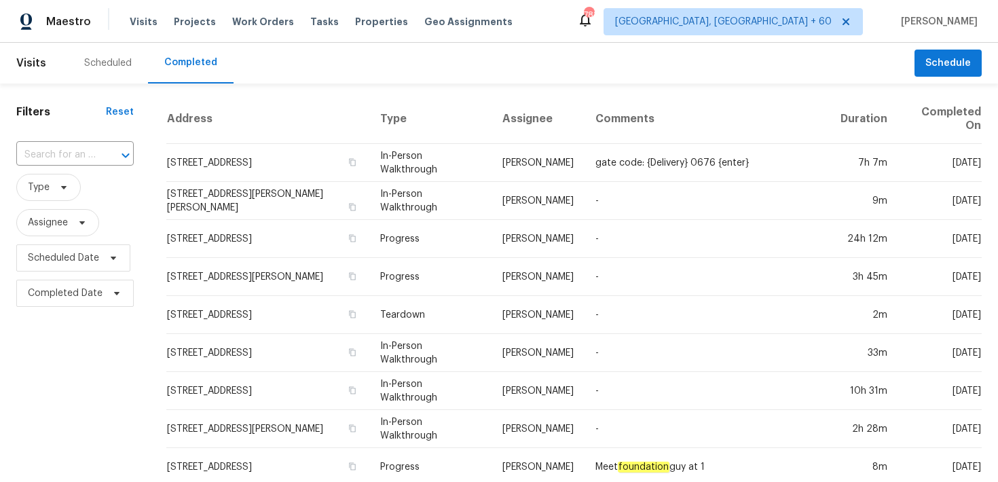
click at [67, 156] on input "text" at bounding box center [55, 155] width 79 height 21
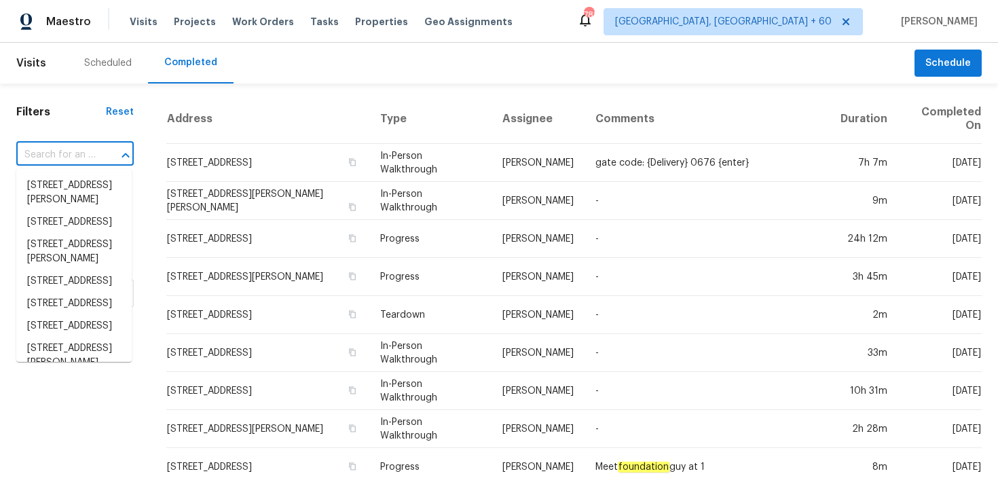
paste input "1047 Mallard Dr Rock Hill, SC 29732"
type input "1047 Mallard Dr Rock Hill, SC 29732"
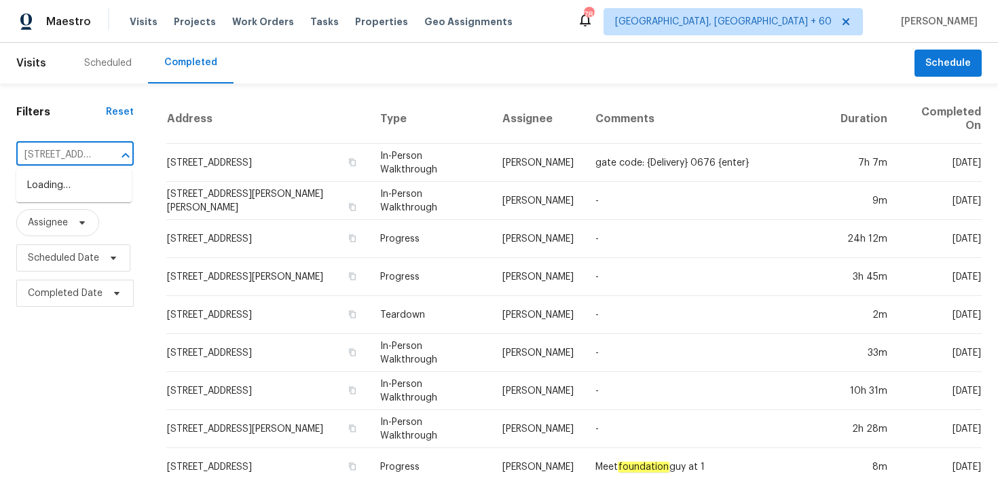
scroll to position [0, 87]
click at [47, 191] on li "1047 Mallard Dr, Rock Hill, SC 29732" at bounding box center [73, 185] width 115 height 22
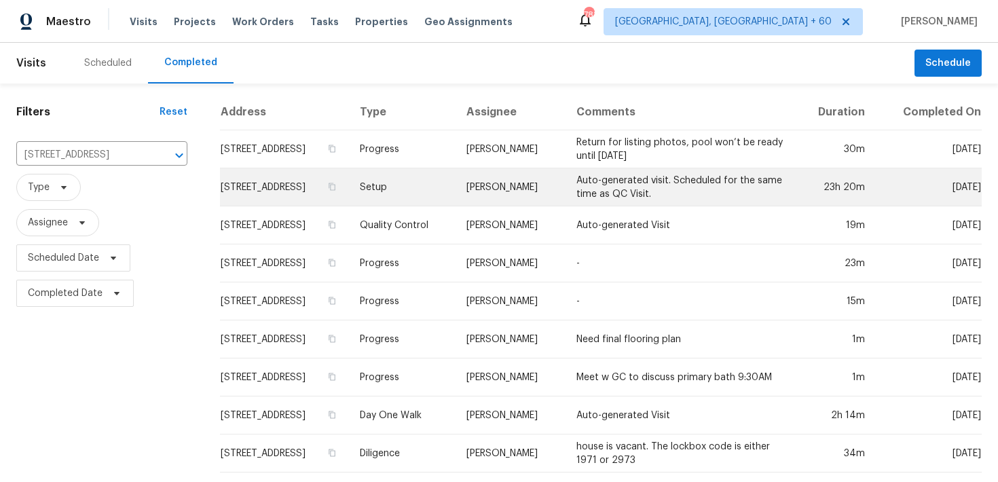
click at [431, 185] on td "Setup" at bounding box center [402, 187] width 107 height 38
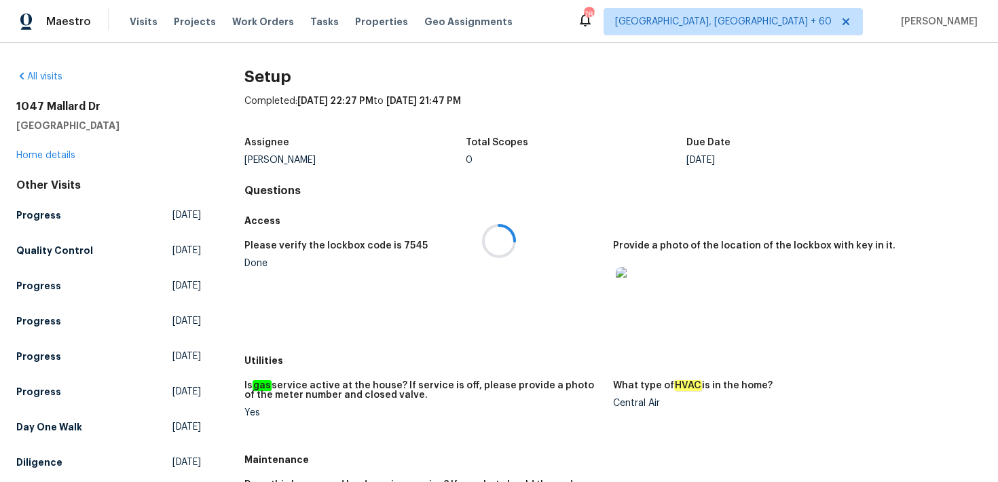
click at [32, 155] on div at bounding box center [499, 241] width 998 height 482
click at [24, 155] on link "Home details" at bounding box center [45, 156] width 59 height 10
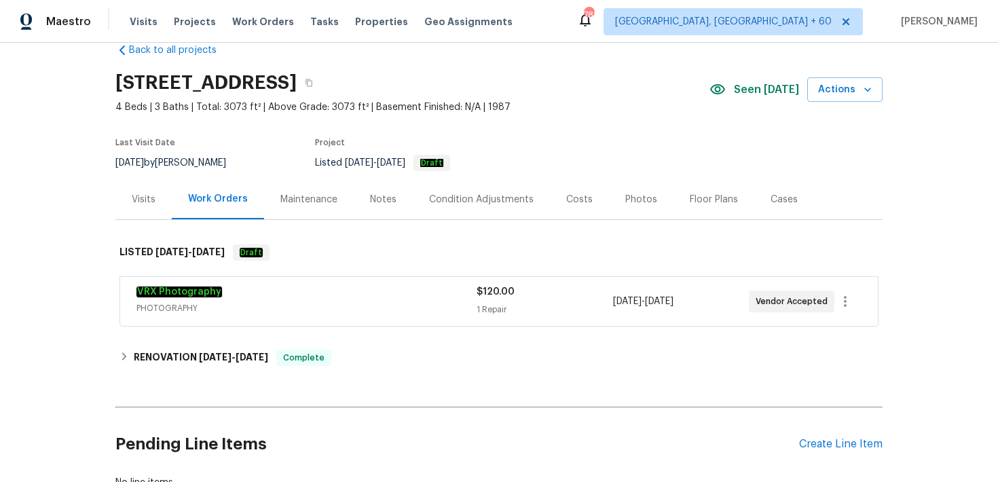
scroll to position [94, 0]
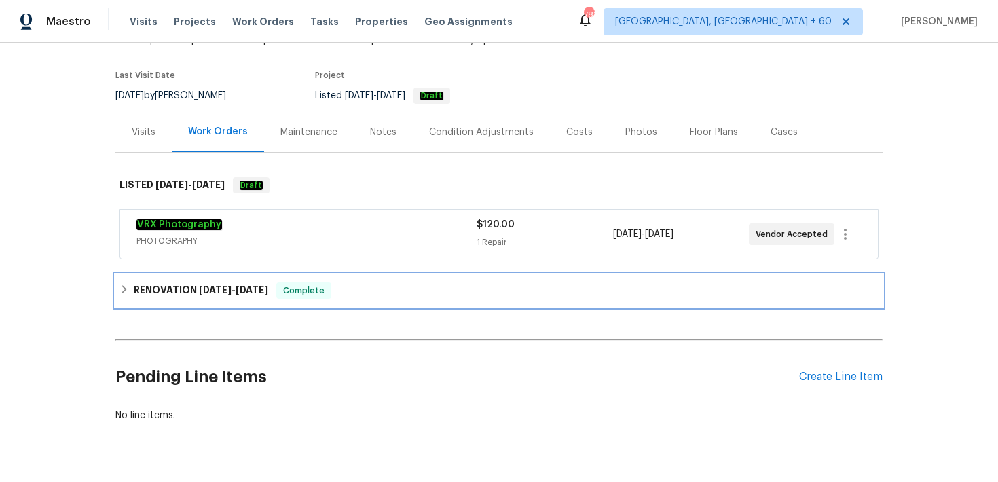
click at [343, 297] on div "RENOVATION 7/22/25 - 9/5/25 Complete" at bounding box center [498, 290] width 759 height 16
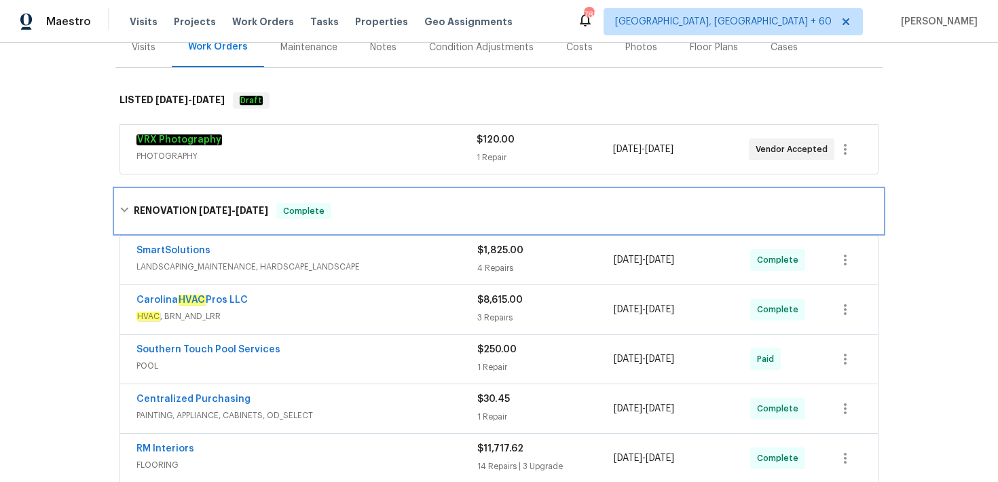
scroll to position [185, 0]
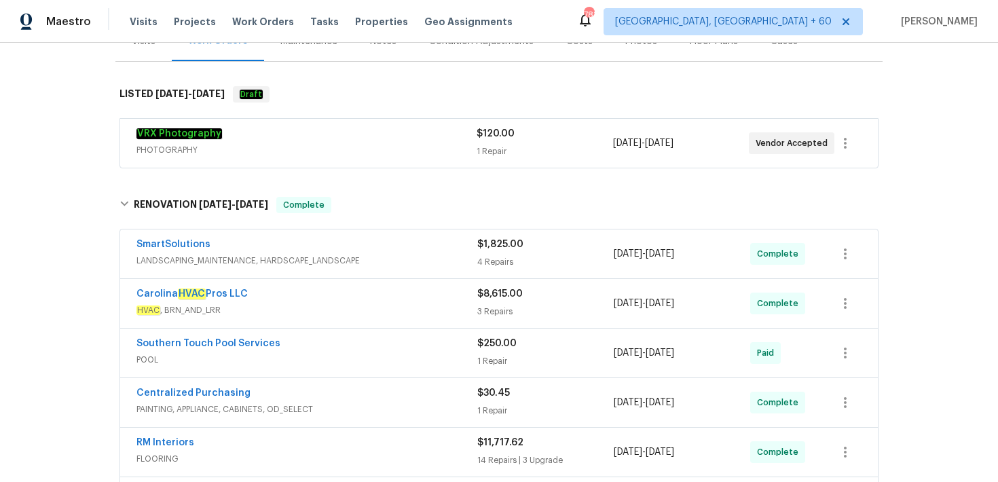
click at [498, 308] on div "3 Repairs" at bounding box center [545, 312] width 136 height 14
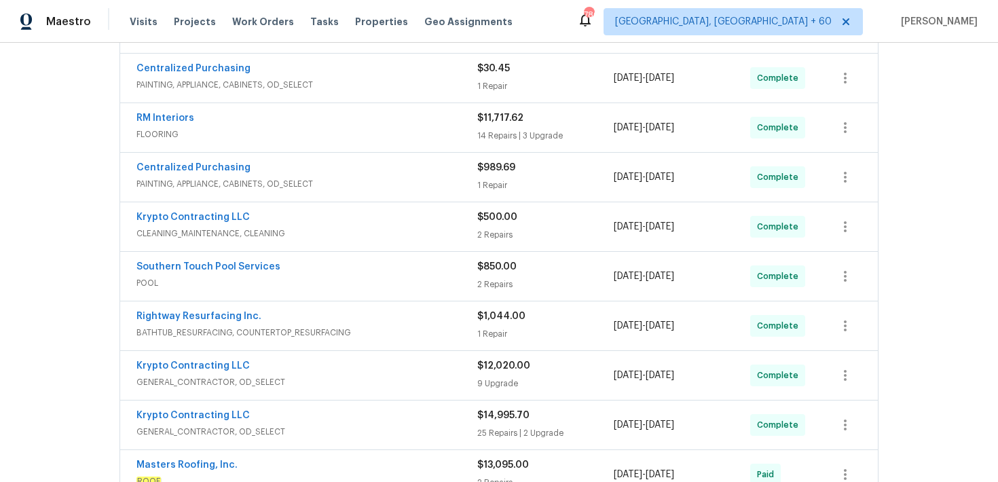
scroll to position [863, 0]
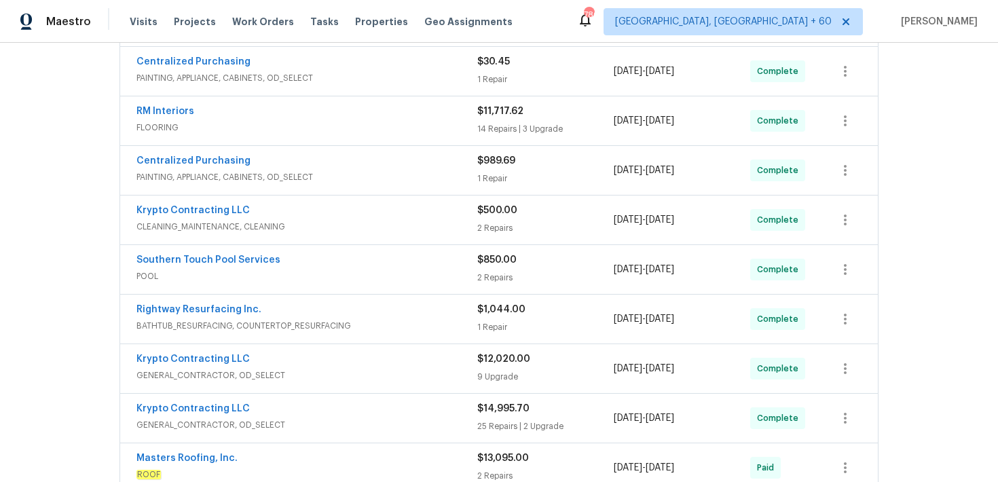
click at [495, 123] on div "14 Repairs | 3 Upgrade" at bounding box center [545, 129] width 136 height 14
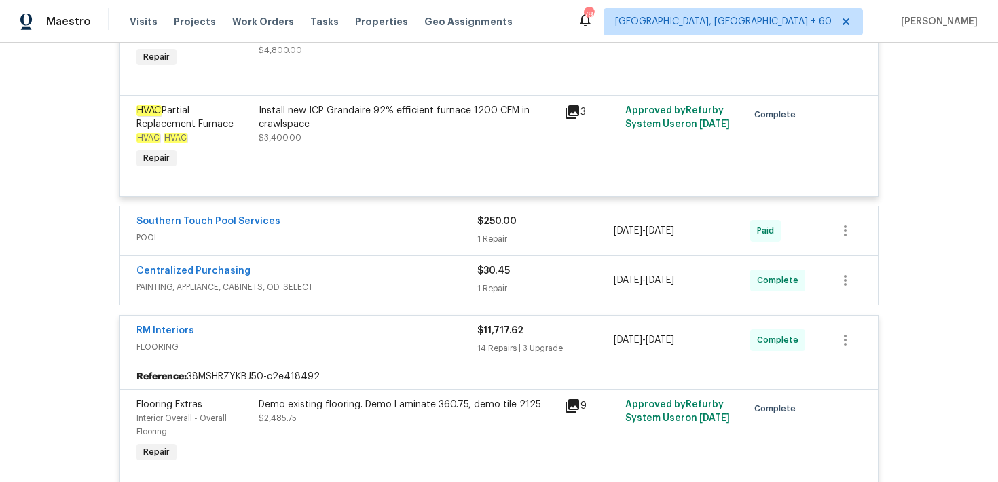
scroll to position [578, 0]
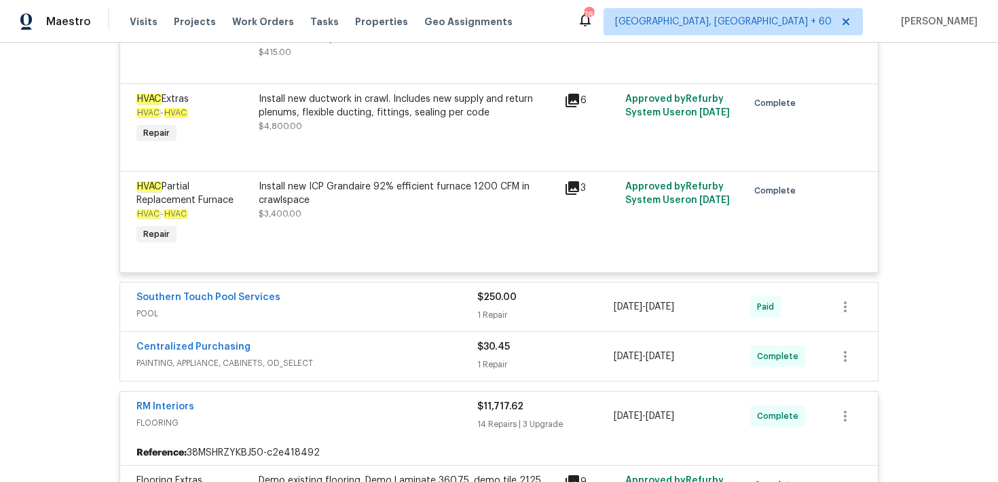
click at [504, 356] on div "$30.45 1 Repair" at bounding box center [545, 356] width 136 height 33
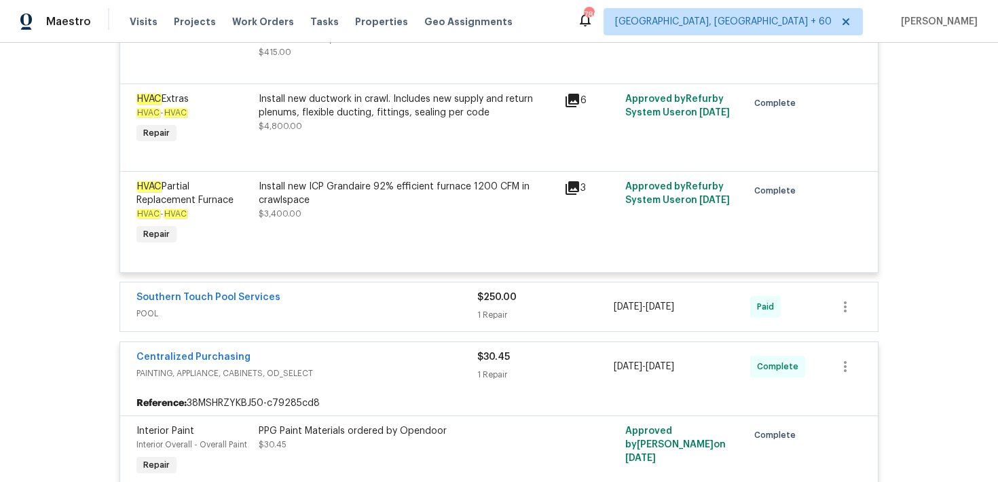
click at [489, 312] on div "1 Repair" at bounding box center [545, 315] width 136 height 14
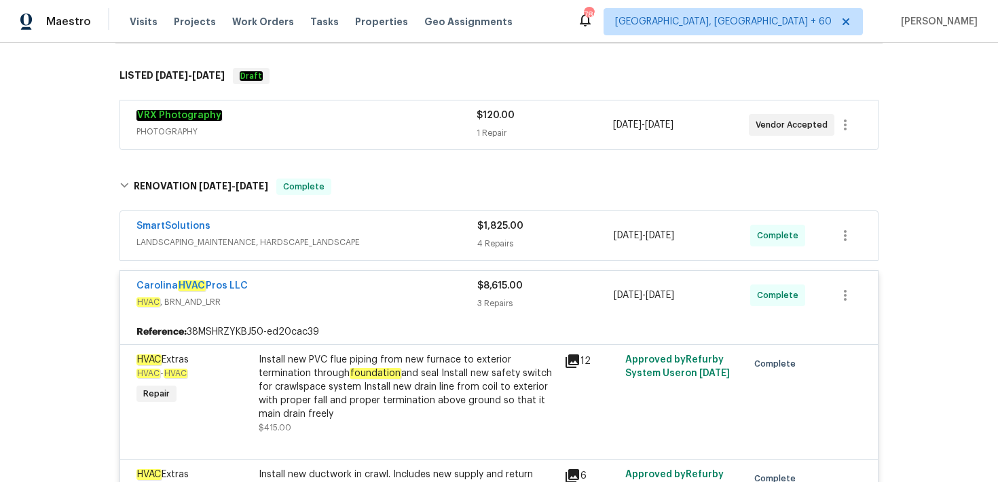
scroll to position [320, 0]
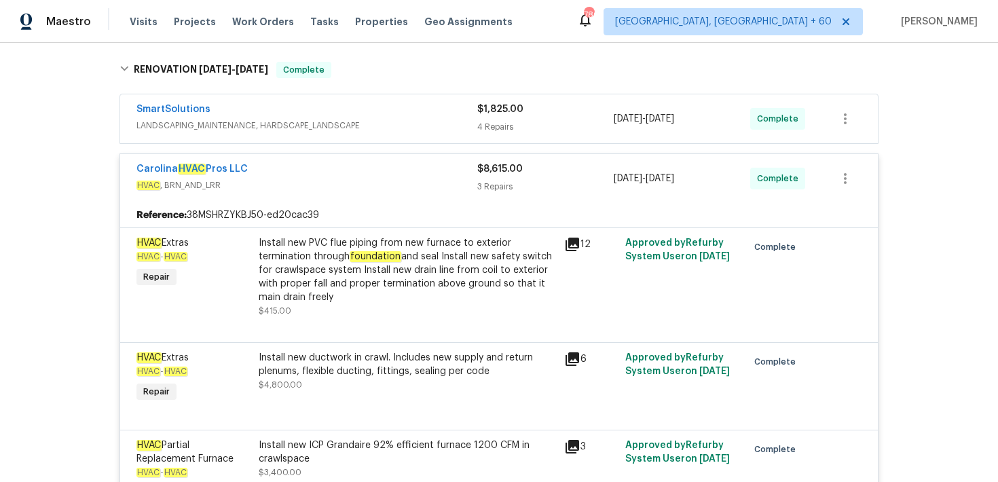
click at [499, 132] on div "4 Repairs" at bounding box center [545, 127] width 136 height 14
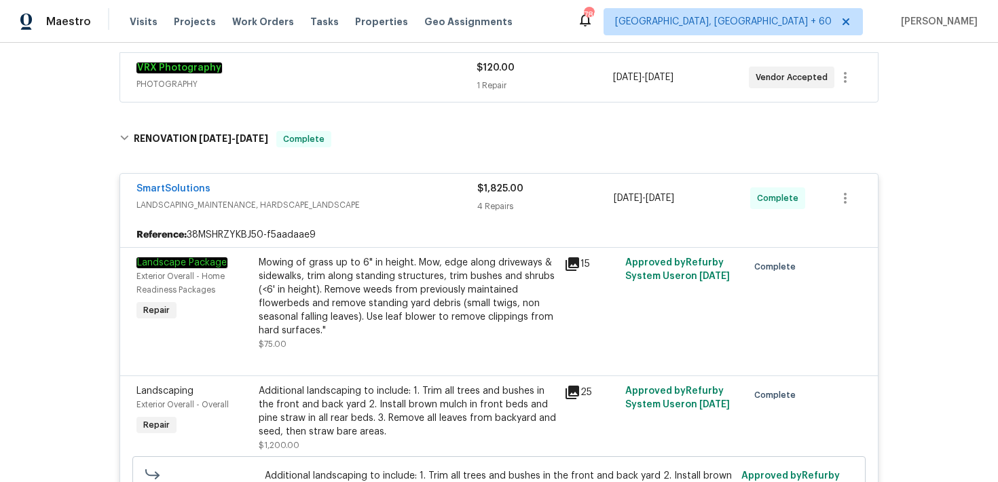
scroll to position [0, 0]
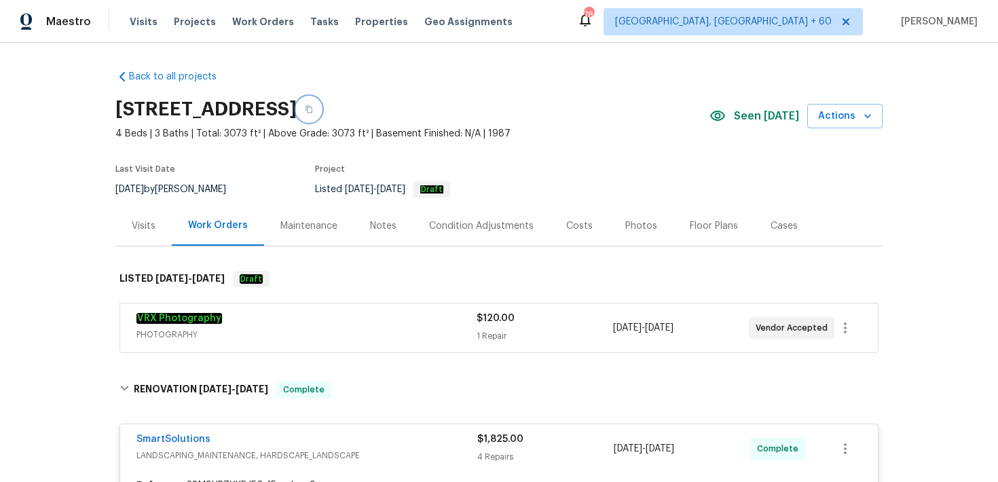
click at [313, 109] on icon "button" at bounding box center [309, 109] width 8 height 8
click at [130, 34] on div "Visits Projects Work Orders Tasks Properties Geo Assignments" at bounding box center [329, 21] width 399 height 27
click at [134, 24] on span "Visits" at bounding box center [144, 22] width 28 height 14
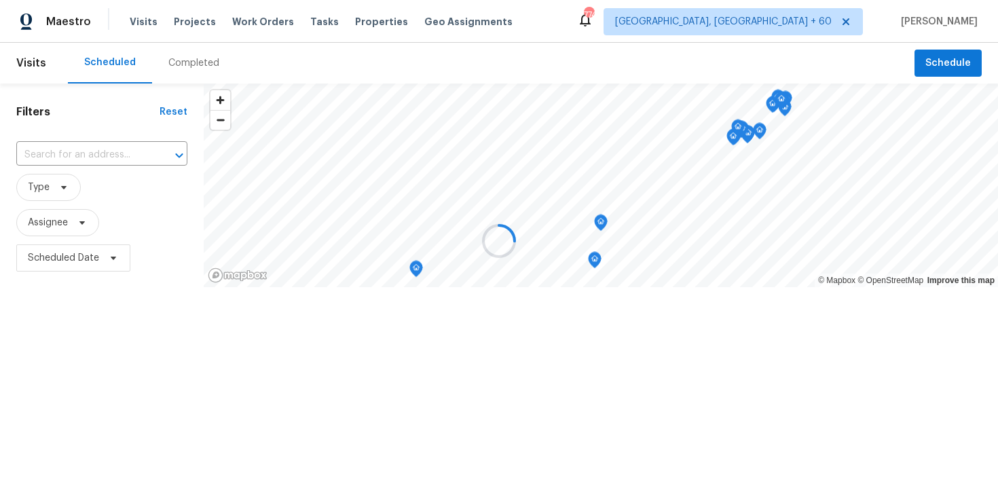
click at [184, 62] on div "Completed" at bounding box center [193, 63] width 51 height 14
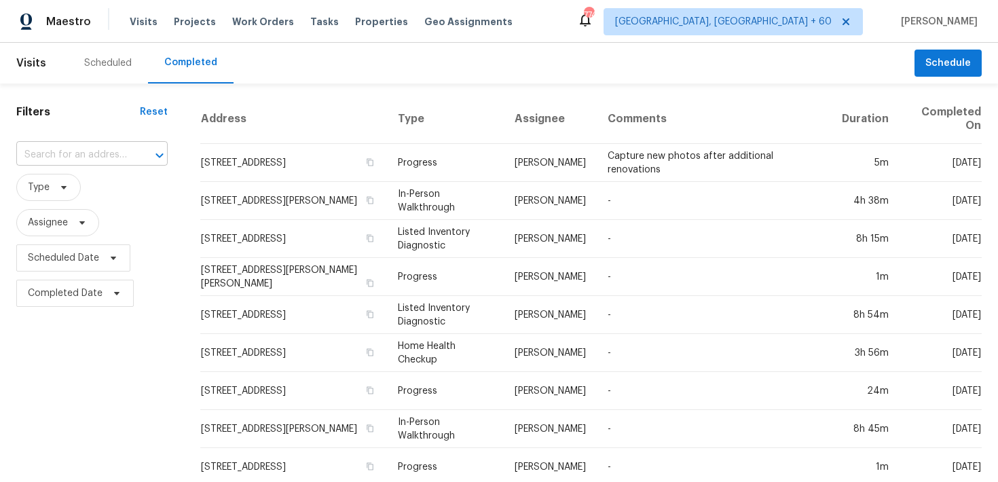
click at [56, 151] on input "text" at bounding box center [72, 155] width 113 height 21
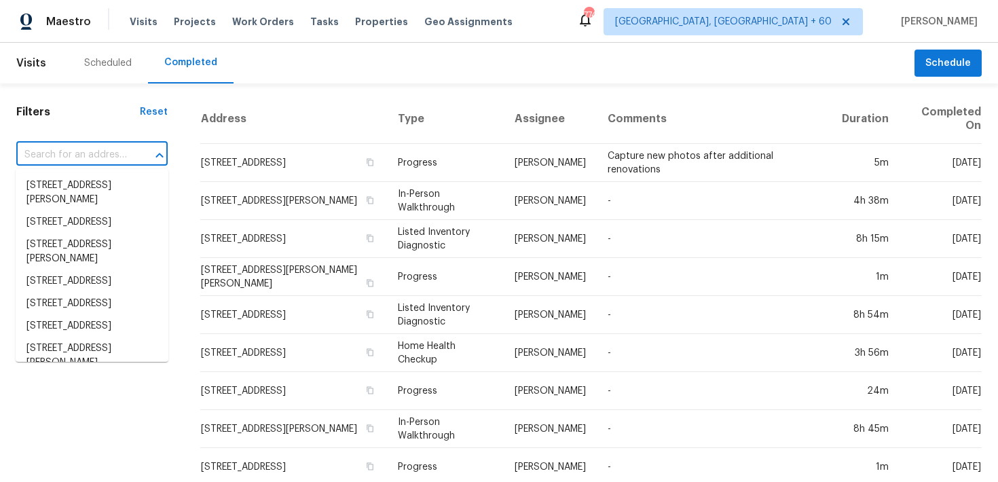
paste input "1156 Madison Green Ln SW Mableton, GA 30126"
type input "1156 Madison Green Ln SW Mableton, GA 30126"
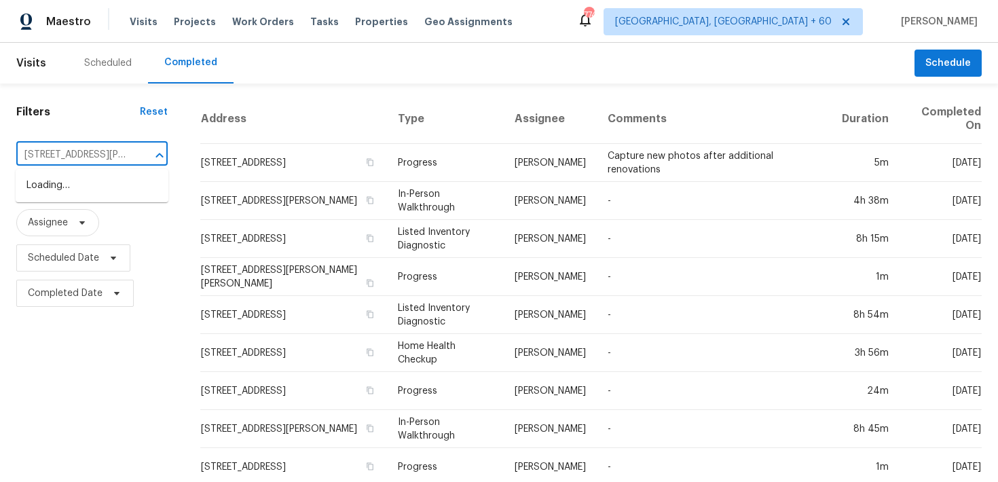
scroll to position [0, 105]
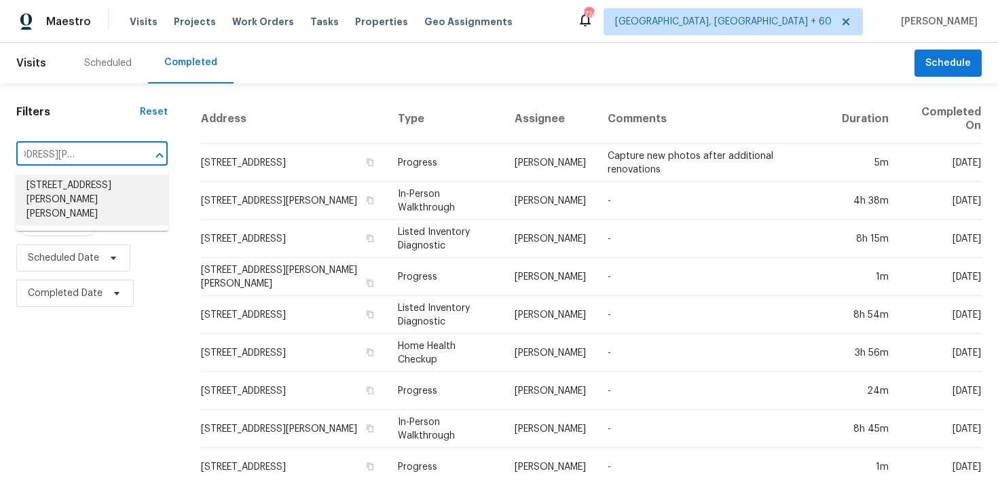
click at [50, 187] on li "1156 Madison Green Ln SW, Mableton, GA 30126" at bounding box center [92, 199] width 153 height 51
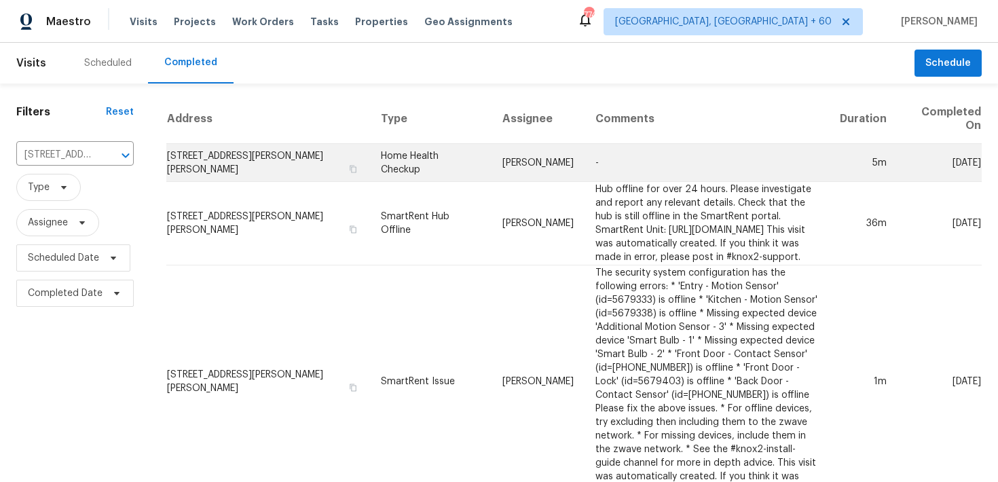
click at [392, 163] on td "Home Health Checkup" at bounding box center [430, 163] width 121 height 38
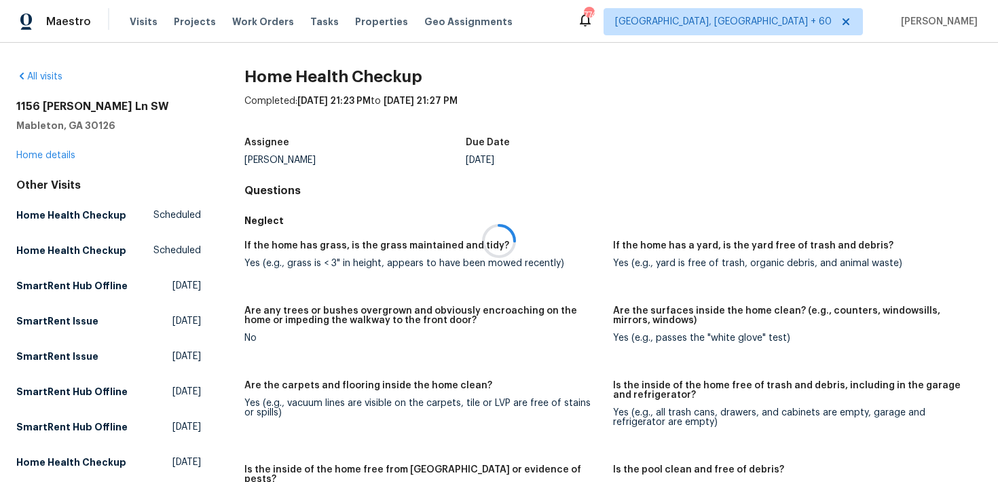
click at [45, 155] on div at bounding box center [499, 241] width 998 height 482
click at [19, 157] on div at bounding box center [499, 241] width 998 height 482
click at [35, 151] on link "Home details" at bounding box center [45, 156] width 59 height 10
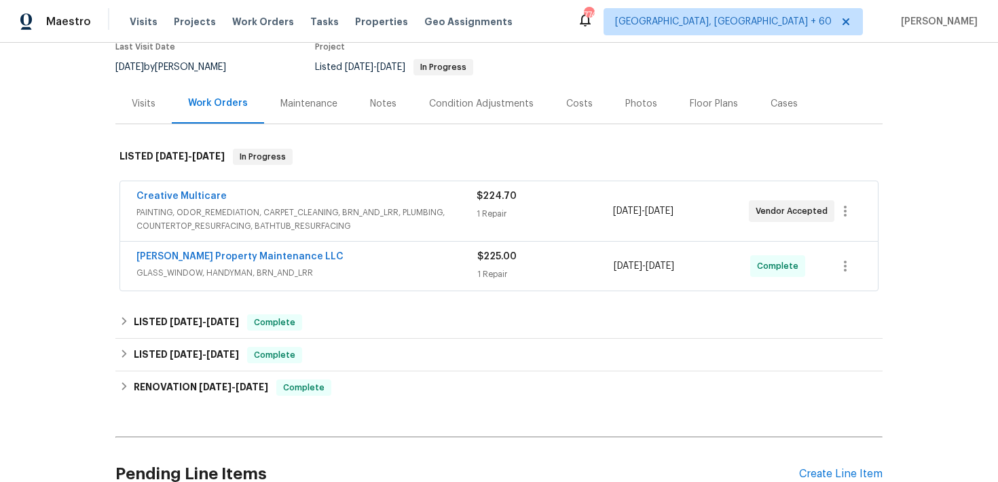
scroll to position [145, 0]
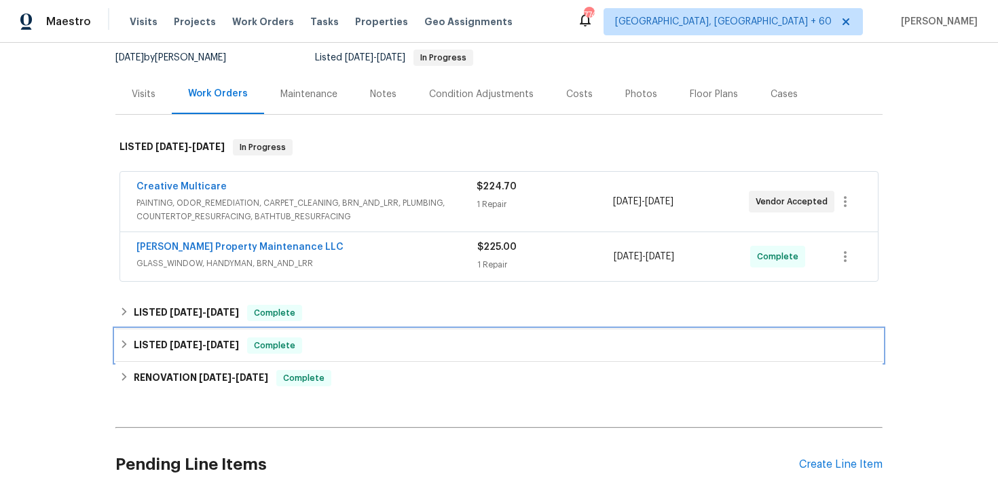
click at [303, 337] on div "LISTED 12/31/24 - 1/1/25 Complete" at bounding box center [498, 345] width 759 height 16
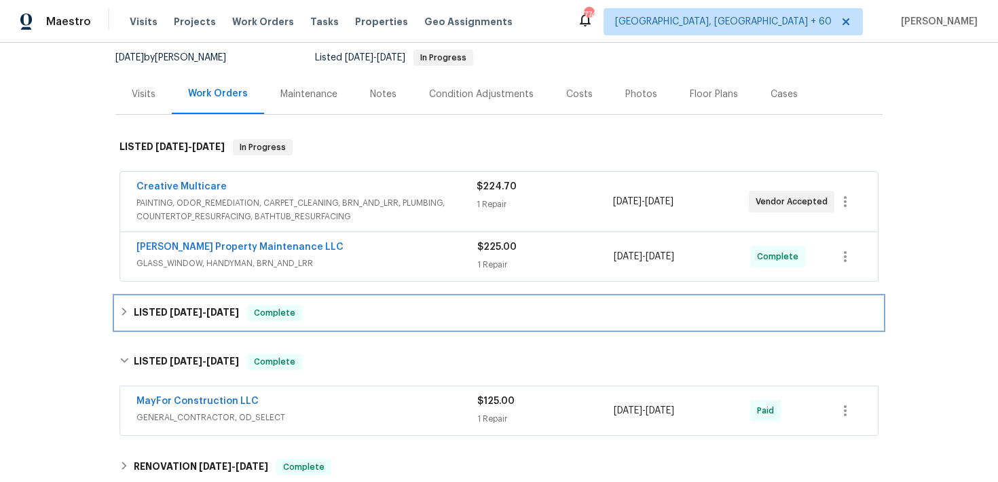
click at [343, 305] on div "LISTED 3/19/25 - 3/24/25 Complete" at bounding box center [498, 313] width 759 height 16
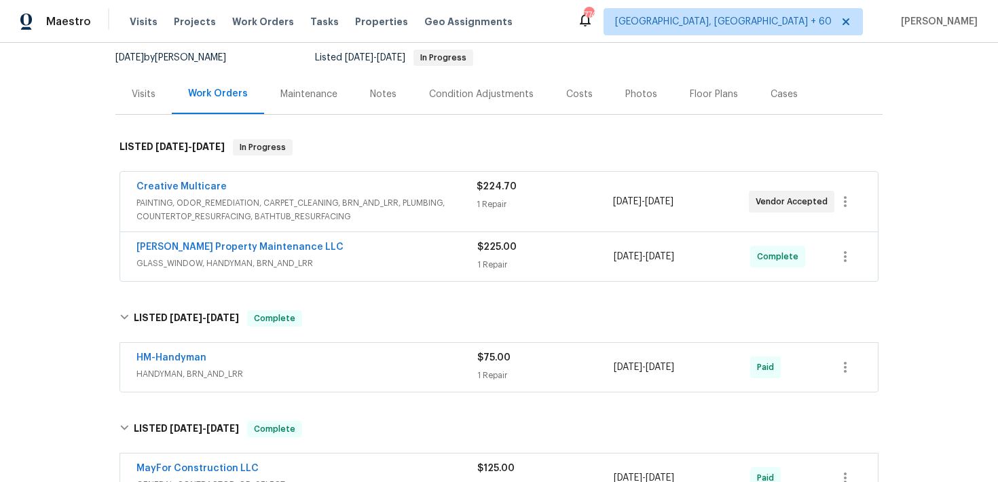
click at [487, 369] on div "1 Repair" at bounding box center [545, 376] width 136 height 14
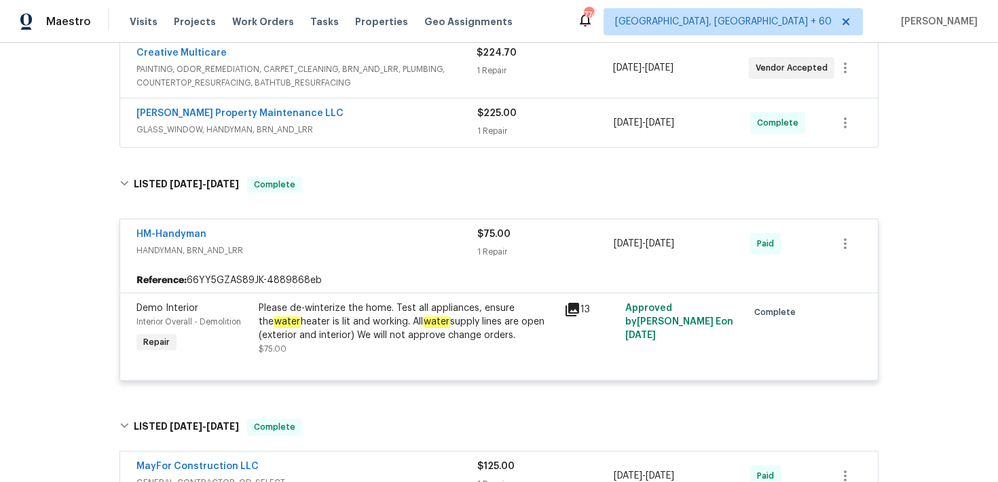
scroll to position [282, 0]
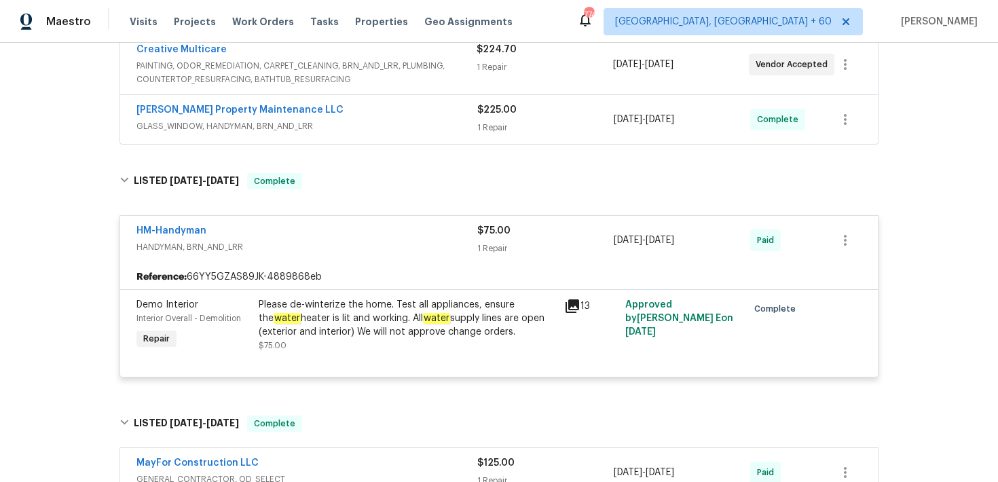
click at [495, 121] on div "1 Repair" at bounding box center [545, 128] width 136 height 14
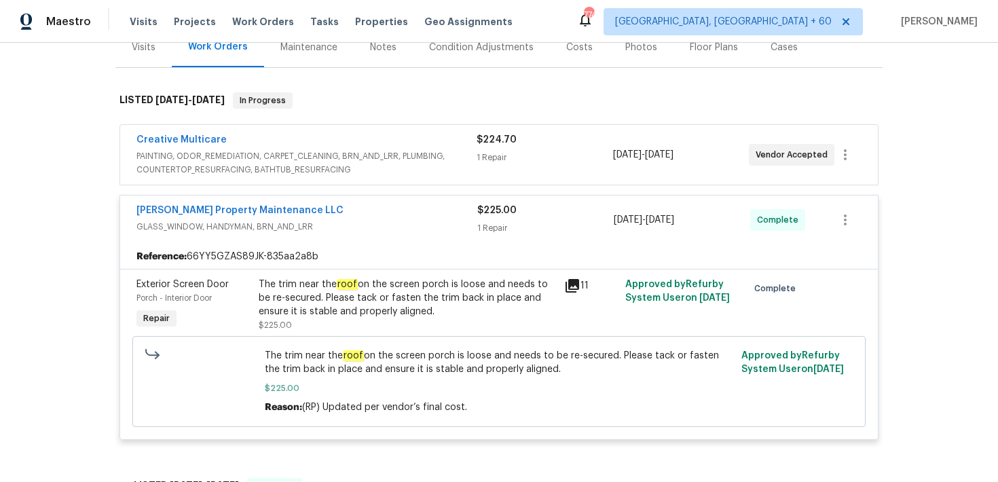
scroll to position [184, 0]
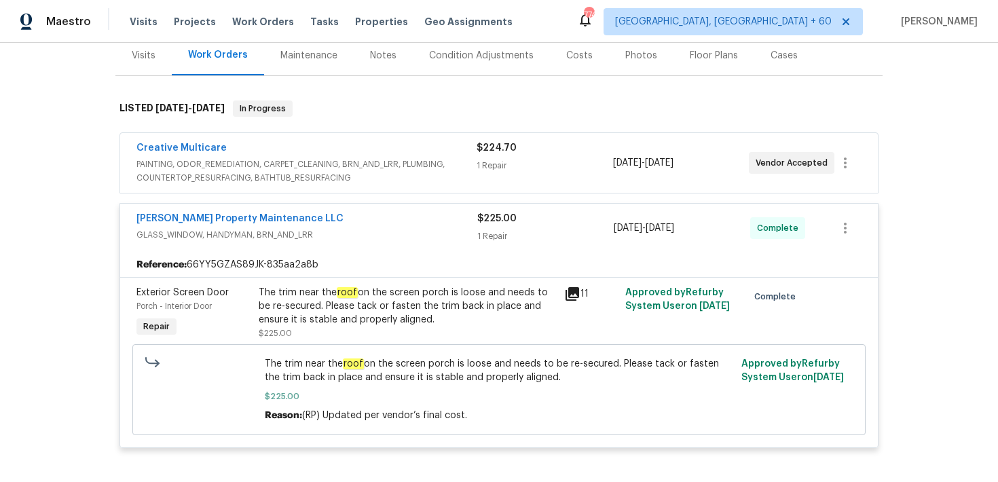
click at [489, 159] on div "$224.70 1 Repair" at bounding box center [544, 162] width 136 height 43
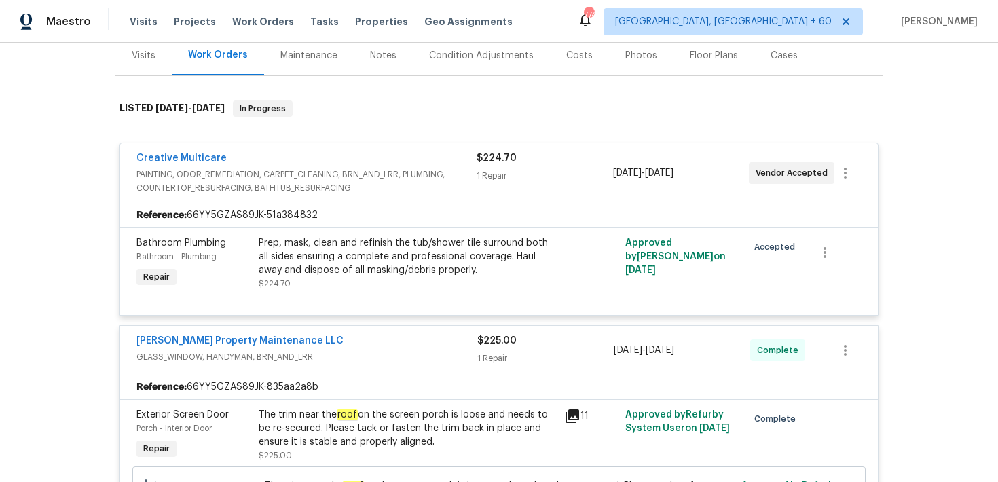
click at [489, 169] on div "1 Repair" at bounding box center [544, 176] width 136 height 14
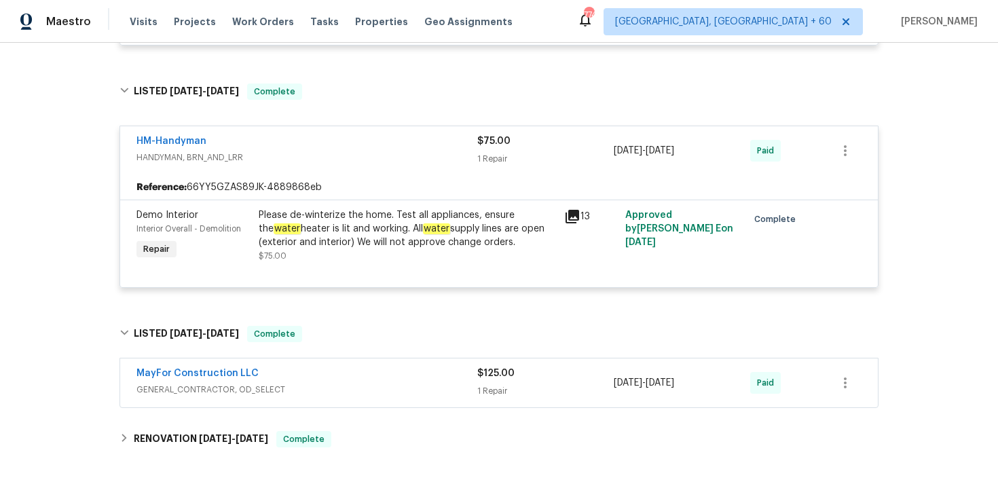
scroll to position [686, 0]
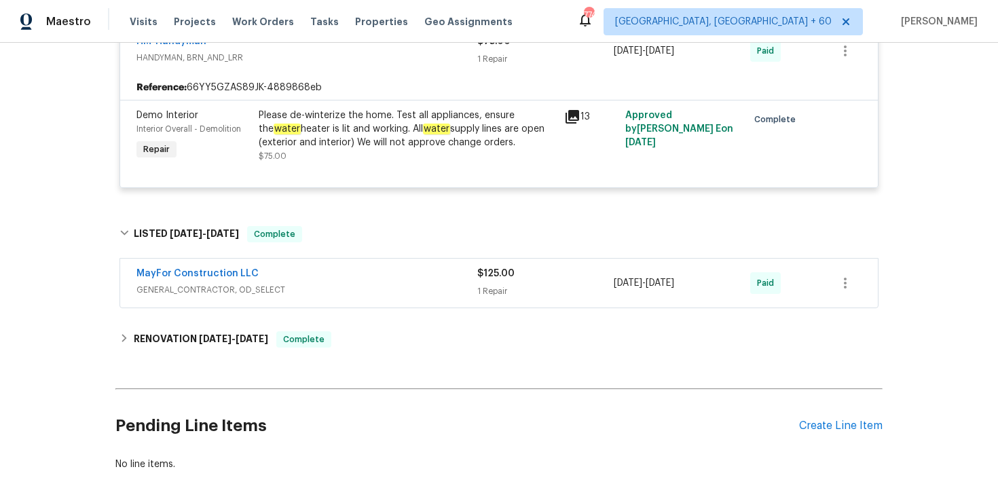
click at [516, 268] on div "$125.00 1 Repair" at bounding box center [545, 283] width 136 height 33
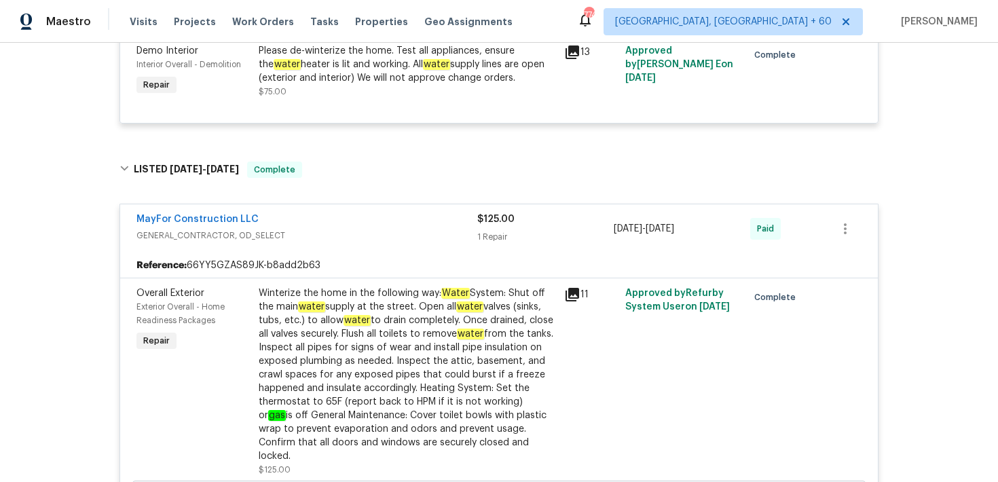
scroll to position [0, 0]
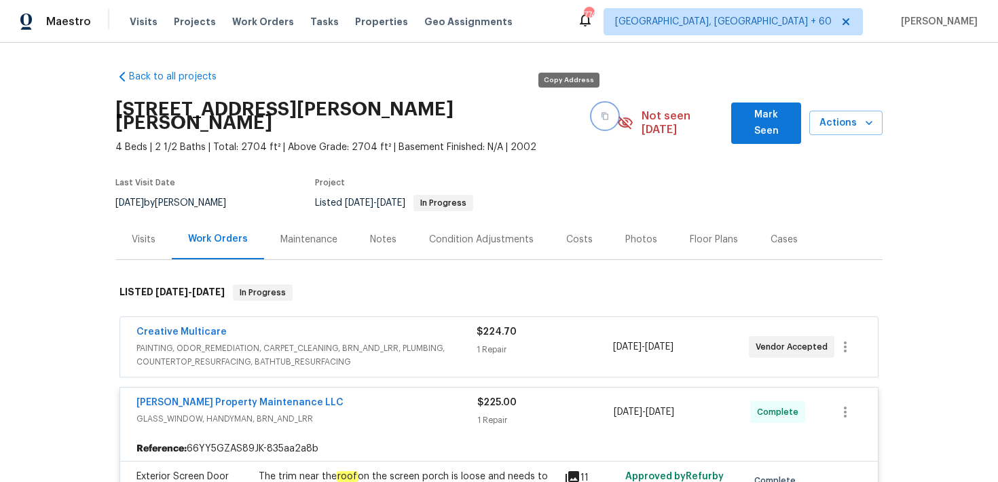
click at [601, 112] on icon "button" at bounding box center [605, 116] width 8 height 8
click at [126, 24] on div "Maestro Visits Projects Work Orders Tasks Properties Geo Assignments" at bounding box center [264, 21] width 529 height 27
click at [145, 26] on span "Visits" at bounding box center [144, 22] width 28 height 14
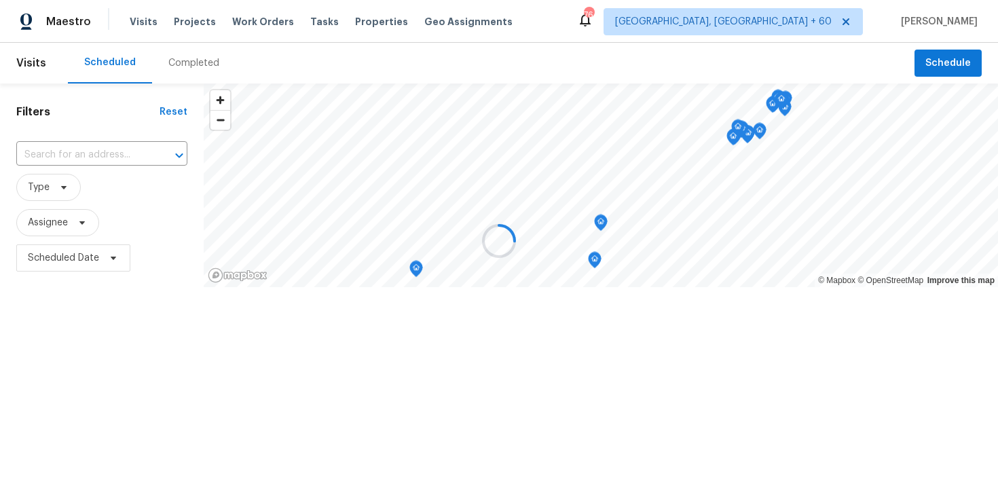
click at [183, 69] on div at bounding box center [499, 241] width 998 height 482
click at [181, 67] on div at bounding box center [499, 241] width 998 height 482
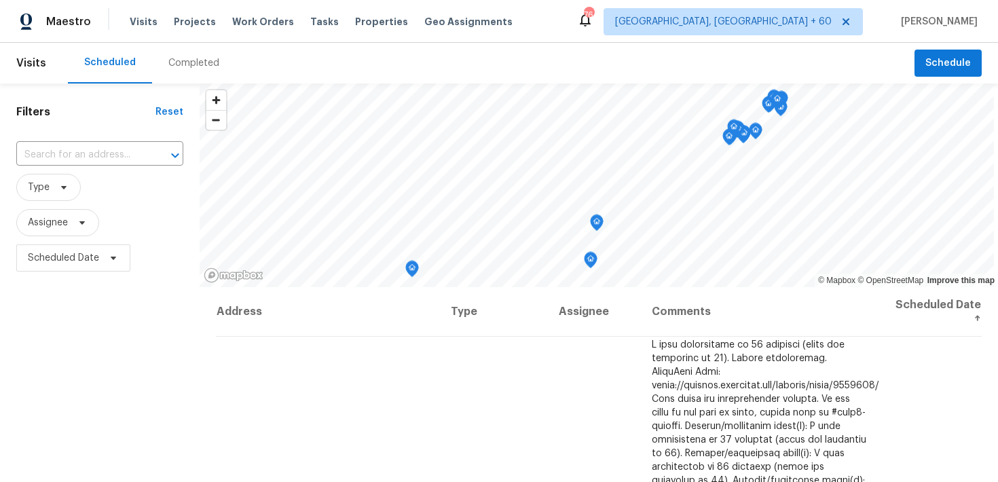
click at [178, 61] on div "Completed" at bounding box center [193, 63] width 51 height 14
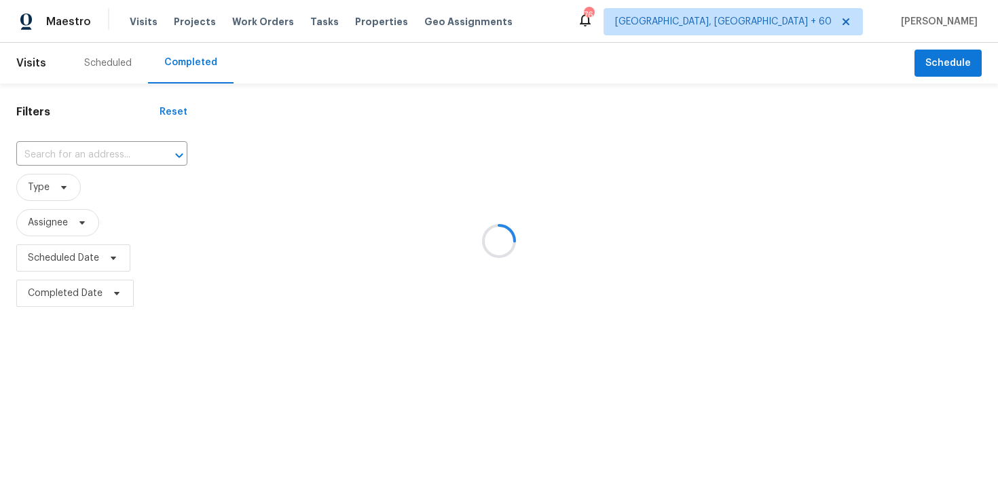
click at [29, 159] on div at bounding box center [499, 241] width 998 height 482
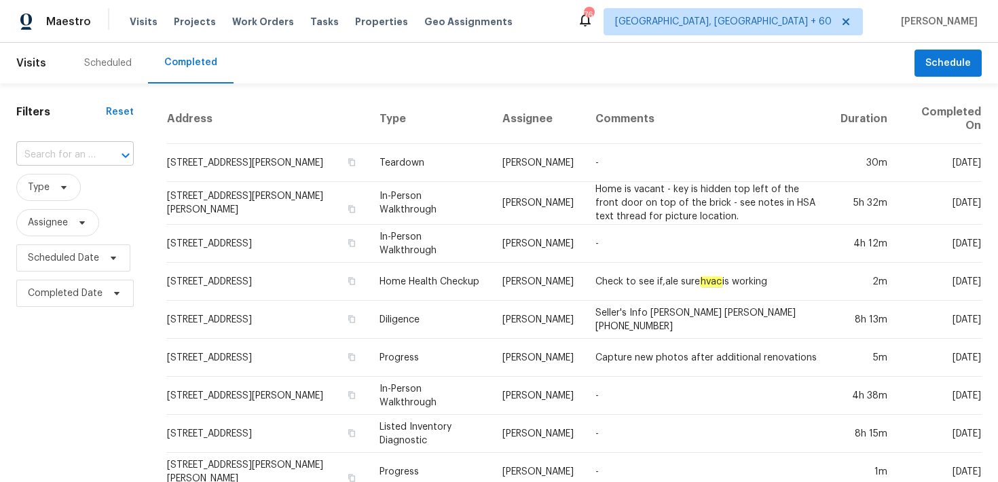
click at [39, 155] on input "text" at bounding box center [55, 155] width 79 height 21
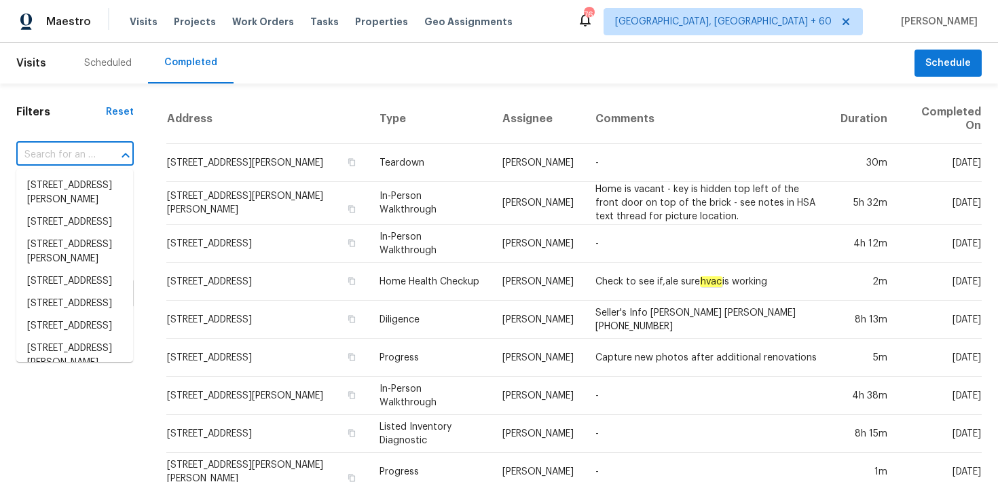
paste input "11444 N 28th Dr Phoenix true 13, AZ 85029"
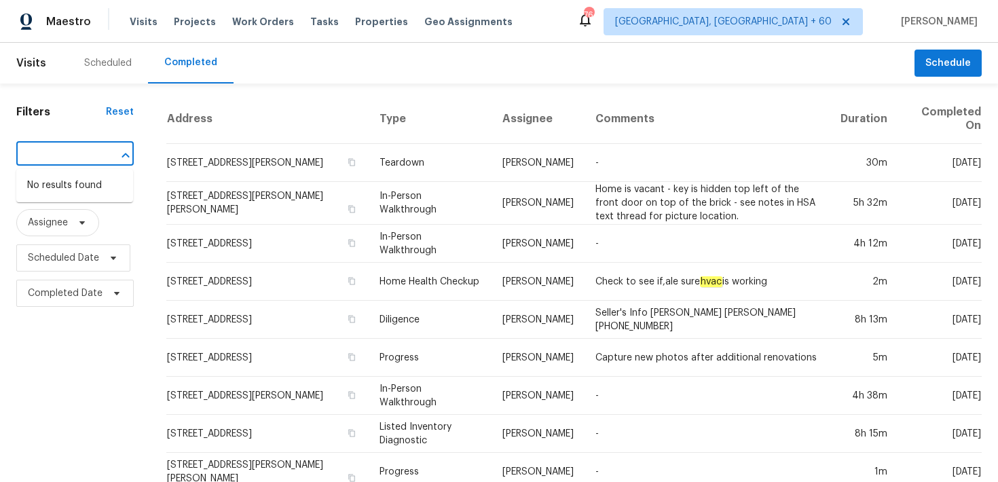
type input "11444 N 28th Dr Phoenix true 13, AZ 85029"
click at [48, 156] on input "text" at bounding box center [55, 155] width 79 height 21
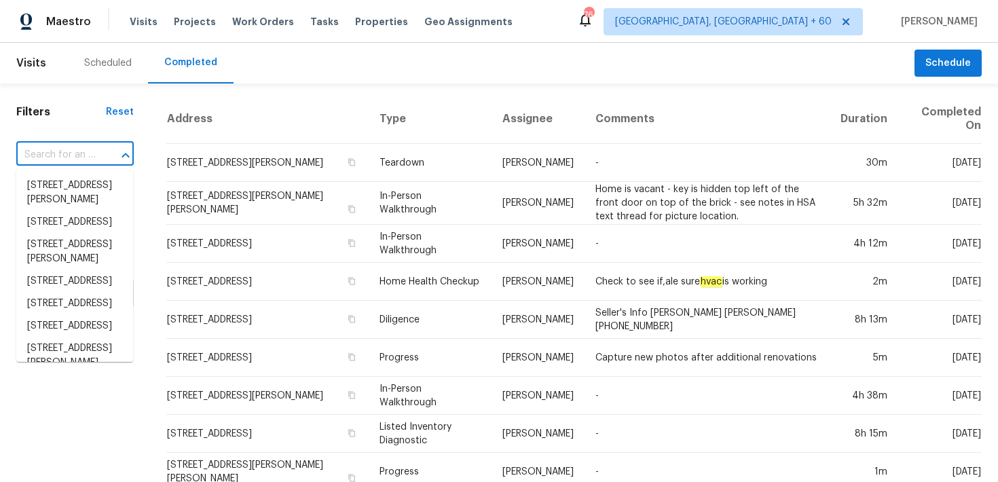
paste input "11444 N 28th Dr Phoenix true 13, AZ 85029"
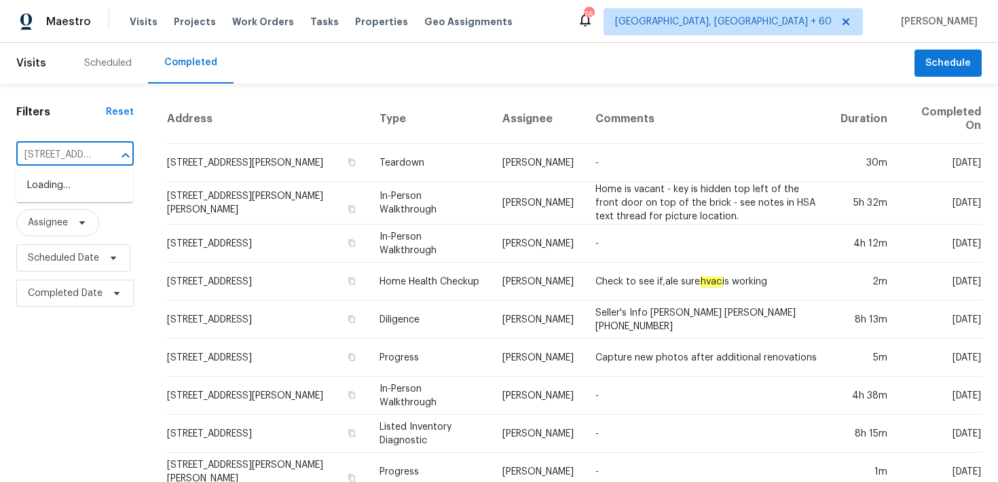
type input "11444 N 28th Dr"
click at [54, 198] on li "11444 N 28th Dr Apt 13, Phoenix, AZ 85029" at bounding box center [74, 192] width 117 height 37
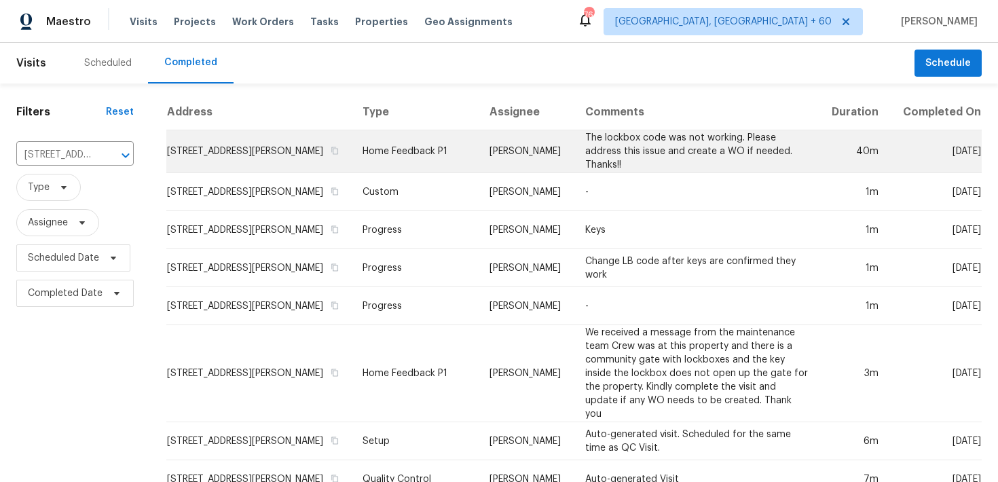
click at [428, 159] on td "Home Feedback P1" at bounding box center [415, 151] width 127 height 43
